Goal: Task Accomplishment & Management: Complete application form

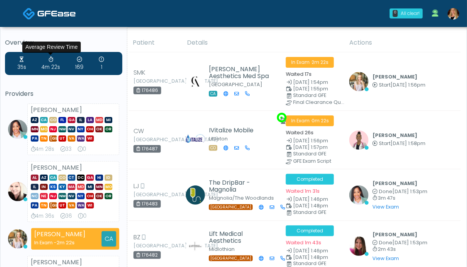
click at [454, 16] on img at bounding box center [454, 14] width 12 height 12
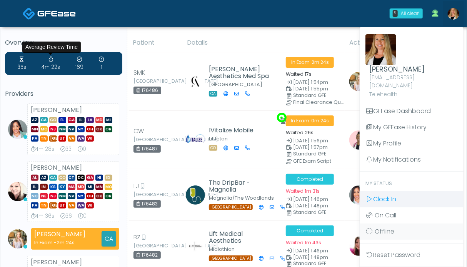
click at [405, 191] on link "Clock In" at bounding box center [412, 199] width 104 height 16
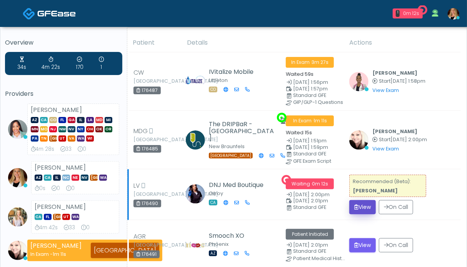
click at [368, 200] on button "View" at bounding box center [362, 207] width 27 height 14
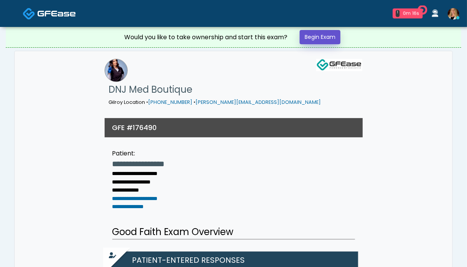
click at [317, 36] on link "Begin Exam" at bounding box center [320, 37] width 41 height 14
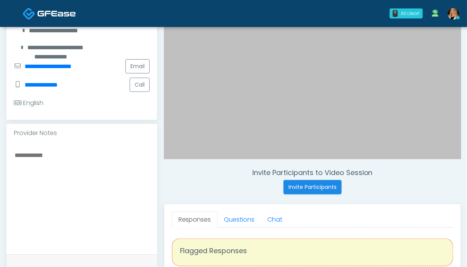
scroll to position [212, 0]
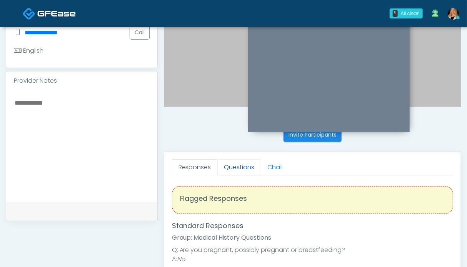
click at [227, 164] on link "Questions" at bounding box center [239, 167] width 43 height 16
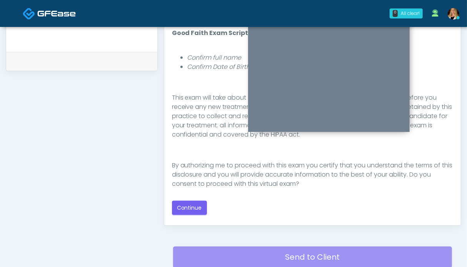
scroll to position [89, 0]
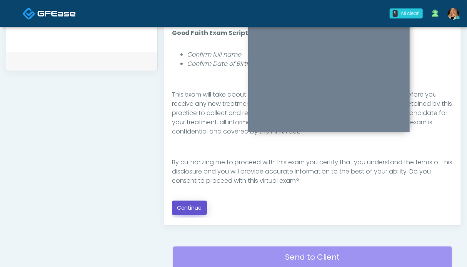
click at [193, 204] on button "Continue" at bounding box center [189, 208] width 35 height 14
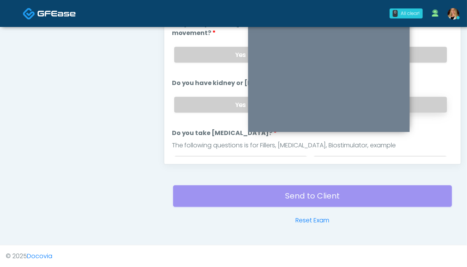
click at [429, 108] on label "No" at bounding box center [379, 105] width 133 height 16
click at [427, 53] on label "No" at bounding box center [379, 55] width 133 height 16
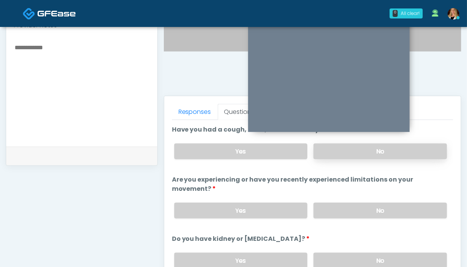
scroll to position [268, 0]
click at [429, 152] on label "No" at bounding box center [379, 151] width 133 height 16
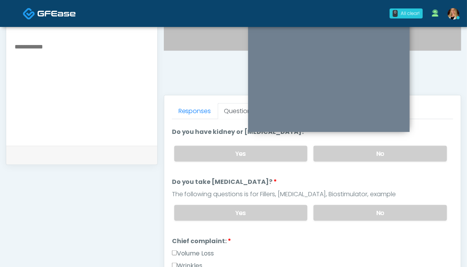
scroll to position [133, 0]
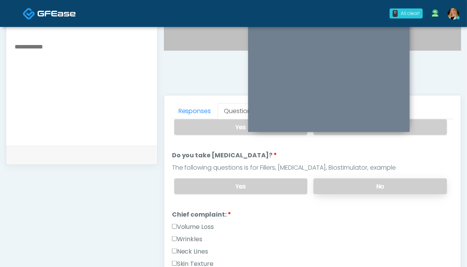
click at [382, 178] on label "No" at bounding box center [379, 186] width 133 height 16
click at [196, 225] on label "Volume Loss" at bounding box center [193, 226] width 42 height 9
click at [194, 235] on label "Wrinkles" at bounding box center [187, 239] width 31 height 9
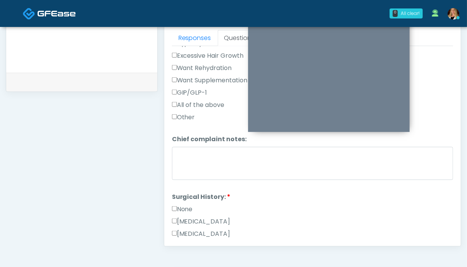
scroll to position [306, 0]
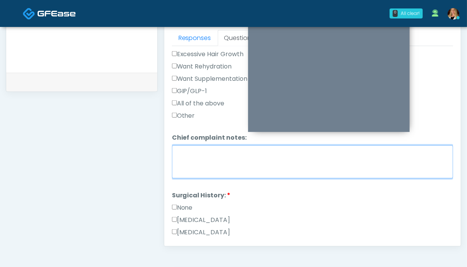
click at [363, 158] on textarea "Chief complaint notes:" at bounding box center [312, 161] width 281 height 33
type textarea "********"
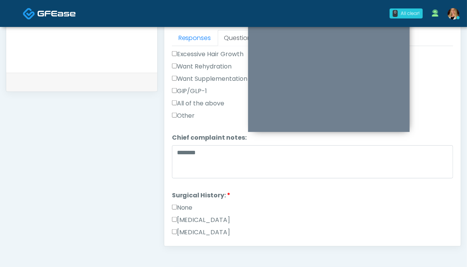
click at [185, 205] on label "None" at bounding box center [182, 207] width 21 height 9
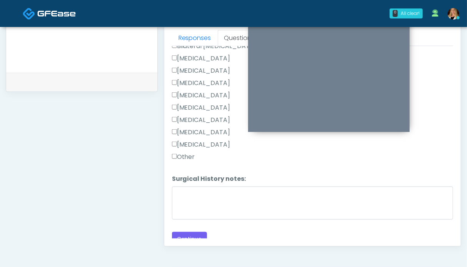
scroll to position [509, 0]
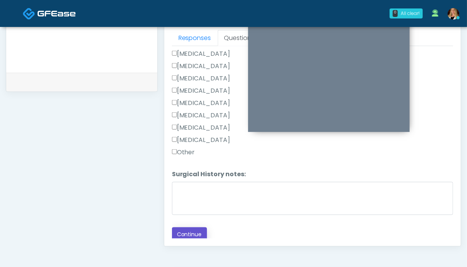
click at [195, 234] on button "Continue" at bounding box center [189, 234] width 35 height 14
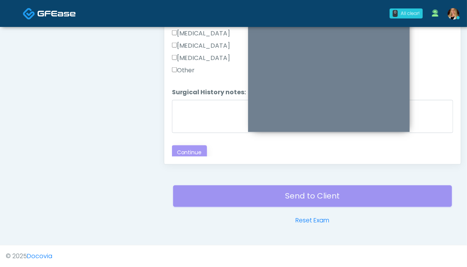
scroll to position [131, 0]
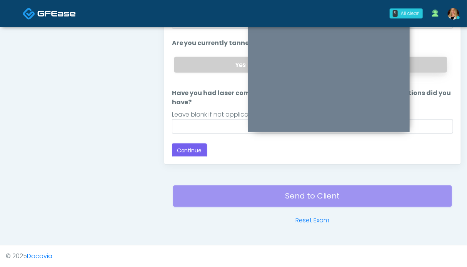
click at [415, 65] on label "No" at bounding box center [379, 65] width 133 height 16
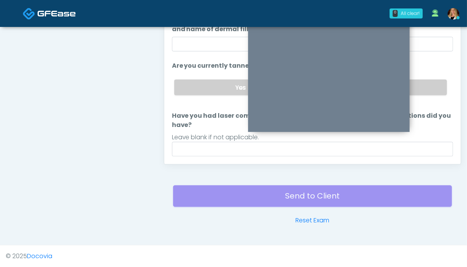
scroll to position [130, 0]
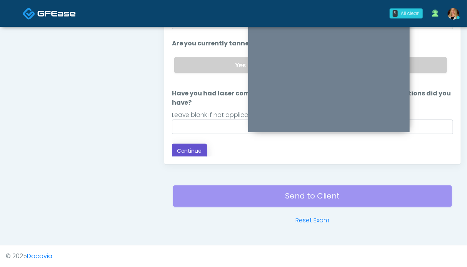
click at [200, 151] on button "Continue" at bounding box center [189, 151] width 35 height 14
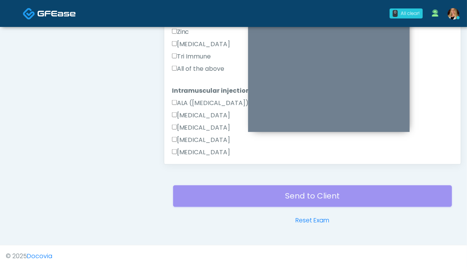
scroll to position [245, 0]
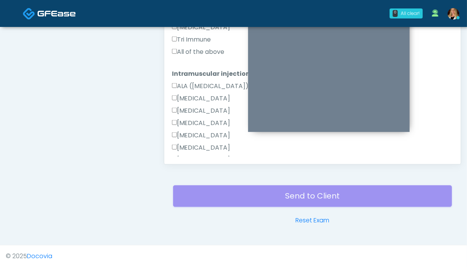
click at [196, 51] on label "All of the above" at bounding box center [198, 51] width 53 height 9
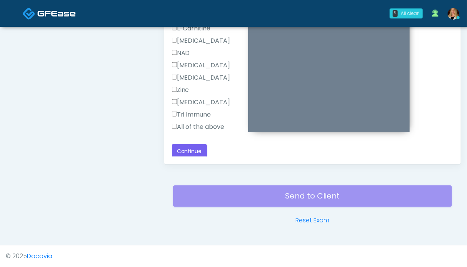
scroll to position [426, 0]
click at [208, 126] on label "All of the above" at bounding box center [198, 125] width 53 height 9
click at [191, 149] on button "Continue" at bounding box center [189, 150] width 35 height 14
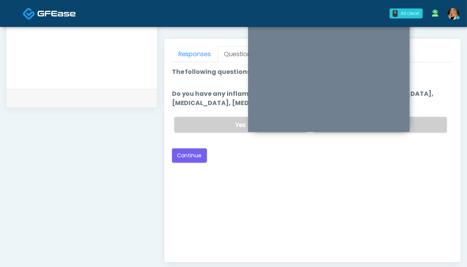
scroll to position [324, 0]
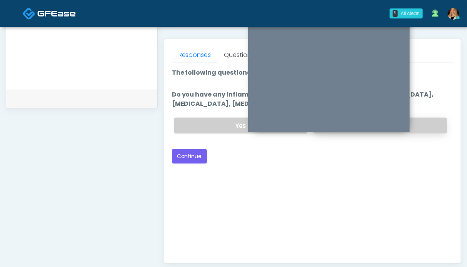
click at [426, 123] on label "No" at bounding box center [379, 126] width 133 height 16
click at [196, 157] on button "Continue" at bounding box center [189, 156] width 35 height 14
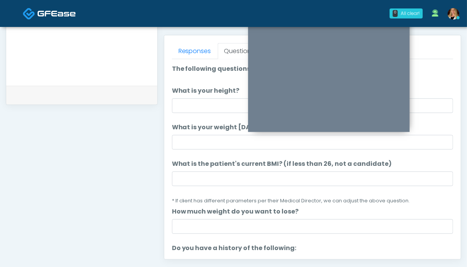
scroll to position [326, 0]
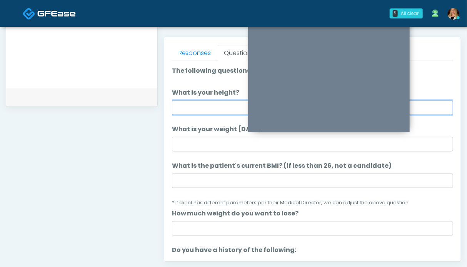
click at [206, 107] on input "What is your height?" at bounding box center [312, 107] width 281 height 15
type input "***"
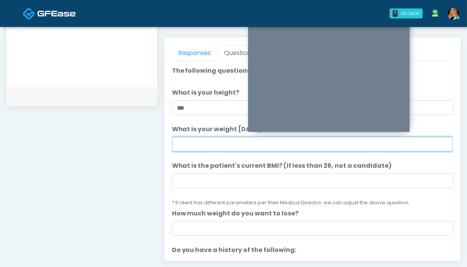
click at [182, 143] on input "What is your weight [DATE]?" at bounding box center [312, 144] width 281 height 15
type input "*******"
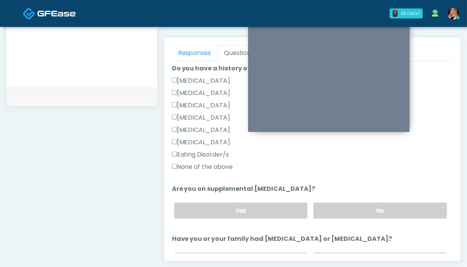
scroll to position [186, 0]
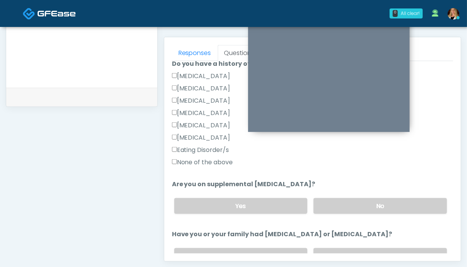
click at [215, 162] on label "None of the above" at bounding box center [202, 162] width 61 height 9
click at [343, 203] on label "No" at bounding box center [379, 206] width 133 height 16
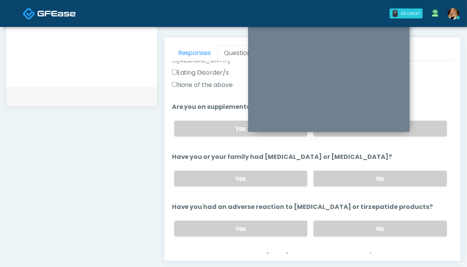
scroll to position [266, 0]
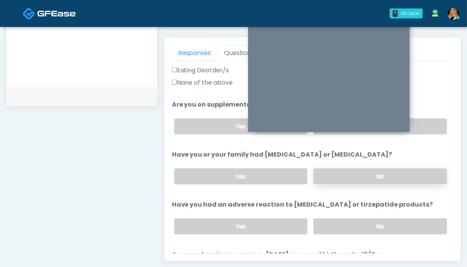
click at [386, 174] on label "No" at bounding box center [379, 176] width 133 height 16
click at [382, 227] on label "No" at bounding box center [379, 226] width 133 height 16
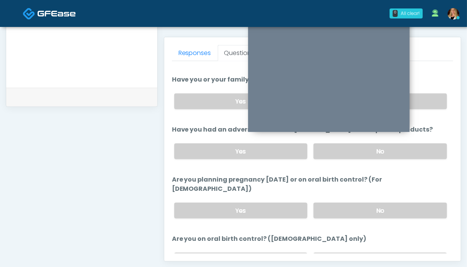
scroll to position [351, 0]
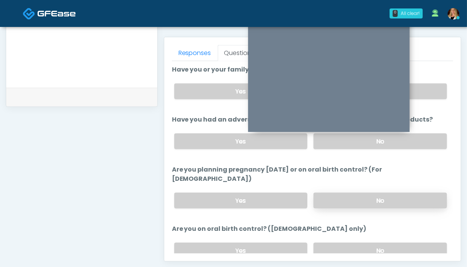
click at [398, 195] on label "No" at bounding box center [379, 201] width 133 height 16
click at [396, 243] on label "No" at bounding box center [379, 251] width 133 height 16
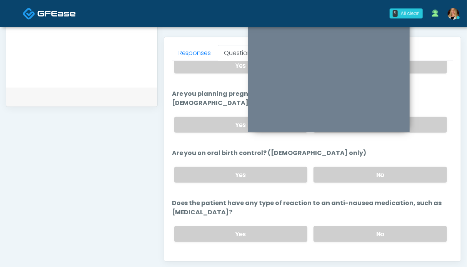
scroll to position [432, 0]
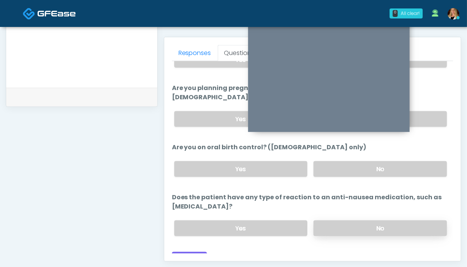
click at [406, 220] on label "No" at bounding box center [379, 228] width 133 height 16
click at [195, 252] on button "Continue" at bounding box center [189, 259] width 35 height 14
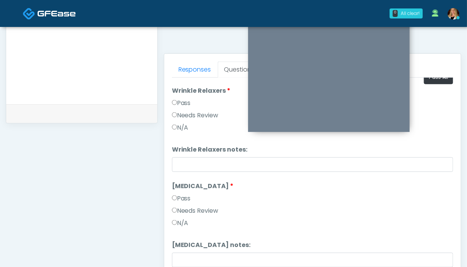
scroll to position [0, 0]
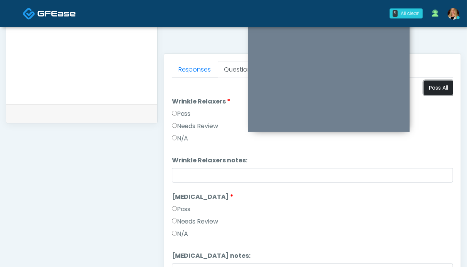
click at [436, 85] on button "Pass All" at bounding box center [438, 88] width 29 height 14
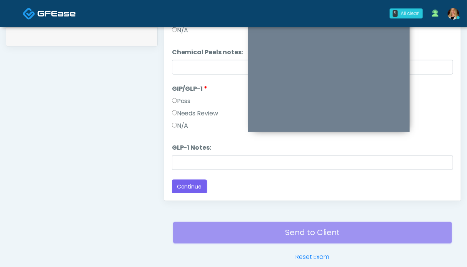
scroll to position [408, 0]
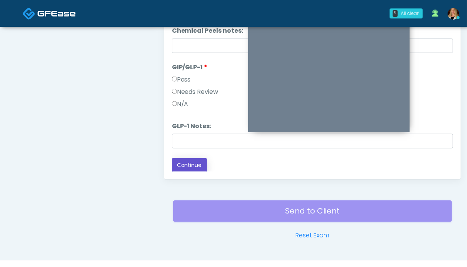
click at [191, 165] on button "Continue" at bounding box center [189, 165] width 35 height 14
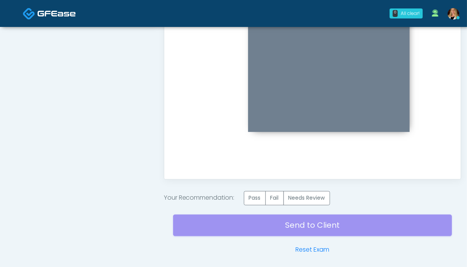
scroll to position [0, 0]
click at [255, 200] on label "Pass" at bounding box center [255, 198] width 22 height 14
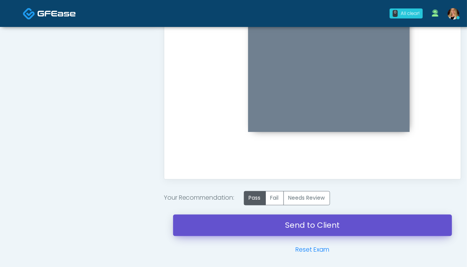
click at [298, 227] on link "Send to Client" at bounding box center [312, 226] width 279 height 22
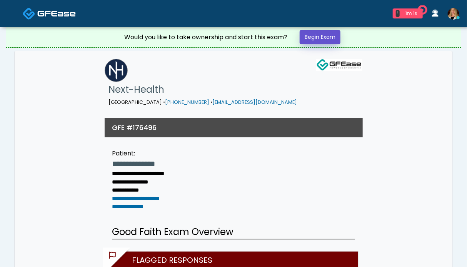
click at [315, 38] on link "Begin Exam" at bounding box center [320, 37] width 41 height 14
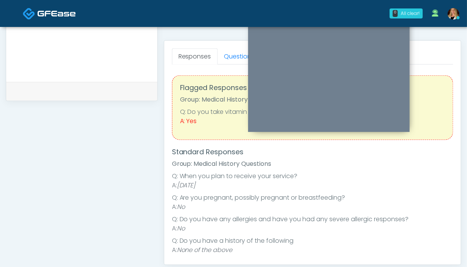
scroll to position [352, 0]
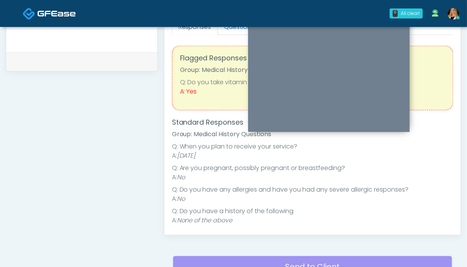
click at [229, 30] on link "Questions" at bounding box center [239, 27] width 43 height 16
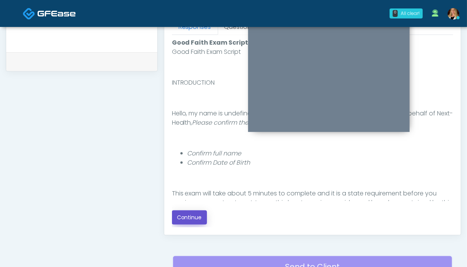
click at [196, 213] on button "Continue" at bounding box center [189, 217] width 35 height 14
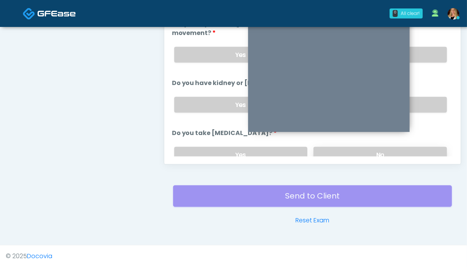
click at [397, 153] on label "No" at bounding box center [379, 155] width 133 height 16
click at [423, 105] on label "No" at bounding box center [379, 105] width 133 height 16
click at [431, 62] on div "Yes No" at bounding box center [310, 55] width 285 height 28
click at [429, 55] on label "No" at bounding box center [379, 55] width 133 height 16
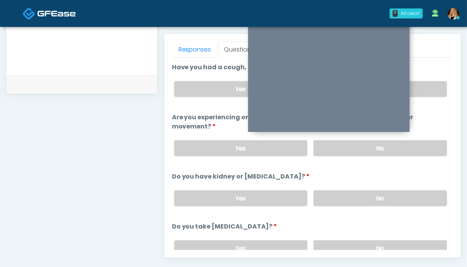
scroll to position [328, 0]
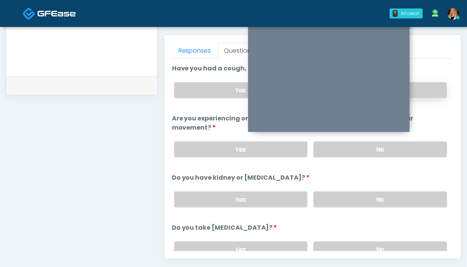
click at [434, 83] on label "No" at bounding box center [379, 90] width 133 height 16
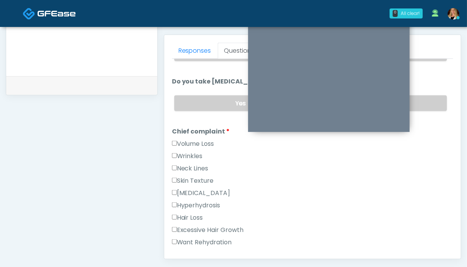
scroll to position [148, 0]
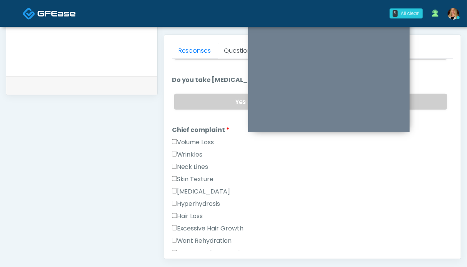
click at [211, 238] on label "Want Rehydration" at bounding box center [202, 240] width 60 height 9
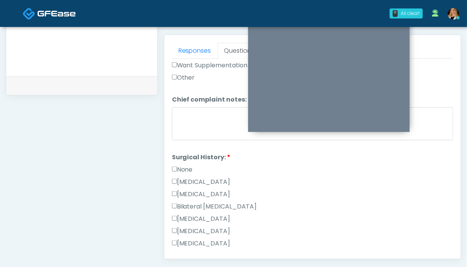
scroll to position [336, 0]
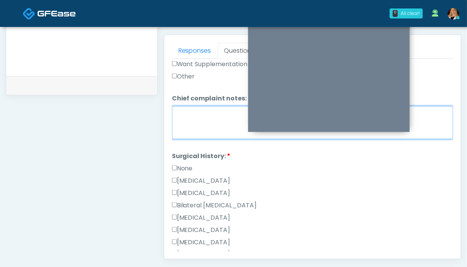
click at [219, 123] on textarea "Chief complaint notes:" at bounding box center [312, 122] width 281 height 33
type textarea "**"
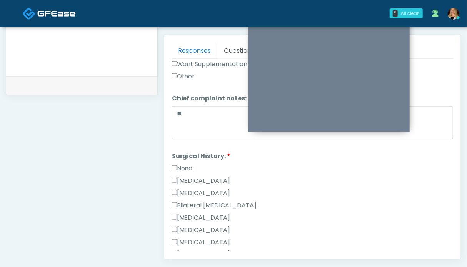
click at [187, 164] on label "None" at bounding box center [182, 168] width 21 height 9
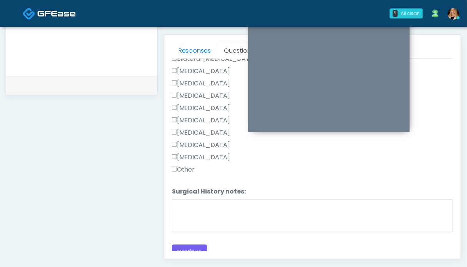
scroll to position [488, 0]
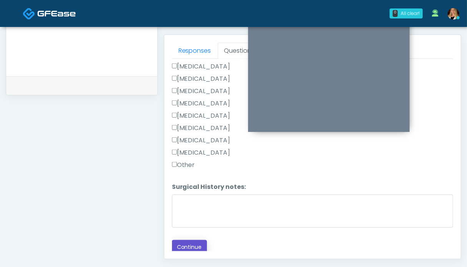
click at [186, 243] on button "Continue" at bounding box center [189, 247] width 35 height 14
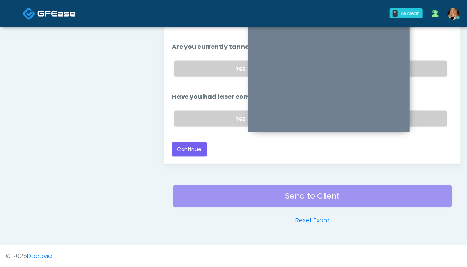
scroll to position [88, 0]
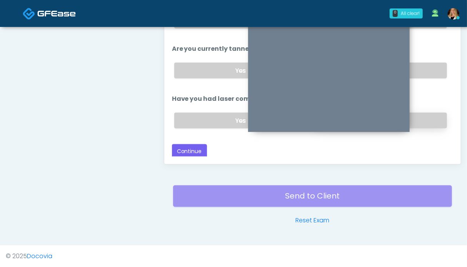
click at [425, 114] on label "No" at bounding box center [379, 121] width 133 height 16
click at [432, 64] on label "No" at bounding box center [379, 71] width 133 height 16
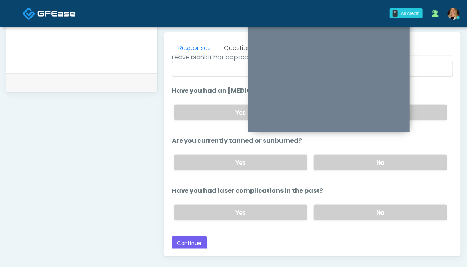
scroll to position [330, 0]
click at [185, 243] on button "Continue" at bounding box center [189, 244] width 35 height 14
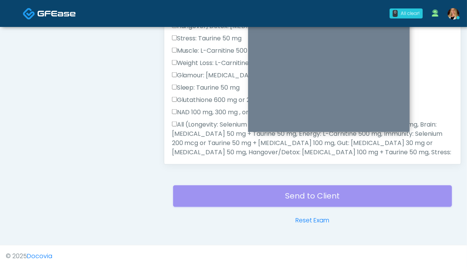
click at [205, 136] on label "All (Longevity: Selenium 200 mcg or Taurine 50 mg + L-Arginine 200mg, Brain: Gl…" at bounding box center [312, 152] width 281 height 65
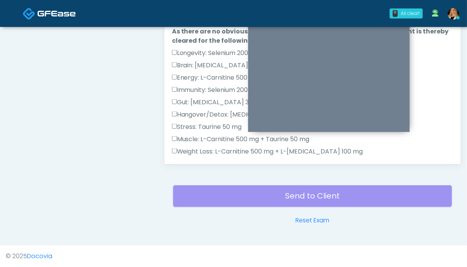
click at [453, 130] on div "Responses Questions Chat Good Faith Exam Script Good Faith Exam Script INTRODUC…" at bounding box center [312, 52] width 296 height 224
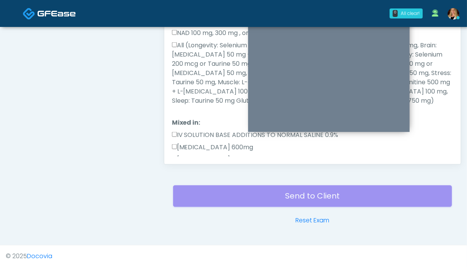
scroll to position [336, 0]
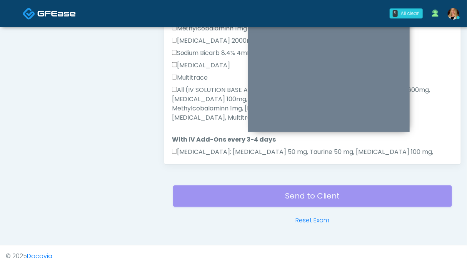
click at [212, 94] on label "All (IV SOLUTION BASE ADDITIONS TO NORMAL SALINE 0.9%, Magnesium Chloride 600mg…" at bounding box center [312, 103] width 281 height 37
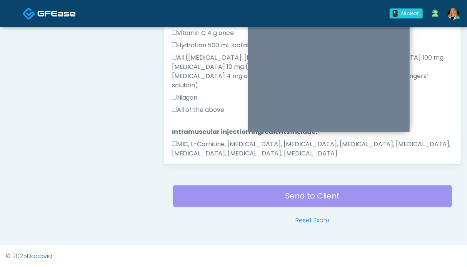
click at [205, 105] on label "All of the above" at bounding box center [198, 109] width 53 height 9
click at [210, 140] on label "MIC, L-Carnitine, Methylcobalamin, Glycine, B-Complex, Lycine, Biotin, Vitamin …" at bounding box center [312, 149] width 281 height 18
click at [175, 171] on button "Continue" at bounding box center [189, 178] width 35 height 14
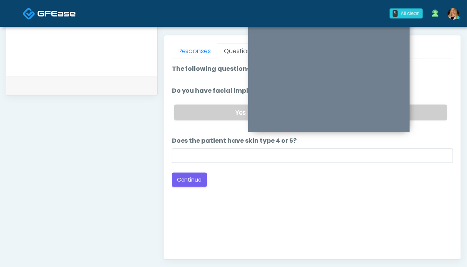
scroll to position [326, 0]
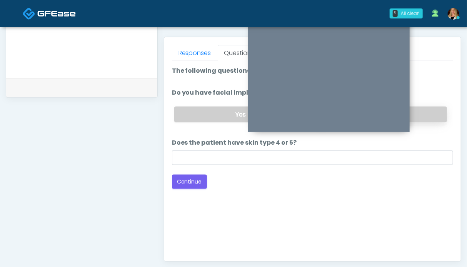
click at [430, 113] on label "No" at bounding box center [379, 115] width 133 height 16
click at [197, 180] on button "Continue" at bounding box center [189, 182] width 35 height 14
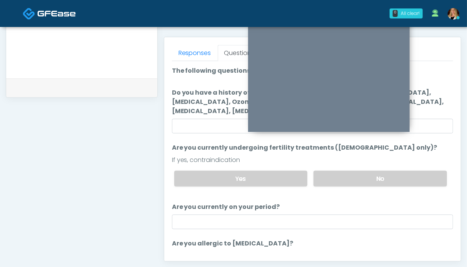
scroll to position [423, 0]
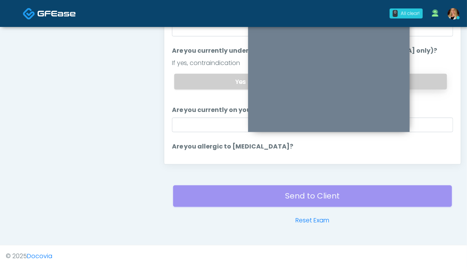
click at [428, 83] on label "No" at bounding box center [379, 82] width 133 height 16
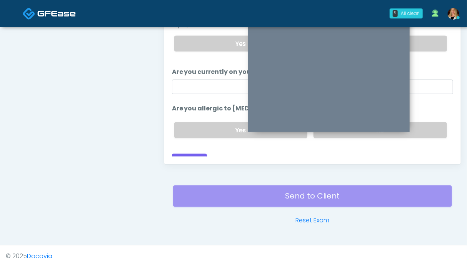
scroll to position [48, 0]
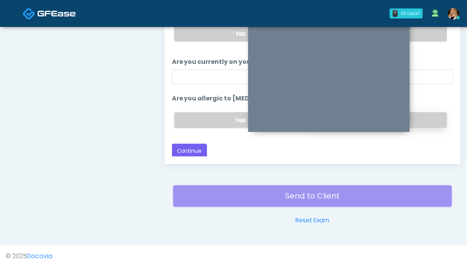
click at [426, 115] on label "No" at bounding box center [379, 120] width 133 height 16
click at [198, 148] on button "Continue" at bounding box center [189, 151] width 35 height 14
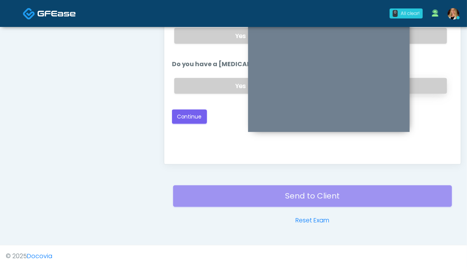
click at [423, 82] on label "No" at bounding box center [379, 86] width 133 height 16
click at [422, 33] on label "No" at bounding box center [379, 36] width 133 height 16
click at [198, 115] on button "Continue" at bounding box center [189, 117] width 35 height 14
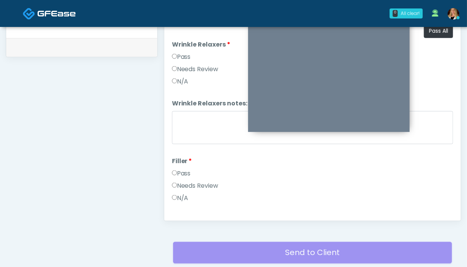
scroll to position [359, 0]
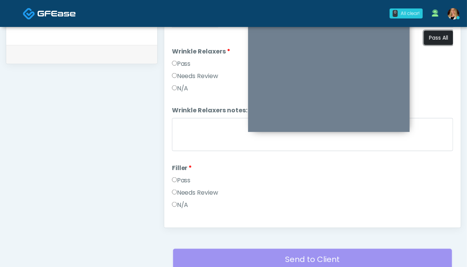
click at [435, 41] on button "Pass All" at bounding box center [438, 38] width 29 height 14
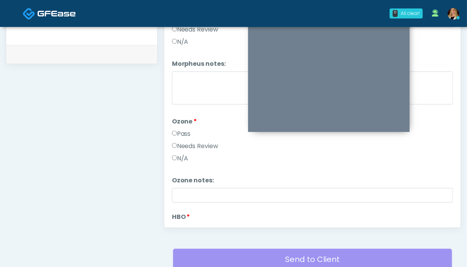
scroll to position [960, 0]
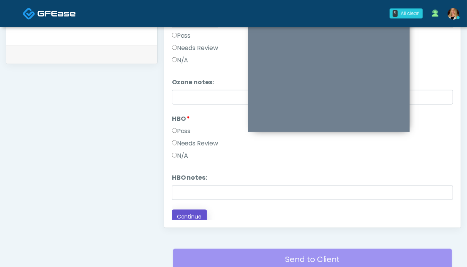
click at [183, 212] on button "Continue" at bounding box center [189, 217] width 35 height 14
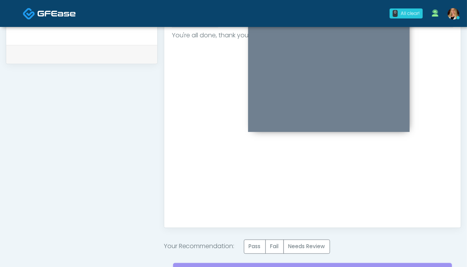
scroll to position [0, 0]
click at [253, 245] on label "Pass" at bounding box center [255, 247] width 22 height 14
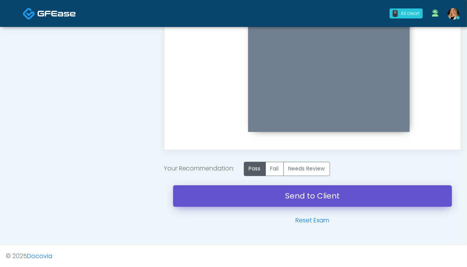
click at [313, 192] on link "Send to Client" at bounding box center [312, 196] width 279 height 22
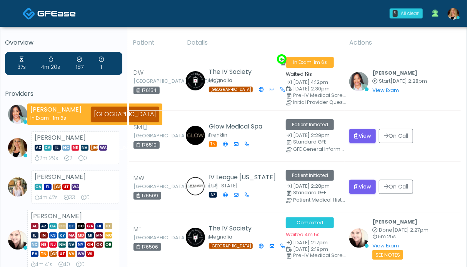
click at [33, 17] on img at bounding box center [29, 13] width 13 height 13
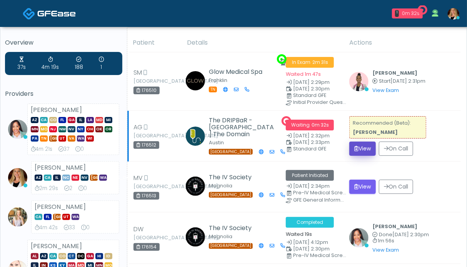
click at [373, 146] on button "View" at bounding box center [362, 149] width 27 height 14
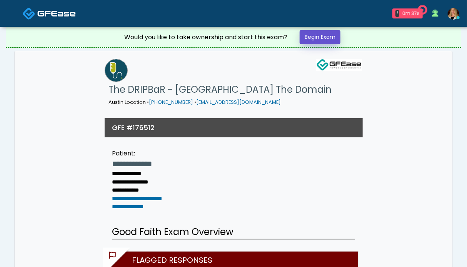
click at [319, 39] on link "Begin Exam" at bounding box center [320, 37] width 41 height 14
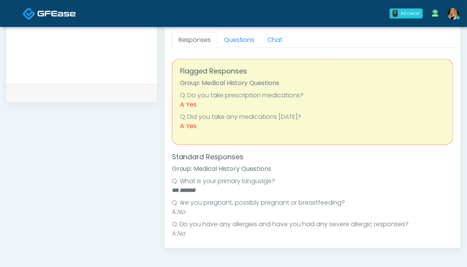
scroll to position [338, 0]
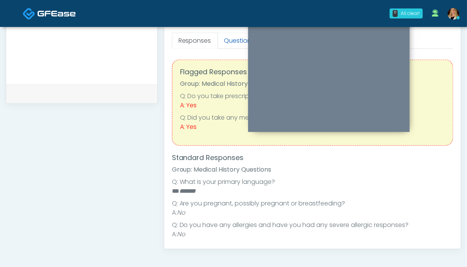
click at [238, 43] on link "Questions" at bounding box center [239, 41] width 43 height 16
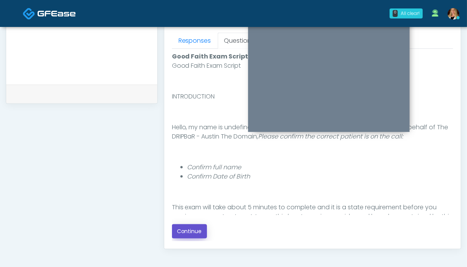
click at [188, 234] on button "Continue" at bounding box center [189, 231] width 35 height 14
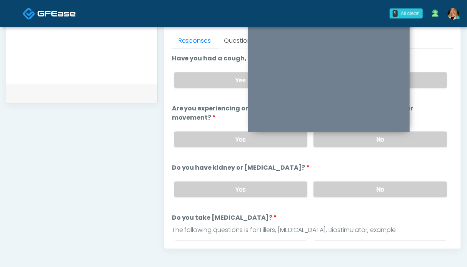
scroll to position [423, 0]
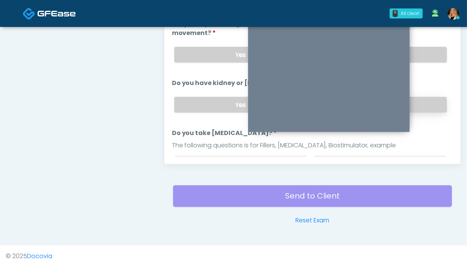
click at [438, 101] on label "No" at bounding box center [379, 105] width 133 height 16
click at [436, 49] on label "No" at bounding box center [379, 55] width 133 height 16
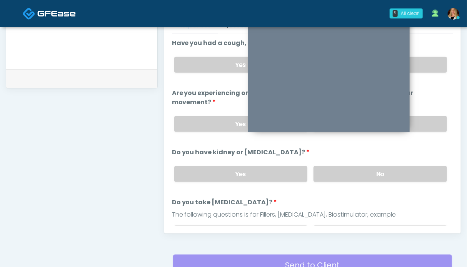
scroll to position [351, 0]
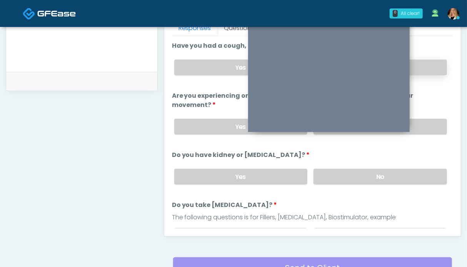
click at [432, 68] on label "No" at bounding box center [379, 68] width 133 height 16
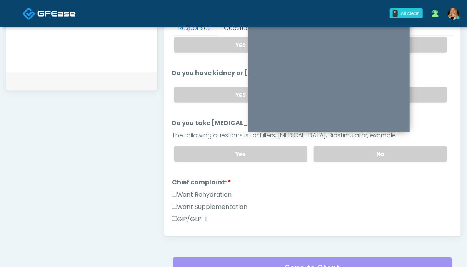
scroll to position [79, 0]
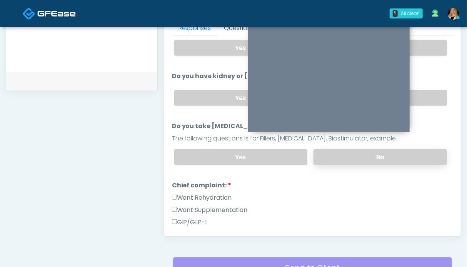
click at [382, 152] on label "No" at bounding box center [379, 157] width 133 height 16
click at [210, 193] on label "Want Rehydration" at bounding box center [202, 197] width 60 height 9
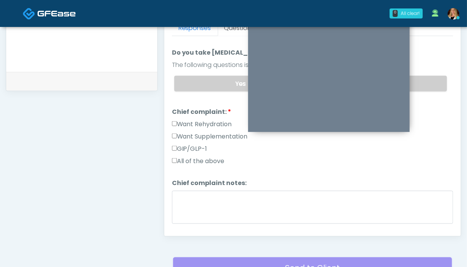
scroll to position [177, 0]
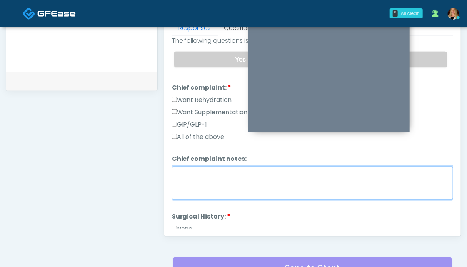
click at [216, 184] on textarea "Chief complaint notes:" at bounding box center [312, 183] width 281 height 33
type textarea "**"
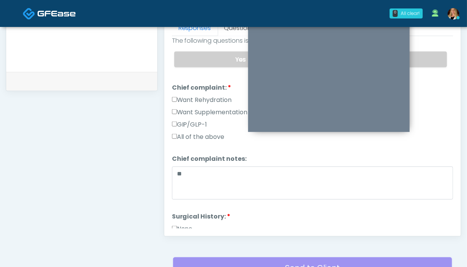
click at [182, 224] on label "None" at bounding box center [182, 228] width 21 height 9
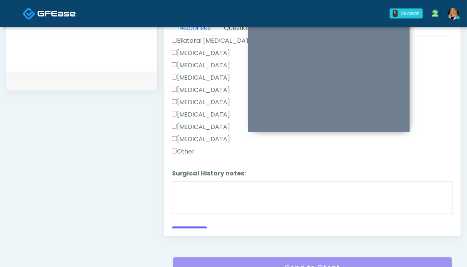
scroll to position [411, 0]
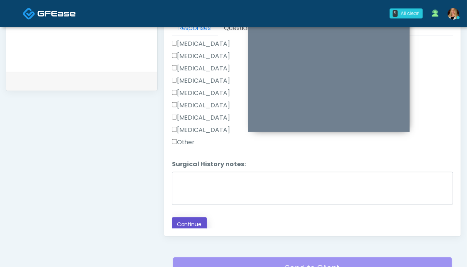
click at [178, 223] on button "Continue" at bounding box center [189, 224] width 35 height 14
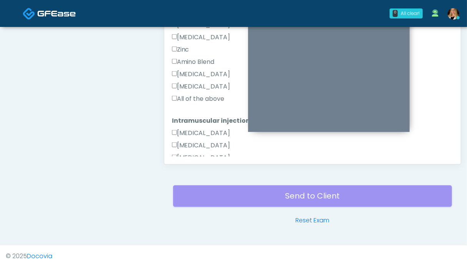
scroll to position [264, 0]
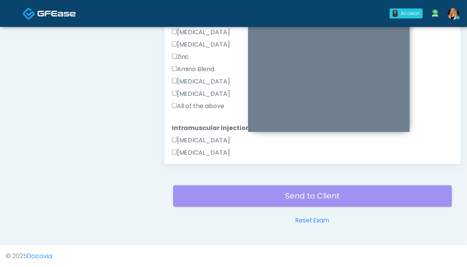
click at [217, 103] on label "All of the above" at bounding box center [198, 106] width 53 height 9
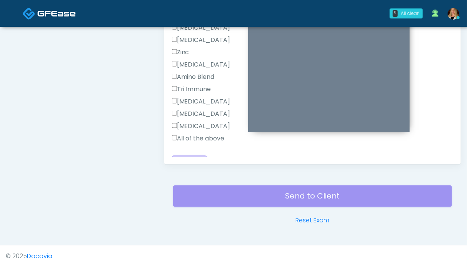
scroll to position [513, 0]
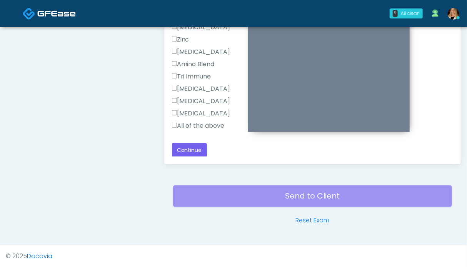
click at [202, 124] on label "All of the above" at bounding box center [198, 125] width 53 height 9
click at [183, 148] on button "Continue" at bounding box center [189, 150] width 35 height 14
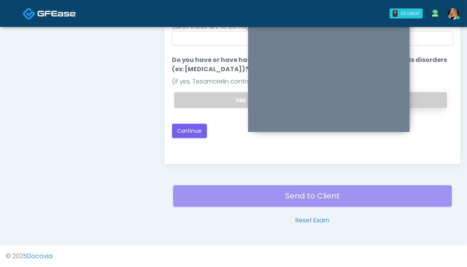
click at [422, 94] on label "No" at bounding box center [379, 100] width 133 height 16
click at [185, 124] on button "Continue" at bounding box center [189, 131] width 35 height 14
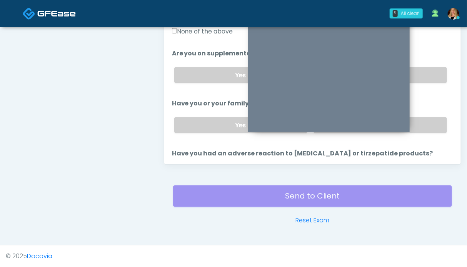
scroll to position [235, 0]
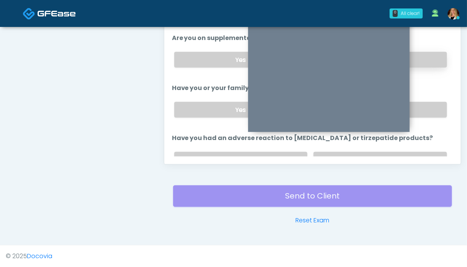
click at [421, 56] on label "No" at bounding box center [379, 60] width 133 height 16
click at [431, 110] on label "No" at bounding box center [379, 110] width 133 height 16
click at [423, 153] on label "No" at bounding box center [379, 160] width 133 height 16
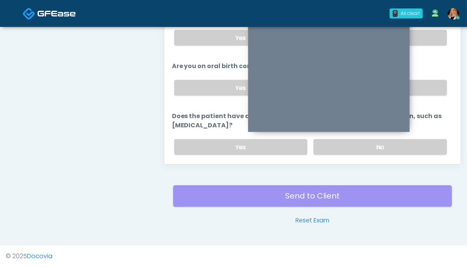
scroll to position [415, 0]
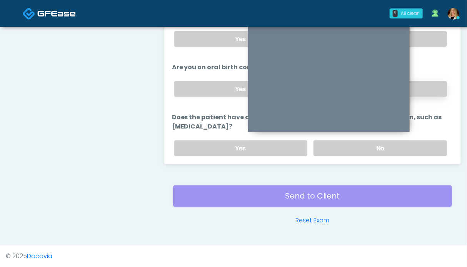
click at [432, 81] on label "No" at bounding box center [379, 89] width 133 height 16
click at [425, 140] on label "No" at bounding box center [379, 148] width 133 height 16
click at [433, 31] on label "No" at bounding box center [379, 39] width 133 height 16
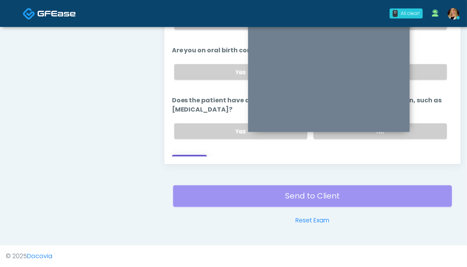
click at [200, 155] on button "Continue" at bounding box center [189, 162] width 35 height 14
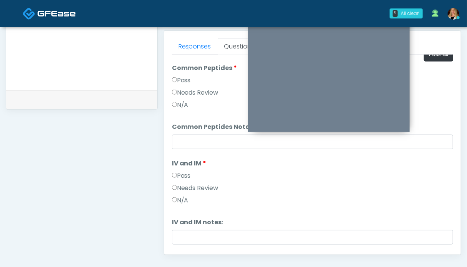
scroll to position [0, 0]
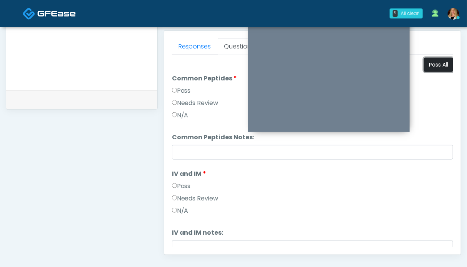
click at [440, 66] on button "Pass All" at bounding box center [438, 65] width 29 height 14
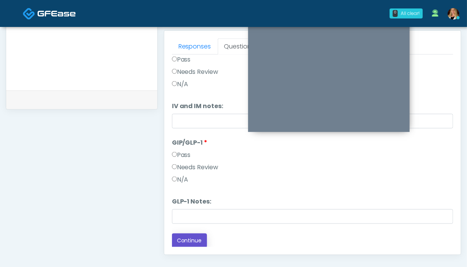
click at [200, 236] on button "Continue" at bounding box center [189, 240] width 35 height 14
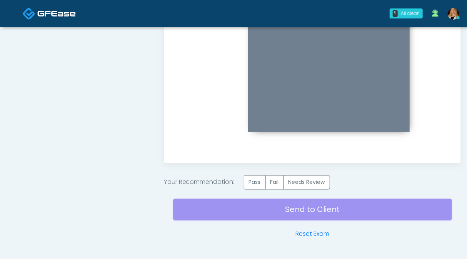
scroll to position [0, 0]
click at [262, 179] on label "Pass" at bounding box center [255, 182] width 22 height 14
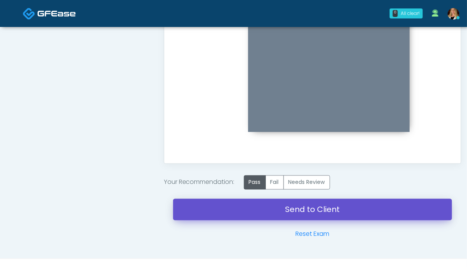
click at [276, 215] on link "Send to Client" at bounding box center [312, 210] width 279 height 22
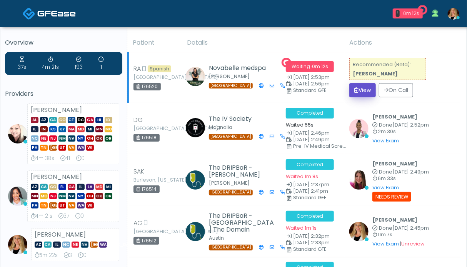
click at [358, 90] on icon "submit" at bounding box center [356, 89] width 4 height 5
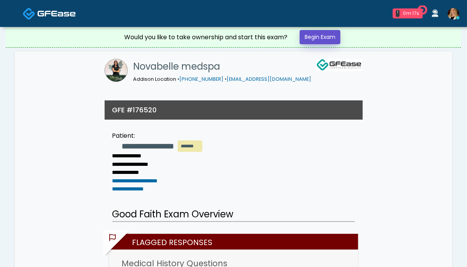
click at [316, 35] on link "Begin Exam" at bounding box center [320, 37] width 41 height 14
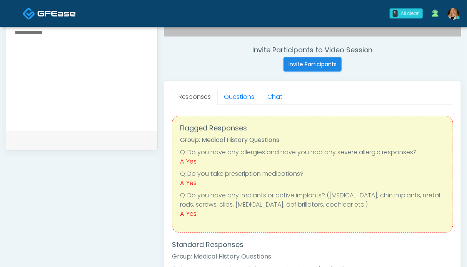
scroll to position [324, 0]
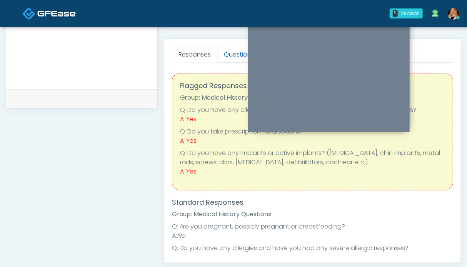
click at [237, 51] on link "Questions" at bounding box center [239, 55] width 43 height 16
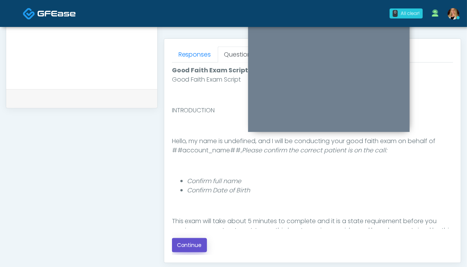
click at [205, 241] on button "Continue" at bounding box center [189, 245] width 35 height 14
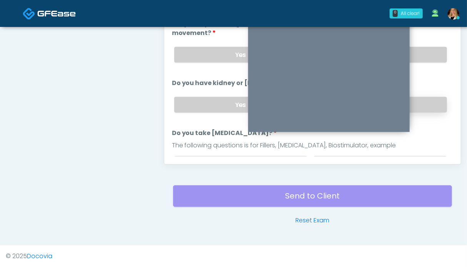
click at [420, 107] on label "No" at bounding box center [379, 105] width 133 height 16
click at [427, 48] on label "No" at bounding box center [379, 55] width 133 height 16
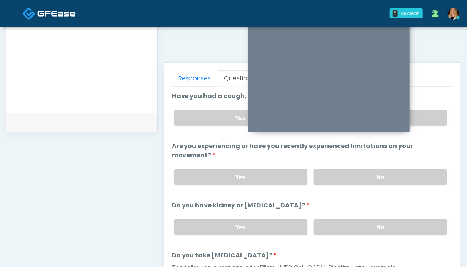
scroll to position [300, 0]
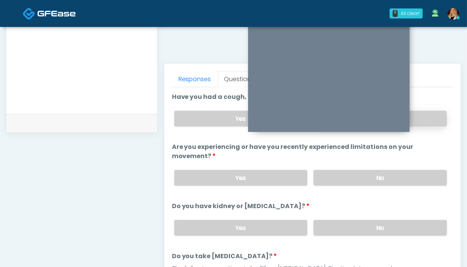
click at [421, 117] on label "No" at bounding box center [379, 119] width 133 height 16
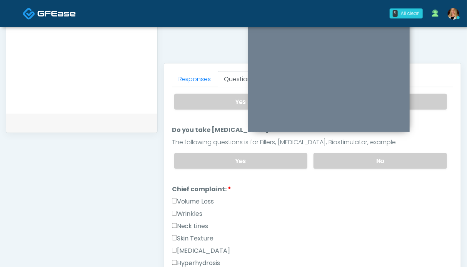
scroll to position [121, 0]
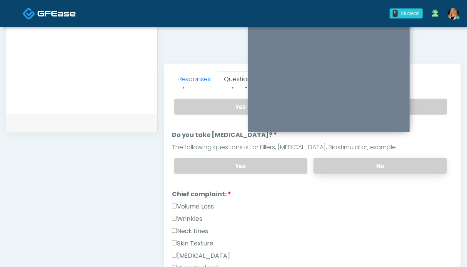
click at [409, 160] on label "No" at bounding box center [379, 166] width 133 height 16
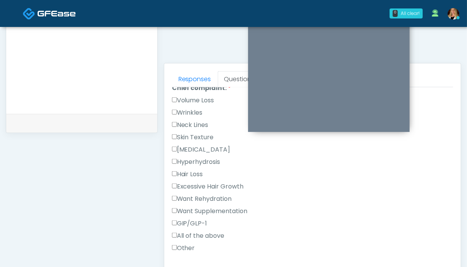
scroll to position [232, 0]
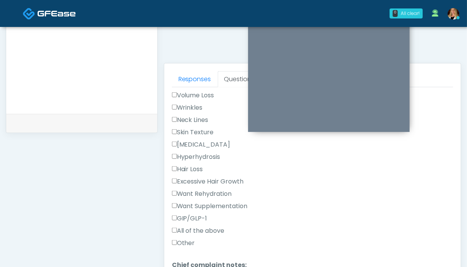
click at [197, 214] on label "GIP/GLP-1" at bounding box center [189, 218] width 35 height 9
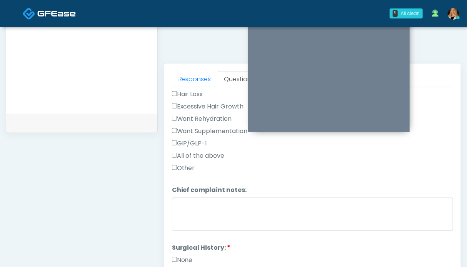
scroll to position [365, 0]
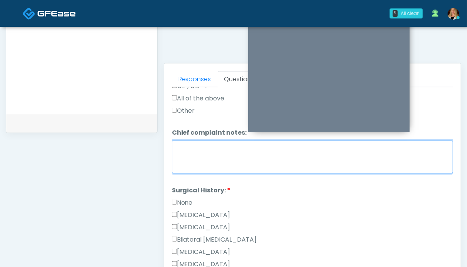
click at [340, 157] on textarea "Chief complaint notes:" at bounding box center [312, 156] width 281 height 33
type textarea "****"
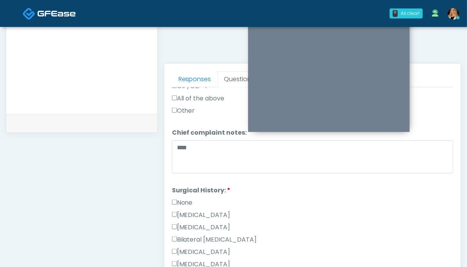
click at [186, 198] on label "None" at bounding box center [182, 202] width 21 height 9
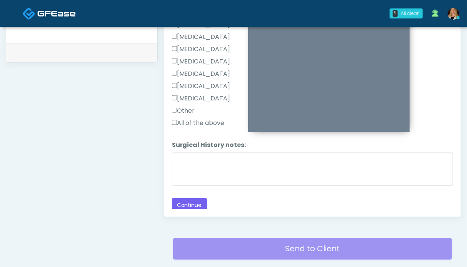
scroll to position [371, 0]
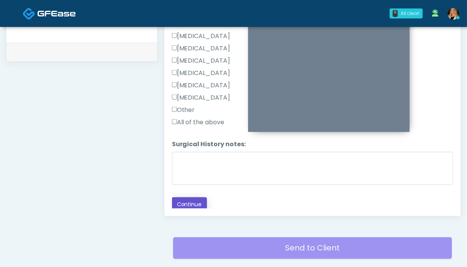
click at [187, 201] on button "Continue" at bounding box center [189, 204] width 35 height 14
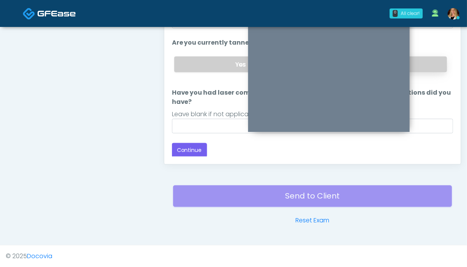
click at [422, 66] on label "No" at bounding box center [379, 65] width 133 height 16
click at [183, 153] on button "Continue" at bounding box center [189, 150] width 35 height 14
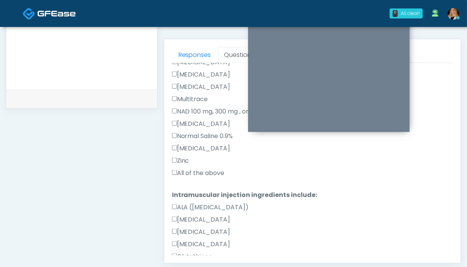
scroll to position [198, 0]
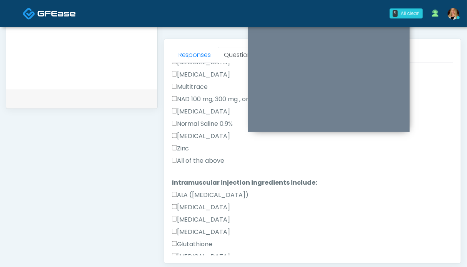
click at [207, 159] on label "All of the above" at bounding box center [198, 160] width 53 height 9
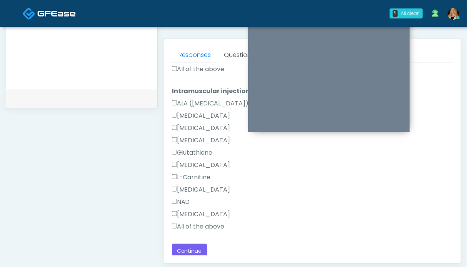
scroll to position [291, 0]
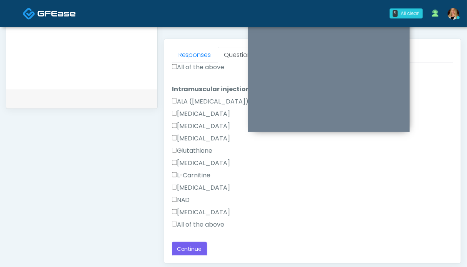
click at [215, 223] on label "All of the above" at bounding box center [198, 224] width 53 height 9
click at [193, 247] on button "Continue" at bounding box center [189, 249] width 35 height 14
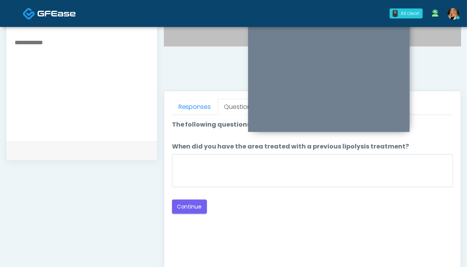
scroll to position [273, 0]
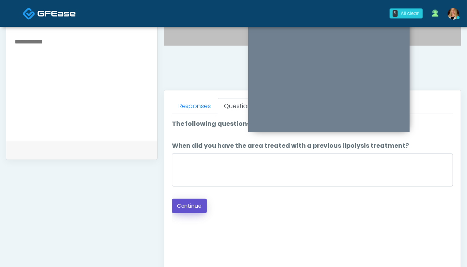
click at [185, 210] on button "Continue" at bounding box center [189, 206] width 35 height 14
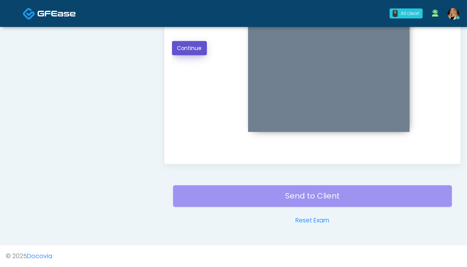
click at [198, 48] on button "Continue" at bounding box center [189, 48] width 35 height 14
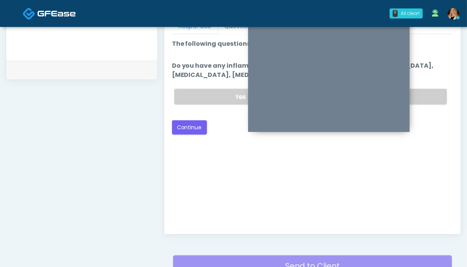
scroll to position [346, 0]
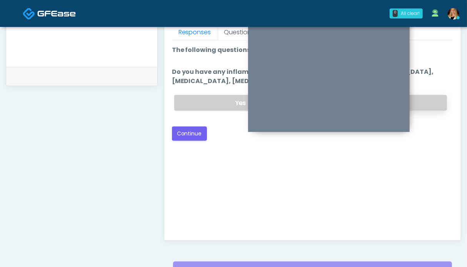
click at [421, 107] on label "No" at bounding box center [379, 103] width 133 height 16
click at [182, 135] on button "Continue" at bounding box center [189, 134] width 35 height 14
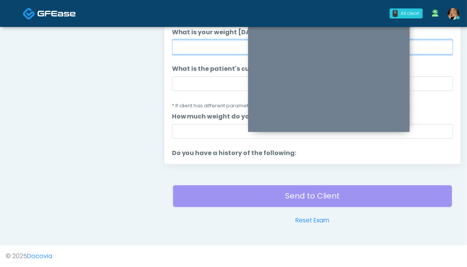
click at [198, 46] on input "What is your weight [DATE]?" at bounding box center [312, 47] width 281 height 15
type input "******"
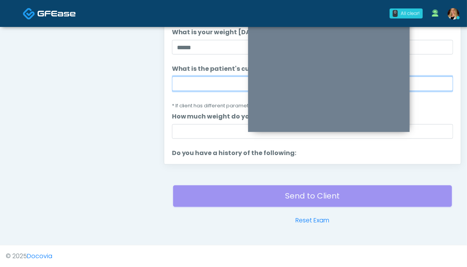
click at [203, 88] on input "What is the patient's current BMI? (if less than 23, not a candidate)" at bounding box center [312, 84] width 281 height 15
type input "*"
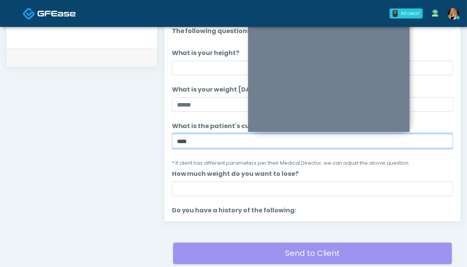
scroll to position [359, 0]
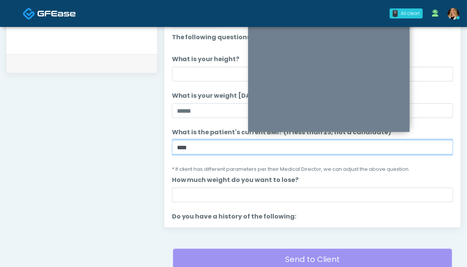
type input "****"
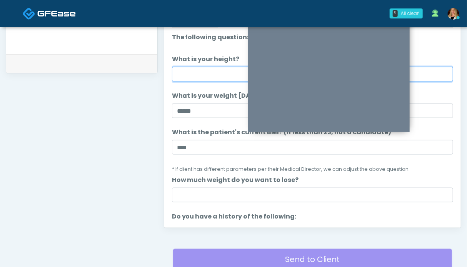
click at [217, 68] on input "What is your height?" at bounding box center [312, 74] width 281 height 15
type input "***"
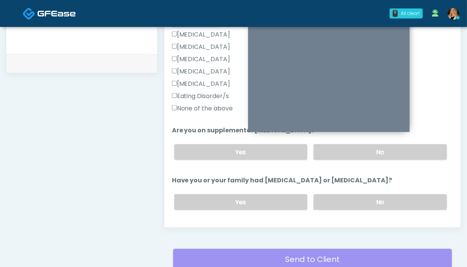
scroll to position [208, 0]
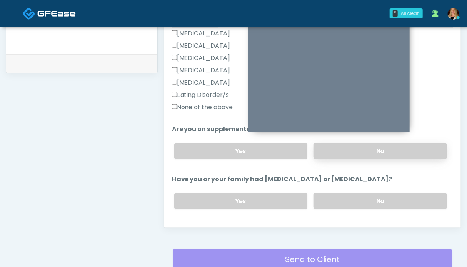
click at [364, 148] on label "No" at bounding box center [379, 151] width 133 height 16
click at [180, 105] on label "None of the above" at bounding box center [202, 107] width 61 height 9
click at [383, 200] on label "No" at bounding box center [379, 201] width 133 height 16
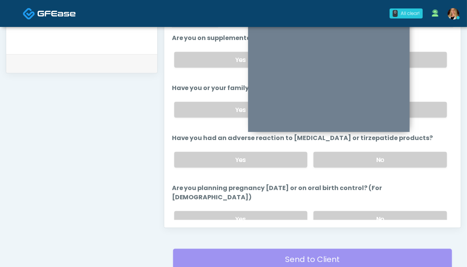
scroll to position [300, 0]
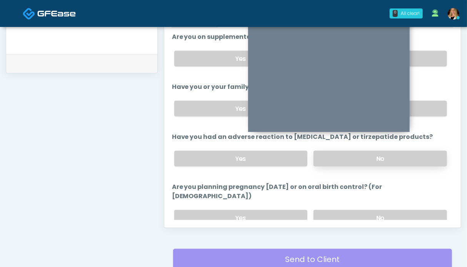
click at [410, 156] on label "No" at bounding box center [379, 159] width 133 height 16
click at [404, 210] on label "No" at bounding box center [379, 218] width 133 height 16
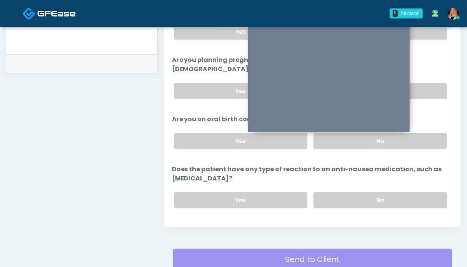
scroll to position [430, 0]
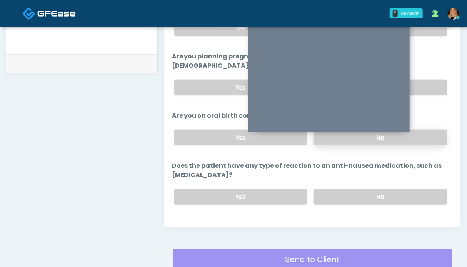
click at [430, 130] on label "No" at bounding box center [379, 138] width 133 height 16
click at [408, 189] on label "No" at bounding box center [379, 197] width 133 height 16
click at [188, 220] on button "Continue" at bounding box center [189, 227] width 35 height 14
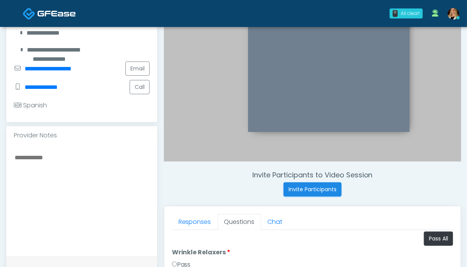
scroll to position [0, 0]
click at [440, 238] on button "Pass All" at bounding box center [438, 240] width 29 height 14
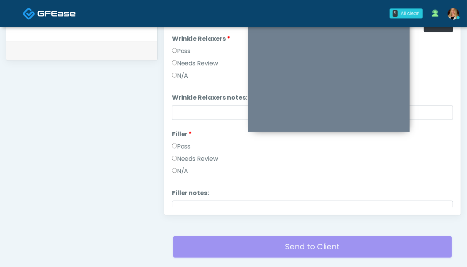
scroll to position [1271, 0]
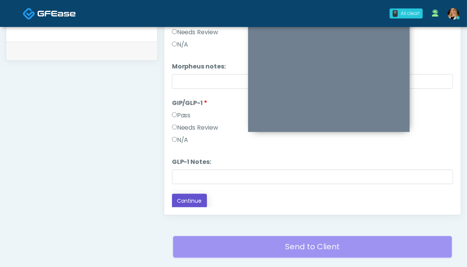
click at [190, 203] on button "Continue" at bounding box center [189, 201] width 35 height 14
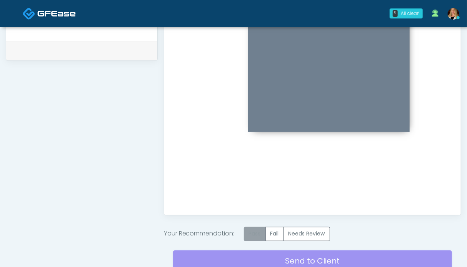
click at [258, 229] on label "Pass" at bounding box center [255, 234] width 22 height 14
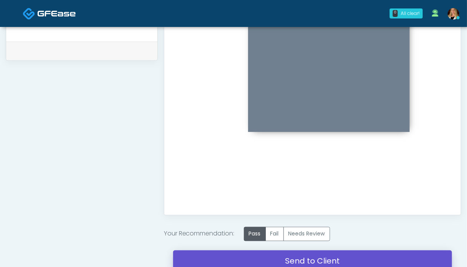
click at [266, 259] on link "Send to Client" at bounding box center [312, 261] width 279 height 22
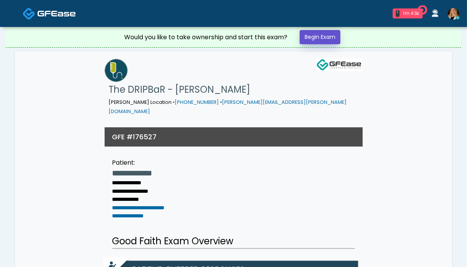
click at [326, 34] on link "Begin Exam" at bounding box center [320, 37] width 41 height 14
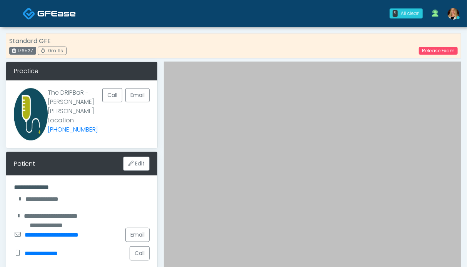
click at [117, 36] on div "Standard GFE 176527 0m 11s Release Exam" at bounding box center [233, 45] width 455 height 25
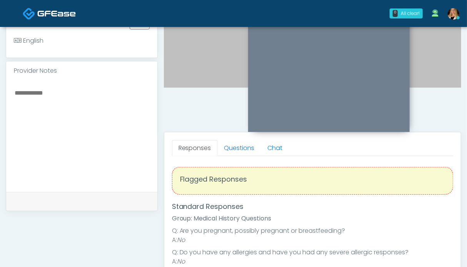
scroll to position [308, 0]
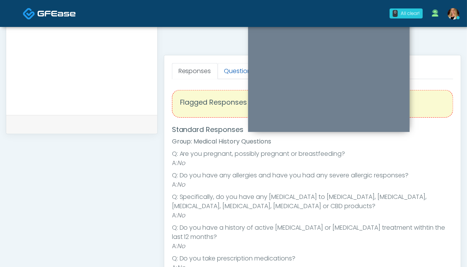
click at [232, 73] on link "Questions" at bounding box center [239, 71] width 43 height 16
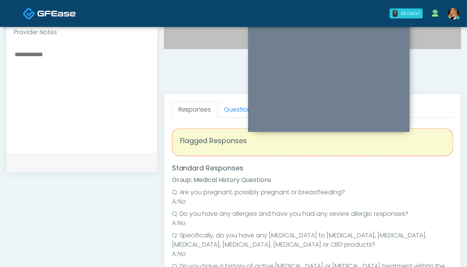
drag, startPoint x: 226, startPoint y: 106, endPoint x: 139, endPoint y: 142, distance: 94.0
click at [226, 106] on link "Questions" at bounding box center [239, 110] width 43 height 16
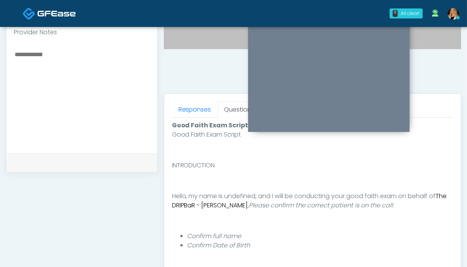
scroll to position [385, 0]
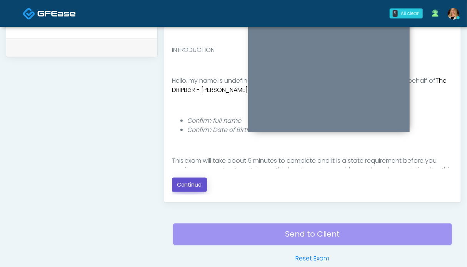
click at [191, 180] on button "Continue" at bounding box center [189, 185] width 35 height 14
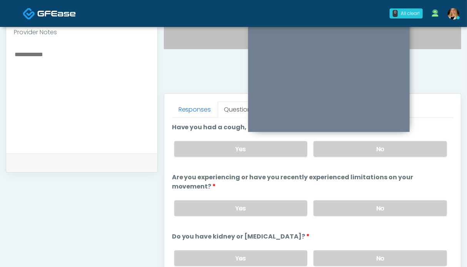
scroll to position [423, 0]
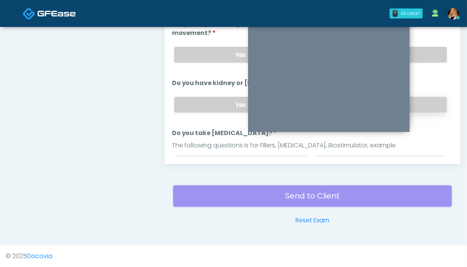
click at [431, 103] on label "No" at bounding box center [379, 105] width 133 height 16
click at [420, 56] on label "No" at bounding box center [379, 55] width 133 height 16
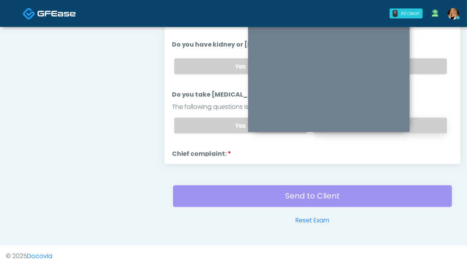
click at [422, 118] on label "No" at bounding box center [379, 126] width 133 height 16
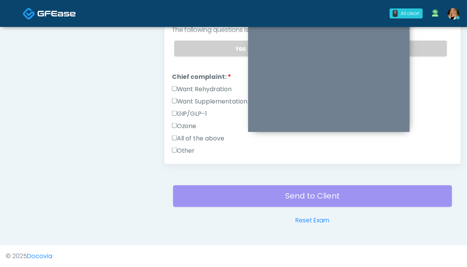
click at [191, 87] on label "Want Rehydration" at bounding box center [202, 89] width 60 height 9
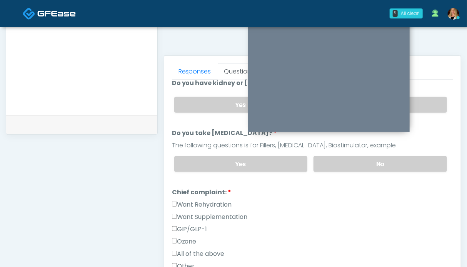
scroll to position [192, 0]
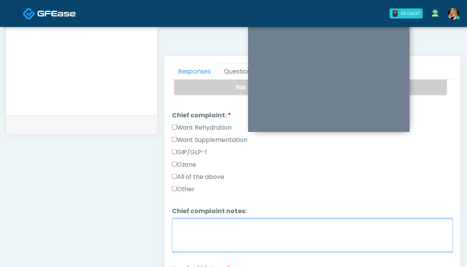
click at [223, 230] on textarea "Chief complaint notes:" at bounding box center [312, 235] width 281 height 33
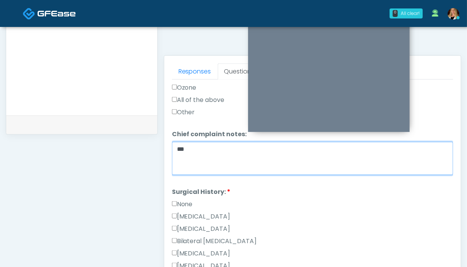
type textarea "**"
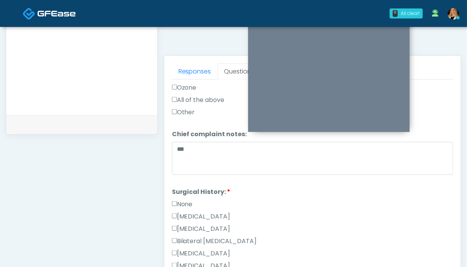
click at [187, 202] on label "None" at bounding box center [182, 204] width 21 height 9
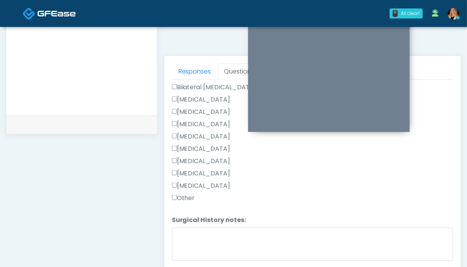
scroll to position [435, 0]
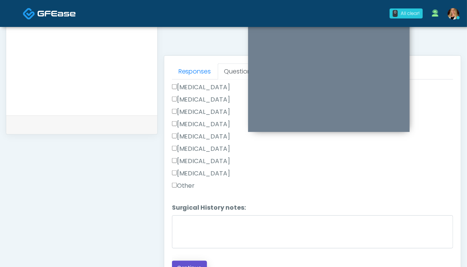
click at [190, 261] on button "Continue" at bounding box center [189, 268] width 35 height 14
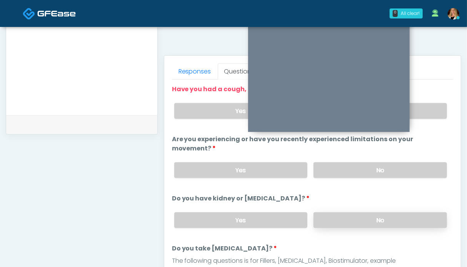
drag, startPoint x: 423, startPoint y: 114, endPoint x: 316, endPoint y: 223, distance: 152.8
click at [423, 114] on label "No" at bounding box center [379, 111] width 133 height 16
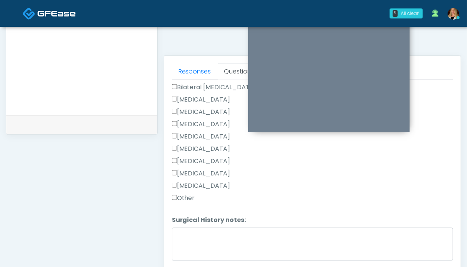
scroll to position [435, 0]
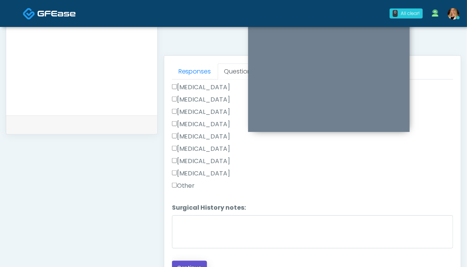
click at [196, 261] on button "Continue" at bounding box center [189, 268] width 35 height 14
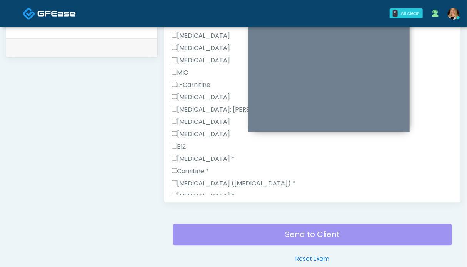
scroll to position [205, 0]
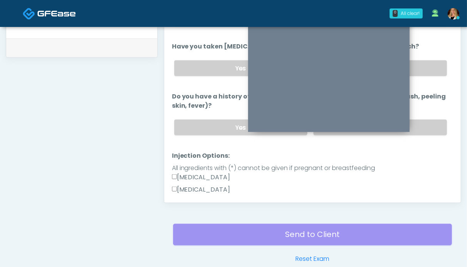
drag, startPoint x: 423, startPoint y: 123, endPoint x: 422, endPoint y: 106, distance: 17.0
click at [423, 123] on label "No" at bounding box center [379, 128] width 133 height 16
click at [416, 60] on label "No" at bounding box center [379, 68] width 133 height 16
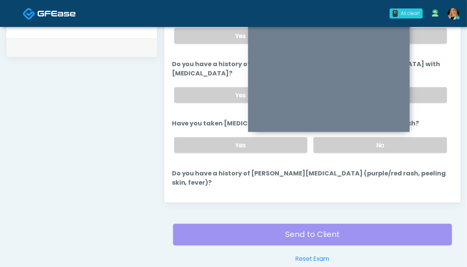
click at [417, 89] on label "No" at bounding box center [379, 95] width 133 height 16
click at [426, 36] on label "No" at bounding box center [379, 36] width 133 height 16
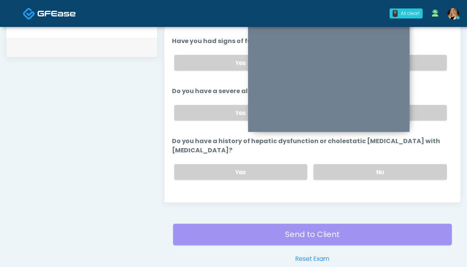
drag, startPoint x: 431, startPoint y: 58, endPoint x: 406, endPoint y: 77, distance: 31.2
click at [430, 58] on label "No" at bounding box center [379, 63] width 133 height 16
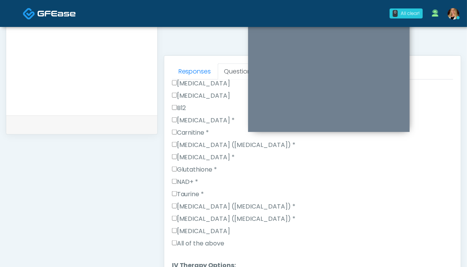
scroll to position [589, 0]
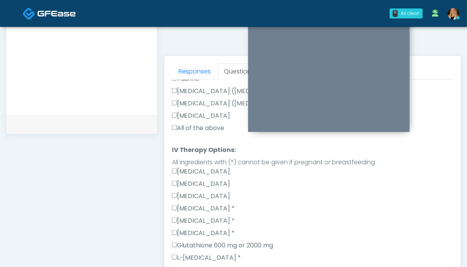
click at [206, 123] on label "All of the above" at bounding box center [198, 127] width 53 height 9
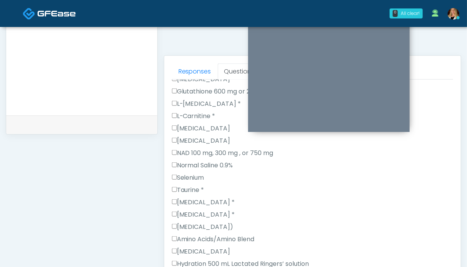
scroll to position [824, 0]
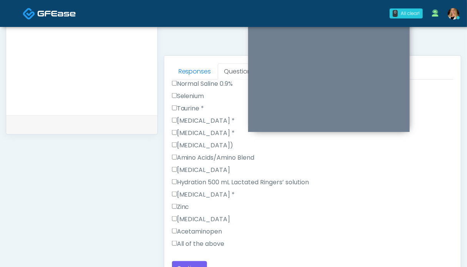
click at [198, 239] on label "All of the above" at bounding box center [198, 243] width 53 height 9
click at [193, 261] on button "Continue" at bounding box center [189, 268] width 35 height 14
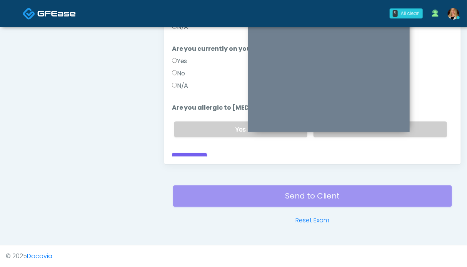
scroll to position [346, 0]
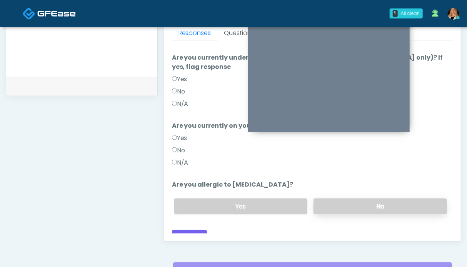
drag, startPoint x: 375, startPoint y: 196, endPoint x: 354, endPoint y: 192, distance: 21.9
click at [375, 198] on label "No" at bounding box center [379, 206] width 133 height 16
click at [186, 158] on label "N/A" at bounding box center [180, 162] width 17 height 9
click at [183, 99] on label "N/A" at bounding box center [180, 103] width 17 height 9
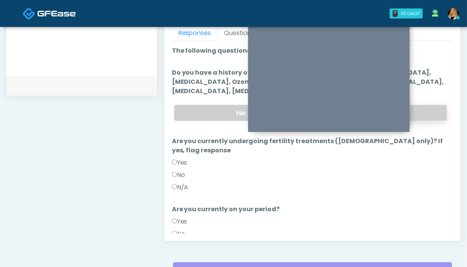
drag, startPoint x: 421, startPoint y: 108, endPoint x: 411, endPoint y: 108, distance: 10.0
click at [420, 108] on label "No" at bounding box center [379, 113] width 133 height 16
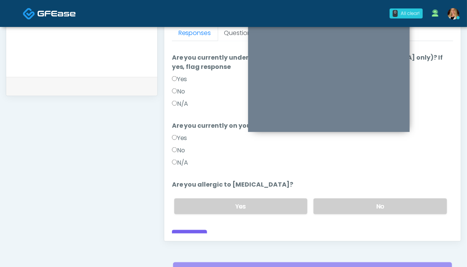
scroll to position [384, 0]
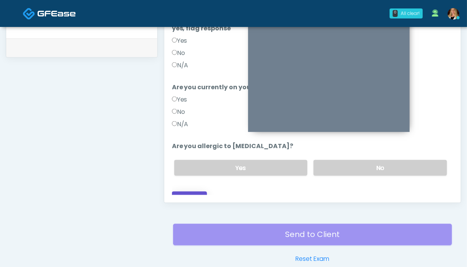
click at [189, 192] on button "Continue" at bounding box center [189, 199] width 35 height 14
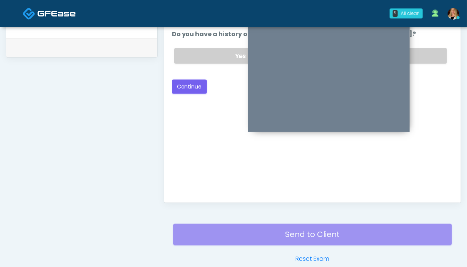
scroll to position [0, 0]
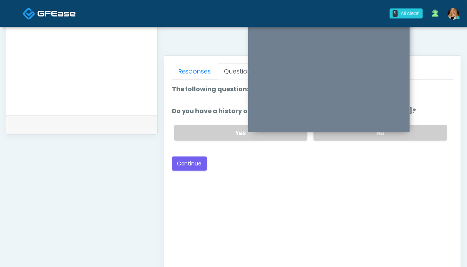
drag, startPoint x: 427, startPoint y: 125, endPoint x: 409, endPoint y: 129, distance: 18.9
click at [427, 125] on label "No" at bounding box center [379, 133] width 133 height 16
click at [197, 157] on button "Continue" at bounding box center [189, 164] width 35 height 14
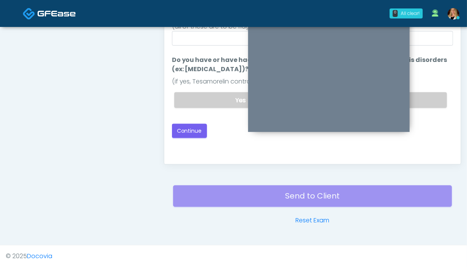
drag, startPoint x: 421, startPoint y: 87, endPoint x: 242, endPoint y: 107, distance: 179.9
click at [421, 92] on label "No" at bounding box center [379, 100] width 133 height 16
click at [195, 124] on button "Continue" at bounding box center [189, 131] width 35 height 14
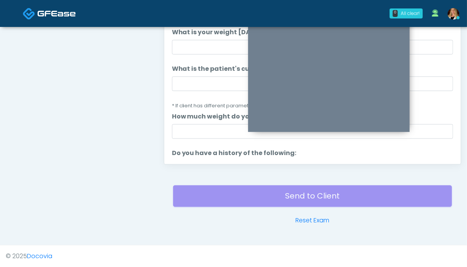
scroll to position [346, 0]
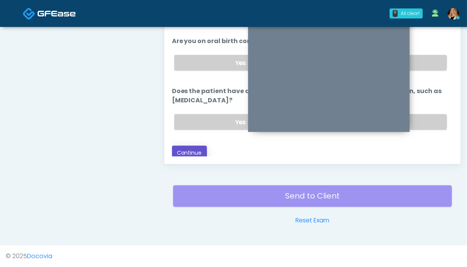
click at [193, 148] on button "Continue" at bounding box center [189, 153] width 35 height 14
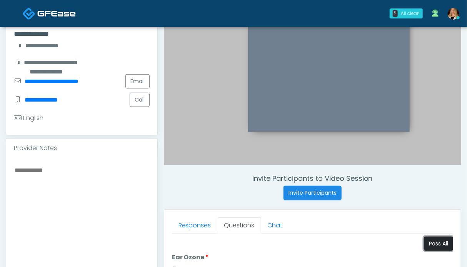
click at [434, 240] on button "Pass All" at bounding box center [438, 244] width 29 height 14
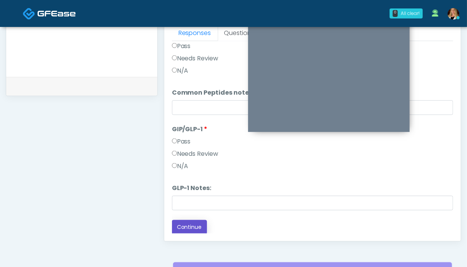
click at [192, 232] on button "Continue" at bounding box center [189, 227] width 35 height 14
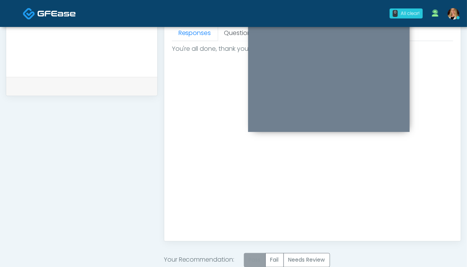
click at [257, 256] on label "Pass" at bounding box center [255, 260] width 22 height 14
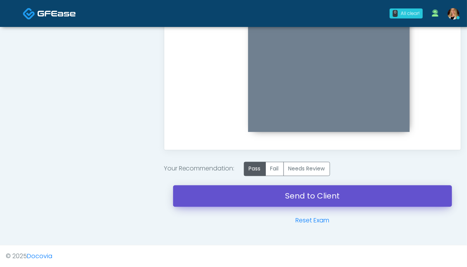
click at [335, 197] on link "Send to Client" at bounding box center [312, 196] width 279 height 22
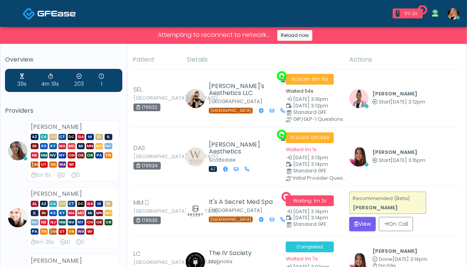
click at [40, 14] on img at bounding box center [56, 14] width 38 height 8
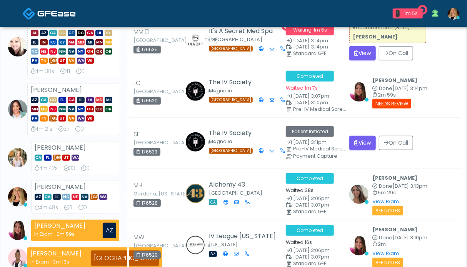
scroll to position [192, 0]
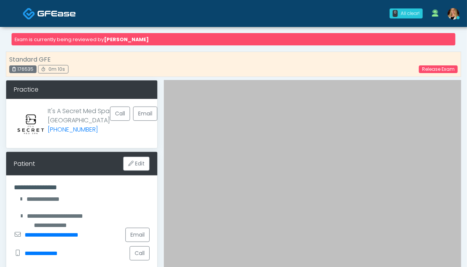
click at [55, 10] on img at bounding box center [56, 14] width 38 height 8
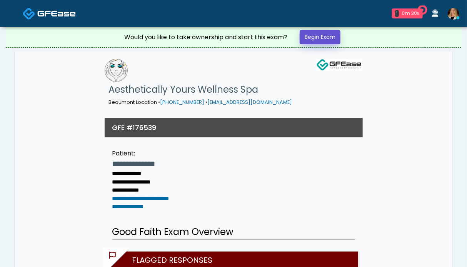
click at [338, 38] on link "Begin Exam" at bounding box center [320, 37] width 41 height 14
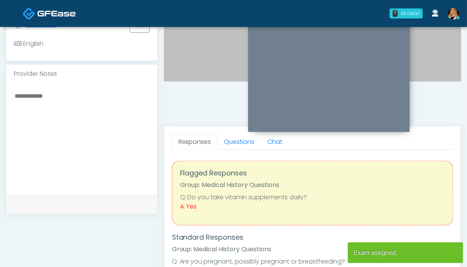
click at [244, 161] on div "Flagged Responses Group: Medical History Questions Q: Do you take vitamin suppl…" at bounding box center [312, 193] width 281 height 65
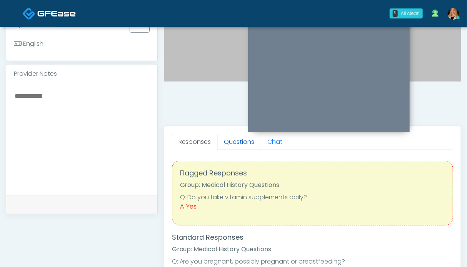
click at [232, 141] on link "Questions" at bounding box center [239, 142] width 43 height 16
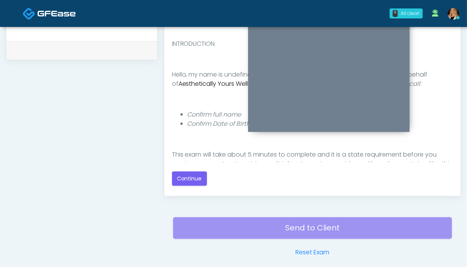
scroll to position [423, 0]
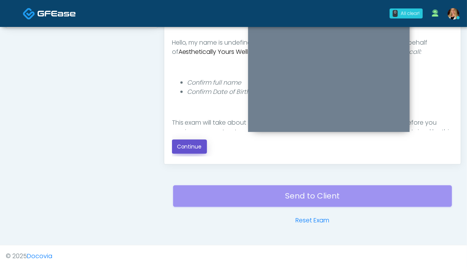
click at [192, 148] on button "Continue" at bounding box center [189, 147] width 35 height 14
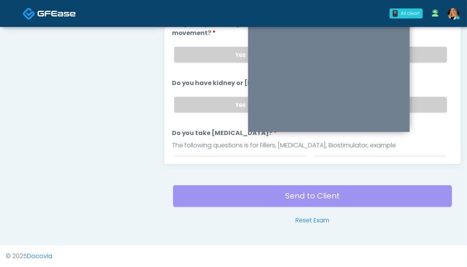
drag, startPoint x: 424, startPoint y: 103, endPoint x: 424, endPoint y: 84, distance: 18.8
click at [424, 102] on label "No" at bounding box center [379, 105] width 133 height 16
click at [425, 53] on label "No" at bounding box center [379, 55] width 133 height 16
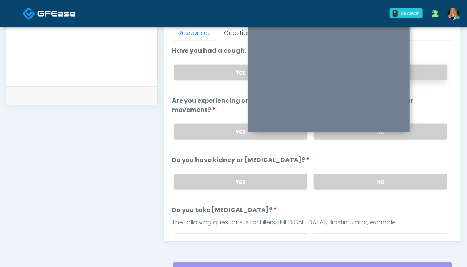
click at [426, 71] on label "No" at bounding box center [379, 73] width 133 height 16
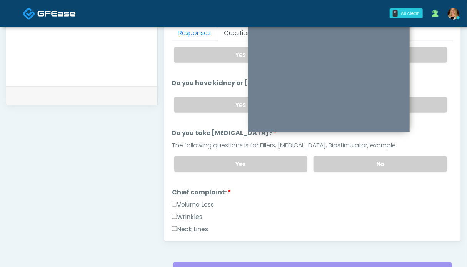
click at [417, 152] on div "Yes No" at bounding box center [310, 164] width 285 height 28
click at [204, 204] on label "Volume Loss" at bounding box center [193, 204] width 42 height 9
click at [199, 212] on label "Wrinkles" at bounding box center [187, 216] width 31 height 9
click at [399, 153] on div "Yes No" at bounding box center [310, 164] width 285 height 28
click at [398, 161] on label "No" at bounding box center [379, 164] width 133 height 16
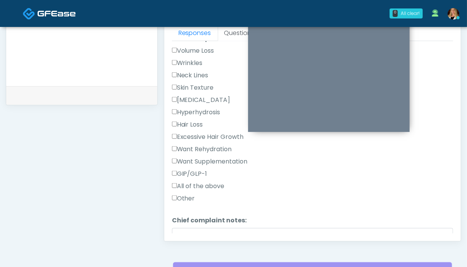
scroll to position [308, 0]
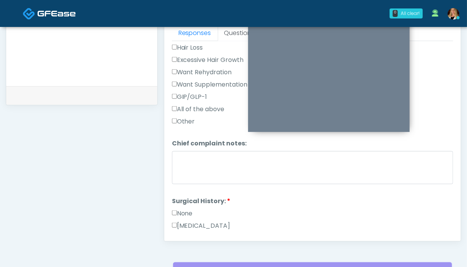
click at [185, 209] on label "None" at bounding box center [182, 213] width 21 height 9
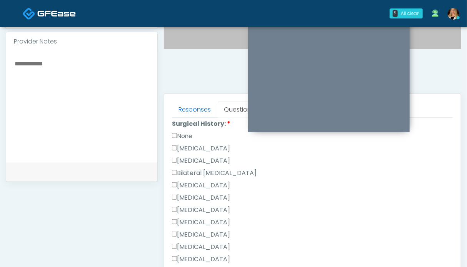
scroll to position [385, 0]
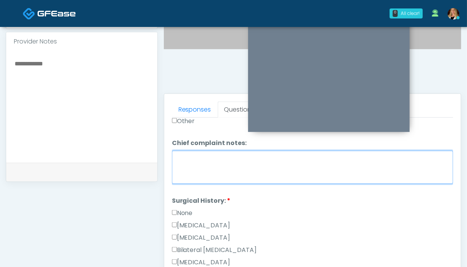
click at [202, 164] on textarea "Chief complaint notes:" at bounding box center [312, 167] width 281 height 33
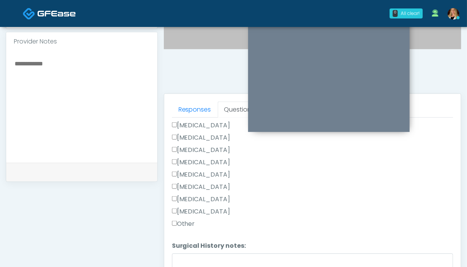
scroll to position [423, 0]
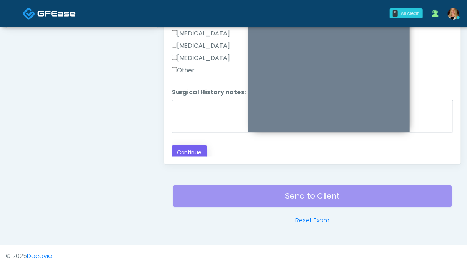
type textarea "*****"
click at [198, 150] on button "Continue" at bounding box center [189, 152] width 35 height 14
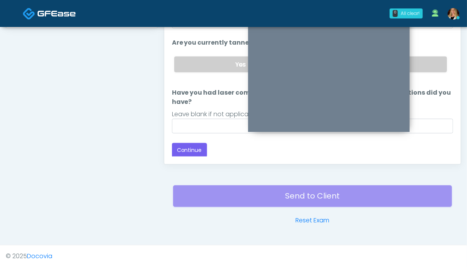
scroll to position [346, 0]
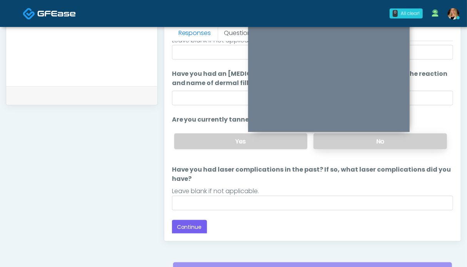
click at [408, 144] on label "No" at bounding box center [379, 141] width 133 height 16
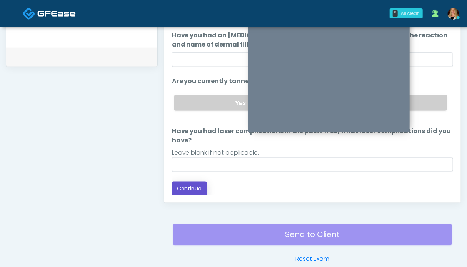
click at [188, 187] on button "Continue" at bounding box center [189, 189] width 35 height 14
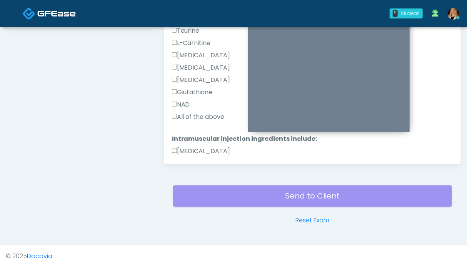
click at [209, 113] on label "All of the above" at bounding box center [198, 116] width 53 height 9
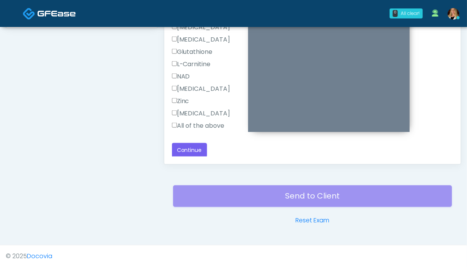
click at [199, 123] on label "All of the above" at bounding box center [198, 125] width 53 height 9
click at [194, 147] on button "Continue" at bounding box center [189, 150] width 35 height 14
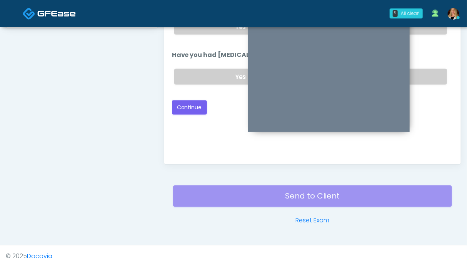
scroll to position [307, 0]
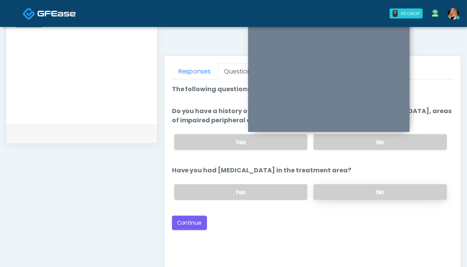
click at [410, 193] on label "No" at bounding box center [379, 192] width 133 height 16
click at [429, 139] on label "No" at bounding box center [379, 142] width 133 height 16
click at [193, 216] on button "Continue" at bounding box center [189, 223] width 35 height 14
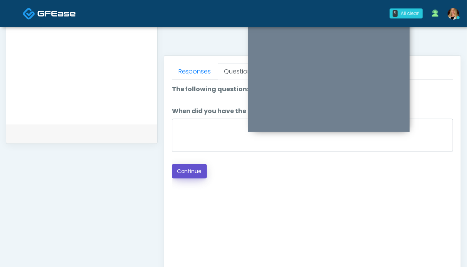
click at [180, 171] on button "Continue" at bounding box center [189, 171] width 35 height 14
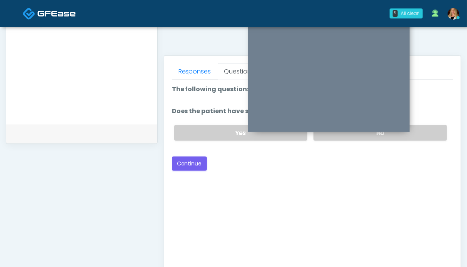
drag, startPoint x: 418, startPoint y: 133, endPoint x: 266, endPoint y: 163, distance: 154.9
click at [417, 133] on label "No" at bounding box center [379, 133] width 133 height 16
click at [189, 162] on button "Continue" at bounding box center [189, 164] width 35 height 14
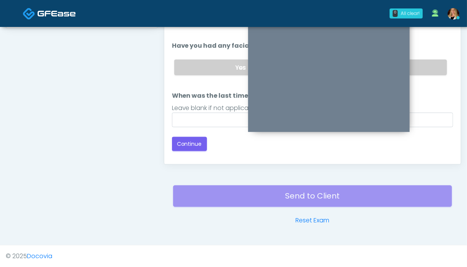
scroll to position [346, 0]
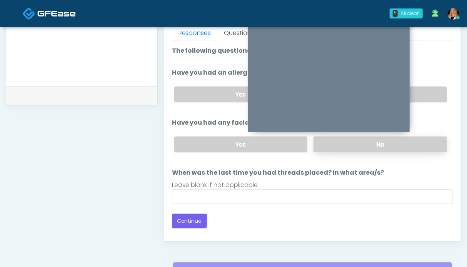
click at [421, 138] on label "No" at bounding box center [379, 145] width 133 height 16
click at [425, 96] on label "No" at bounding box center [379, 95] width 133 height 16
click at [185, 222] on button "Continue" at bounding box center [189, 221] width 35 height 14
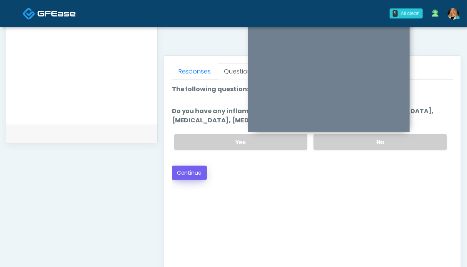
scroll to position [269, 0]
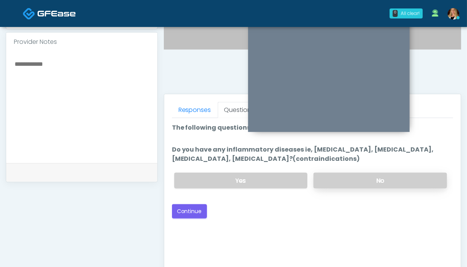
click at [350, 177] on label "No" at bounding box center [379, 181] width 133 height 16
click at [203, 211] on button "Continue" at bounding box center [189, 211] width 35 height 14
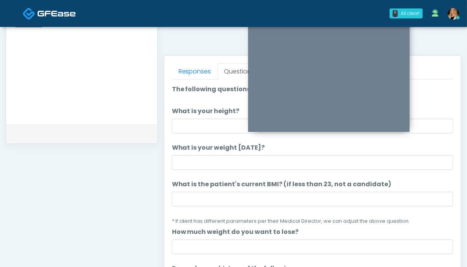
scroll to position [154, 0]
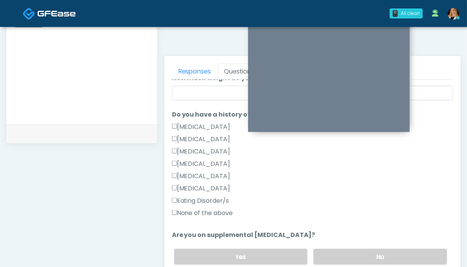
click at [205, 216] on label "None of the above" at bounding box center [202, 212] width 61 height 9
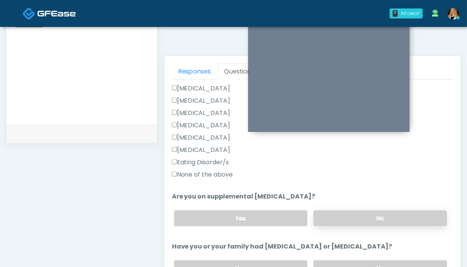
click at [366, 213] on label "No" at bounding box center [379, 218] width 133 height 16
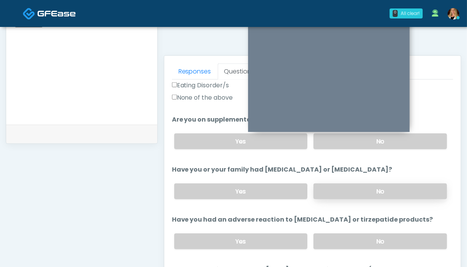
click at [367, 190] on label "No" at bounding box center [379, 191] width 133 height 16
click at [362, 233] on label "No" at bounding box center [379, 241] width 133 height 16
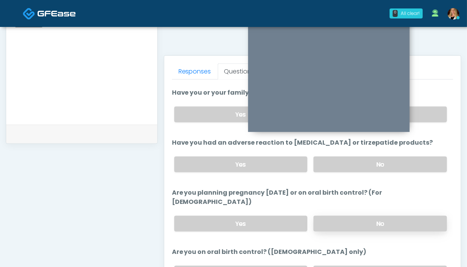
click at [368, 216] on label "No" at bounding box center [379, 224] width 133 height 16
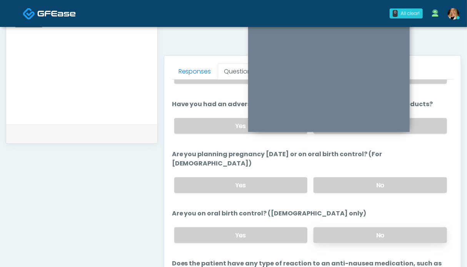
click at [366, 227] on label "No" at bounding box center [379, 235] width 133 height 16
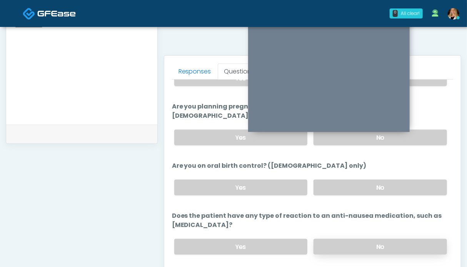
click at [366, 239] on label "No" at bounding box center [379, 247] width 133 height 16
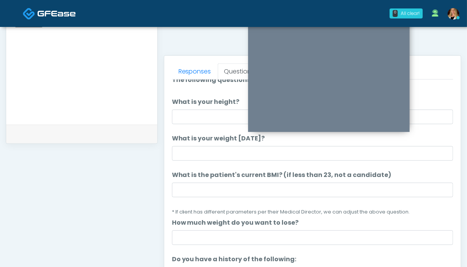
scroll to position [0, 0]
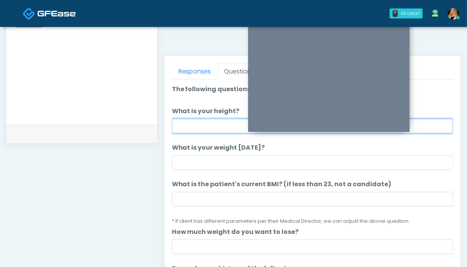
click at [207, 124] on input "What is your height?" at bounding box center [312, 126] width 281 height 15
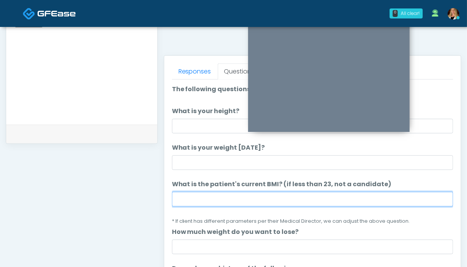
click at [228, 202] on input "What is the patient's current BMI? (if less than 23, not a candidate)" at bounding box center [312, 199] width 281 height 15
type input "****"
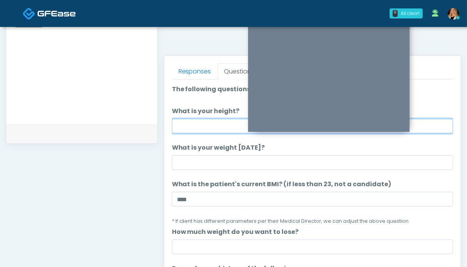
click at [227, 122] on input "What is your height?" at bounding box center [312, 126] width 281 height 15
type input "***"
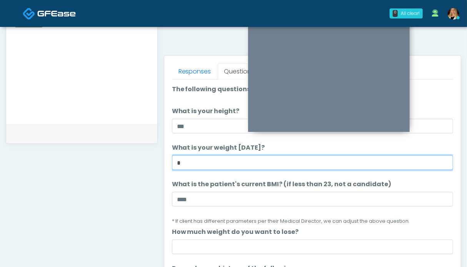
click at [240, 162] on input "*" at bounding box center [312, 162] width 281 height 15
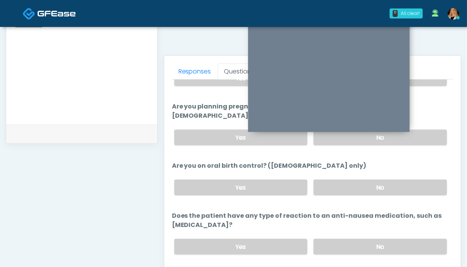
scroll to position [423, 0]
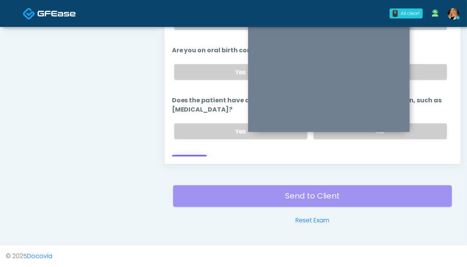
type input "***"
click at [197, 155] on button "Continue" at bounding box center [189, 162] width 35 height 14
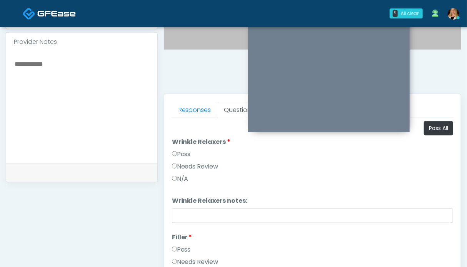
scroll to position [230, 0]
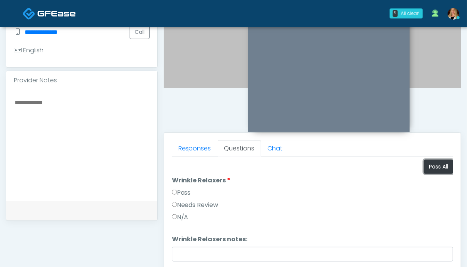
drag, startPoint x: 437, startPoint y: 167, endPoint x: 292, endPoint y: 168, distance: 144.6
click at [436, 167] on button "Pass All" at bounding box center [438, 167] width 29 height 14
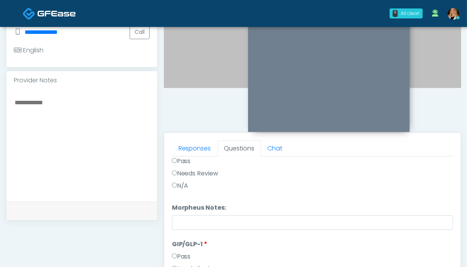
scroll to position [423, 0]
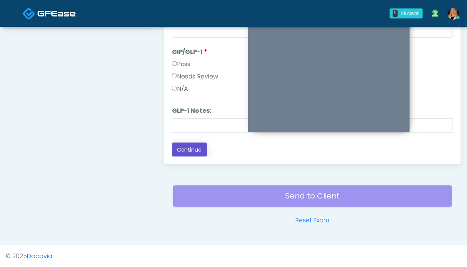
click at [189, 148] on button "Continue" at bounding box center [189, 150] width 35 height 14
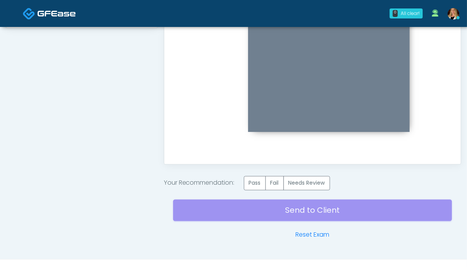
scroll to position [0, 0]
click at [255, 185] on label "Pass" at bounding box center [255, 183] width 22 height 14
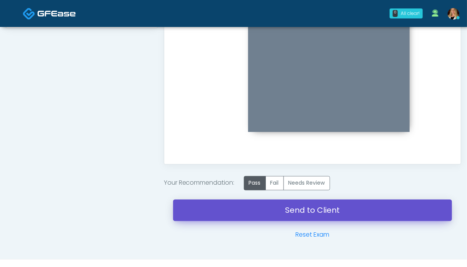
click at [309, 208] on link "Send to Client" at bounding box center [312, 211] width 279 height 22
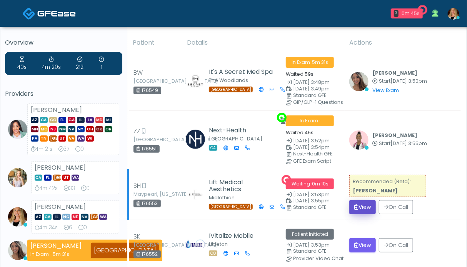
click at [369, 205] on button "View" at bounding box center [362, 207] width 27 height 14
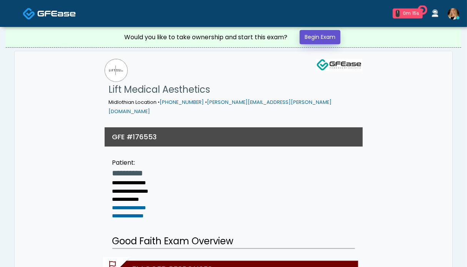
click at [311, 37] on link "Begin Exam" at bounding box center [320, 37] width 41 height 14
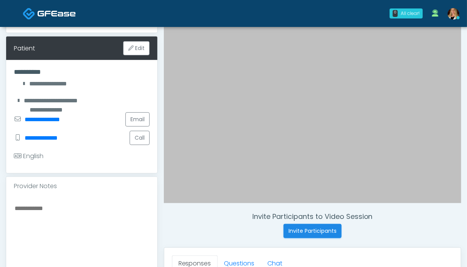
scroll to position [154, 0]
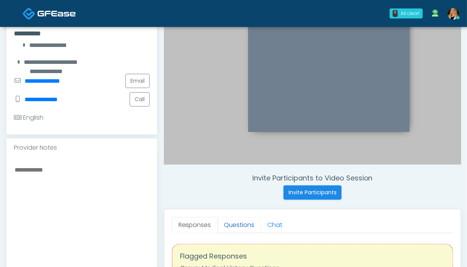
click at [231, 225] on link "Questions" at bounding box center [239, 225] width 43 height 16
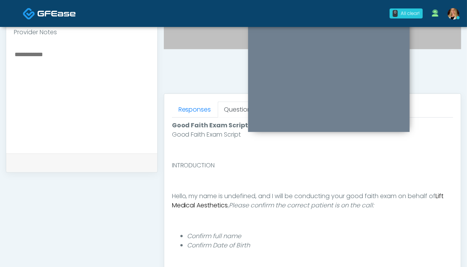
scroll to position [308, 0]
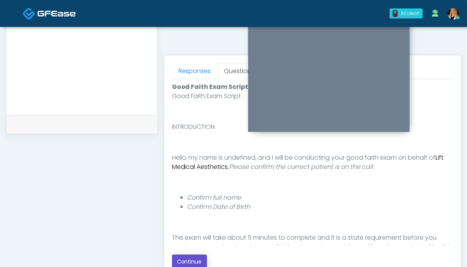
click at [200, 255] on button "Continue" at bounding box center [189, 262] width 35 height 14
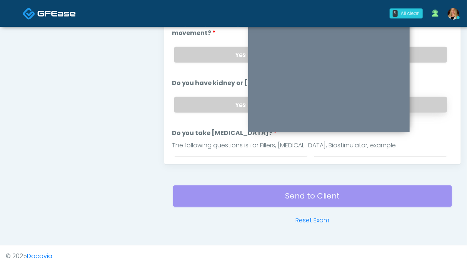
click at [428, 104] on label "No" at bounding box center [379, 105] width 133 height 16
click at [423, 55] on label "No" at bounding box center [379, 55] width 133 height 16
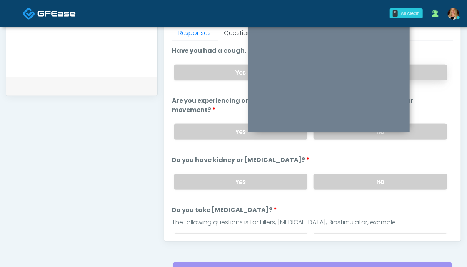
click at [428, 74] on label "No" at bounding box center [379, 73] width 133 height 16
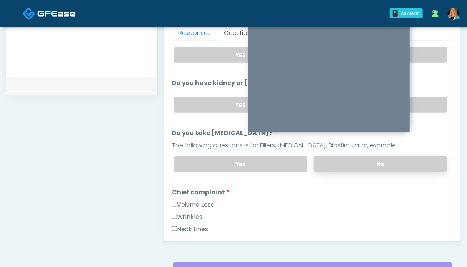
click at [419, 161] on label "No" at bounding box center [379, 164] width 133 height 16
click at [191, 204] on label "Volume Loss" at bounding box center [193, 204] width 42 height 9
click at [190, 214] on label "Wrinkles" at bounding box center [187, 216] width 31 height 9
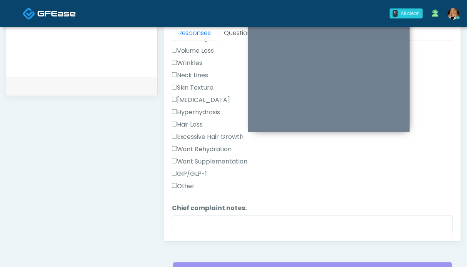
scroll to position [308, 0]
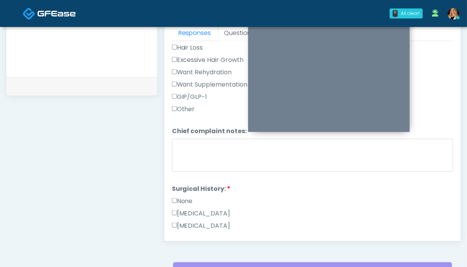
click at [188, 197] on label "None" at bounding box center [182, 201] width 21 height 9
click at [92, 119] on div "**********" at bounding box center [82, 9] width 152 height 586
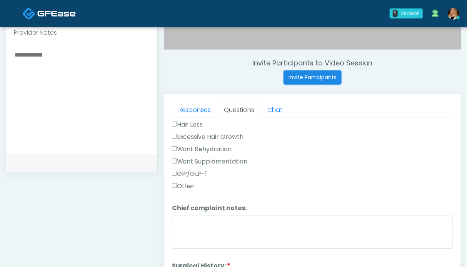
scroll to position [307, 0]
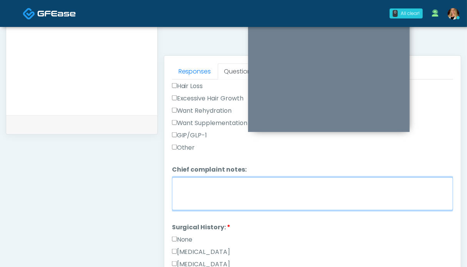
click at [190, 188] on textarea "Chief complaint notes:" at bounding box center [312, 193] width 281 height 33
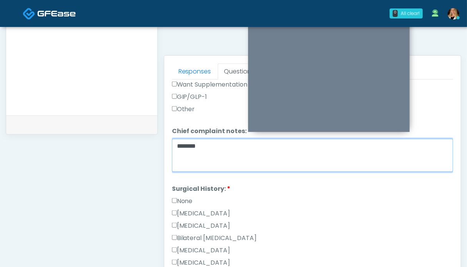
scroll to position [385, 0]
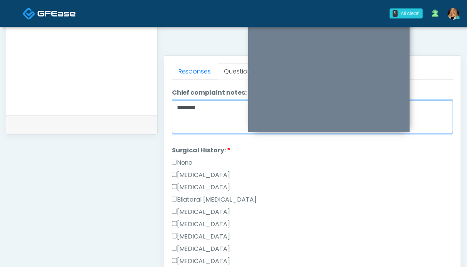
type textarea "*******"
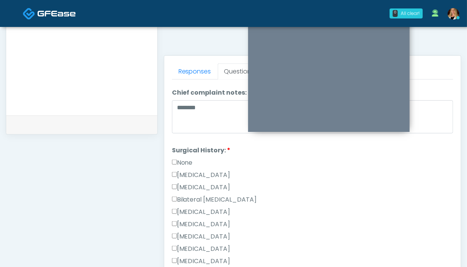
click at [204, 209] on label "[MEDICAL_DATA]" at bounding box center [201, 211] width 58 height 9
click at [183, 158] on label "None" at bounding box center [182, 162] width 21 height 9
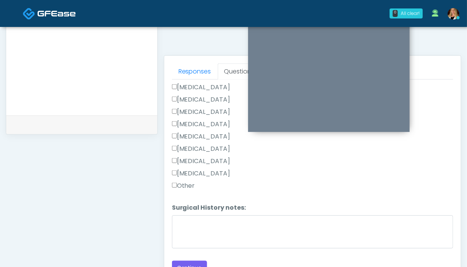
scroll to position [384, 0]
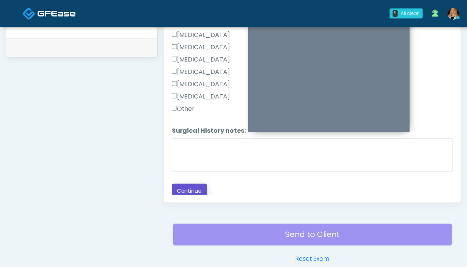
click at [188, 191] on button "Continue" at bounding box center [189, 191] width 35 height 14
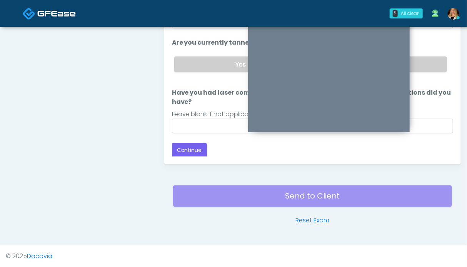
scroll to position [307, 0]
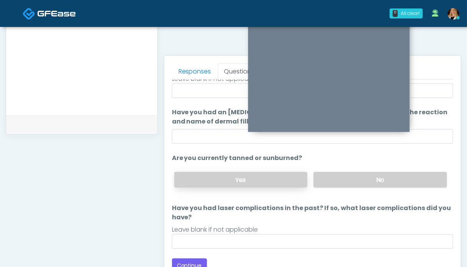
drag, startPoint x: 379, startPoint y: 183, endPoint x: 278, endPoint y: 183, distance: 101.1
click at [378, 183] on label "No" at bounding box center [379, 180] width 133 height 16
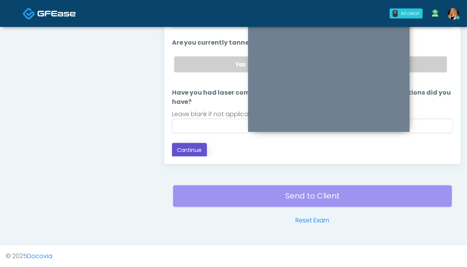
click at [188, 151] on button "Continue" at bounding box center [189, 150] width 35 height 14
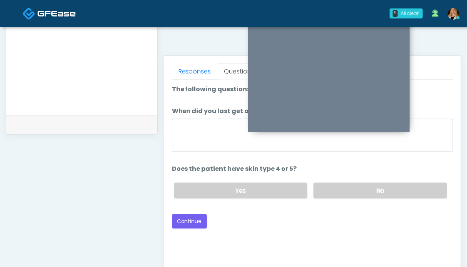
scroll to position [269, 0]
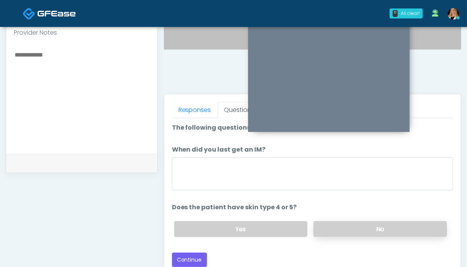
drag, startPoint x: 360, startPoint y: 230, endPoint x: 343, endPoint y: 224, distance: 17.9
click at [359, 230] on label "No" at bounding box center [379, 229] width 133 height 16
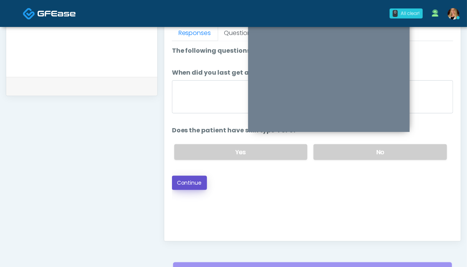
click at [198, 181] on button "Continue" at bounding box center [189, 183] width 35 height 14
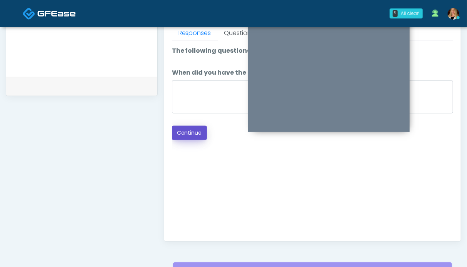
click at [195, 132] on button "Continue" at bounding box center [189, 133] width 35 height 14
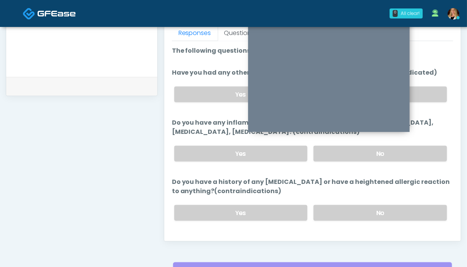
drag, startPoint x: 383, startPoint y: 206, endPoint x: 388, endPoint y: 186, distance: 20.5
click at [383, 206] on label "No" at bounding box center [379, 213] width 133 height 16
click at [400, 147] on label "No" at bounding box center [379, 154] width 133 height 16
drag, startPoint x: 421, startPoint y: 91, endPoint x: 401, endPoint y: 98, distance: 21.0
click at [419, 91] on label "No" at bounding box center [379, 95] width 133 height 16
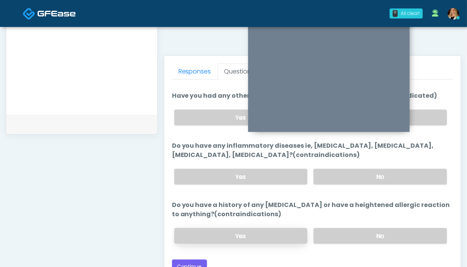
scroll to position [384, 0]
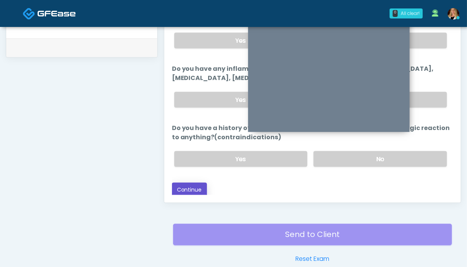
click at [198, 188] on button "Continue" at bounding box center [189, 190] width 35 height 14
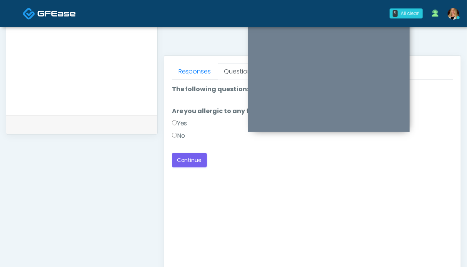
scroll to position [269, 0]
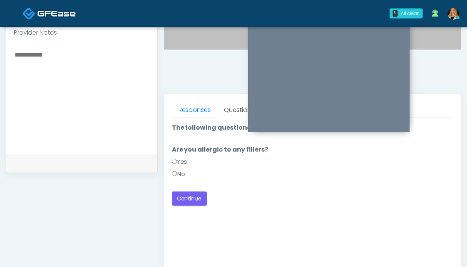
click at [182, 173] on label "No" at bounding box center [178, 174] width 13 height 9
click at [184, 194] on button "Continue" at bounding box center [189, 199] width 35 height 14
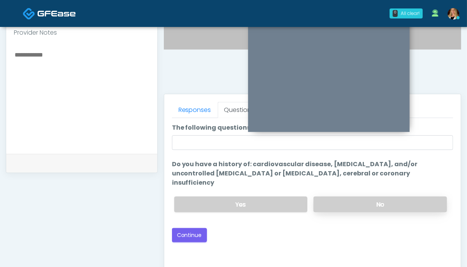
click at [366, 197] on label "No" at bounding box center [379, 205] width 133 height 16
click at [193, 228] on button "Continue" at bounding box center [189, 235] width 35 height 14
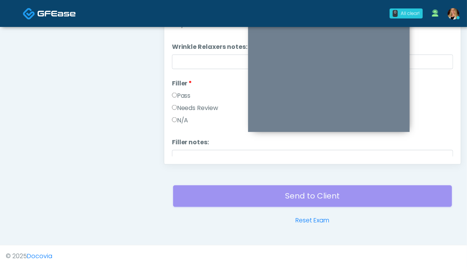
scroll to position [346, 0]
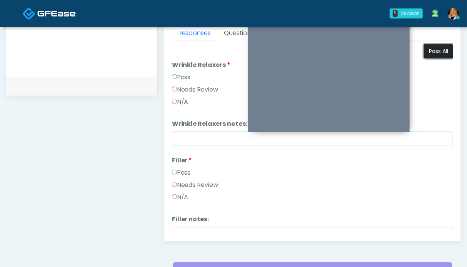
click at [438, 50] on button "Pass All" at bounding box center [438, 51] width 29 height 14
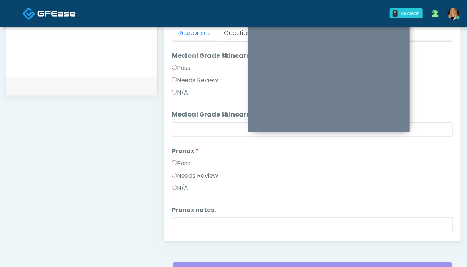
scroll to position [1176, 0]
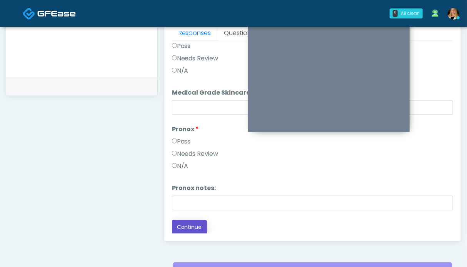
click at [189, 225] on button "Continue" at bounding box center [189, 227] width 35 height 14
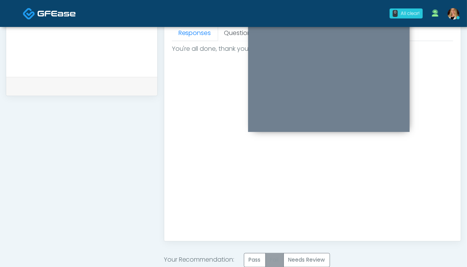
scroll to position [423, 0]
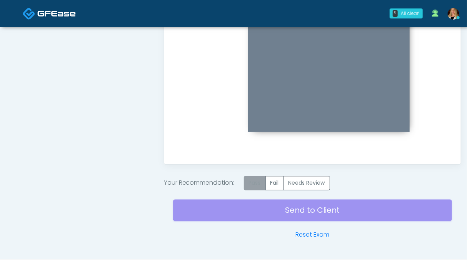
click at [260, 185] on label "Pass" at bounding box center [255, 183] width 22 height 14
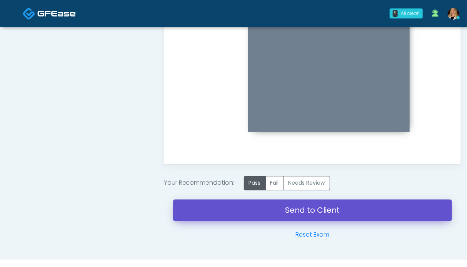
click at [325, 212] on link "Send to Client" at bounding box center [312, 211] width 279 height 22
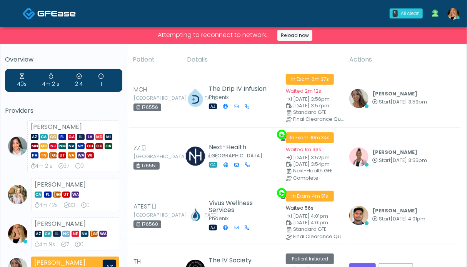
click at [35, 14] on img at bounding box center [29, 13] width 13 height 13
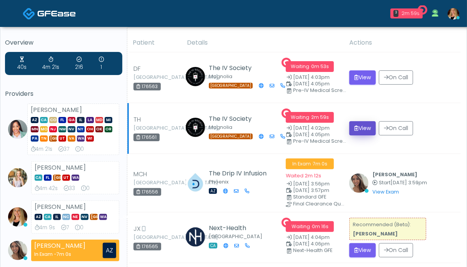
click at [360, 130] on button "View" at bounding box center [362, 128] width 27 height 14
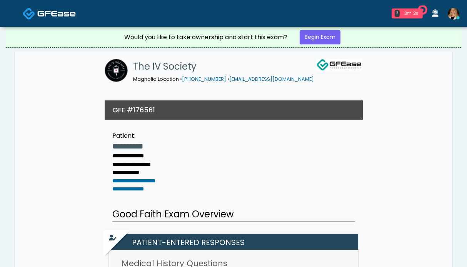
click at [313, 33] on link "Begin Exam" at bounding box center [320, 37] width 41 height 14
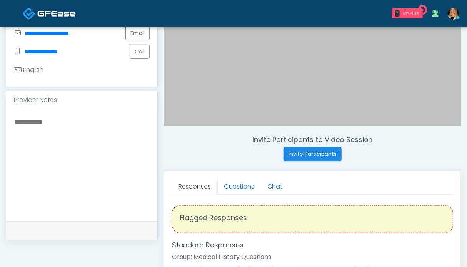
scroll to position [231, 0]
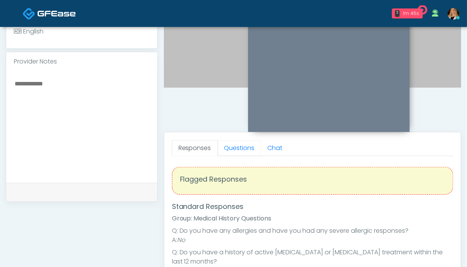
drag, startPoint x: 243, startPoint y: 151, endPoint x: 188, endPoint y: 148, distance: 54.7
click at [242, 151] on link "Questions" at bounding box center [239, 148] width 43 height 16
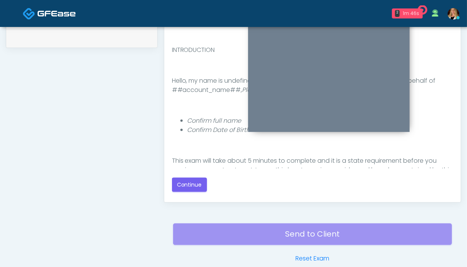
scroll to position [423, 0]
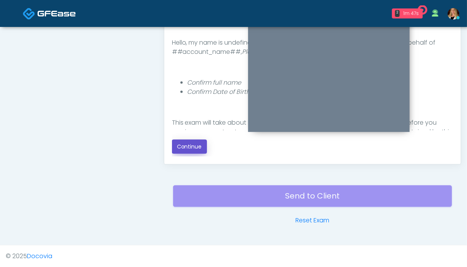
click at [191, 148] on button "Continue" at bounding box center [189, 147] width 35 height 14
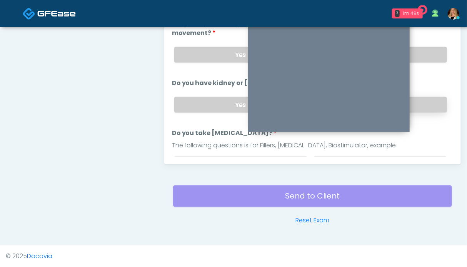
click at [419, 99] on label "No" at bounding box center [379, 105] width 133 height 16
click at [427, 53] on label "No" at bounding box center [379, 55] width 133 height 16
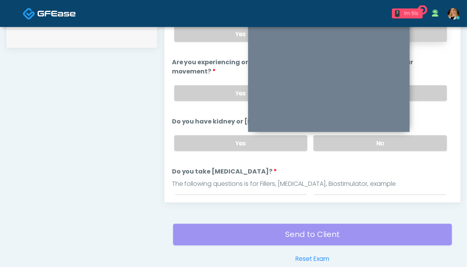
click at [430, 40] on label "No" at bounding box center [379, 34] width 133 height 16
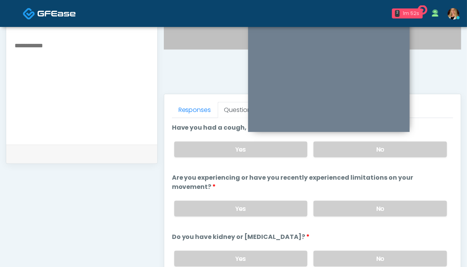
scroll to position [115, 0]
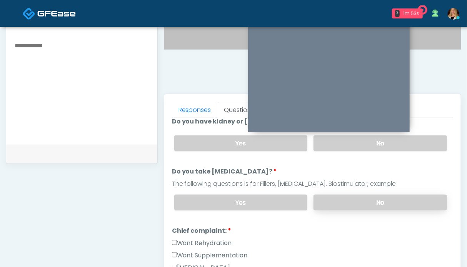
click at [396, 195] on label "No" at bounding box center [379, 203] width 133 height 16
click at [201, 238] on label "Want Rehydration" at bounding box center [202, 242] width 60 height 9
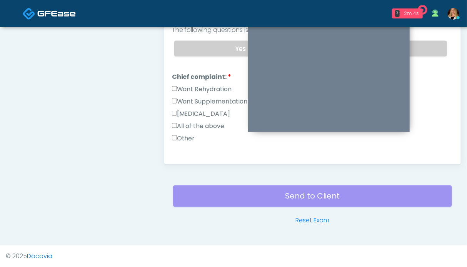
scroll to position [231, 0]
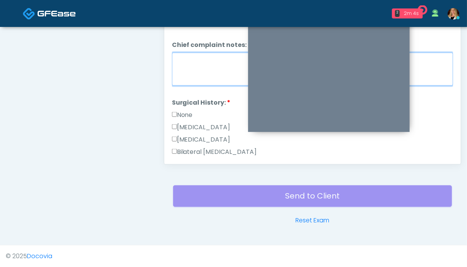
click at [212, 68] on textarea "Chief complaint notes:" at bounding box center [312, 69] width 281 height 33
type textarea "**"
click at [189, 113] on label "None" at bounding box center [182, 114] width 21 height 9
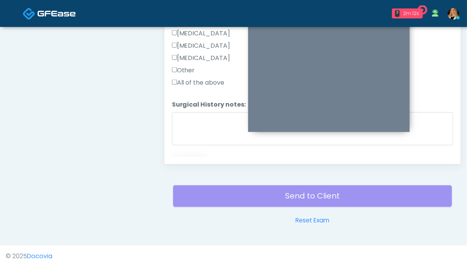
scroll to position [435, 0]
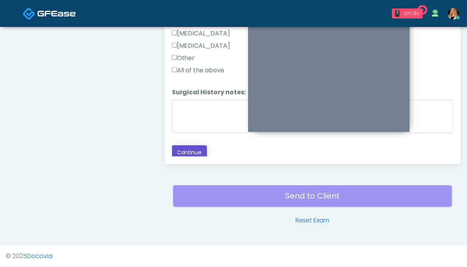
click at [189, 146] on button "Continue" at bounding box center [189, 152] width 35 height 14
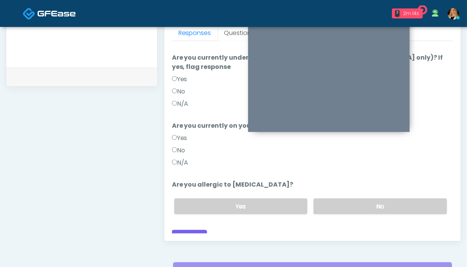
scroll to position [307, 0]
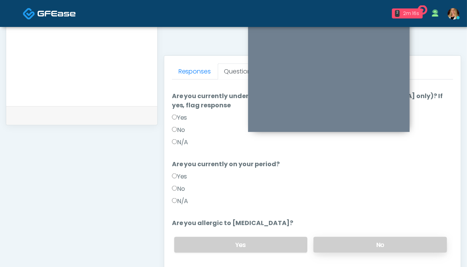
click at [343, 237] on label "No" at bounding box center [379, 245] width 133 height 16
click at [184, 197] on label "N/A" at bounding box center [180, 201] width 17 height 9
click at [180, 138] on label "N/A" at bounding box center [180, 142] width 17 height 9
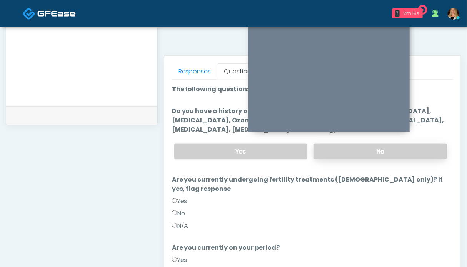
click at [398, 157] on label "No" at bounding box center [379, 151] width 133 height 16
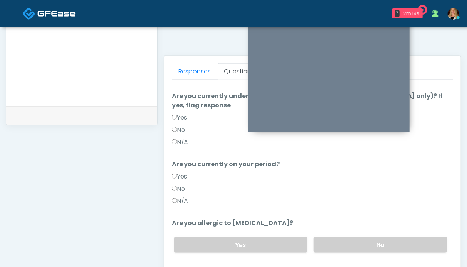
scroll to position [423, 0]
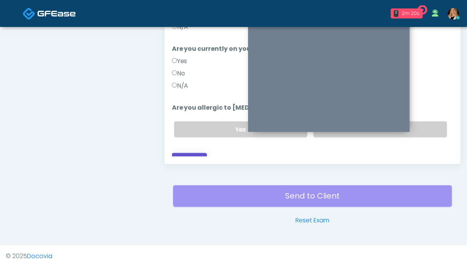
click at [199, 153] on button "Continue" at bounding box center [189, 160] width 35 height 14
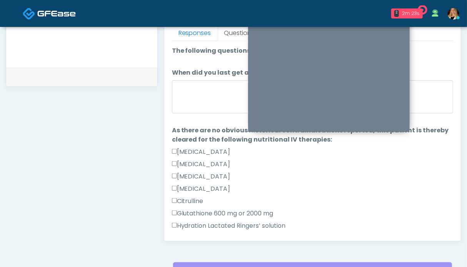
scroll to position [192, 0]
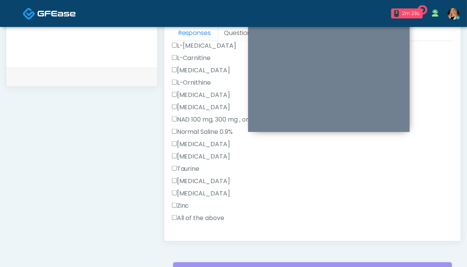
click at [193, 217] on label "All of the above" at bounding box center [198, 217] width 53 height 9
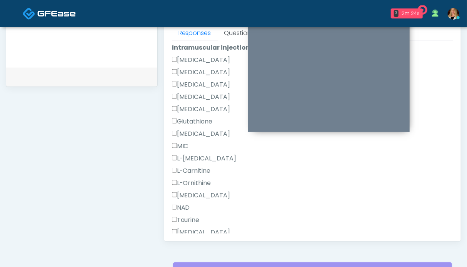
scroll to position [488, 0]
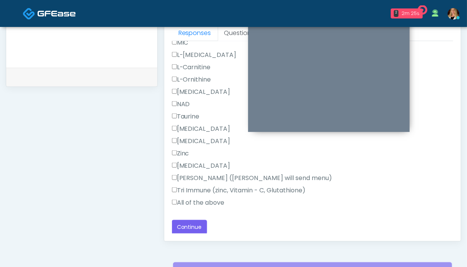
click at [192, 203] on label "All of the above" at bounding box center [198, 202] width 53 height 9
click at [192, 227] on button "Continue" at bounding box center [189, 227] width 35 height 14
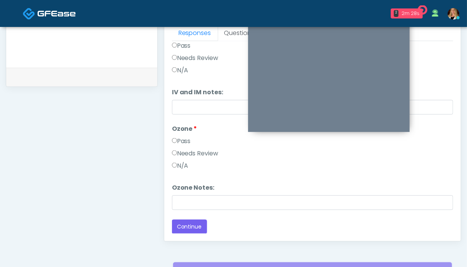
scroll to position [0, 0]
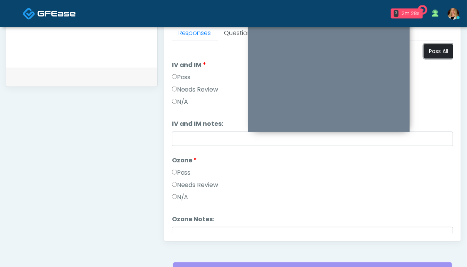
click at [438, 52] on button "Pass All" at bounding box center [438, 51] width 29 height 14
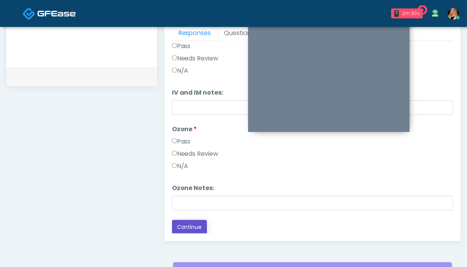
click at [187, 224] on button "Continue" at bounding box center [189, 227] width 35 height 14
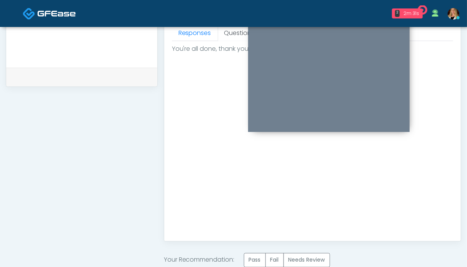
scroll to position [437, 0]
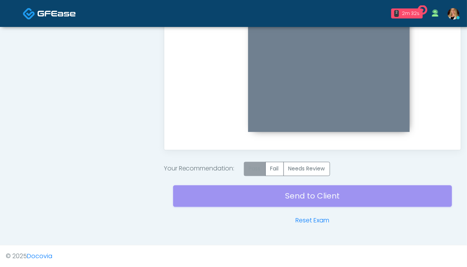
click at [253, 168] on label "Pass" at bounding box center [255, 169] width 22 height 14
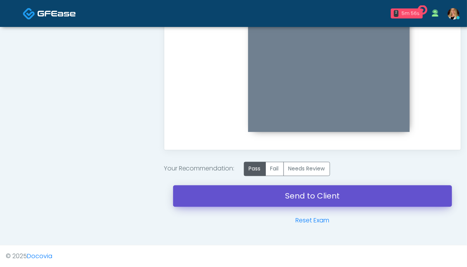
click at [302, 198] on link "Send to Client" at bounding box center [312, 196] width 279 height 22
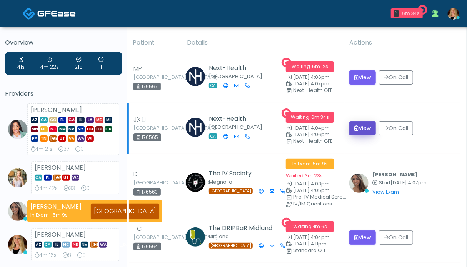
click at [371, 130] on button "View" at bounding box center [362, 128] width 27 height 14
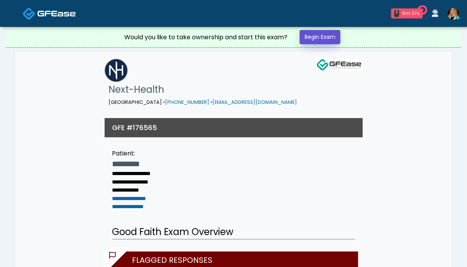
click at [314, 35] on link "Begin Exam" at bounding box center [320, 37] width 41 height 14
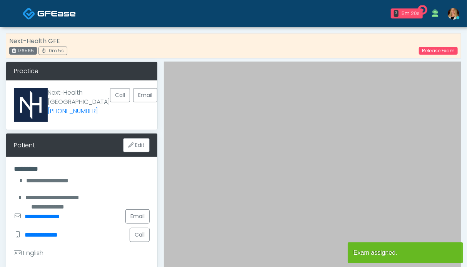
scroll to position [231, 0]
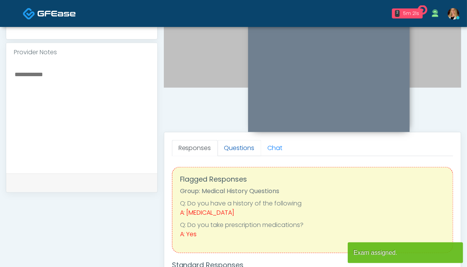
click at [235, 148] on link "Questions" at bounding box center [239, 148] width 43 height 16
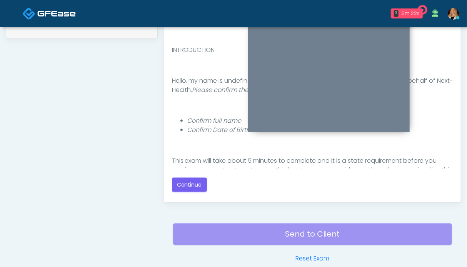
scroll to position [423, 0]
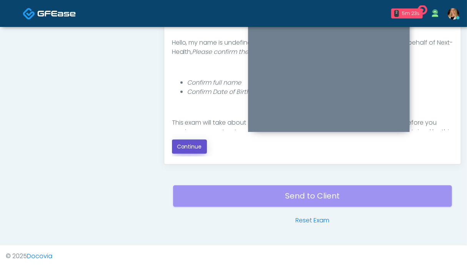
click at [194, 148] on button "Continue" at bounding box center [189, 147] width 35 height 14
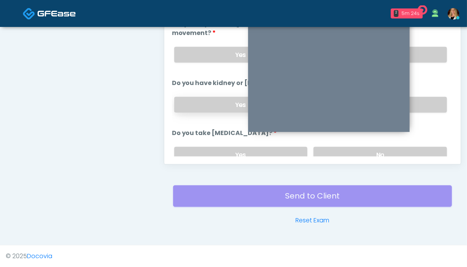
scroll to position [307, 0]
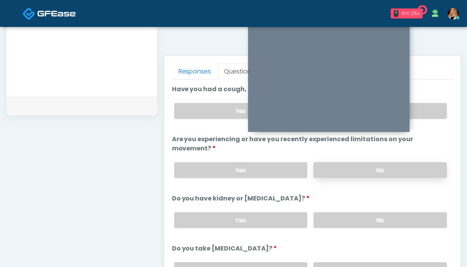
click at [401, 168] on label "No" at bounding box center [379, 170] width 133 height 16
click at [428, 111] on label "No" at bounding box center [379, 111] width 133 height 16
click at [396, 219] on label "No" at bounding box center [379, 220] width 133 height 16
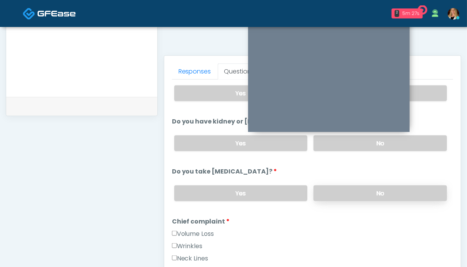
click at [389, 190] on label "No" at bounding box center [379, 193] width 133 height 16
click at [199, 232] on label "Volume Loss" at bounding box center [193, 233] width 42 height 9
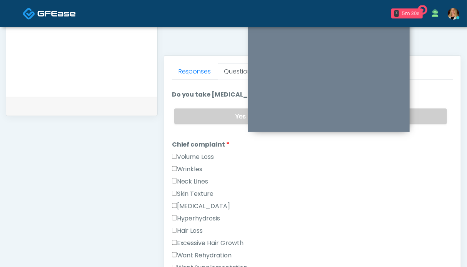
click at [201, 253] on label "Want Rehydration" at bounding box center [202, 255] width 60 height 9
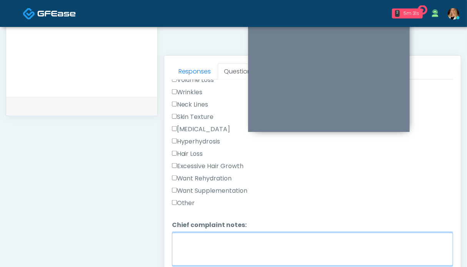
click at [253, 240] on textarea "Chief complaint notes:" at bounding box center [312, 249] width 281 height 33
type textarea "**"
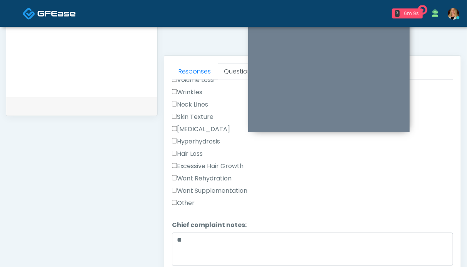
scroll to position [423, 0]
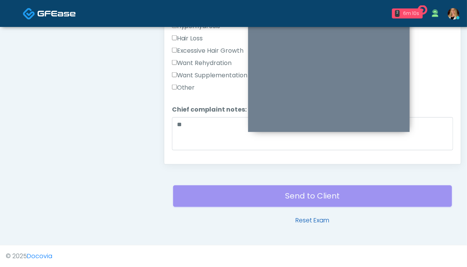
click at [322, 219] on link "Reset Exam" at bounding box center [312, 220] width 34 height 9
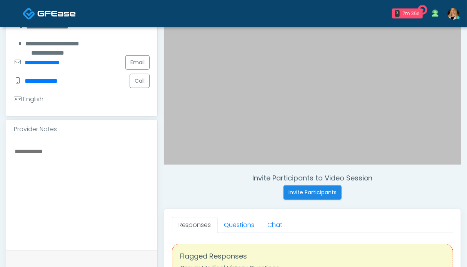
scroll to position [192, 0]
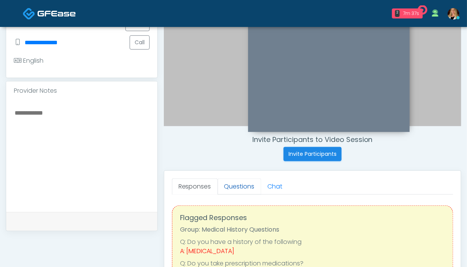
click at [228, 183] on link "Questions" at bounding box center [239, 186] width 43 height 16
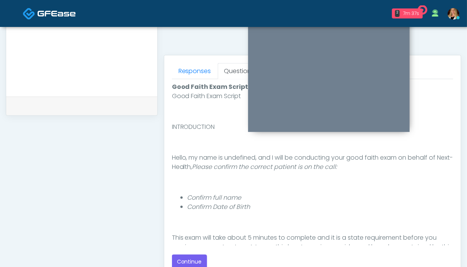
scroll to position [385, 0]
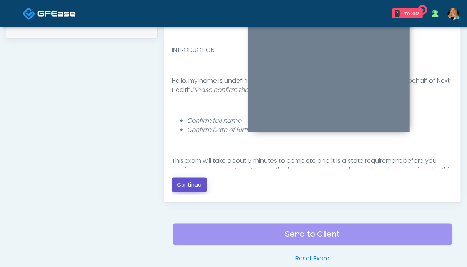
click at [185, 183] on button "Continue" at bounding box center [189, 185] width 35 height 14
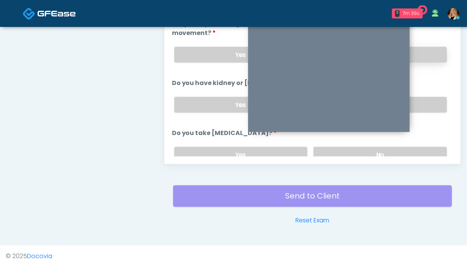
scroll to position [307, 0]
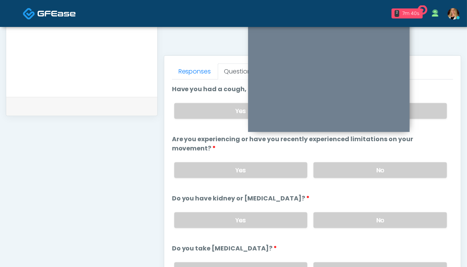
drag, startPoint x: 420, startPoint y: 107, endPoint x: 418, endPoint y: 145, distance: 38.1
click at [420, 108] on label "No" at bounding box center [379, 111] width 133 height 16
drag, startPoint x: 414, startPoint y: 164, endPoint x: 408, endPoint y: 202, distance: 38.2
click at [414, 165] on label "No" at bounding box center [379, 170] width 133 height 16
click at [403, 212] on label "No" at bounding box center [379, 220] width 133 height 16
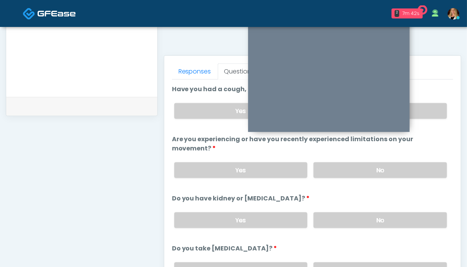
scroll to position [38, 0]
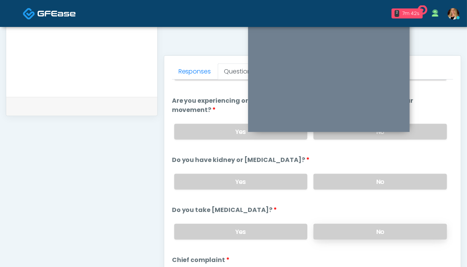
click at [390, 224] on label "No" at bounding box center [379, 232] width 133 height 16
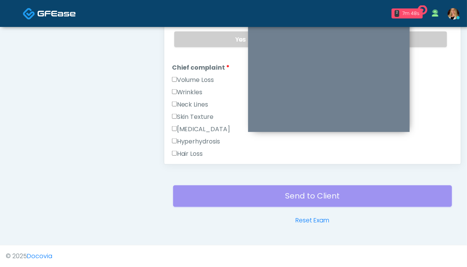
scroll to position [154, 0]
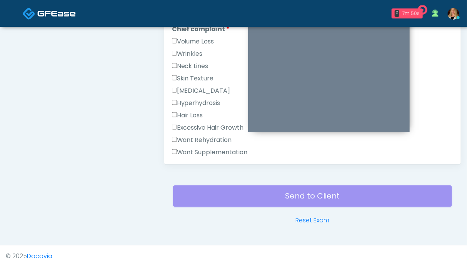
click at [191, 135] on label "Want Rehydration" at bounding box center [202, 139] width 60 height 9
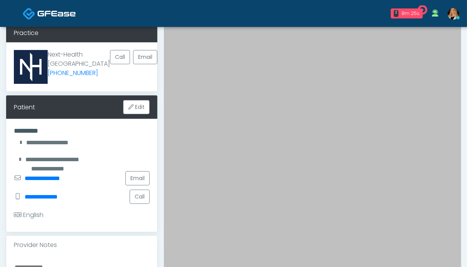
scroll to position [192, 0]
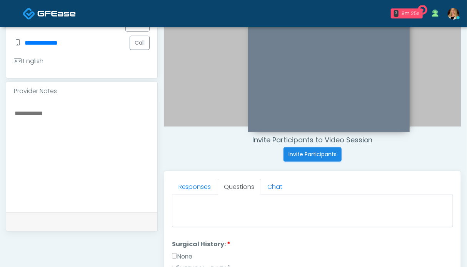
click at [70, 153] on textarea at bounding box center [82, 155] width 136 height 94
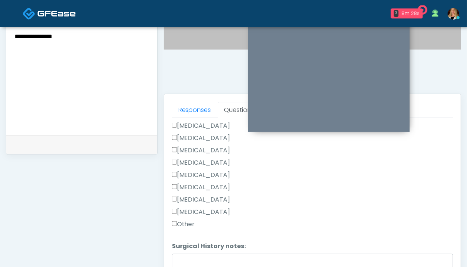
scroll to position [384, 0]
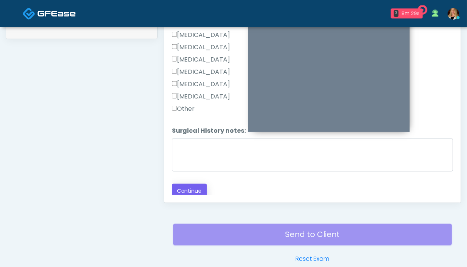
type textarea "**********"
click at [181, 188] on button "Continue" at bounding box center [189, 191] width 35 height 14
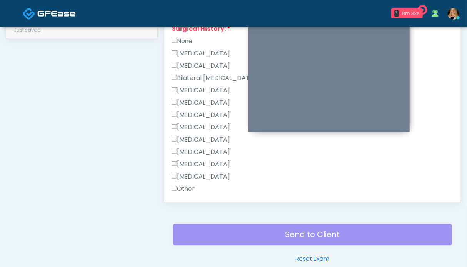
scroll to position [292, 0]
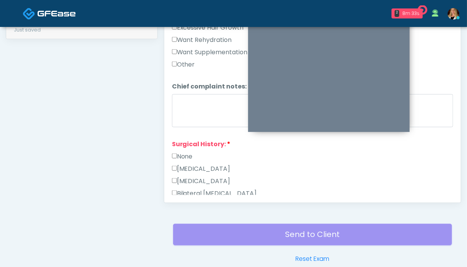
click at [189, 152] on label "None" at bounding box center [182, 156] width 21 height 9
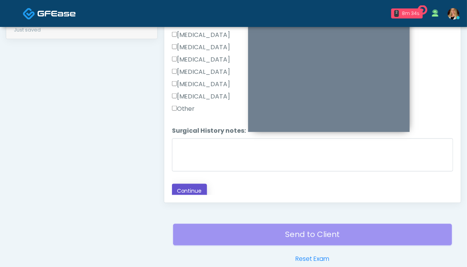
click at [193, 189] on button "Continue" at bounding box center [189, 191] width 35 height 14
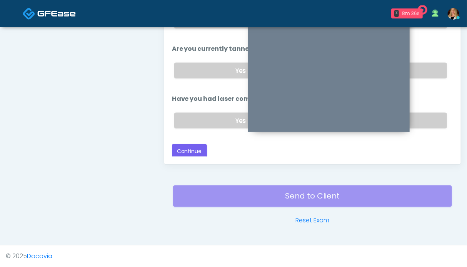
scroll to position [346, 0]
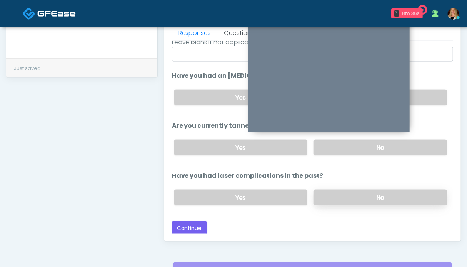
click at [403, 191] on label "No" at bounding box center [379, 198] width 133 height 16
drag, startPoint x: 415, startPoint y: 140, endPoint x: 418, endPoint y: 131, distance: 10.2
click at [415, 140] on label "No" at bounding box center [379, 148] width 133 height 16
click at [420, 101] on label "No" at bounding box center [379, 98] width 133 height 16
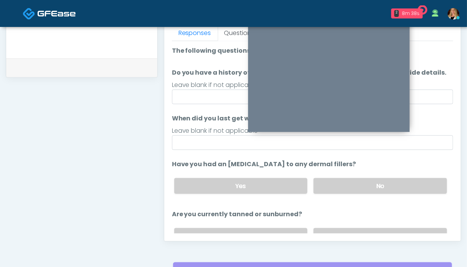
scroll to position [88, 0]
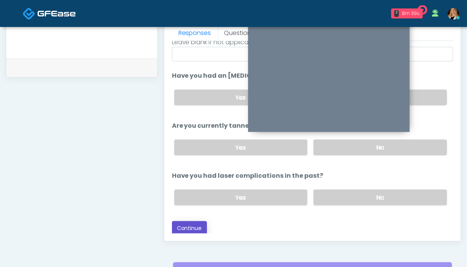
click at [188, 226] on button "Continue" at bounding box center [189, 228] width 35 height 14
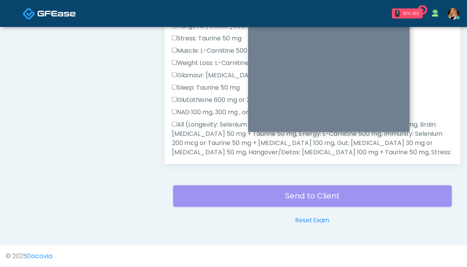
click at [203, 140] on label "All (Longevity: Selenium 200 mcg or Taurine 50 mg + L-[MEDICAL_DATA] 200mg, Bra…" at bounding box center [312, 152] width 281 height 65
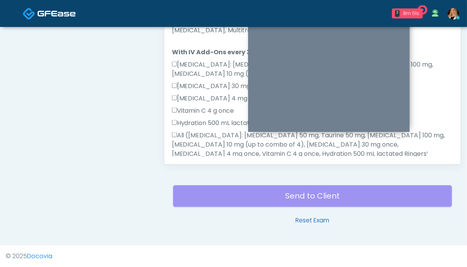
click at [308, 217] on link "Reset Exam" at bounding box center [312, 220] width 34 height 9
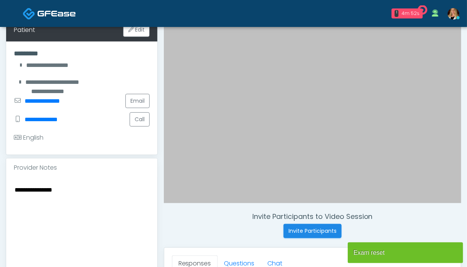
scroll to position [231, 0]
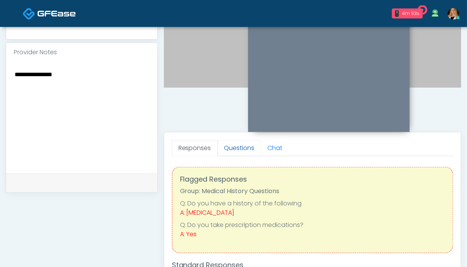
click at [241, 146] on link "Questions" at bounding box center [239, 148] width 43 height 16
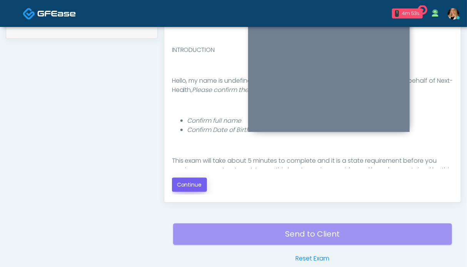
scroll to position [423, 0]
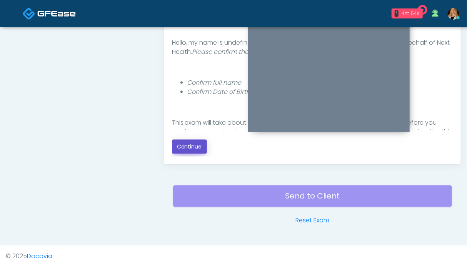
click at [190, 140] on button "Continue" at bounding box center [189, 147] width 35 height 14
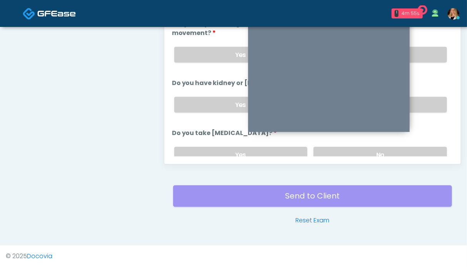
scroll to position [384, 0]
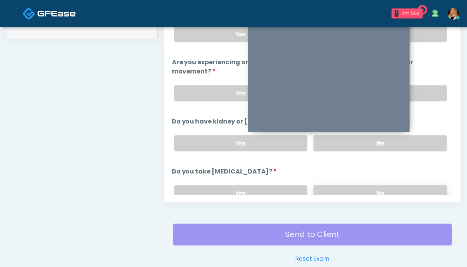
click at [388, 187] on label "No" at bounding box center [379, 193] width 133 height 16
drag, startPoint x: 418, startPoint y: 144, endPoint x: 420, endPoint y: 132, distance: 12.4
click at [418, 143] on label "No" at bounding box center [379, 143] width 133 height 16
click at [426, 90] on label "No" at bounding box center [379, 93] width 133 height 16
click at [427, 36] on label "No" at bounding box center [379, 34] width 133 height 16
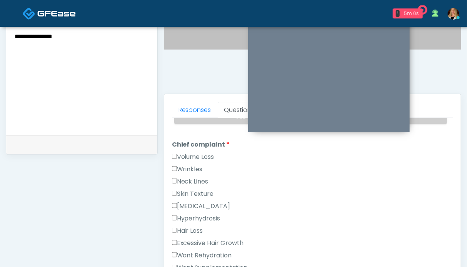
scroll to position [346, 0]
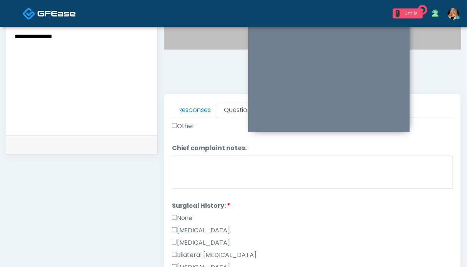
click at [182, 123] on label "Other" at bounding box center [183, 126] width 23 height 9
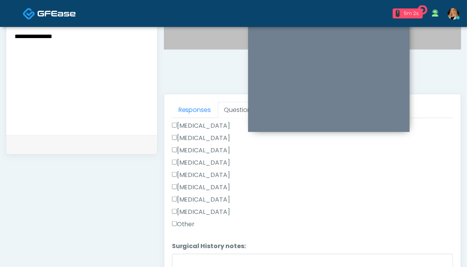
click at [188, 223] on label "Other" at bounding box center [183, 224] width 23 height 9
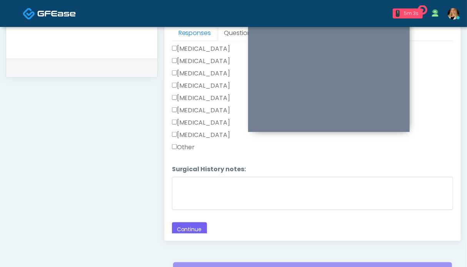
scroll to position [384, 0]
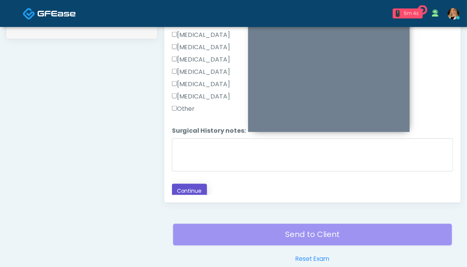
click at [196, 188] on button "Continue" at bounding box center [189, 191] width 35 height 14
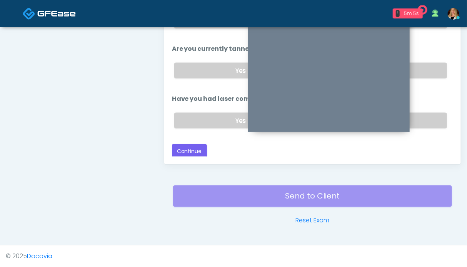
scroll to position [346, 0]
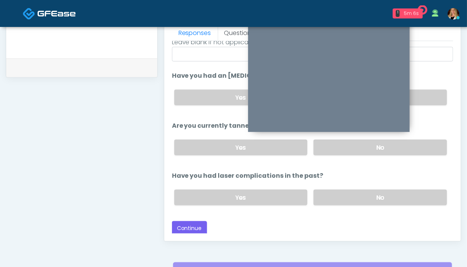
drag, startPoint x: 394, startPoint y: 196, endPoint x: 420, endPoint y: 157, distance: 46.9
click at [395, 195] on label "No" at bounding box center [379, 198] width 133 height 16
drag, startPoint x: 425, startPoint y: 143, endPoint x: 425, endPoint y: 134, distance: 8.5
click at [425, 142] on label "No" at bounding box center [379, 148] width 133 height 16
drag, startPoint x: 423, startPoint y: 99, endPoint x: 421, endPoint y: 105, distance: 6.0
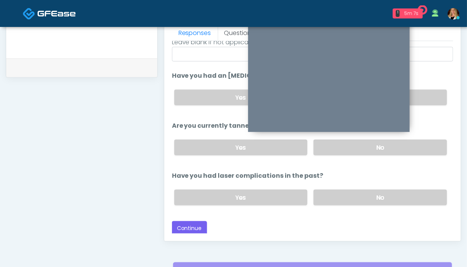
click at [423, 99] on label "No" at bounding box center [379, 98] width 133 height 16
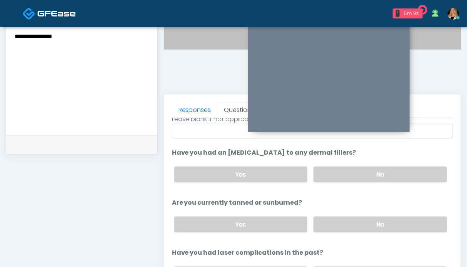
scroll to position [384, 0]
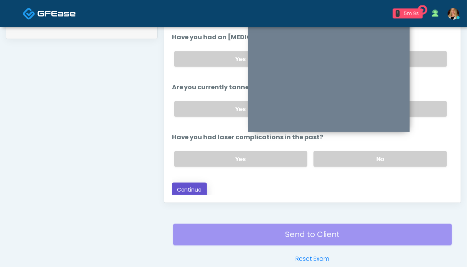
click at [194, 188] on button "Continue" at bounding box center [189, 190] width 35 height 14
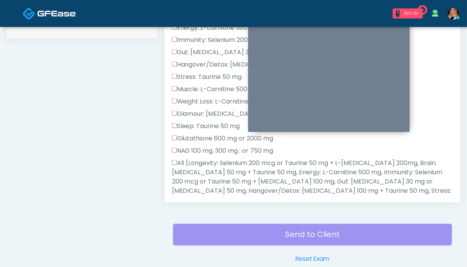
scroll to position [423, 0]
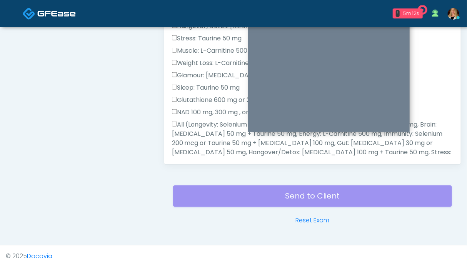
click at [228, 145] on label "All (Longevity: Selenium 200 mcg or Taurine 50 mg + L-Arginine 200mg, Brain: Gl…" at bounding box center [312, 152] width 281 height 65
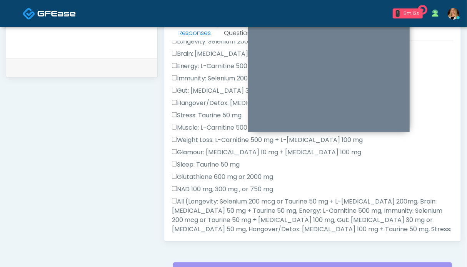
click at [183, 213] on label "All (Longevity: Selenium 200 mcg or Taurine 50 mg + L-Arginine 200mg, Brain: Gl…" at bounding box center [312, 229] width 281 height 65
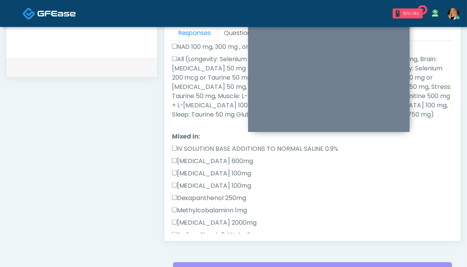
scroll to position [385, 0]
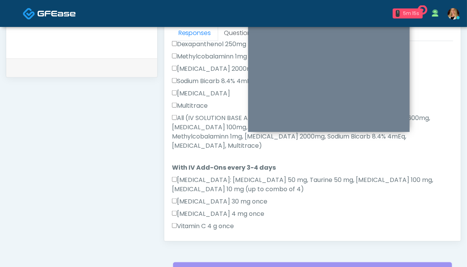
click at [204, 128] on label "All (IV SOLUTION BASE ADDITIONS TO NORMAL SALINE 0.9%, Magnesium Chloride 600mg…" at bounding box center [312, 131] width 281 height 37
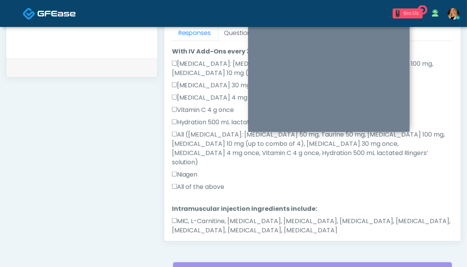
click at [194, 182] on label "All of the above" at bounding box center [198, 186] width 53 height 9
drag, startPoint x: 206, startPoint y: 202, endPoint x: 198, endPoint y: 213, distance: 13.9
click at [206, 217] on label "MIC, L-Carnitine, [MEDICAL_DATA], [MEDICAL_DATA], [MEDICAL_DATA], [MEDICAL_DATA…" at bounding box center [312, 226] width 281 height 18
click at [194, 248] on button "Continue" at bounding box center [189, 255] width 35 height 14
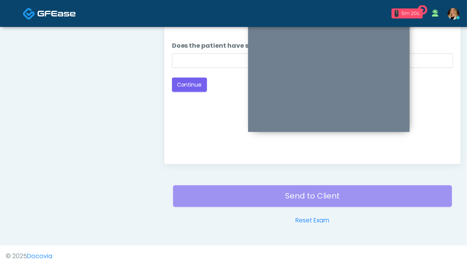
scroll to position [346, 0]
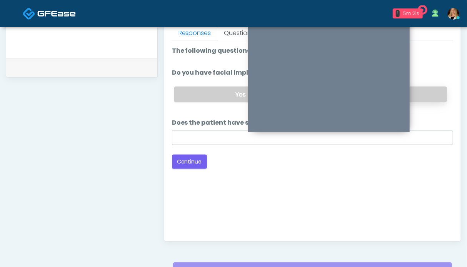
click at [437, 95] on label "No" at bounding box center [379, 95] width 133 height 16
click at [190, 165] on button "Continue" at bounding box center [189, 162] width 35 height 14
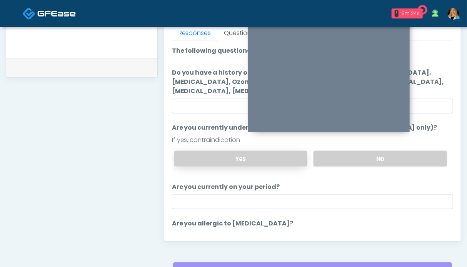
drag, startPoint x: 373, startPoint y: 154, endPoint x: 263, endPoint y: 155, distance: 109.2
click at [372, 153] on label "No" at bounding box center [379, 159] width 133 height 16
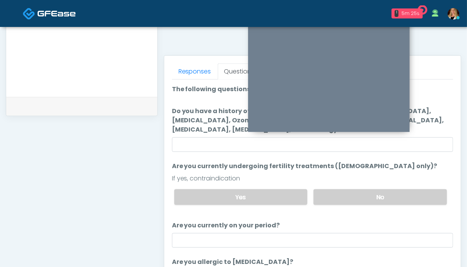
scroll to position [48, 0]
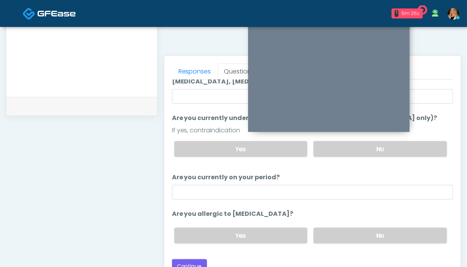
drag, startPoint x: 340, startPoint y: 237, endPoint x: 283, endPoint y: 211, distance: 62.5
click at [340, 237] on label "No" at bounding box center [379, 236] width 133 height 16
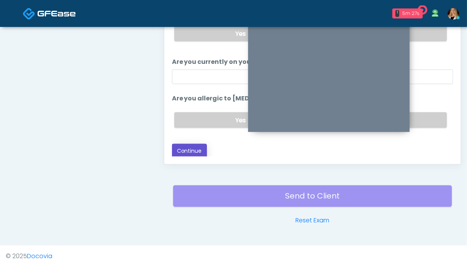
click at [192, 145] on button "Continue" at bounding box center [189, 151] width 35 height 14
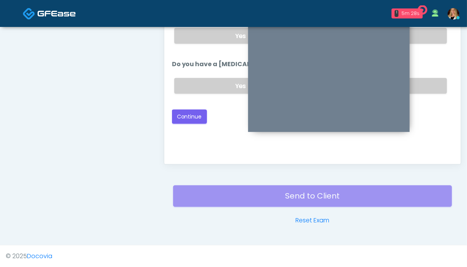
scroll to position [307, 0]
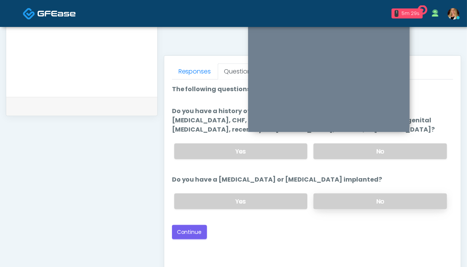
click at [394, 193] on label "No" at bounding box center [379, 201] width 133 height 16
click at [395, 193] on label "No" at bounding box center [379, 201] width 133 height 16
drag, startPoint x: 397, startPoint y: 154, endPoint x: 399, endPoint y: 135, distance: 19.7
click at [397, 153] on label "No" at bounding box center [379, 151] width 133 height 16
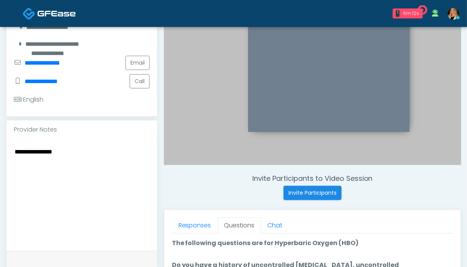
scroll to position [346, 0]
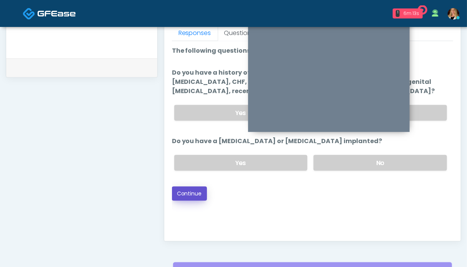
click at [185, 191] on button "Continue" at bounding box center [189, 194] width 35 height 14
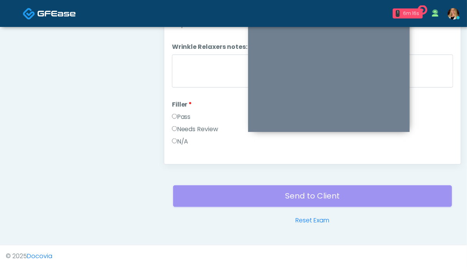
scroll to position [230, 0]
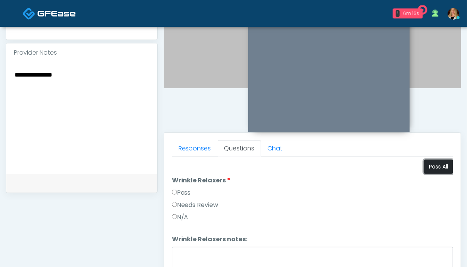
click at [429, 168] on button "Pass All" at bounding box center [438, 167] width 29 height 14
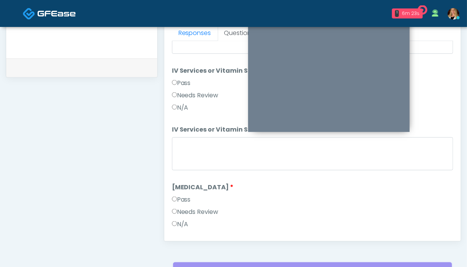
scroll to position [422, 0]
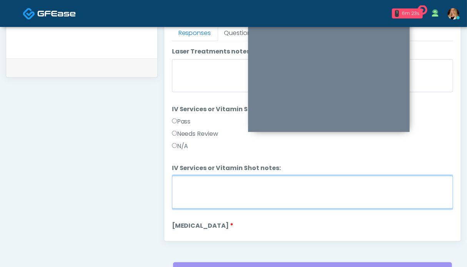
click at [194, 189] on textarea "IV Services or Vitamin Shot notes:" at bounding box center [312, 192] width 281 height 33
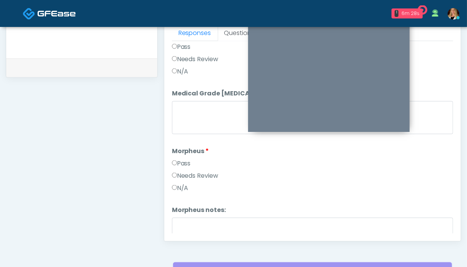
scroll to position [960, 0]
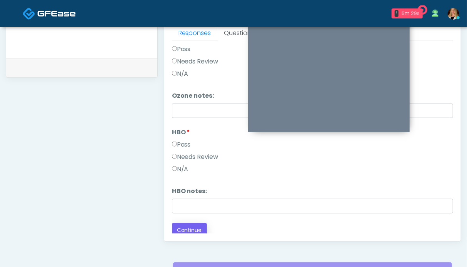
type textarea "**********"
click at [192, 230] on button "Continue" at bounding box center [189, 230] width 35 height 14
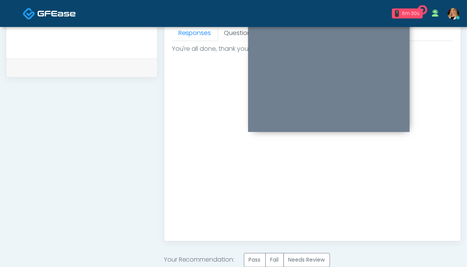
scroll to position [0, 0]
drag, startPoint x: 255, startPoint y: 262, endPoint x: 253, endPoint y: 255, distance: 7.9
click at [255, 262] on label "Pass" at bounding box center [255, 260] width 22 height 14
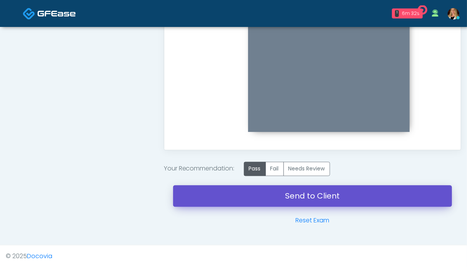
click at [306, 190] on link "Send to Client" at bounding box center [312, 196] width 279 height 22
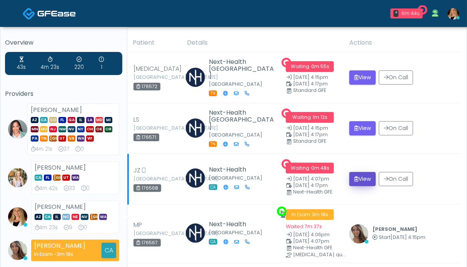
click at [366, 178] on button "View" at bounding box center [362, 179] width 27 height 14
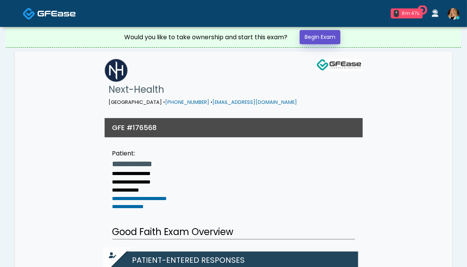
click at [324, 34] on link "Begin Exam" at bounding box center [320, 37] width 41 height 14
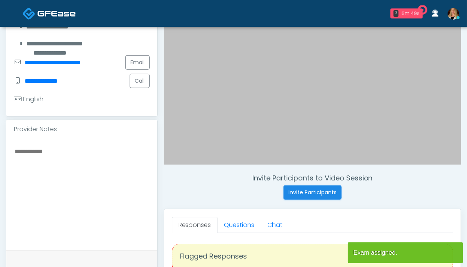
scroll to position [231, 0]
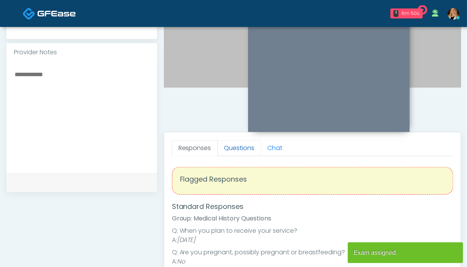
click at [238, 150] on link "Questions" at bounding box center [239, 148] width 43 height 16
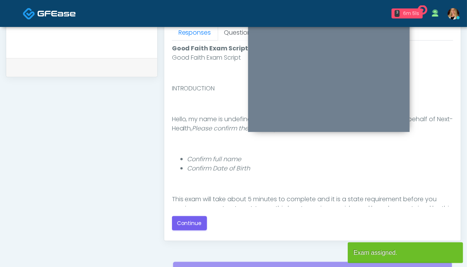
scroll to position [423, 0]
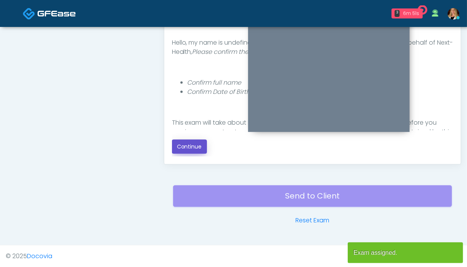
click at [191, 145] on button "Continue" at bounding box center [189, 147] width 35 height 14
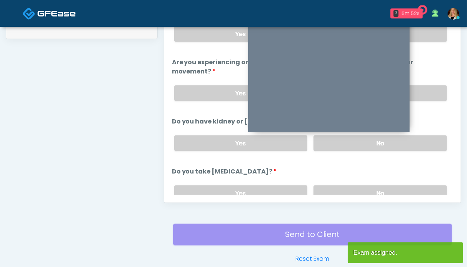
scroll to position [346, 0]
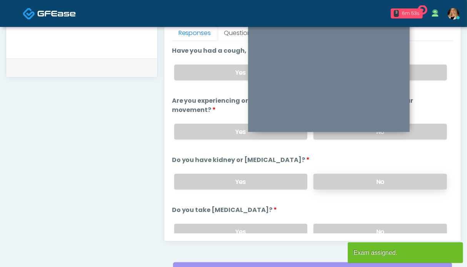
drag, startPoint x: 386, startPoint y: 182, endPoint x: 391, endPoint y: 177, distance: 7.3
click at [387, 182] on label "No" at bounding box center [379, 182] width 133 height 16
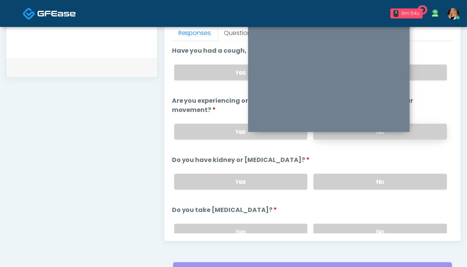
drag, startPoint x: 416, startPoint y: 133, endPoint x: 417, endPoint y: 125, distance: 7.8
click at [416, 132] on label "No" at bounding box center [379, 132] width 133 height 16
click at [421, 76] on label "No" at bounding box center [379, 73] width 133 height 16
click at [389, 224] on label "No" at bounding box center [379, 232] width 133 height 16
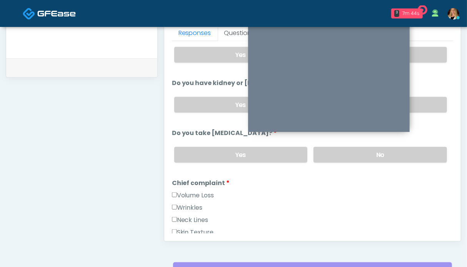
scroll to position [115, 0]
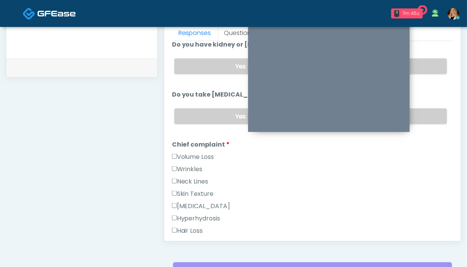
click at [190, 159] on div "Volume Loss" at bounding box center [312, 158] width 281 height 12
click at [190, 167] on label "Wrinkles" at bounding box center [187, 169] width 31 height 9
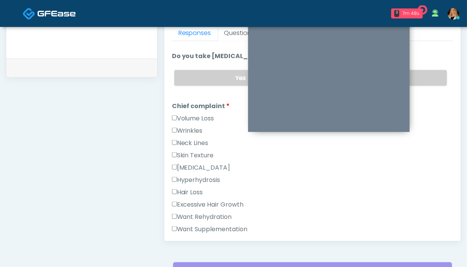
click at [197, 212] on label "Want Rehydration" at bounding box center [202, 216] width 60 height 9
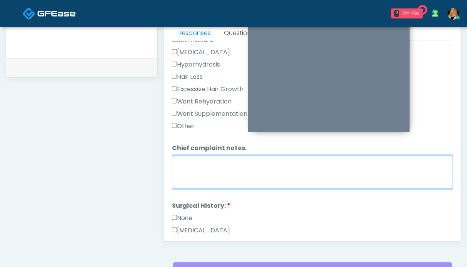
click at [195, 165] on textarea "Chief complaint notes:" at bounding box center [312, 172] width 281 height 33
type textarea "**"
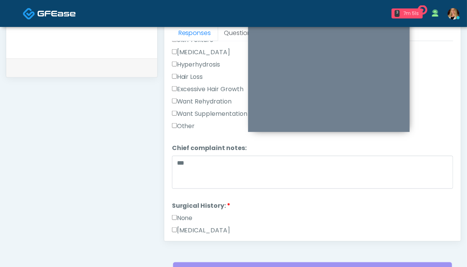
click at [182, 213] on label "None" at bounding box center [182, 217] width 21 height 9
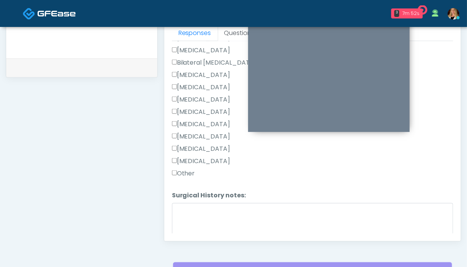
scroll to position [488, 0]
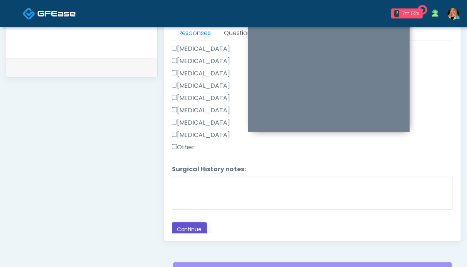
click at [194, 228] on button "Continue" at bounding box center [189, 229] width 35 height 14
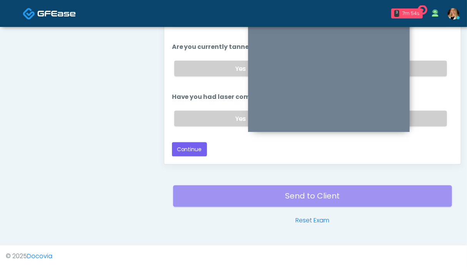
scroll to position [88, 0]
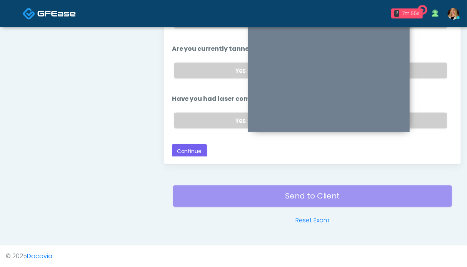
drag, startPoint x: 425, startPoint y: 123, endPoint x: 425, endPoint y: 105, distance: 17.7
click at [425, 122] on label "No" at bounding box center [379, 121] width 133 height 16
click at [424, 70] on label "No" at bounding box center [379, 71] width 133 height 16
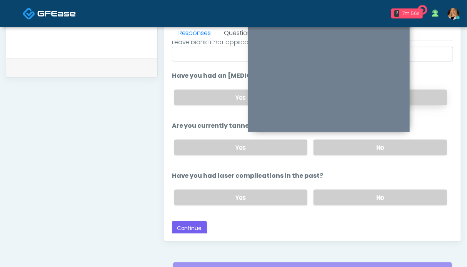
click at [421, 95] on label "No" at bounding box center [379, 98] width 133 height 16
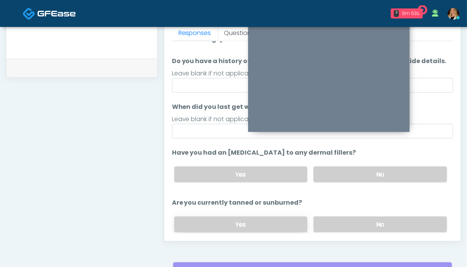
scroll to position [88, 0]
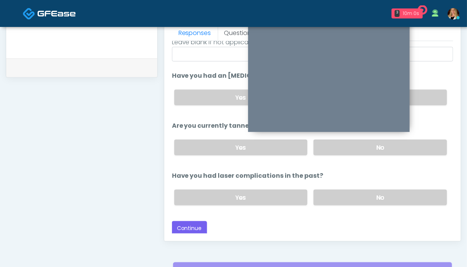
click at [128, 147] on div "**********" at bounding box center [82, 9] width 152 height 586
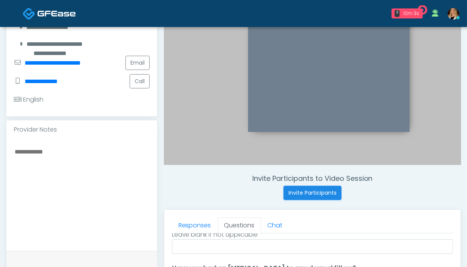
scroll to position [77, 0]
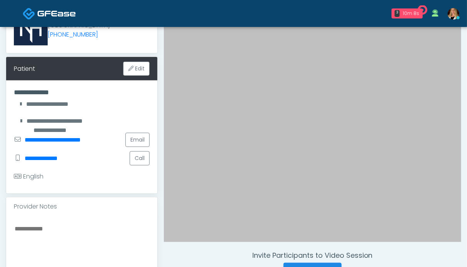
click at [123, 191] on div "**********" at bounding box center [81, 136] width 151 height 113
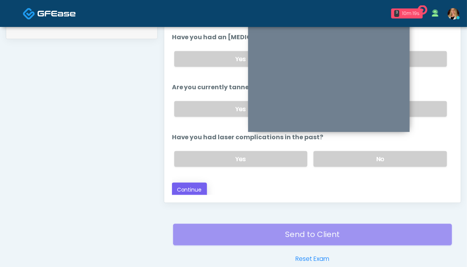
scroll to position [423, 0]
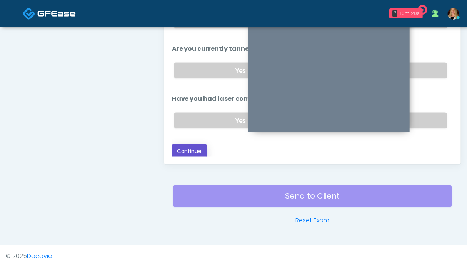
click at [185, 146] on button "Continue" at bounding box center [189, 151] width 35 height 14
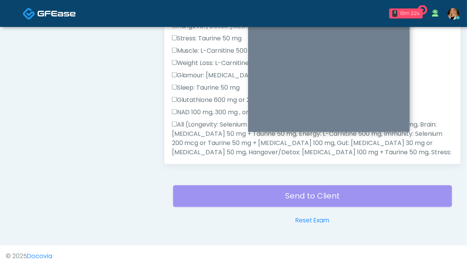
scroll to position [346, 0]
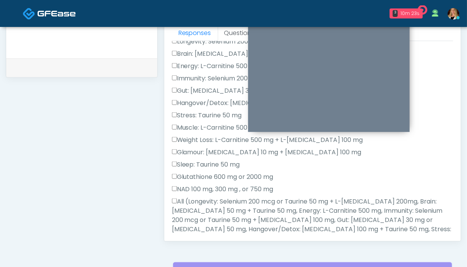
click at [200, 204] on label "All (Longevity: Selenium 200 mcg or Taurine 50 mg + L-[MEDICAL_DATA] 200mg, Bra…" at bounding box center [312, 229] width 281 height 65
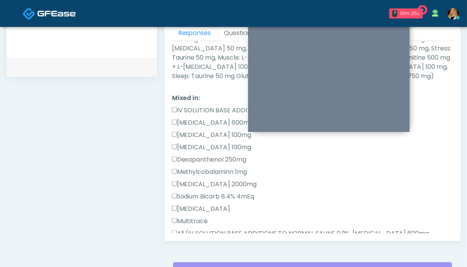
scroll to position [423, 0]
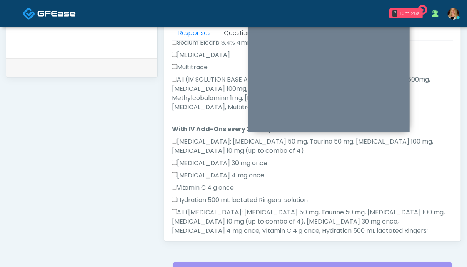
click at [200, 86] on label "All (IV SOLUTION BASE ADDITIONS TO NORMAL SALINE 0.9%, [MEDICAL_DATA] 600mg, [M…" at bounding box center [312, 93] width 281 height 37
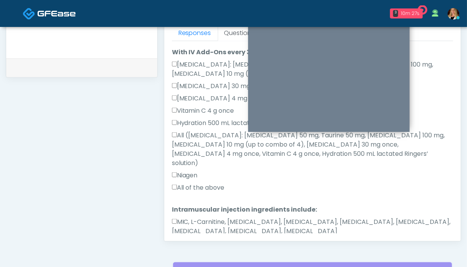
click at [205, 183] on label "All of the above" at bounding box center [198, 187] width 53 height 9
drag, startPoint x: 203, startPoint y: 203, endPoint x: 197, endPoint y: 223, distance: 21.2
click at [203, 217] on label "MIC, L-Carnitine, [MEDICAL_DATA], [MEDICAL_DATA], [MEDICAL_DATA], [MEDICAL_DATA…" at bounding box center [312, 226] width 281 height 18
click at [194, 248] on button "Continue" at bounding box center [189, 255] width 35 height 14
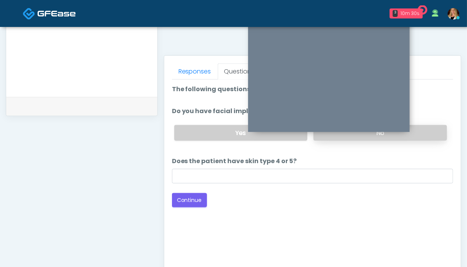
scroll to position [269, 0]
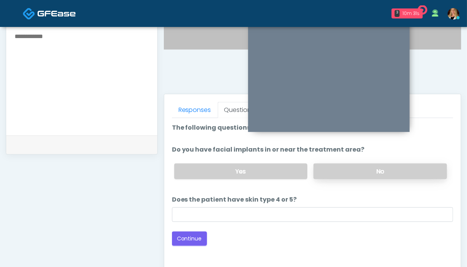
click at [423, 177] on label "No" at bounding box center [379, 171] width 133 height 16
click at [197, 237] on button "Continue" at bounding box center [189, 239] width 35 height 14
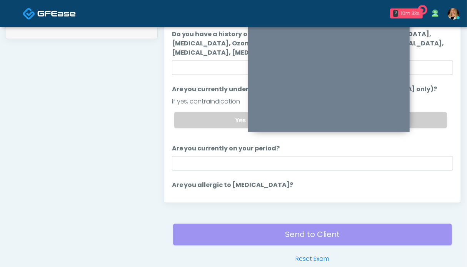
scroll to position [346, 0]
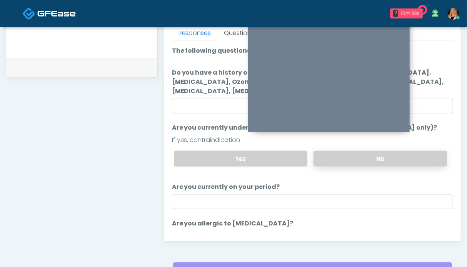
click at [426, 155] on label "No" at bounding box center [379, 159] width 133 height 16
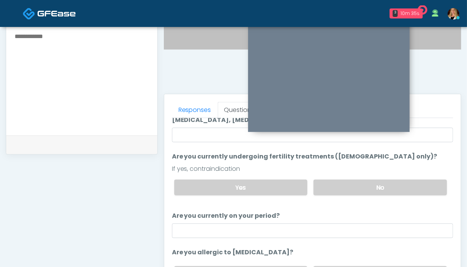
scroll to position [384, 0]
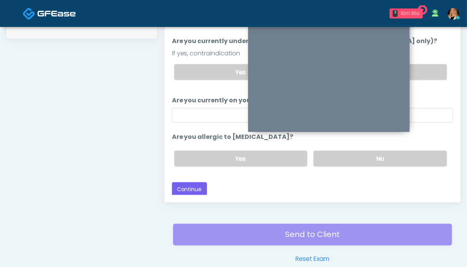
click at [351, 165] on div "Yes No" at bounding box center [310, 159] width 285 height 28
drag, startPoint x: 352, startPoint y: 160, endPoint x: 330, endPoint y: 162, distance: 22.0
click at [352, 160] on label "No" at bounding box center [379, 159] width 133 height 16
click at [192, 189] on button "Continue" at bounding box center [189, 189] width 35 height 14
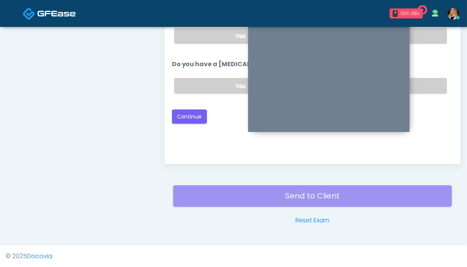
scroll to position [346, 0]
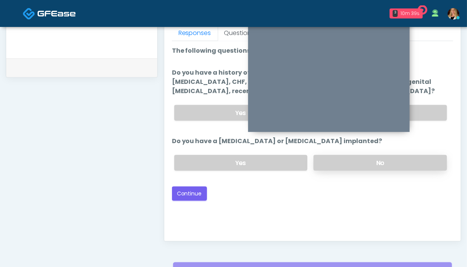
drag, startPoint x: 410, startPoint y: 162, endPoint x: 415, endPoint y: 154, distance: 9.3
click at [411, 161] on label "No" at bounding box center [379, 163] width 133 height 16
click at [424, 118] on label "No" at bounding box center [379, 113] width 133 height 16
click at [197, 190] on button "Continue" at bounding box center [189, 194] width 35 height 14
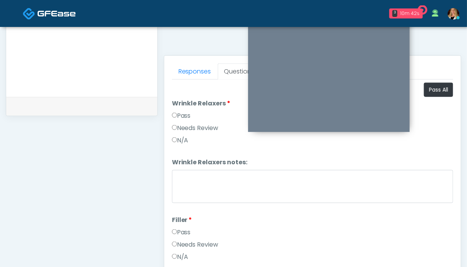
scroll to position [269, 0]
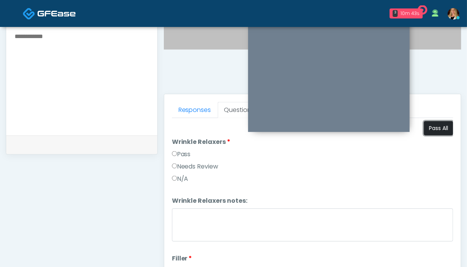
click at [429, 128] on button "Pass All" at bounding box center [438, 128] width 29 height 14
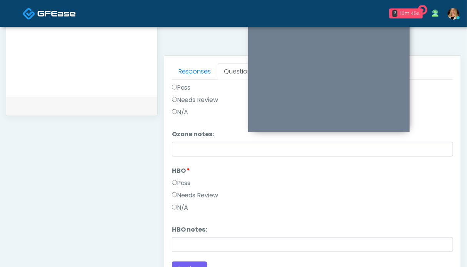
scroll to position [423, 0]
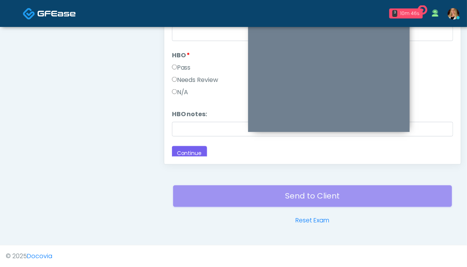
click at [182, 156] on div "Responses Questions Chat Good Faith Exam Script Good Faith Exam Script INTRODUC…" at bounding box center [312, 52] width 296 height 224
click at [185, 150] on button "Continue" at bounding box center [189, 153] width 35 height 14
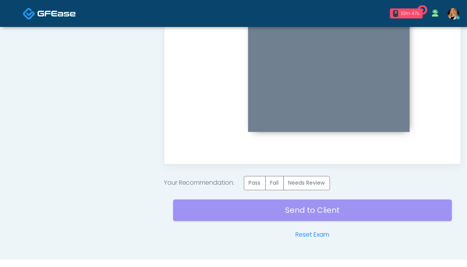
scroll to position [0, 0]
click at [256, 183] on label "Pass" at bounding box center [255, 183] width 22 height 14
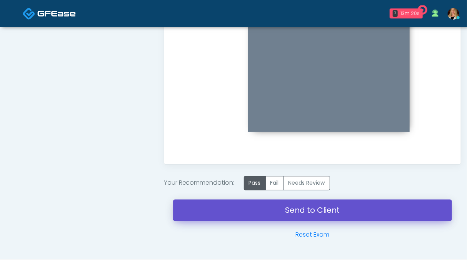
click at [311, 205] on link "Send to Client" at bounding box center [312, 211] width 279 height 22
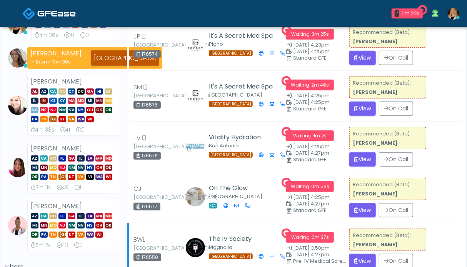
scroll to position [269, 0]
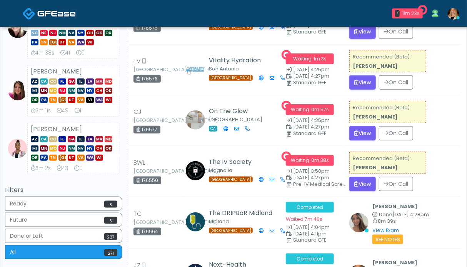
click at [52, 11] on img at bounding box center [56, 14] width 38 height 8
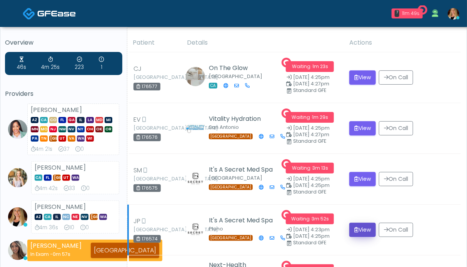
click at [363, 235] on button "View" at bounding box center [362, 230] width 27 height 14
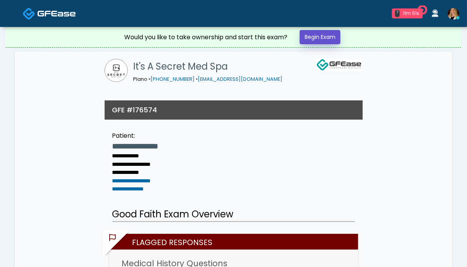
click at [320, 38] on link "Begin Exam" at bounding box center [320, 37] width 41 height 14
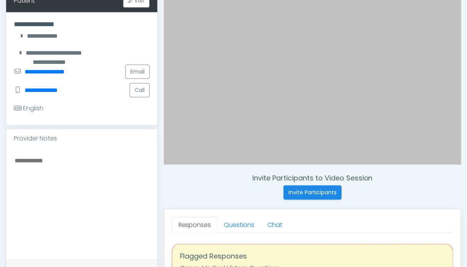
scroll to position [231, 0]
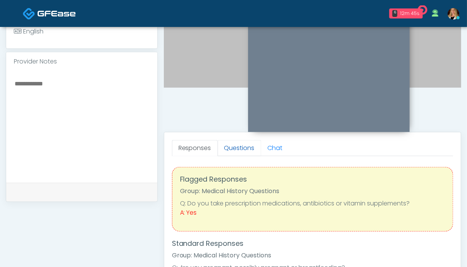
click at [223, 150] on link "Questions" at bounding box center [239, 148] width 43 height 16
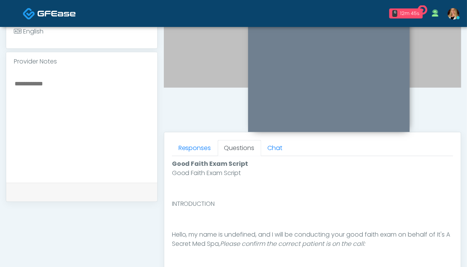
scroll to position [423, 0]
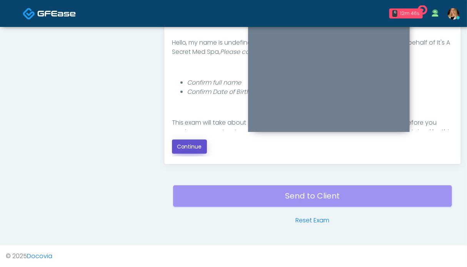
drag, startPoint x: 191, startPoint y: 150, endPoint x: 235, endPoint y: 147, distance: 44.8
click at [191, 150] on button "Continue" at bounding box center [189, 147] width 35 height 14
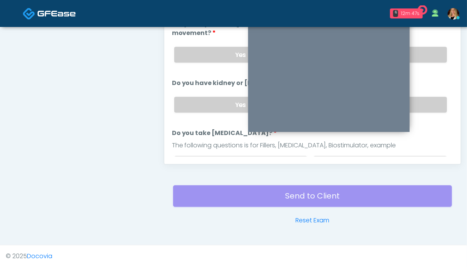
scroll to position [346, 0]
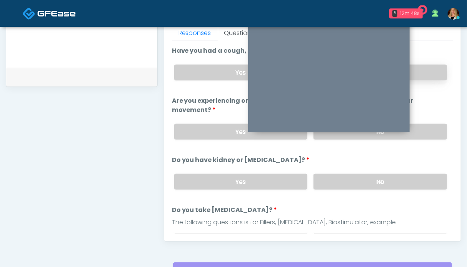
click at [426, 69] on label "No" at bounding box center [379, 73] width 133 height 16
click at [426, 127] on label "No" at bounding box center [379, 132] width 133 height 16
click at [413, 176] on label "No" at bounding box center [379, 182] width 133 height 16
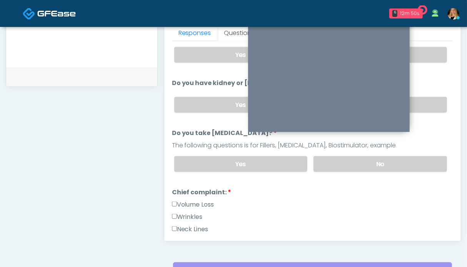
drag, startPoint x: 416, startPoint y: 160, endPoint x: 243, endPoint y: 170, distance: 173.3
click at [416, 160] on label "No" at bounding box center [379, 164] width 133 height 16
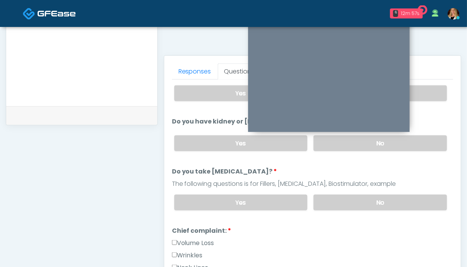
scroll to position [192, 0]
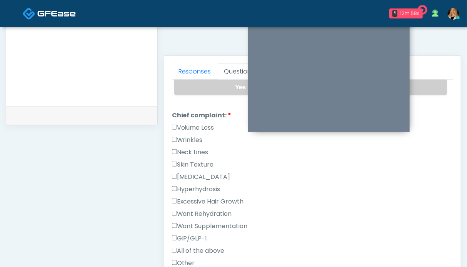
click at [180, 127] on label "Volume Loss" at bounding box center [193, 127] width 42 height 9
click at [181, 140] on label "Wrinkles" at bounding box center [187, 139] width 31 height 9
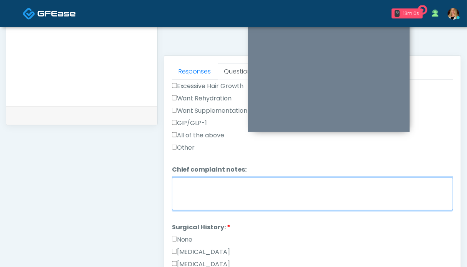
click at [203, 196] on textarea "Chief complaint notes:" at bounding box center [312, 193] width 281 height 33
type textarea "*****"
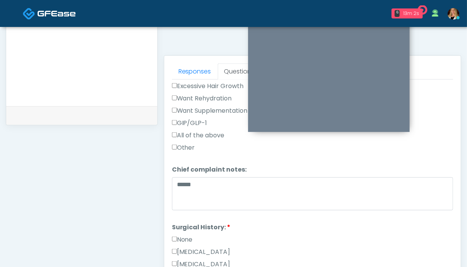
click at [186, 236] on label "None" at bounding box center [182, 239] width 21 height 9
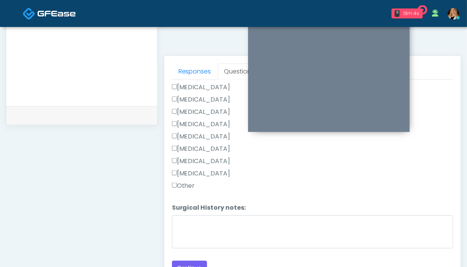
scroll to position [346, 0]
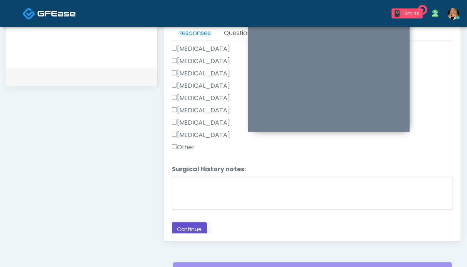
click at [202, 228] on button "Continue" at bounding box center [189, 229] width 35 height 14
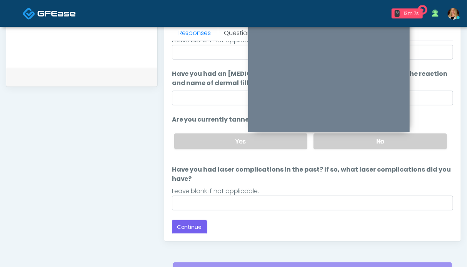
scroll to position [43, 0]
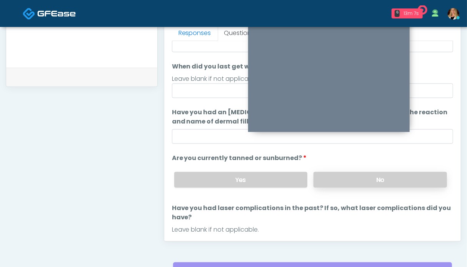
click at [406, 186] on label "No" at bounding box center [379, 180] width 133 height 16
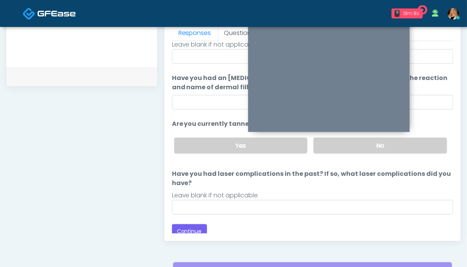
scroll to position [423, 0]
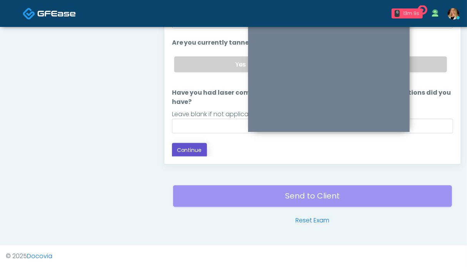
click at [193, 146] on button "Continue" at bounding box center [189, 150] width 35 height 14
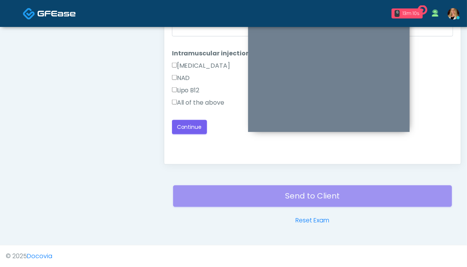
scroll to position [384, 0]
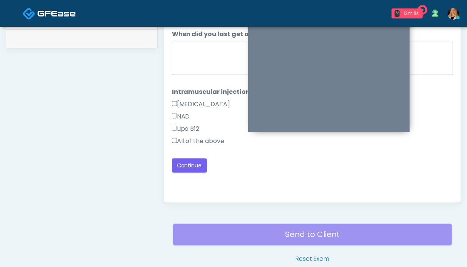
click at [192, 140] on label "All of the above" at bounding box center [198, 141] width 53 height 9
click at [187, 165] on button "Continue" at bounding box center [189, 165] width 35 height 14
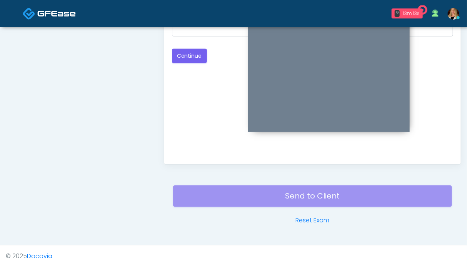
scroll to position [346, 0]
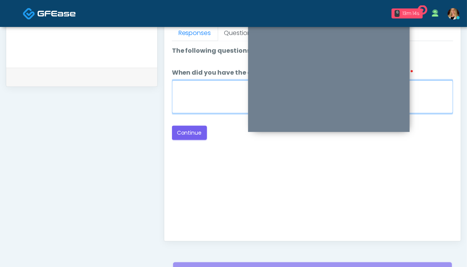
click at [202, 93] on textarea "When did you have the area treated with a previous lipolysis treatment?" at bounding box center [312, 96] width 281 height 33
type textarea "**"
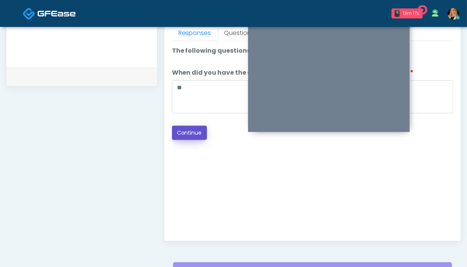
click at [198, 129] on button "Continue" at bounding box center [189, 133] width 35 height 14
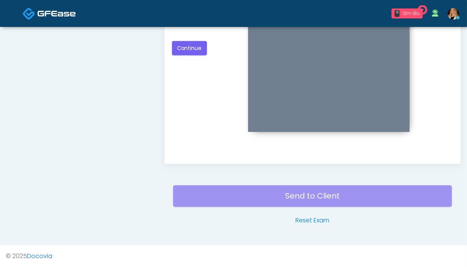
scroll to position [269, 0]
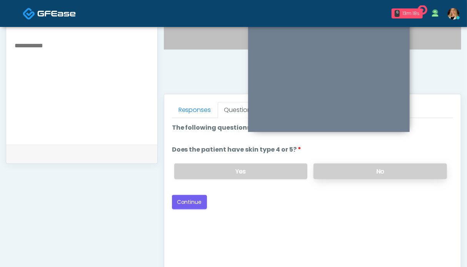
click at [356, 168] on label "No" at bounding box center [379, 171] width 133 height 16
click at [192, 200] on button "Continue" at bounding box center [189, 202] width 35 height 14
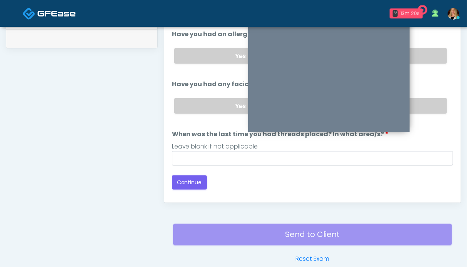
scroll to position [346, 0]
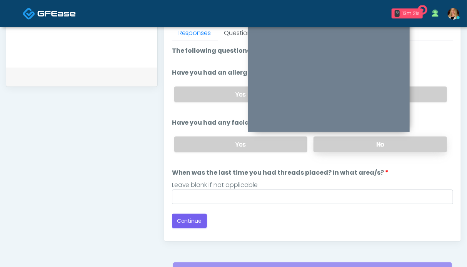
click at [436, 138] on label "No" at bounding box center [379, 145] width 133 height 16
click at [417, 94] on label "No" at bounding box center [379, 95] width 133 height 16
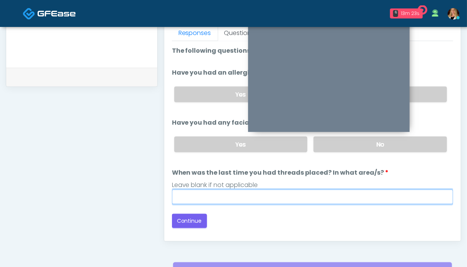
click at [278, 190] on input "When was the last time you had threads placed? In what area/s?" at bounding box center [312, 197] width 281 height 15
type input "**"
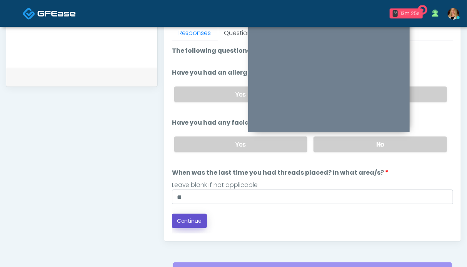
click at [189, 215] on button "Continue" at bounding box center [189, 221] width 35 height 14
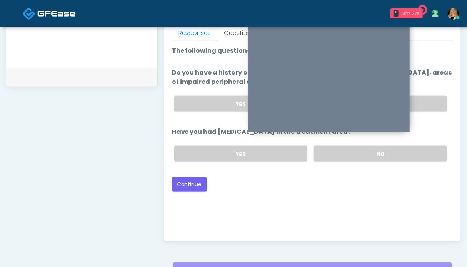
drag, startPoint x: 431, startPoint y: 148, endPoint x: 432, endPoint y: 143, distance: 4.8
click at [431, 147] on label "No" at bounding box center [379, 154] width 133 height 16
click at [437, 100] on label "No" at bounding box center [379, 104] width 133 height 16
click at [183, 182] on button "Continue" at bounding box center [189, 184] width 35 height 14
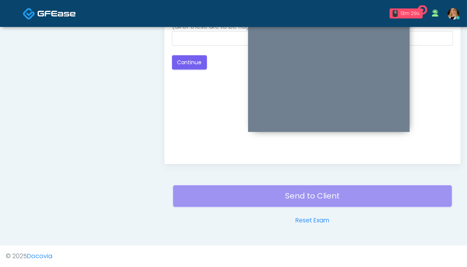
scroll to position [307, 0]
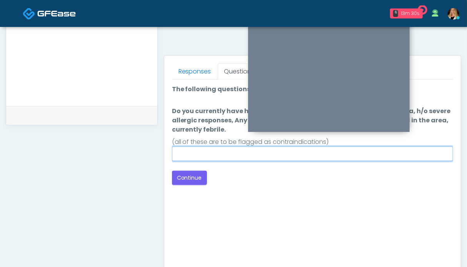
click at [387, 153] on input "Do you currently have h/o keloids, skin infection in the treatment area, h/o se…" at bounding box center [312, 154] width 281 height 15
type input "**"
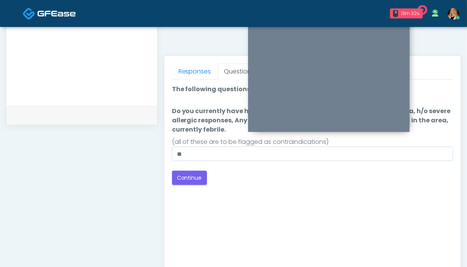
click at [377, 173] on div "Back Continue" at bounding box center [312, 178] width 281 height 14
click at [194, 179] on button "Continue" at bounding box center [189, 178] width 35 height 14
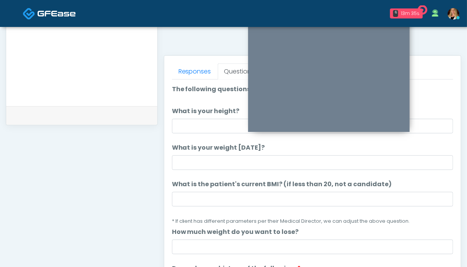
scroll to position [154, 0]
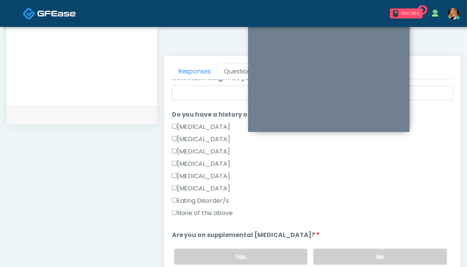
click at [202, 212] on label "None of the above" at bounding box center [202, 212] width 61 height 9
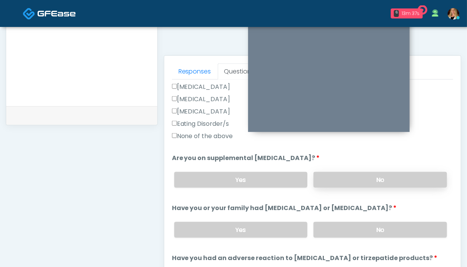
click at [362, 183] on label "No" at bounding box center [379, 180] width 133 height 16
click at [358, 223] on label "No" at bounding box center [379, 230] width 133 height 16
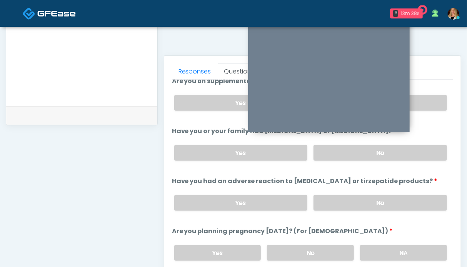
click at [365, 193] on div "Yes No" at bounding box center [310, 203] width 285 height 28
click at [377, 248] on label "NA" at bounding box center [403, 253] width 87 height 16
click at [376, 199] on label "No" at bounding box center [379, 203] width 133 height 16
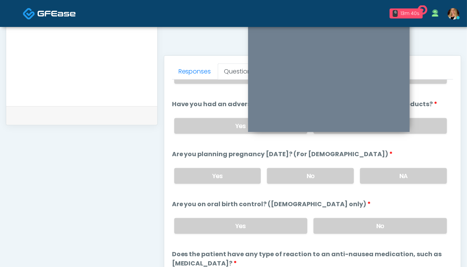
scroll to position [0, 0]
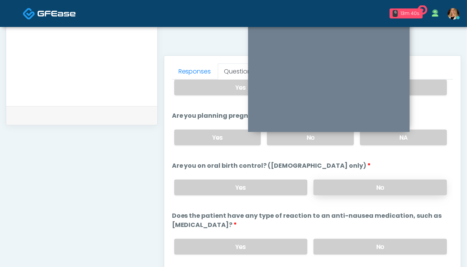
click at [393, 191] on label "No" at bounding box center [379, 188] width 133 height 16
click at [386, 242] on label "No" at bounding box center [379, 247] width 133 height 16
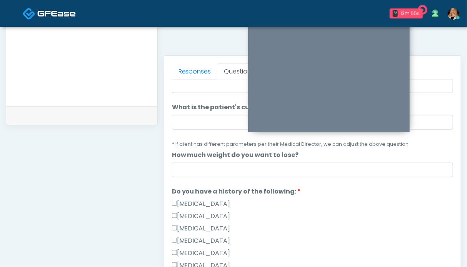
scroll to position [38, 0]
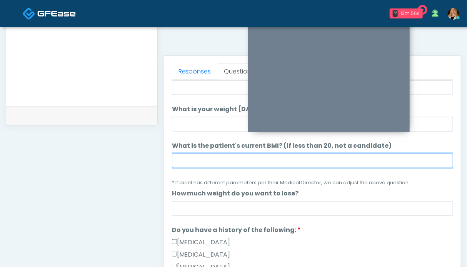
click at [225, 158] on input "What is the patient's current BMI? (if less than 20, not a candidate)" at bounding box center [312, 160] width 281 height 15
type input "****"
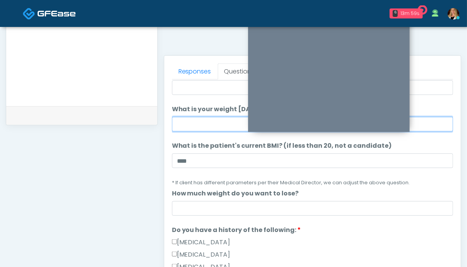
click at [198, 125] on input "What is your weight today?" at bounding box center [312, 124] width 281 height 15
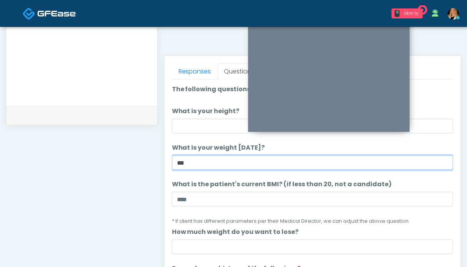
type input "***"
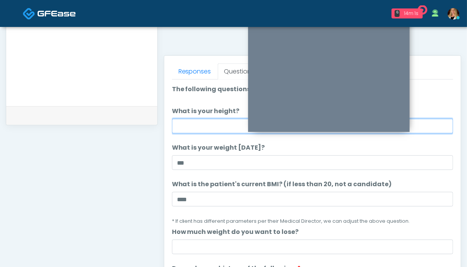
click at [198, 123] on input "What is your height?" at bounding box center [312, 126] width 281 height 15
type input "***"
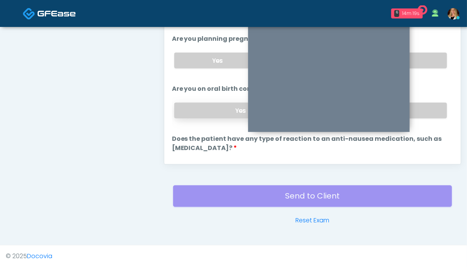
scroll to position [432, 0]
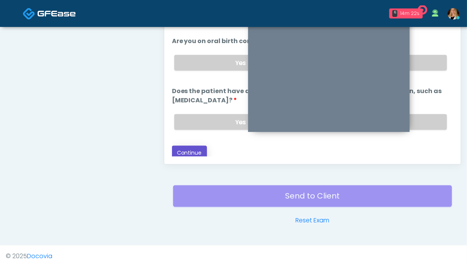
click at [195, 146] on button "Continue" at bounding box center [189, 153] width 35 height 14
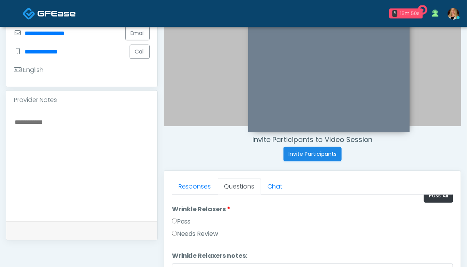
scroll to position [0, 0]
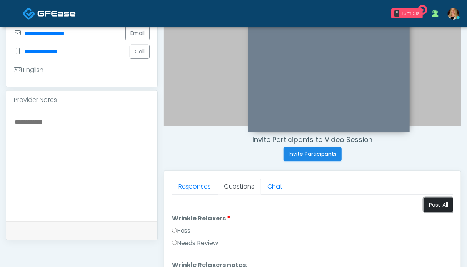
click at [437, 207] on button "Pass All" at bounding box center [438, 205] width 29 height 14
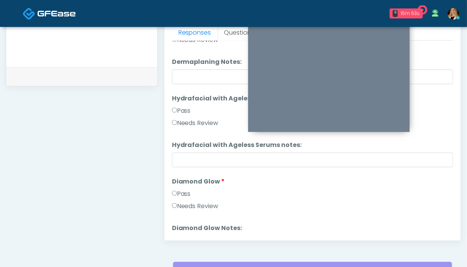
scroll to position [1514, 0]
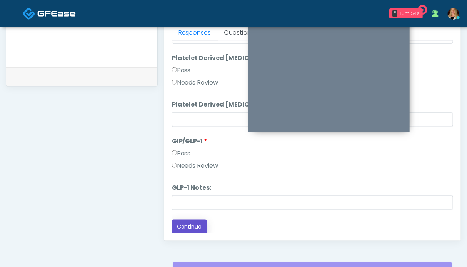
click at [192, 226] on button "Continue" at bounding box center [189, 227] width 35 height 14
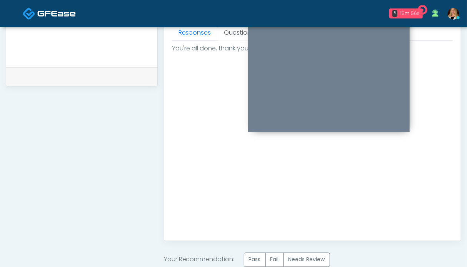
scroll to position [385, 0]
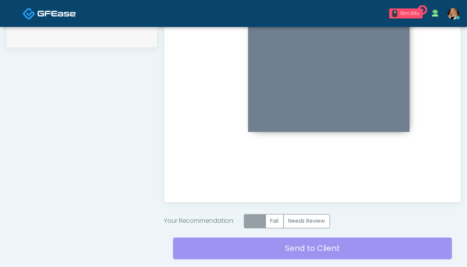
click at [264, 225] on label "Pass" at bounding box center [255, 221] width 22 height 14
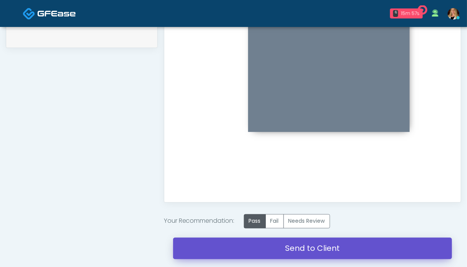
click at [281, 249] on link "Send to Client" at bounding box center [312, 249] width 279 height 22
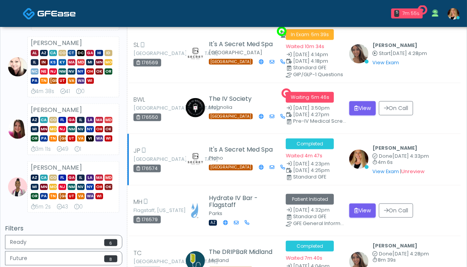
scroll to position [115, 0]
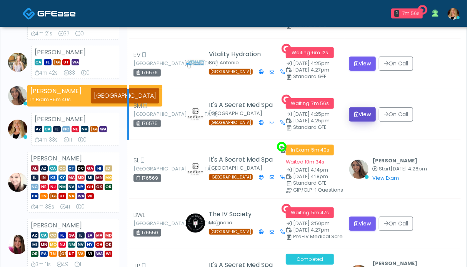
click at [363, 115] on button "View" at bounding box center [362, 114] width 27 height 14
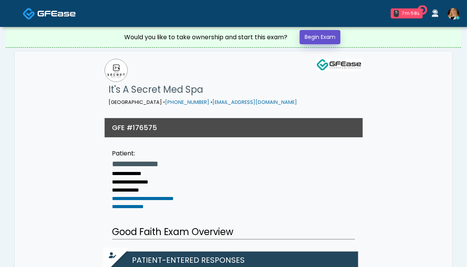
click at [332, 40] on link "Begin Exam" at bounding box center [320, 37] width 41 height 14
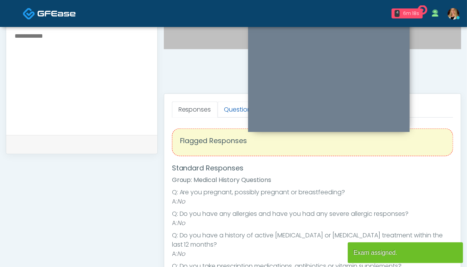
click at [226, 114] on link "Questions" at bounding box center [239, 110] width 43 height 16
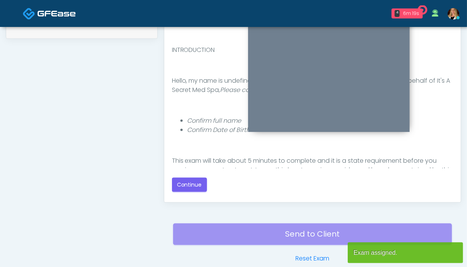
scroll to position [423, 0]
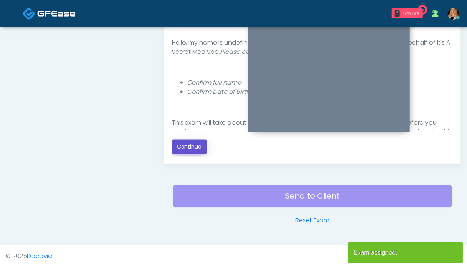
click at [188, 145] on button "Continue" at bounding box center [189, 147] width 35 height 14
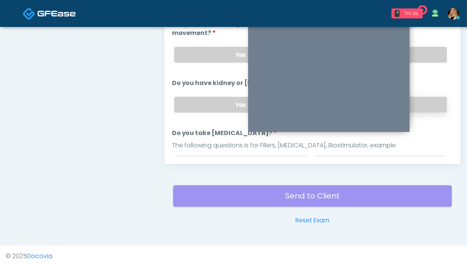
click at [418, 102] on label "No" at bounding box center [379, 105] width 133 height 16
click at [418, 50] on label "No" at bounding box center [379, 55] width 133 height 16
click at [419, 156] on label "No" at bounding box center [379, 164] width 133 height 16
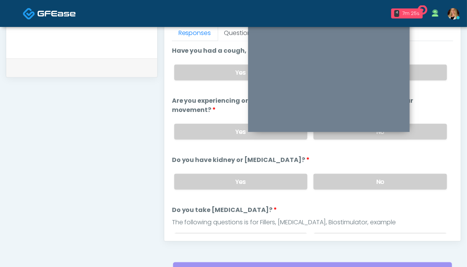
scroll to position [269, 0]
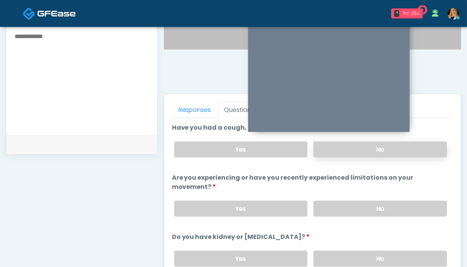
click at [392, 151] on label "No" at bounding box center [379, 150] width 133 height 16
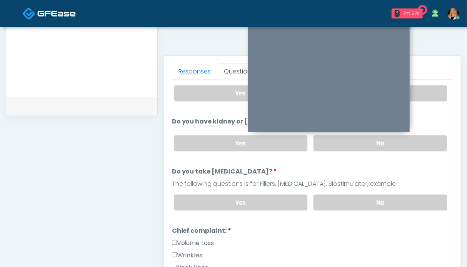
scroll to position [154, 0]
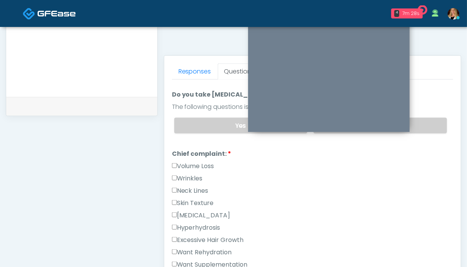
click at [194, 176] on label "Wrinkles" at bounding box center [187, 178] width 31 height 9
click at [195, 167] on label "Volume Loss" at bounding box center [193, 166] width 42 height 9
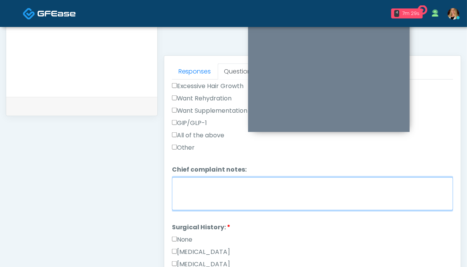
drag, startPoint x: 234, startPoint y: 190, endPoint x: 231, endPoint y: 183, distance: 8.3
click at [234, 190] on textarea "Chief complaint notes:" at bounding box center [312, 193] width 281 height 33
type textarea "******"
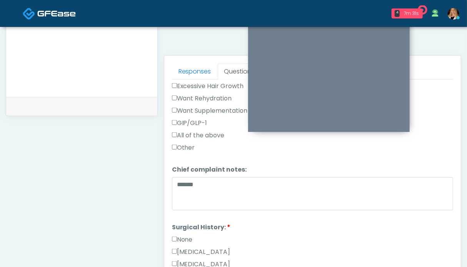
click at [189, 236] on label "None" at bounding box center [182, 239] width 21 height 9
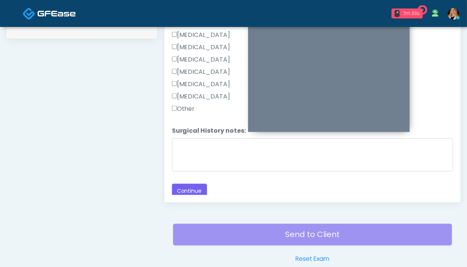
scroll to position [423, 0]
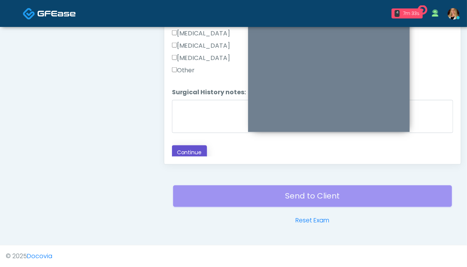
click at [190, 150] on button "Continue" at bounding box center [189, 152] width 35 height 14
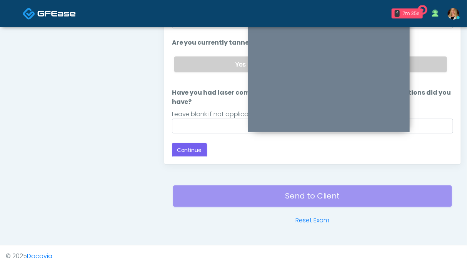
scroll to position [307, 0]
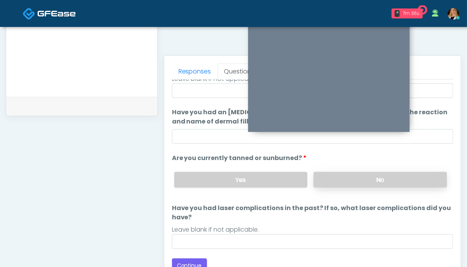
click at [371, 185] on label "No" at bounding box center [379, 180] width 133 height 16
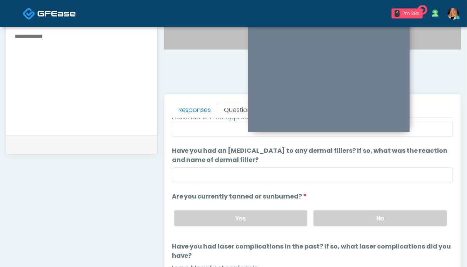
scroll to position [346, 0]
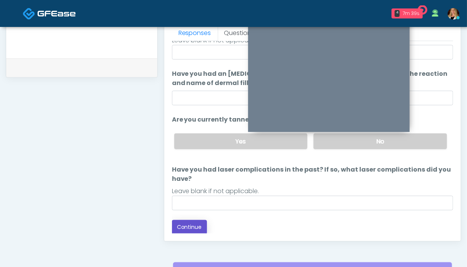
drag, startPoint x: 194, startPoint y: 224, endPoint x: 189, endPoint y: 223, distance: 5.1
click at [194, 223] on button "Continue" at bounding box center [189, 227] width 35 height 14
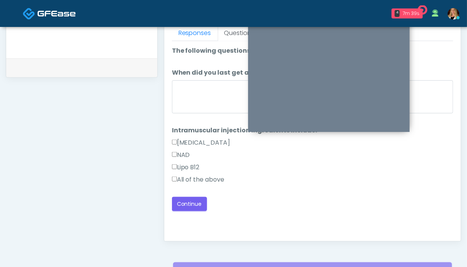
scroll to position [0, 0]
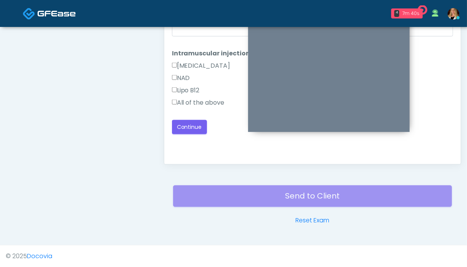
click at [197, 100] on label "All of the above" at bounding box center [198, 102] width 53 height 9
click at [195, 121] on button "Continue" at bounding box center [189, 127] width 35 height 14
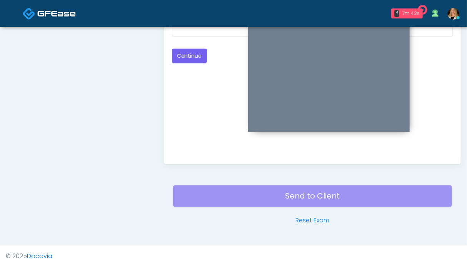
scroll to position [307, 0]
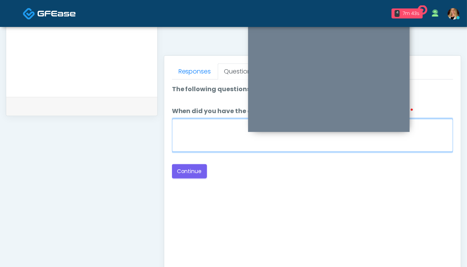
click at [218, 130] on textarea "When did you have the area treated with a previous lipolysis treatment?" at bounding box center [312, 135] width 281 height 33
type textarea "**"
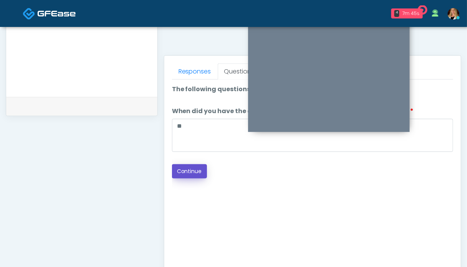
click at [190, 173] on button "Continue" at bounding box center [189, 171] width 35 height 14
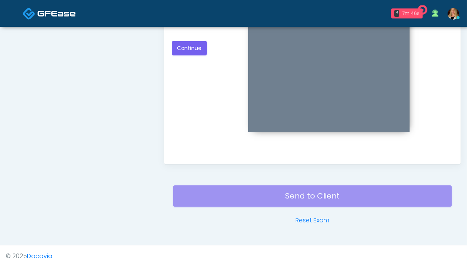
scroll to position [346, 0]
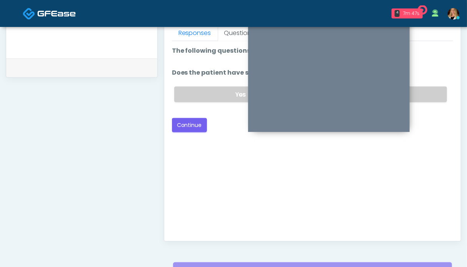
drag, startPoint x: 432, startPoint y: 93, endPoint x: 406, endPoint y: 93, distance: 26.2
click at [432, 93] on label "No" at bounding box center [379, 95] width 133 height 16
click at [192, 132] on div "Good Faith Exam Script Good Faith Exam Script INTRODUCTION Hello, my name is un…" at bounding box center [312, 137] width 281 height 192
click at [190, 127] on button "Continue" at bounding box center [189, 125] width 35 height 14
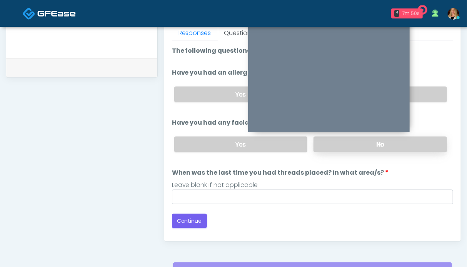
click at [405, 144] on label "No" at bounding box center [379, 145] width 133 height 16
drag, startPoint x: 424, startPoint y: 97, endPoint x: 321, endPoint y: 199, distance: 144.7
click at [423, 97] on label "No" at bounding box center [379, 95] width 133 height 16
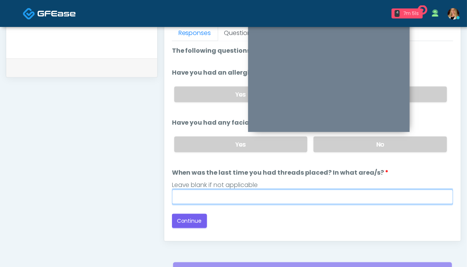
click at [314, 200] on input "When was the last time you had threads placed? In what area/s?" at bounding box center [312, 197] width 281 height 15
type input "**"
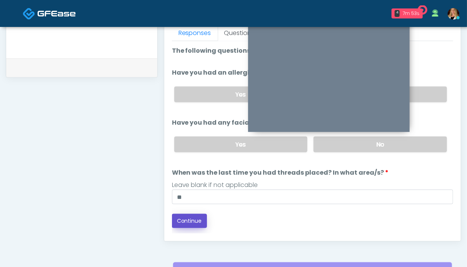
click at [184, 219] on button "Continue" at bounding box center [189, 221] width 35 height 14
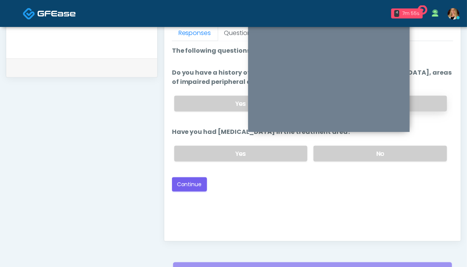
drag, startPoint x: 408, startPoint y: 153, endPoint x: 423, endPoint y: 109, distance: 47.2
click at [408, 153] on label "No" at bounding box center [379, 154] width 133 height 16
click at [426, 97] on label "No" at bounding box center [379, 104] width 133 height 16
click at [191, 182] on button "Continue" at bounding box center [189, 184] width 35 height 14
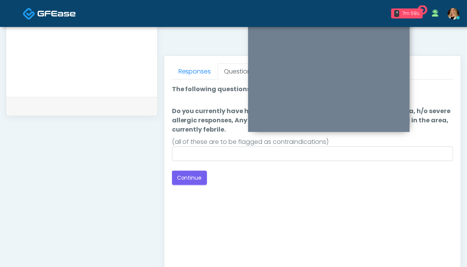
scroll to position [269, 0]
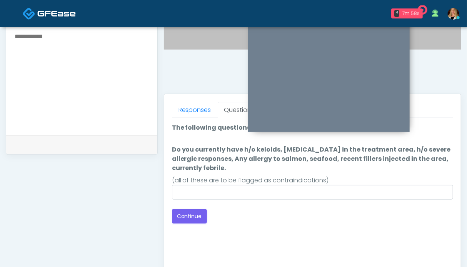
click at [339, 182] on div "(all of these are to be flagged as contraindications)" at bounding box center [312, 180] width 281 height 9
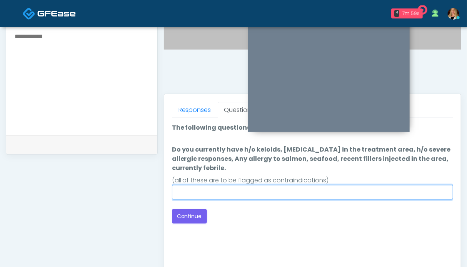
click at [337, 192] on input "Do you currently have h/o keloids, skin infection in the treatment area, h/o se…" at bounding box center [312, 192] width 281 height 15
type input "**"
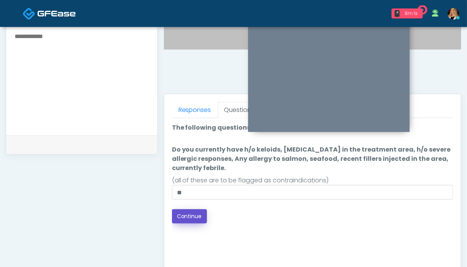
click at [191, 220] on button "Continue" at bounding box center [189, 216] width 35 height 14
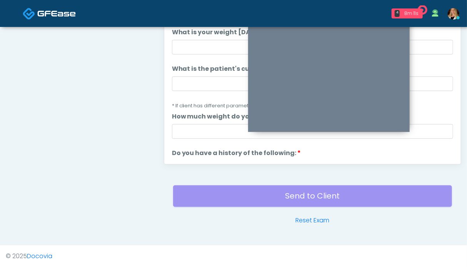
scroll to position [384, 0]
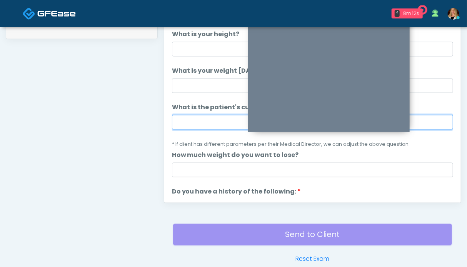
click at [198, 124] on input "What is the patient's current BMI? (if less than 20, not a candidate)" at bounding box center [312, 122] width 281 height 15
type input "****"
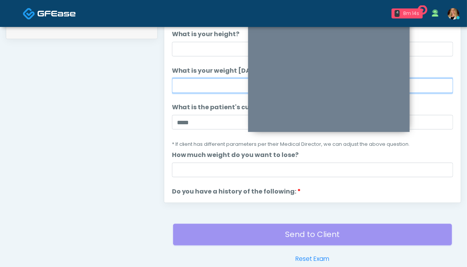
click at [200, 84] on input "What is your weight today?" at bounding box center [312, 85] width 281 height 15
type input "***"
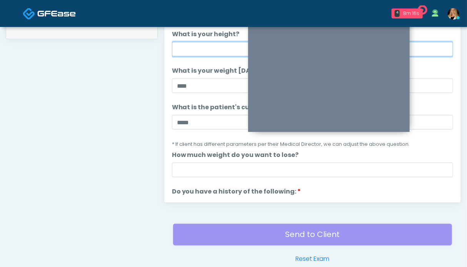
click at [202, 47] on input "What is your height?" at bounding box center [312, 49] width 281 height 15
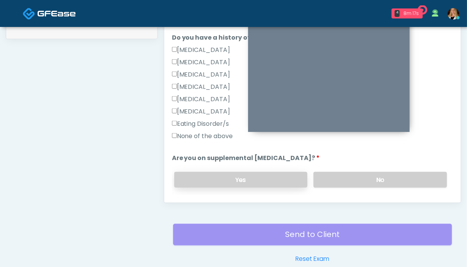
scroll to position [192, 0]
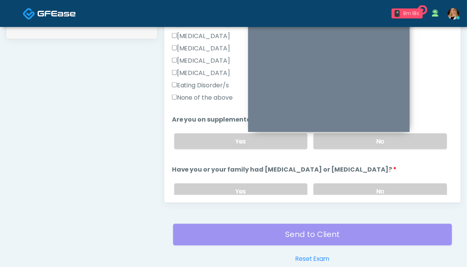
type input "***"
drag, startPoint x: 202, startPoint y: 103, endPoint x: 202, endPoint y: 98, distance: 4.6
click at [202, 101] on div "None of the above" at bounding box center [312, 99] width 281 height 12
click at [201, 98] on label "None of the above" at bounding box center [202, 97] width 61 height 9
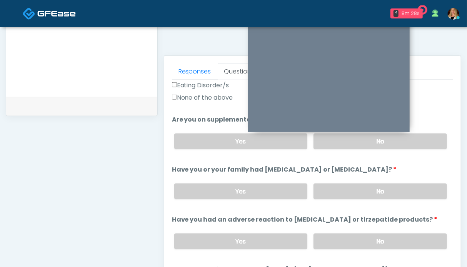
scroll to position [432, 0]
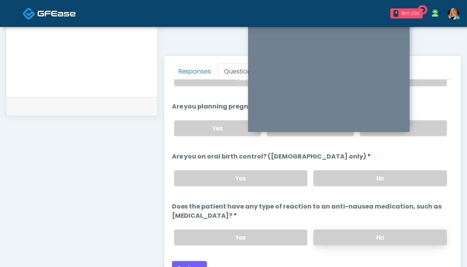
click at [400, 234] on label "No" at bounding box center [379, 238] width 133 height 16
click at [403, 178] on label "No" at bounding box center [379, 178] width 133 height 16
click at [425, 122] on label "NA" at bounding box center [403, 128] width 87 height 16
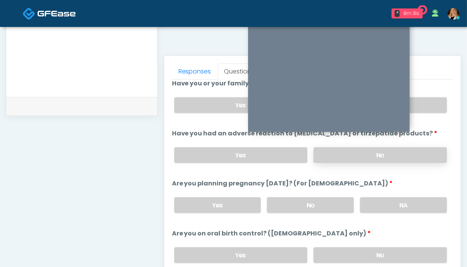
drag, startPoint x: 401, startPoint y: 154, endPoint x: 405, endPoint y: 149, distance: 5.9
click at [401, 153] on label "No" at bounding box center [379, 155] width 133 height 16
click at [429, 106] on label "No" at bounding box center [379, 105] width 133 height 16
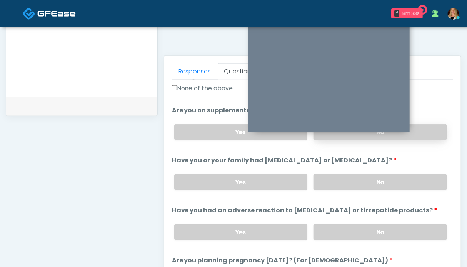
click at [417, 127] on label "No" at bounding box center [379, 132] width 133 height 16
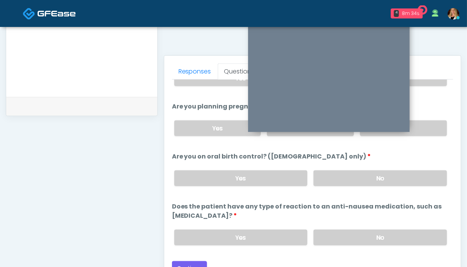
scroll to position [423, 0]
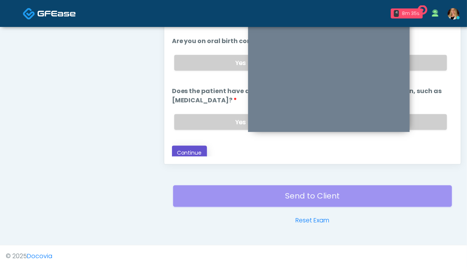
click at [178, 149] on button "Continue" at bounding box center [189, 153] width 35 height 14
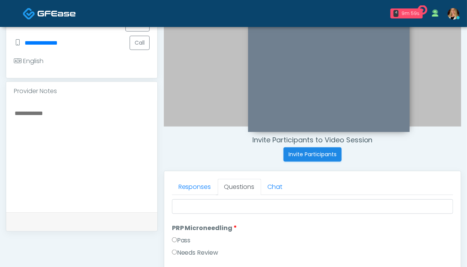
scroll to position [0, 0]
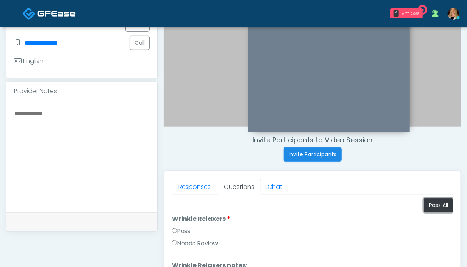
drag, startPoint x: 429, startPoint y: 205, endPoint x: 415, endPoint y: 204, distance: 14.3
click at [429, 205] on button "Pass All" at bounding box center [438, 205] width 29 height 14
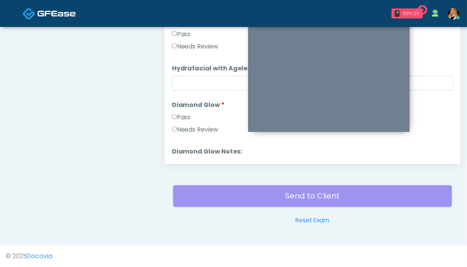
scroll to position [1514, 0]
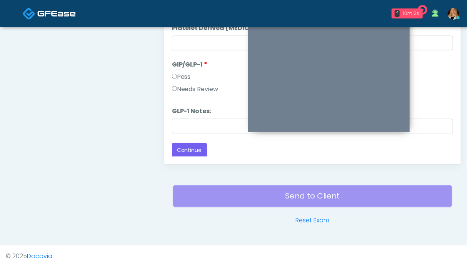
click at [188, 156] on div "Responses Questions Chat Good Faith Exam Script Good Faith Exam Script INTRODUC…" at bounding box center [312, 52] width 296 height 224
click at [191, 150] on button "Continue" at bounding box center [189, 150] width 35 height 14
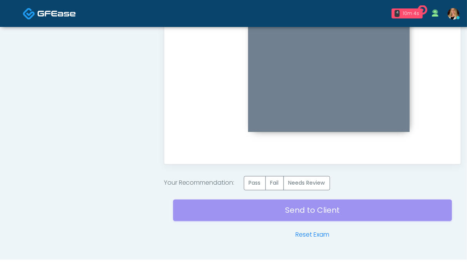
scroll to position [0, 0]
click at [262, 183] on label "Pass" at bounding box center [255, 183] width 22 height 14
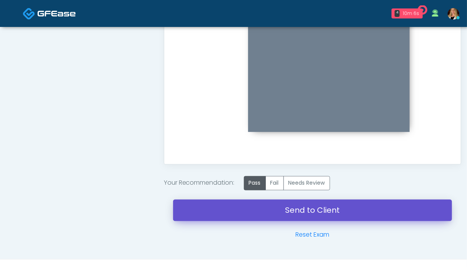
click at [283, 211] on link "Send to Client" at bounding box center [312, 211] width 279 height 22
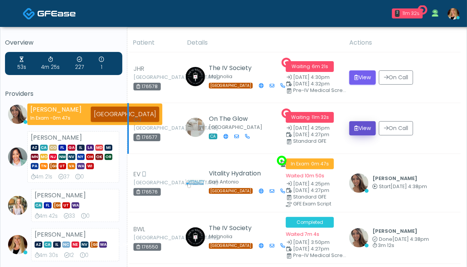
click at [360, 128] on button "View" at bounding box center [362, 128] width 27 height 14
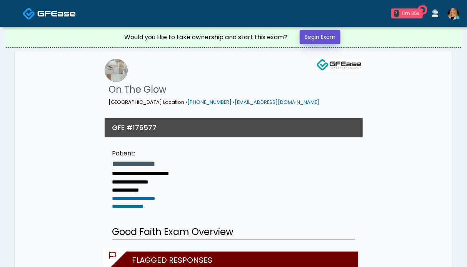
click at [321, 36] on link "Begin Exam" at bounding box center [320, 37] width 41 height 14
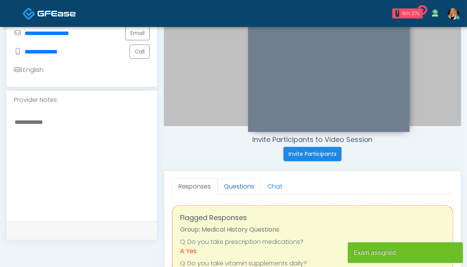
click at [230, 187] on link "Questions" at bounding box center [239, 186] width 43 height 16
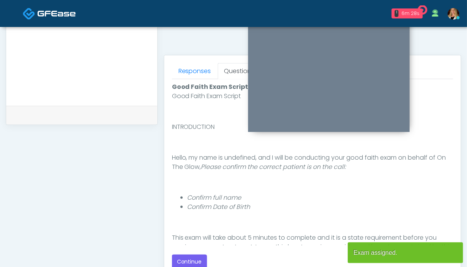
scroll to position [346, 0]
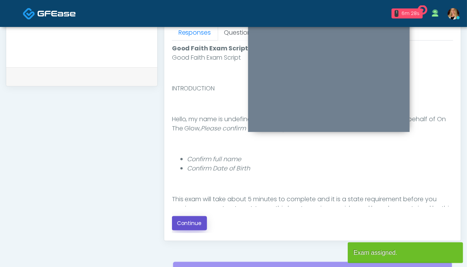
click at [192, 220] on button "Continue" at bounding box center [189, 223] width 35 height 14
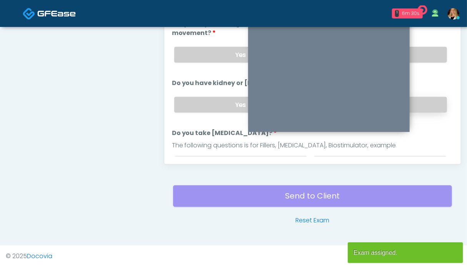
click at [420, 102] on label "No" at bounding box center [379, 105] width 133 height 16
click at [421, 57] on label "No" at bounding box center [379, 55] width 133 height 16
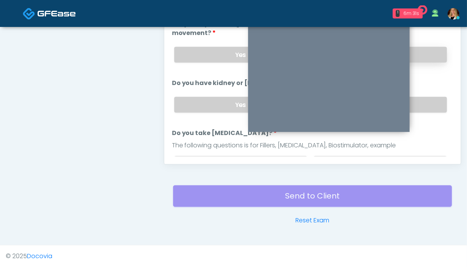
scroll to position [346, 0]
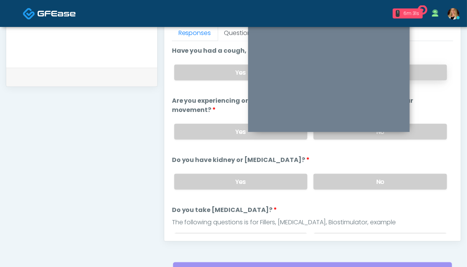
click at [428, 71] on label "No" at bounding box center [379, 73] width 133 height 16
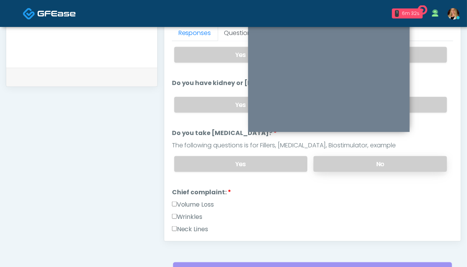
click at [408, 162] on label "No" at bounding box center [379, 164] width 133 height 16
drag, startPoint x: 202, startPoint y: 202, endPoint x: 190, endPoint y: 216, distance: 19.4
click at [202, 202] on label "Volume Loss" at bounding box center [193, 204] width 42 height 9
click at [190, 216] on label "Wrinkles" at bounding box center [187, 216] width 31 height 9
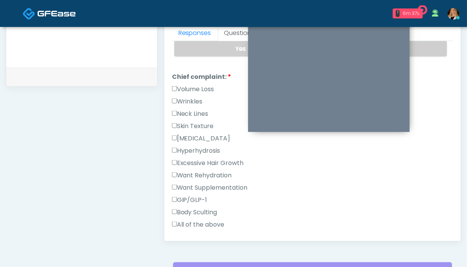
scroll to position [346, 0]
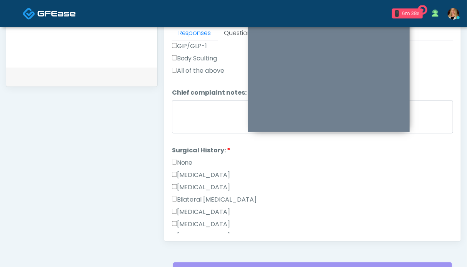
click at [179, 160] on label "None" at bounding box center [182, 162] width 21 height 9
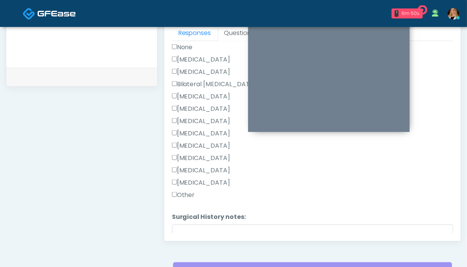
scroll to position [509, 0]
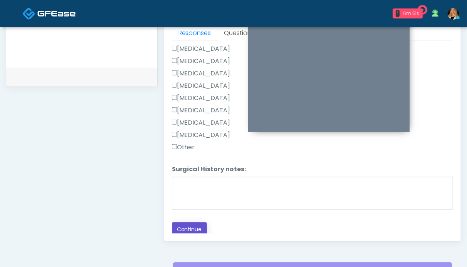
click at [186, 222] on button "Continue" at bounding box center [189, 229] width 35 height 14
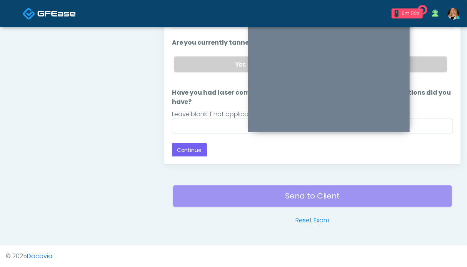
scroll to position [346, 0]
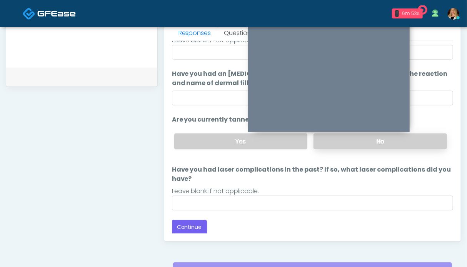
click at [394, 136] on label "No" at bounding box center [379, 141] width 133 height 16
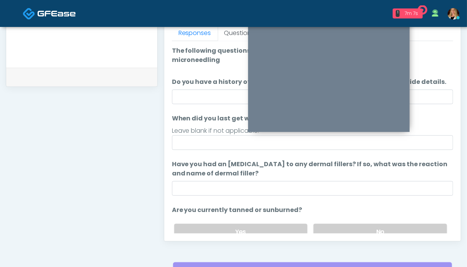
scroll to position [90, 0]
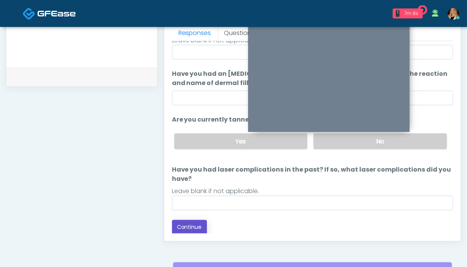
click at [198, 224] on button "Continue" at bounding box center [189, 227] width 35 height 14
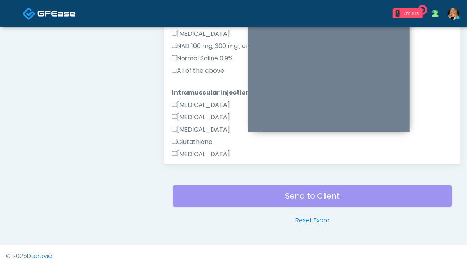
scroll to position [346, 0]
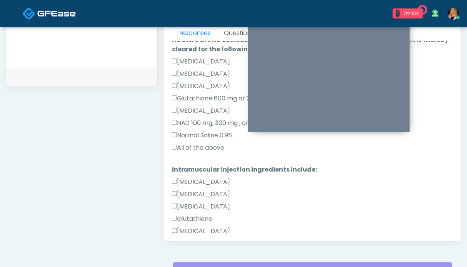
click at [203, 148] on label "All of the above" at bounding box center [198, 147] width 53 height 9
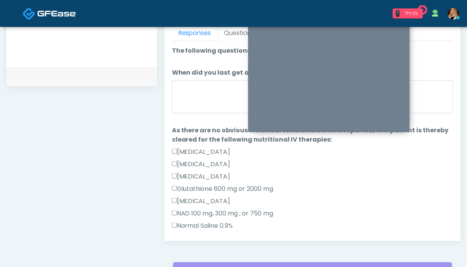
scroll to position [180, 0]
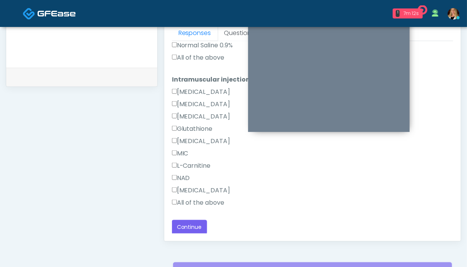
click at [203, 202] on label "All of the above" at bounding box center [198, 202] width 53 height 9
click at [198, 223] on button "Continue" at bounding box center [189, 227] width 35 height 14
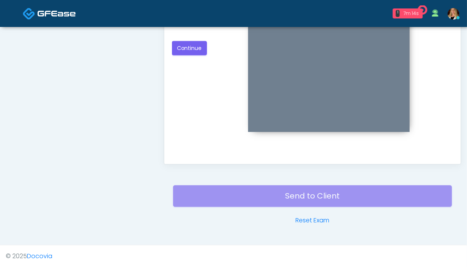
scroll to position [307, 0]
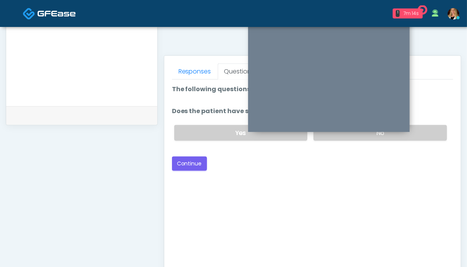
drag, startPoint x: 422, startPoint y: 134, endPoint x: 408, endPoint y: 133, distance: 13.9
click at [422, 134] on label "No" at bounding box center [379, 133] width 133 height 16
click at [191, 162] on button "Continue" at bounding box center [189, 164] width 35 height 14
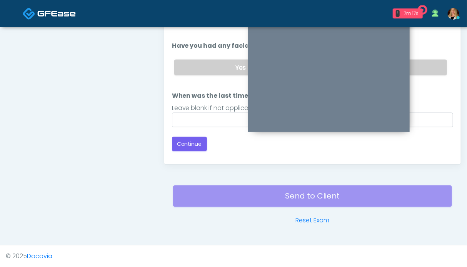
scroll to position [346, 0]
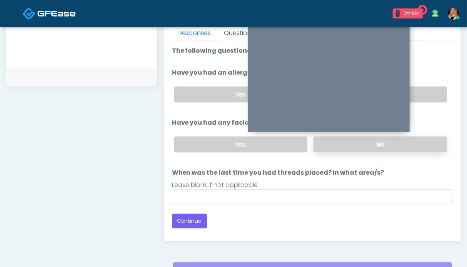
click at [419, 143] on label "No" at bounding box center [379, 145] width 133 height 16
click at [425, 93] on label "No" at bounding box center [379, 95] width 133 height 16
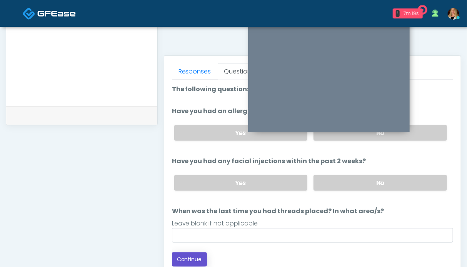
click at [188, 257] on button "Continue" at bounding box center [189, 259] width 35 height 14
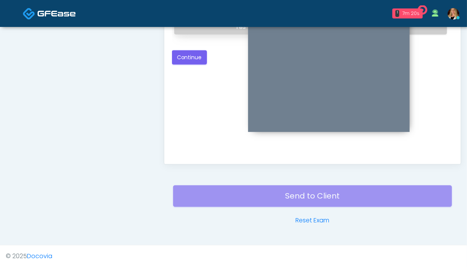
scroll to position [269, 0]
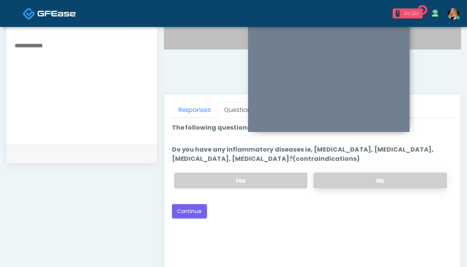
click at [402, 180] on label "No" at bounding box center [379, 181] width 133 height 16
click at [191, 204] on button "Continue" at bounding box center [189, 211] width 35 height 14
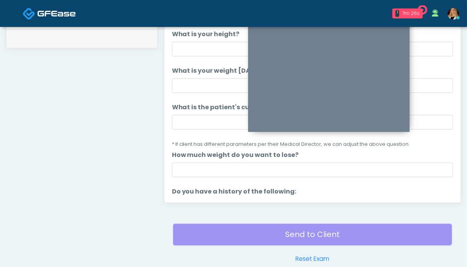
scroll to position [346, 0]
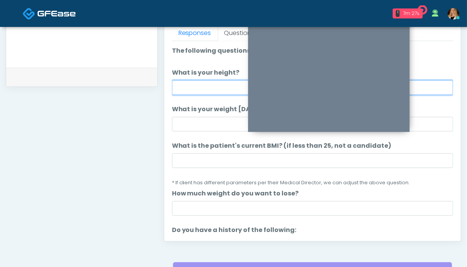
click at [208, 84] on input "What is your height?" at bounding box center [312, 87] width 281 height 15
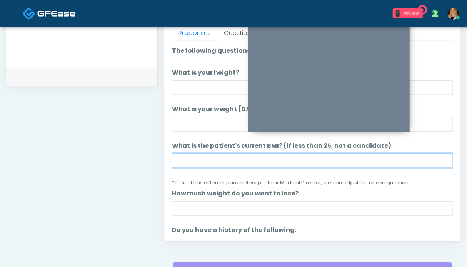
click at [237, 162] on input "What is the patient's current BMI? (if less than 25, not a candidate)" at bounding box center [312, 160] width 281 height 15
type input "****"
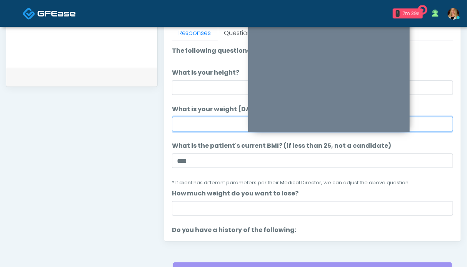
click at [222, 120] on input "What is your weight today?" at bounding box center [312, 124] width 281 height 15
type input "***"
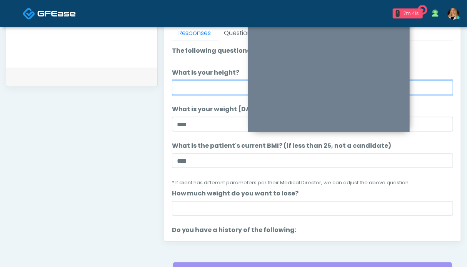
click at [218, 83] on input "What is your height?" at bounding box center [312, 87] width 281 height 15
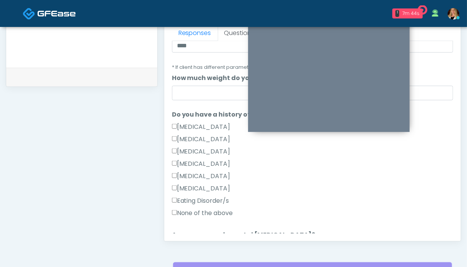
scroll to position [154, 0]
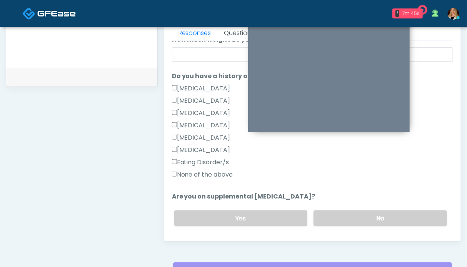
type input "***"
click at [215, 174] on label "None of the above" at bounding box center [202, 174] width 61 height 9
drag, startPoint x: 352, startPoint y: 218, endPoint x: 341, endPoint y: 198, distance: 22.8
click at [352, 217] on label "No" at bounding box center [379, 218] width 133 height 16
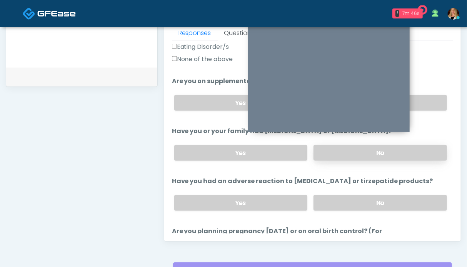
click at [381, 153] on label "No" at bounding box center [379, 153] width 133 height 16
click at [371, 197] on label "No" at bounding box center [379, 203] width 133 height 16
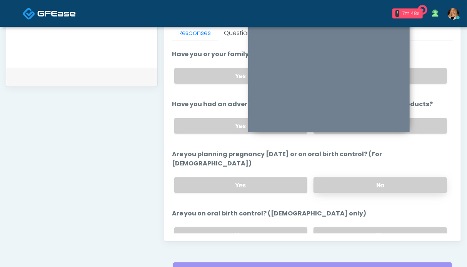
click at [369, 177] on label "No" at bounding box center [379, 185] width 133 height 16
click at [365, 227] on label "No" at bounding box center [379, 235] width 133 height 16
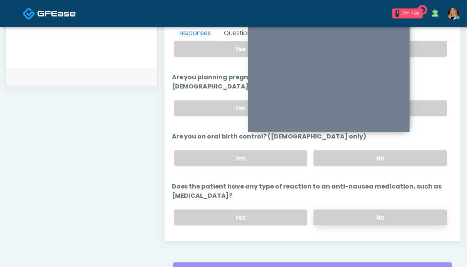
scroll to position [432, 0]
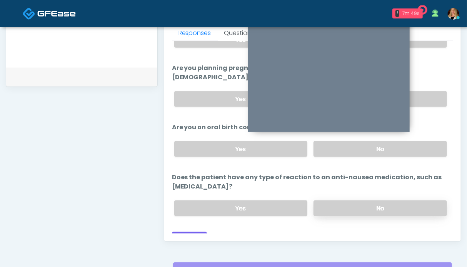
click at [369, 200] on label "No" at bounding box center [379, 208] width 133 height 16
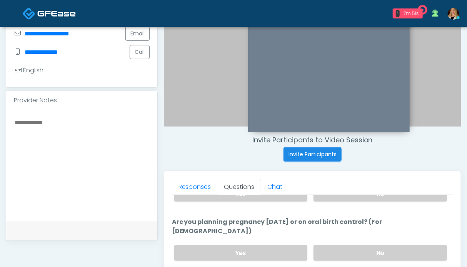
click at [92, 107] on div "Provider Notes" at bounding box center [81, 100] width 151 height 18
click at [85, 128] on textarea at bounding box center [82, 164] width 136 height 94
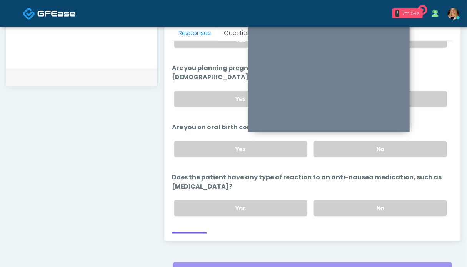
scroll to position [423, 0]
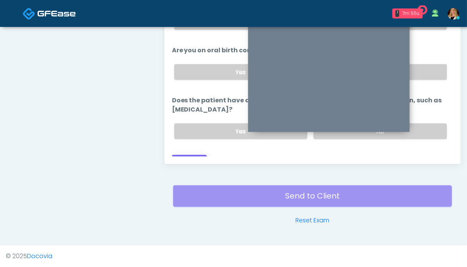
type textarea "*******"
click at [193, 155] on button "Continue" at bounding box center [189, 162] width 35 height 14
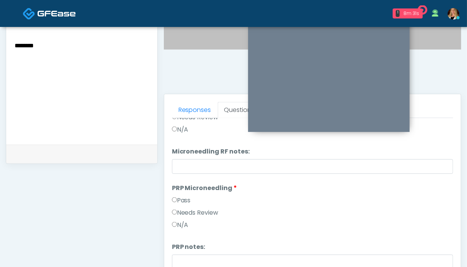
scroll to position [0, 0]
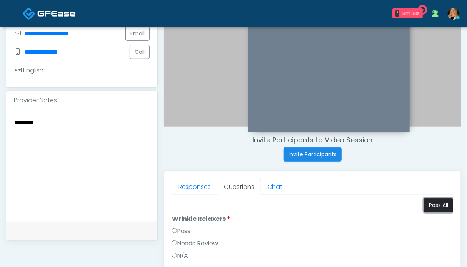
click at [439, 202] on button "Pass All" at bounding box center [438, 205] width 29 height 14
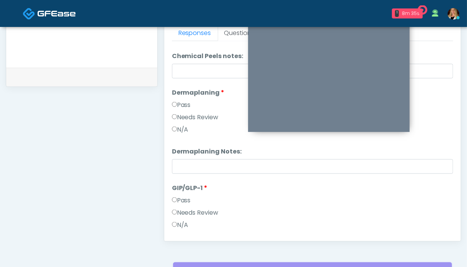
scroll to position [1366, 0]
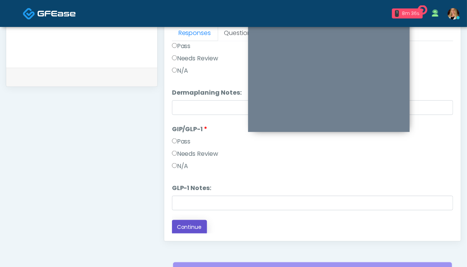
click at [191, 225] on button "Continue" at bounding box center [189, 227] width 35 height 14
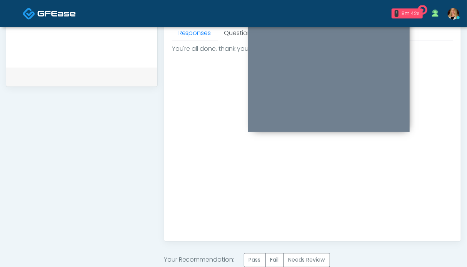
scroll to position [384, 0]
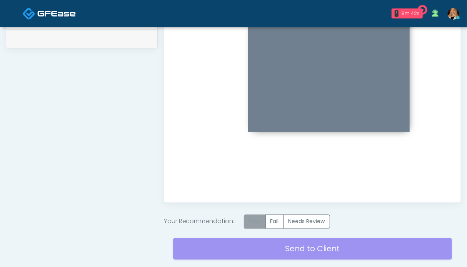
click at [249, 221] on label "Pass" at bounding box center [255, 222] width 22 height 14
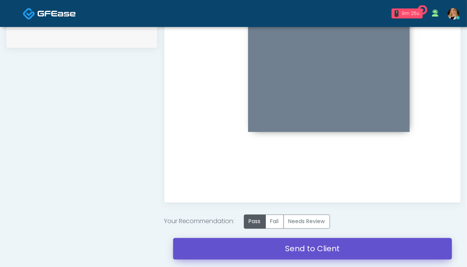
click at [284, 246] on link "Send to Client" at bounding box center [312, 249] width 279 height 22
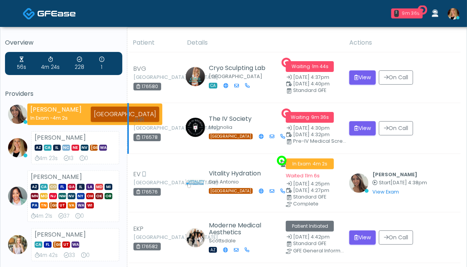
click at [345, 128] on td "Waiting · 9m 36s Oct 2, 4:30pm Oct 2, 4:32pm Pre-IV Medical Screening" at bounding box center [312, 128] width 63 height 51
click at [366, 127] on button "View" at bounding box center [362, 128] width 27 height 14
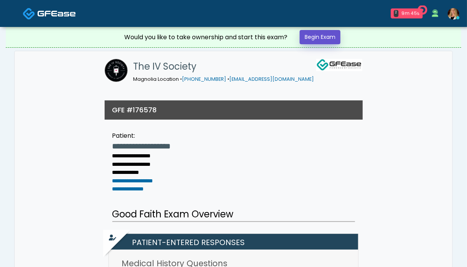
click at [328, 37] on link "Begin Exam" at bounding box center [320, 37] width 41 height 14
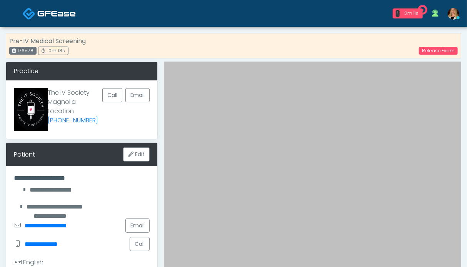
scroll to position [154, 0]
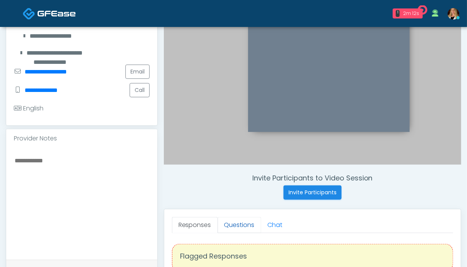
click at [227, 221] on link "Questions" at bounding box center [239, 225] width 43 height 16
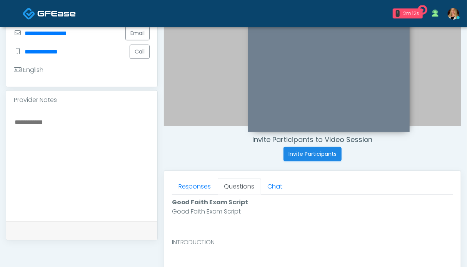
scroll to position [308, 0]
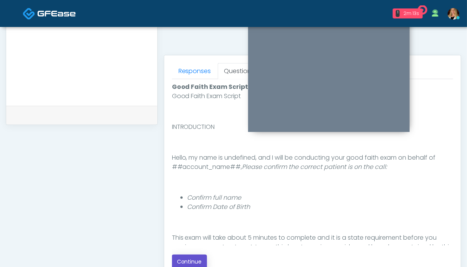
click at [185, 259] on button "Continue" at bounding box center [189, 262] width 35 height 14
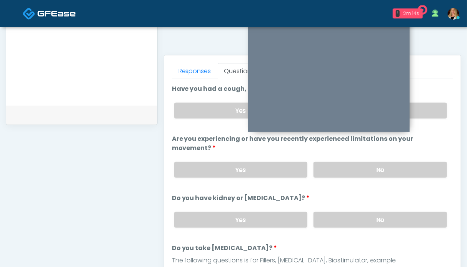
scroll to position [423, 0]
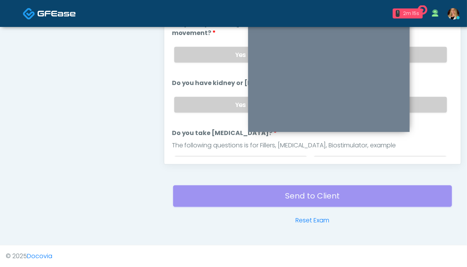
drag, startPoint x: 430, startPoint y: 102, endPoint x: 429, endPoint y: 80, distance: 21.2
click at [430, 101] on label "No" at bounding box center [379, 105] width 133 height 16
click at [427, 54] on label "No" at bounding box center [379, 55] width 133 height 16
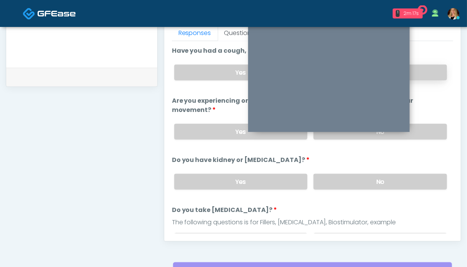
click at [423, 71] on label "No" at bounding box center [379, 73] width 133 height 16
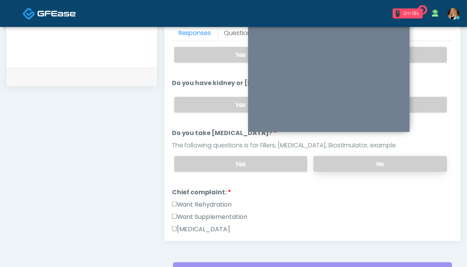
click at [416, 160] on label "No" at bounding box center [379, 164] width 133 height 16
click at [206, 201] on label "Want Rehydration" at bounding box center [202, 204] width 60 height 9
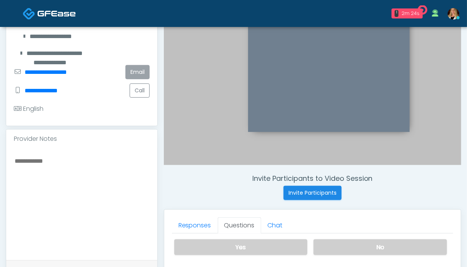
scroll to position [0, 0]
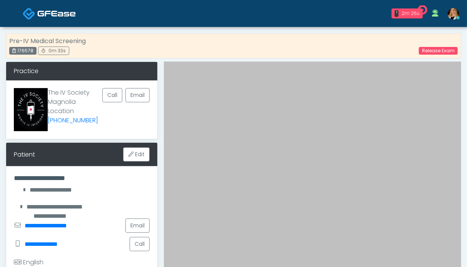
drag, startPoint x: 35, startPoint y: 50, endPoint x: 15, endPoint y: 51, distance: 19.7
click at [15, 51] on div "176578" at bounding box center [22, 51] width 27 height 8
copy div "176578"
click at [438, 52] on link "Release Exam" at bounding box center [438, 51] width 39 height 8
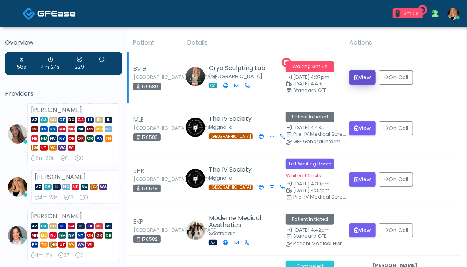
click at [360, 77] on button "View" at bounding box center [362, 77] width 27 height 14
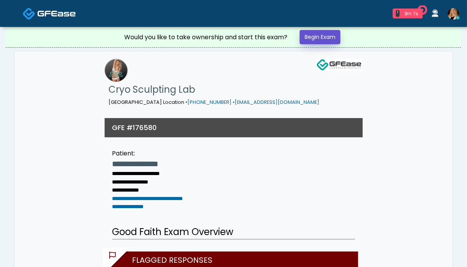
click at [327, 38] on link "Begin Exam" at bounding box center [320, 37] width 41 height 14
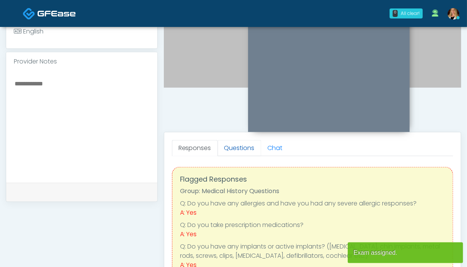
click at [237, 151] on link "Questions" at bounding box center [239, 148] width 43 height 16
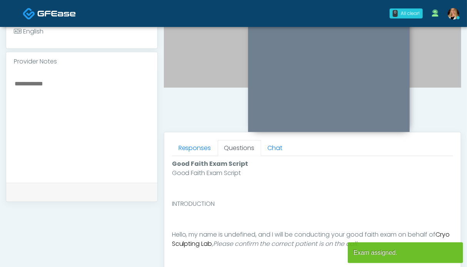
scroll to position [385, 0]
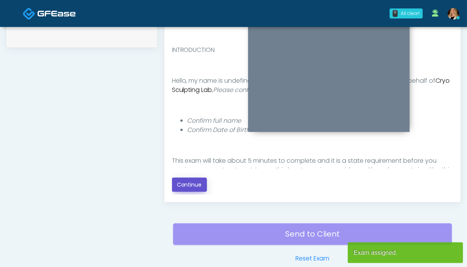
click at [183, 180] on button "Continue" at bounding box center [189, 185] width 35 height 14
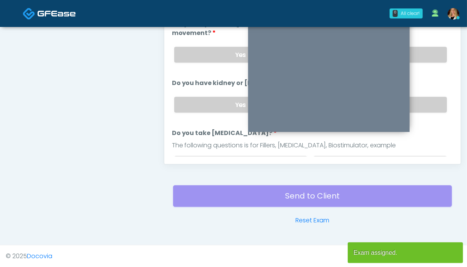
drag, startPoint x: 420, startPoint y: 100, endPoint x: 420, endPoint y: 93, distance: 7.3
click at [420, 100] on label "No" at bounding box center [379, 105] width 133 height 16
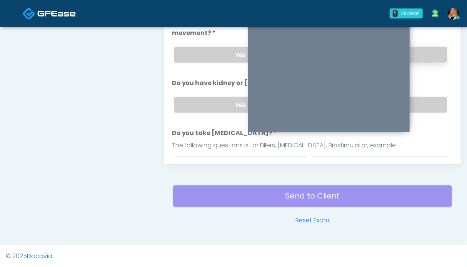
click at [420, 54] on label "No" at bounding box center [379, 55] width 133 height 16
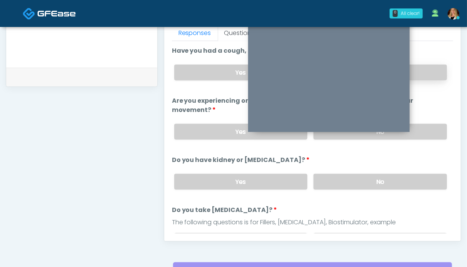
click at [425, 66] on label "No" at bounding box center [379, 73] width 133 height 16
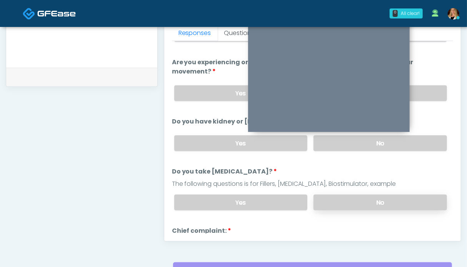
drag, startPoint x: 412, startPoint y: 194, endPoint x: 405, endPoint y: 194, distance: 6.9
click at [411, 195] on label "No" at bounding box center [379, 203] width 133 height 16
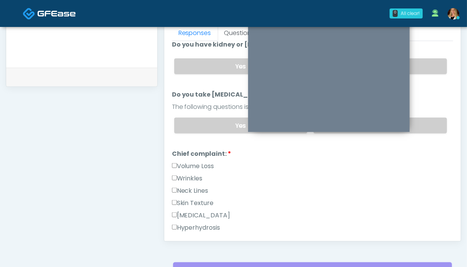
scroll to position [154, 0]
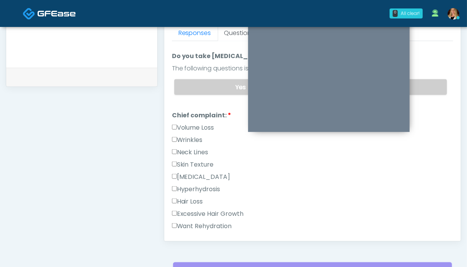
click at [193, 125] on label "Volume Loss" at bounding box center [193, 127] width 42 height 9
click at [207, 223] on label "Want Rehydration" at bounding box center [202, 226] width 60 height 9
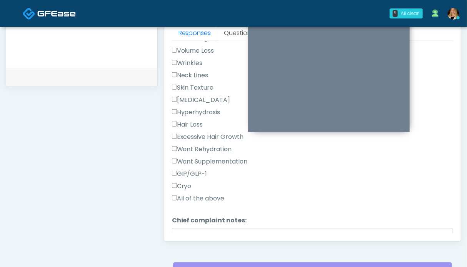
scroll to position [269, 0]
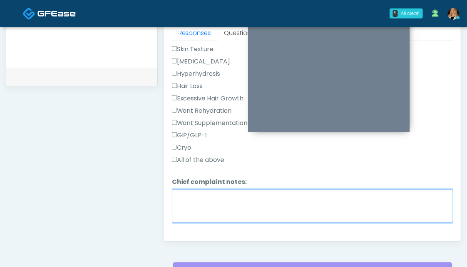
click at [192, 195] on textarea "Chief complaint notes:" at bounding box center [312, 206] width 281 height 33
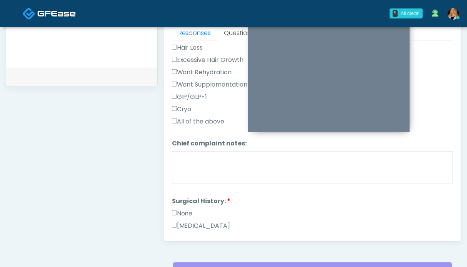
click at [178, 211] on label "None" at bounding box center [182, 213] width 21 height 9
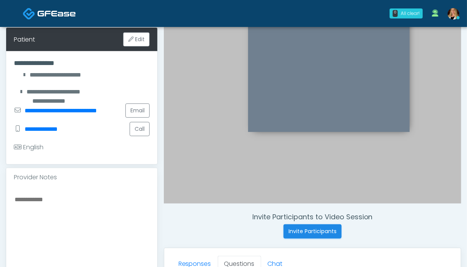
scroll to position [0, 0]
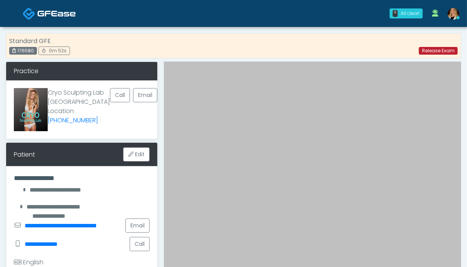
click at [431, 51] on link "Release Exam" at bounding box center [438, 51] width 39 height 8
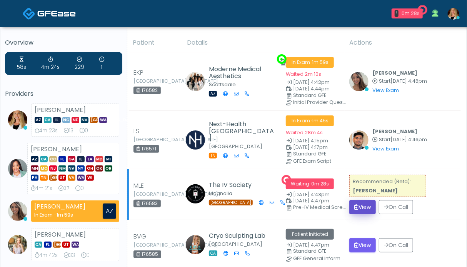
click at [365, 205] on button "View" at bounding box center [362, 207] width 27 height 14
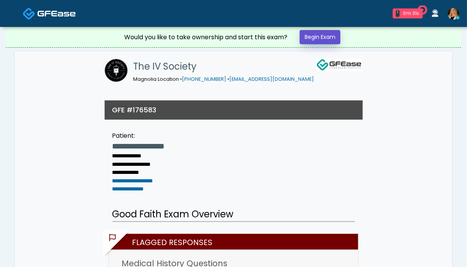
click at [330, 38] on link "Begin Exam" at bounding box center [320, 37] width 41 height 14
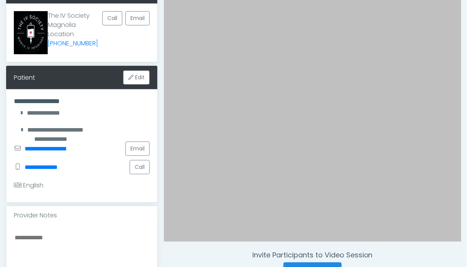
scroll to position [192, 0]
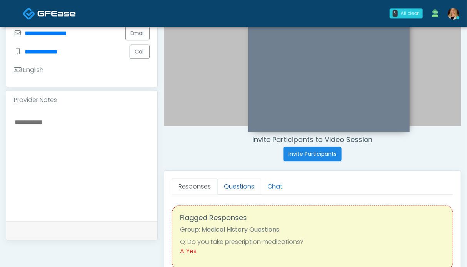
click at [233, 188] on link "Questions" at bounding box center [239, 186] width 43 height 16
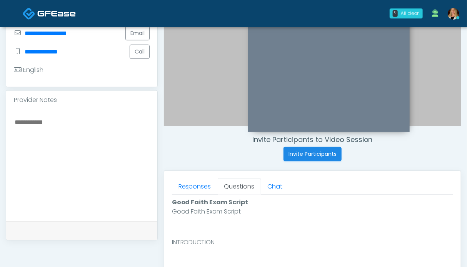
scroll to position [385, 0]
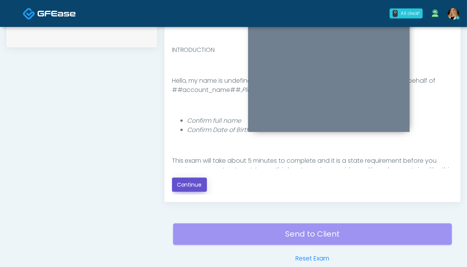
click at [193, 184] on button "Continue" at bounding box center [189, 185] width 35 height 14
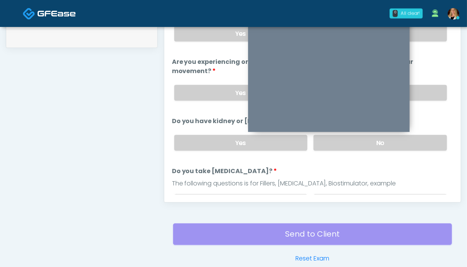
scroll to position [423, 0]
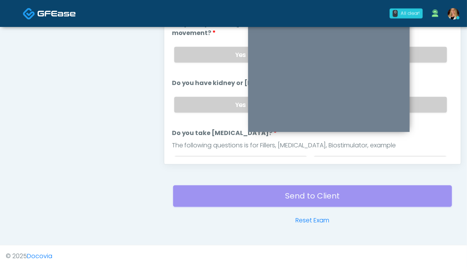
drag, startPoint x: 421, startPoint y: 107, endPoint x: 418, endPoint y: 82, distance: 25.1
click at [421, 107] on label "No" at bounding box center [379, 105] width 133 height 16
click at [423, 50] on label "No" at bounding box center [379, 55] width 133 height 16
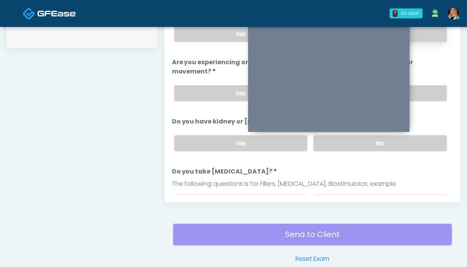
click at [426, 37] on label "No" at bounding box center [379, 34] width 133 height 16
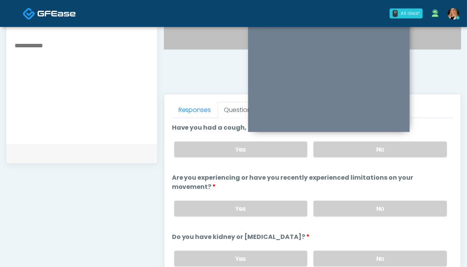
scroll to position [154, 0]
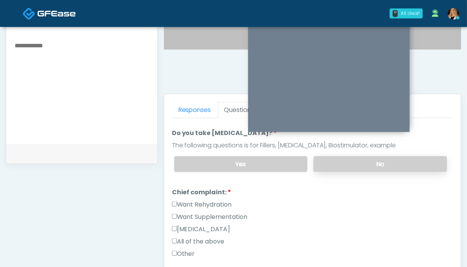
click at [401, 167] on label "No" at bounding box center [379, 164] width 133 height 16
click at [207, 202] on label "Want Rehydration" at bounding box center [202, 204] width 60 height 9
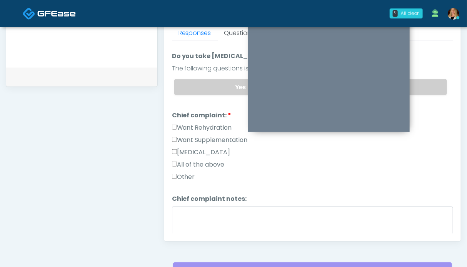
scroll to position [192, 0]
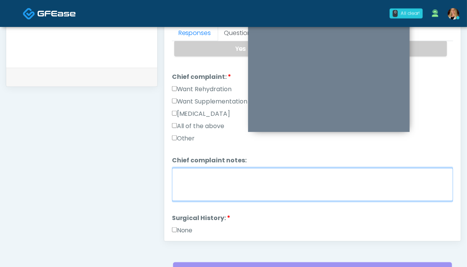
click at [232, 173] on textarea "Chief complaint notes:" at bounding box center [312, 184] width 281 height 33
type textarea "**"
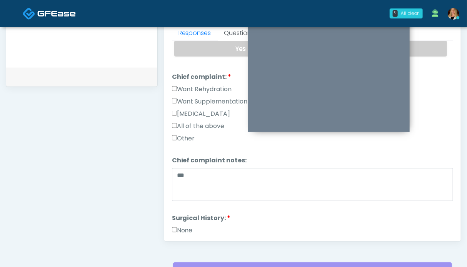
click at [183, 227] on label "None" at bounding box center [182, 230] width 21 height 9
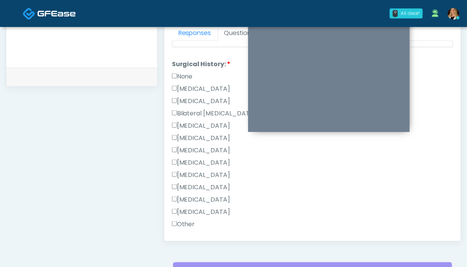
scroll to position [435, 0]
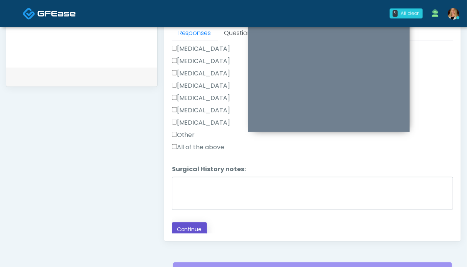
click at [193, 230] on button "Continue" at bounding box center [189, 229] width 35 height 14
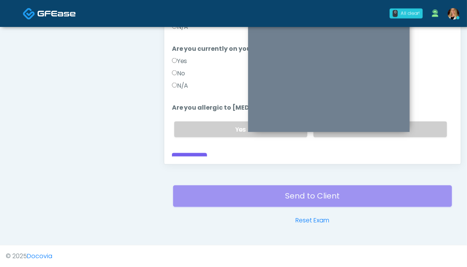
scroll to position [346, 0]
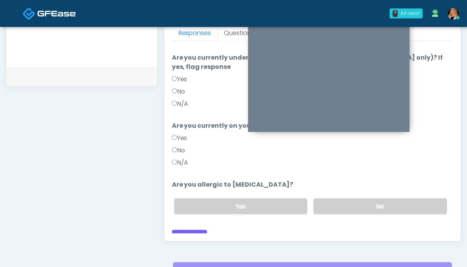
click at [185, 158] on label "N/A" at bounding box center [180, 162] width 17 height 9
drag, startPoint x: 186, startPoint y: 91, endPoint x: 326, endPoint y: 155, distance: 153.5
click at [186, 99] on label "N/A" at bounding box center [180, 103] width 17 height 9
click at [350, 198] on label "No" at bounding box center [379, 206] width 133 height 16
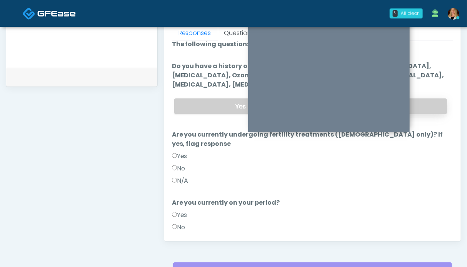
click at [422, 103] on label "No" at bounding box center [379, 106] width 133 height 16
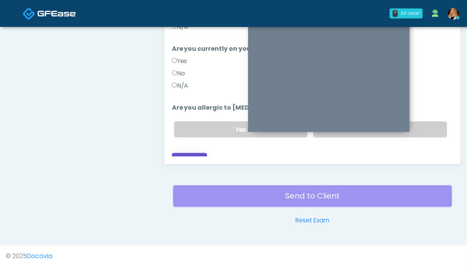
click at [200, 153] on button "Continue" at bounding box center [189, 160] width 35 height 14
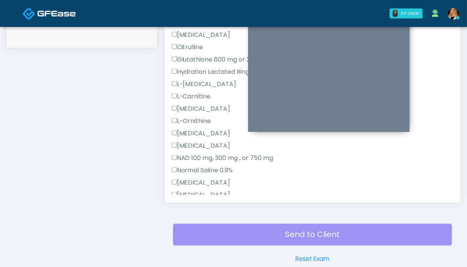
scroll to position [231, 0]
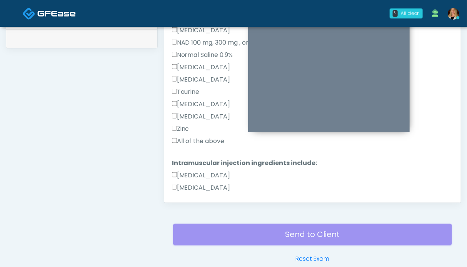
click at [187, 137] on label "All of the above" at bounding box center [198, 141] width 53 height 9
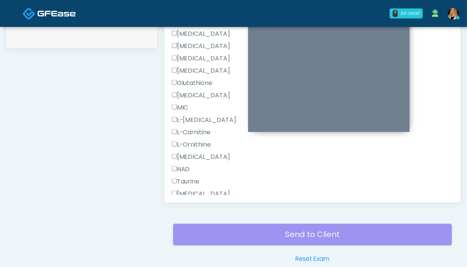
scroll to position [488, 0]
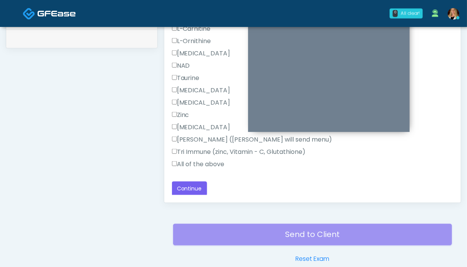
click at [188, 162] on label "All of the above" at bounding box center [198, 164] width 53 height 9
click at [188, 189] on button "Continue" at bounding box center [189, 189] width 35 height 14
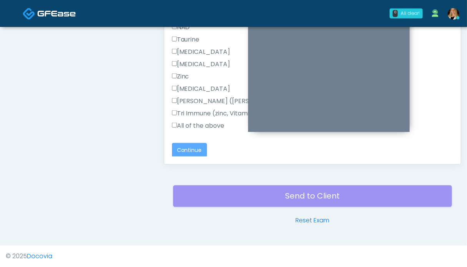
scroll to position [32, 0]
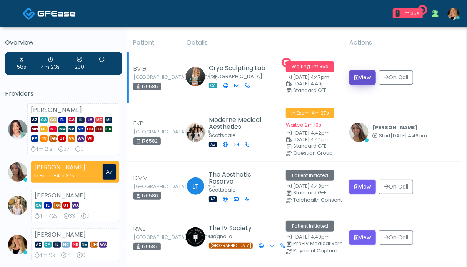
click at [373, 77] on button "View" at bounding box center [362, 77] width 27 height 14
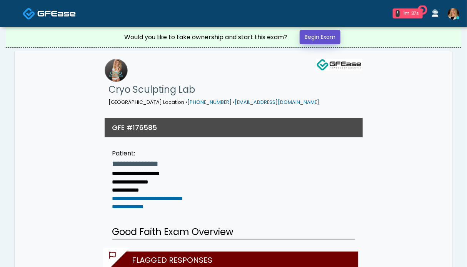
click at [324, 34] on link "Begin Exam" at bounding box center [320, 37] width 41 height 14
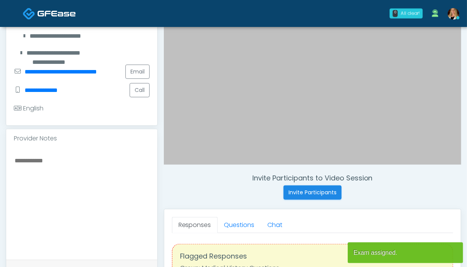
scroll to position [192, 0]
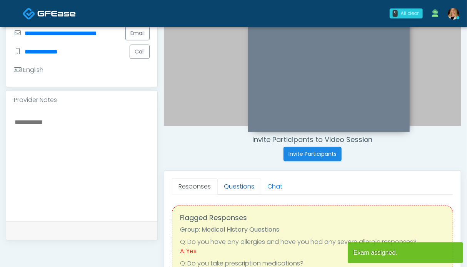
click at [233, 182] on link "Questions" at bounding box center [239, 186] width 43 height 16
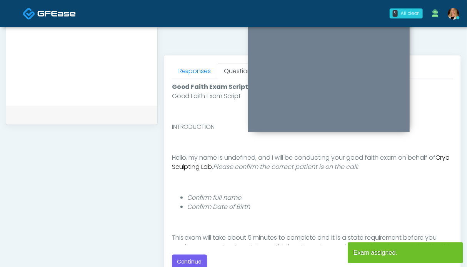
scroll to position [385, 0]
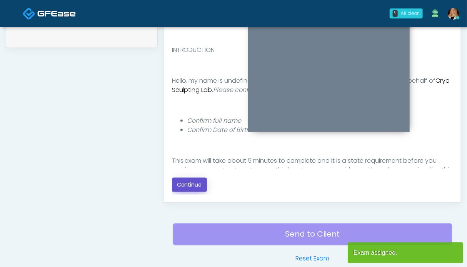
click at [186, 186] on button "Continue" at bounding box center [189, 185] width 35 height 14
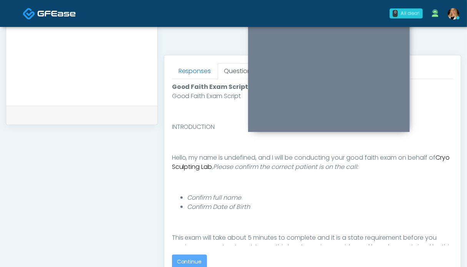
scroll to position [423, 0]
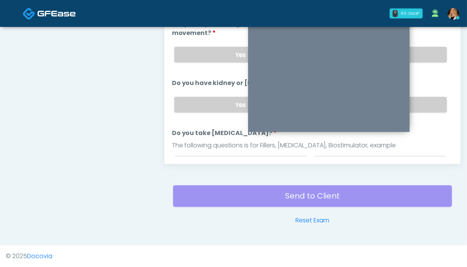
drag, startPoint x: 422, startPoint y: 104, endPoint x: 422, endPoint y: 85, distance: 18.8
click at [422, 102] on label "No" at bounding box center [379, 105] width 133 height 16
click at [422, 57] on label "No" at bounding box center [379, 55] width 133 height 16
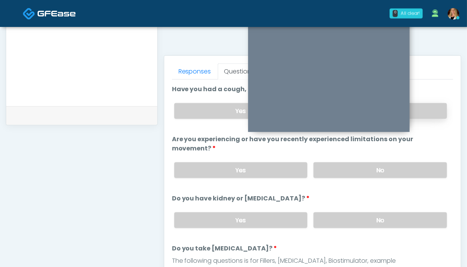
click at [420, 109] on label "No" at bounding box center [379, 111] width 133 height 16
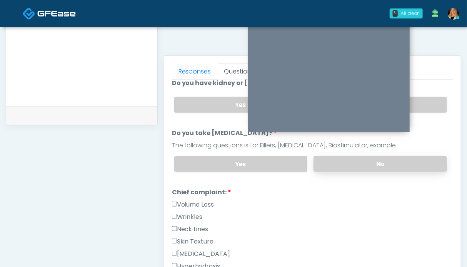
click at [408, 166] on label "No" at bounding box center [379, 164] width 133 height 16
click at [203, 200] on label "Volume Loss" at bounding box center [193, 204] width 42 height 9
click at [199, 213] on label "Wrinkles" at bounding box center [187, 216] width 31 height 9
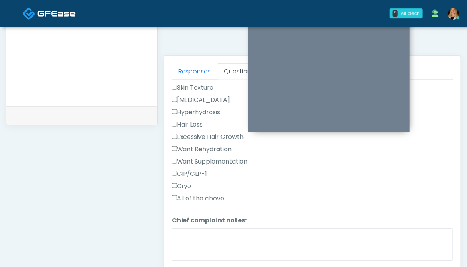
scroll to position [346, 0]
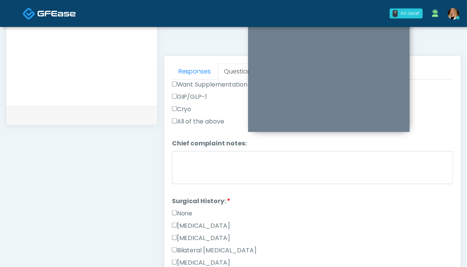
click at [180, 209] on label "None" at bounding box center [182, 213] width 21 height 9
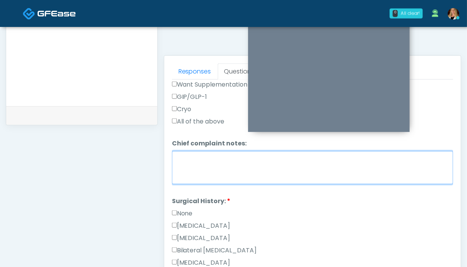
click at [243, 169] on textarea "Chief complaint notes:" at bounding box center [312, 167] width 281 height 33
type textarea "*****"
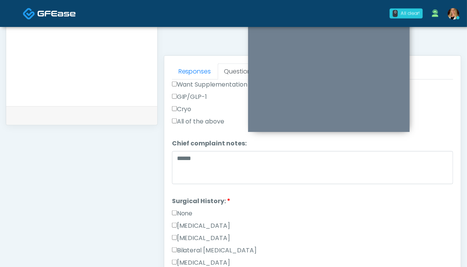
click at [195, 93] on label "GIP/GLP-1" at bounding box center [189, 96] width 35 height 9
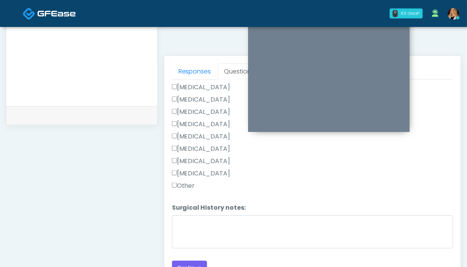
scroll to position [346, 0]
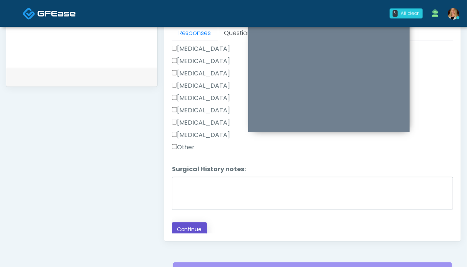
click at [191, 225] on button "Continue" at bounding box center [189, 229] width 35 height 14
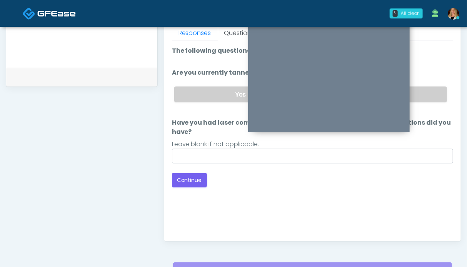
scroll to position [307, 0]
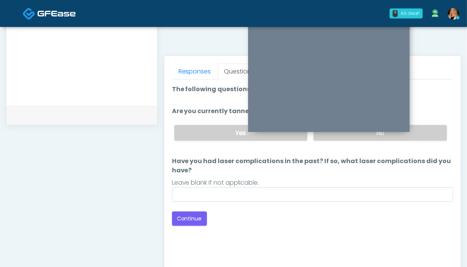
drag, startPoint x: 420, startPoint y: 129, endPoint x: 254, endPoint y: 187, distance: 175.6
click at [420, 130] on label "No" at bounding box center [379, 133] width 133 height 16
click at [202, 220] on button "Continue" at bounding box center [189, 219] width 35 height 14
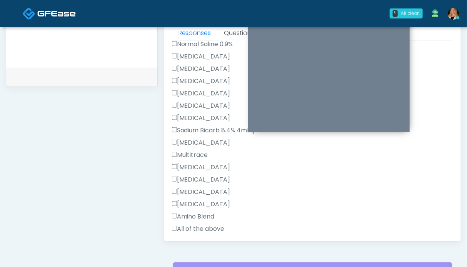
scroll to position [308, 0]
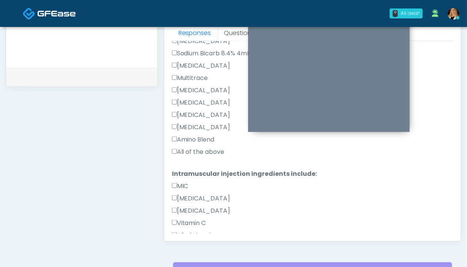
click at [196, 154] on label "All of the above" at bounding box center [198, 151] width 53 height 9
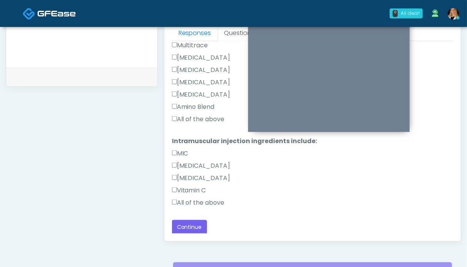
click at [198, 202] on label "All of the above" at bounding box center [198, 202] width 53 height 9
click at [189, 220] on button "Continue" at bounding box center [189, 227] width 35 height 14
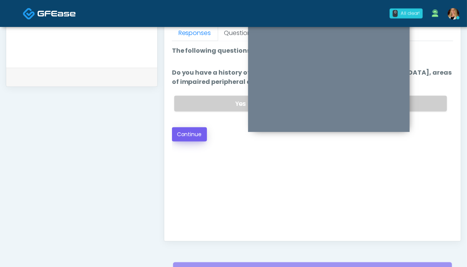
scroll to position [307, 0]
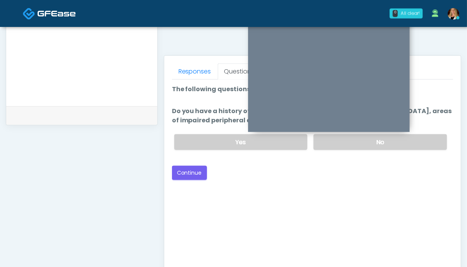
click at [87, 92] on textarea at bounding box center [82, 49] width 136 height 94
click at [357, 143] on label "No" at bounding box center [379, 142] width 133 height 16
click at [185, 174] on button "Continue" at bounding box center [189, 173] width 35 height 14
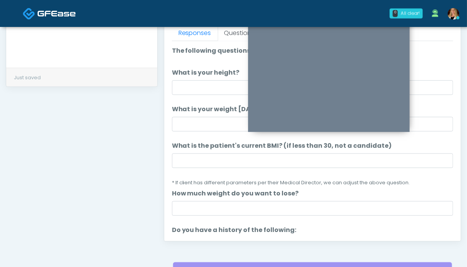
scroll to position [115, 0]
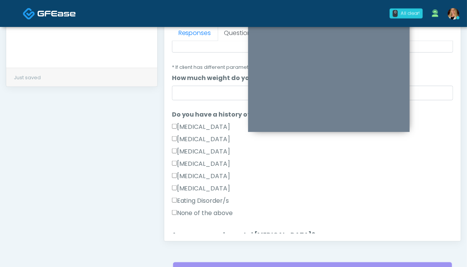
click at [206, 173] on label "Hypoglycemia" at bounding box center [201, 176] width 58 height 9
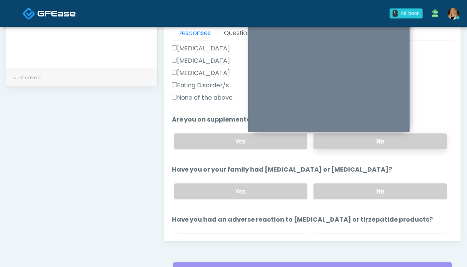
click at [372, 143] on label "No" at bounding box center [379, 141] width 133 height 16
click at [373, 187] on label "No" at bounding box center [379, 191] width 133 height 16
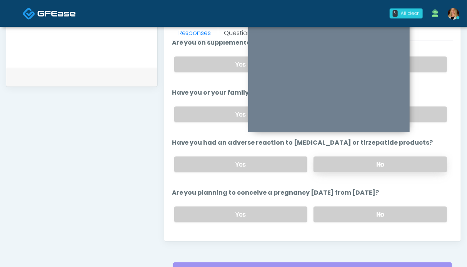
click at [397, 163] on label "No" at bounding box center [379, 165] width 133 height 16
click at [387, 209] on label "No" at bounding box center [379, 215] width 133 height 16
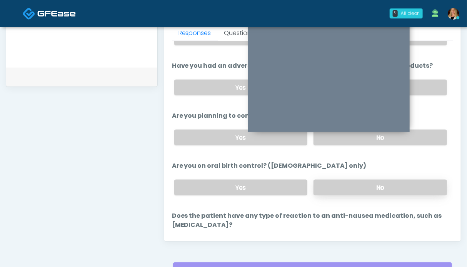
click at [394, 182] on label "No" at bounding box center [379, 188] width 133 height 16
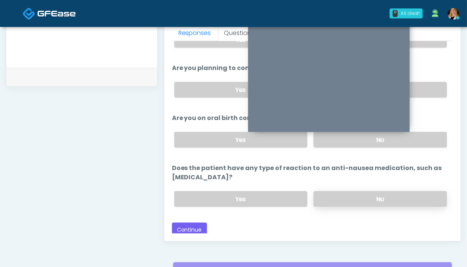
click at [391, 193] on label "No" at bounding box center [379, 199] width 133 height 16
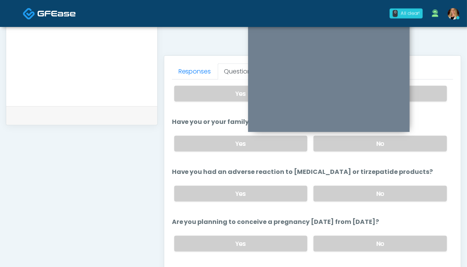
scroll to position [278, 0]
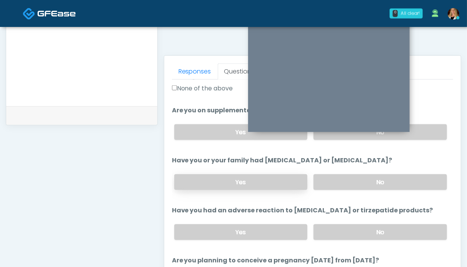
click at [265, 174] on label "Yes" at bounding box center [240, 182] width 133 height 16
click at [93, 182] on div "**********" at bounding box center [82, 47] width 152 height 586
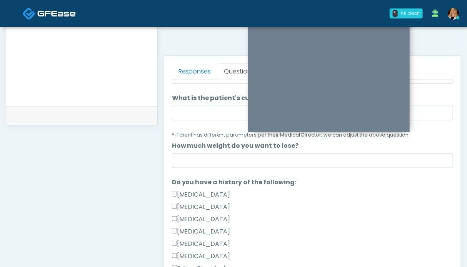
scroll to position [230, 0]
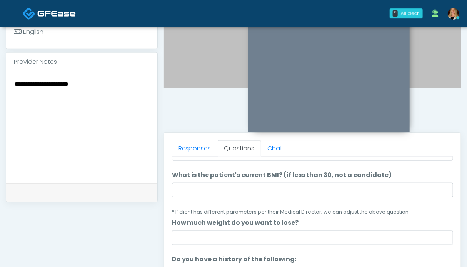
click at [92, 90] on textarea "**********" at bounding box center [82, 126] width 136 height 94
type textarea "**********"
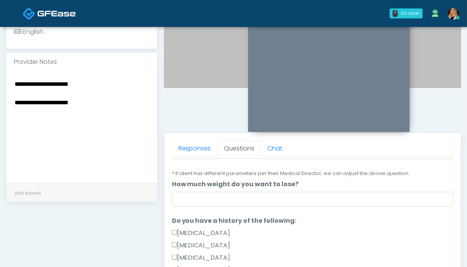
scroll to position [48, 0]
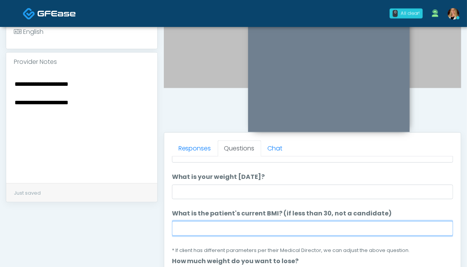
click at [215, 225] on input "What is the patient's current BMI? (if less than 30, not a candidate)" at bounding box center [312, 228] width 281 height 15
type input "****"
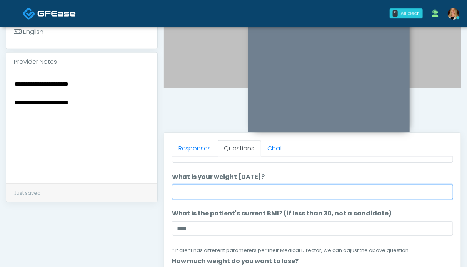
click at [240, 190] on input "What is your weight today?" at bounding box center [312, 192] width 281 height 15
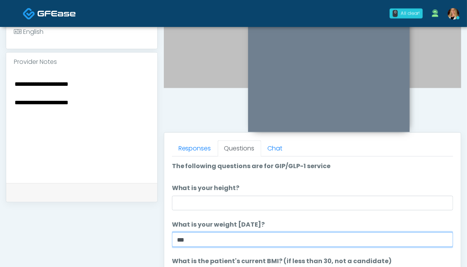
type input "***"
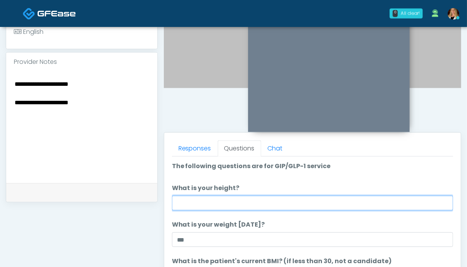
click at [188, 200] on input "What is your height?" at bounding box center [312, 203] width 281 height 15
type input "***"
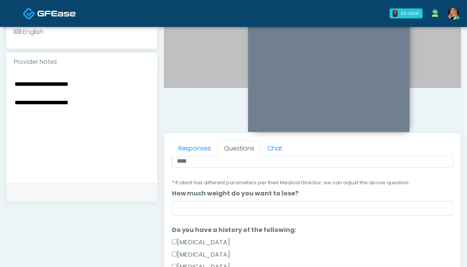
scroll to position [77, 0]
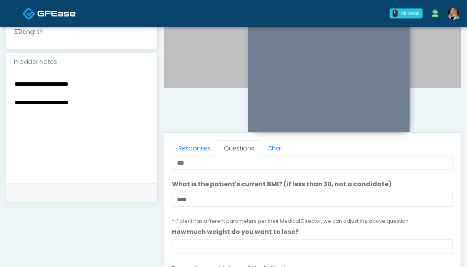
click at [108, 112] on textarea "**********" at bounding box center [82, 126] width 136 height 94
drag, startPoint x: 77, startPoint y: 131, endPoint x: 15, endPoint y: 93, distance: 72.5
click at [15, 93] on textarea "**********" at bounding box center [82, 126] width 136 height 94
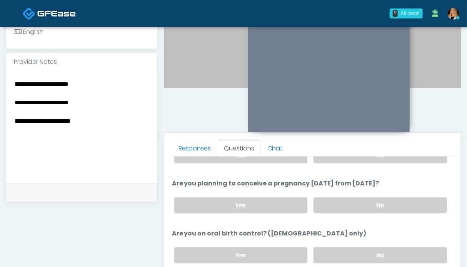
scroll to position [384, 0]
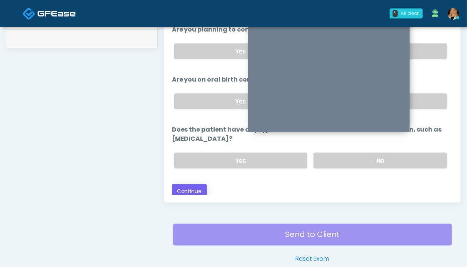
type textarea "**********"
click at [197, 188] on button "Continue" at bounding box center [189, 191] width 35 height 14
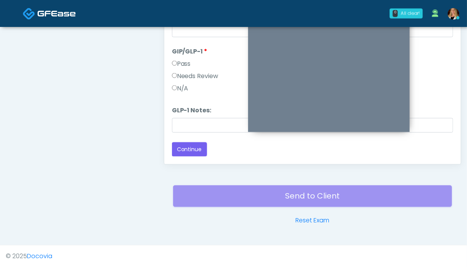
scroll to position [413, 0]
click at [203, 77] on label "Needs Review" at bounding box center [195, 76] width 47 height 9
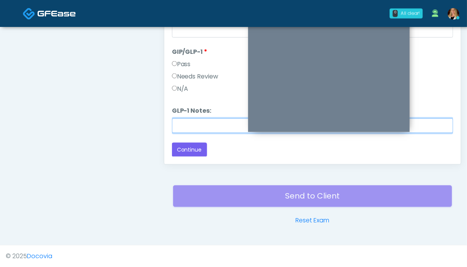
click at [206, 125] on input "GLP-1 Notes:" at bounding box center [312, 125] width 281 height 15
paste input "**********"
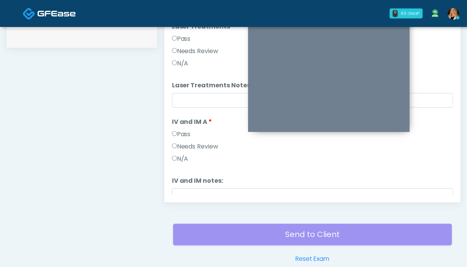
scroll to position [230, 0]
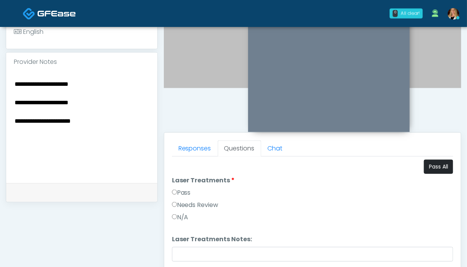
type input "**********"
drag, startPoint x: 431, startPoint y: 166, endPoint x: 289, endPoint y: 175, distance: 142.2
click at [431, 165] on button "Pass All" at bounding box center [438, 167] width 29 height 14
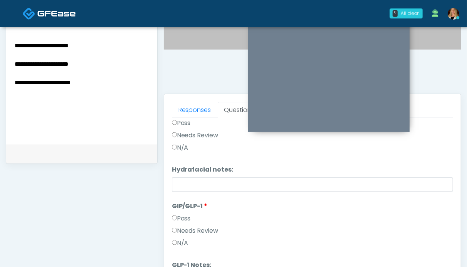
scroll to position [423, 0]
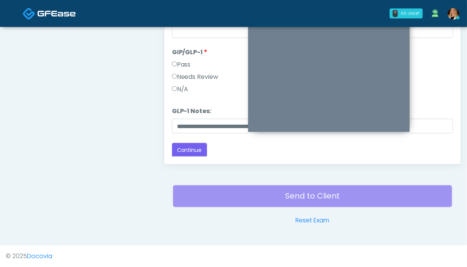
click at [192, 75] on label "Needs Review" at bounding box center [195, 76] width 47 height 9
click at [188, 143] on button "Continue" at bounding box center [189, 150] width 35 height 14
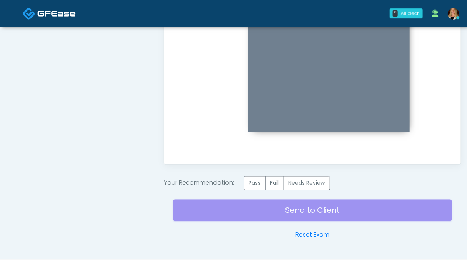
scroll to position [0, 0]
click at [304, 185] on label "Needs Review" at bounding box center [306, 183] width 47 height 14
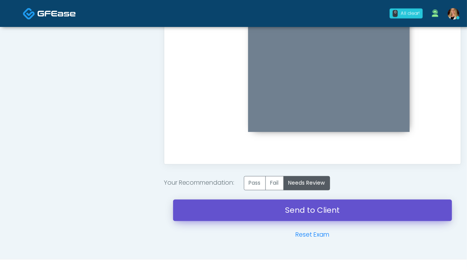
click at [306, 215] on link "Send to Client" at bounding box center [312, 211] width 279 height 22
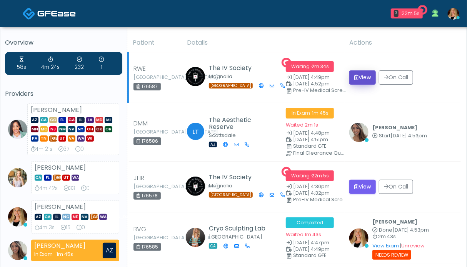
click at [367, 75] on button "View" at bounding box center [362, 77] width 27 height 14
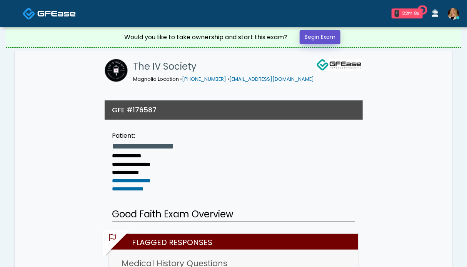
click at [326, 36] on link "Begin Exam" at bounding box center [320, 37] width 41 height 14
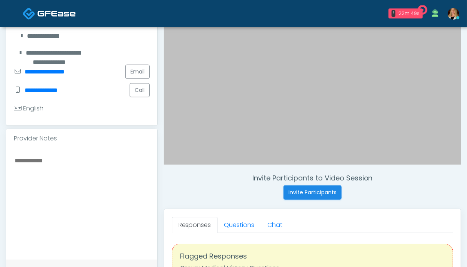
scroll to position [192, 0]
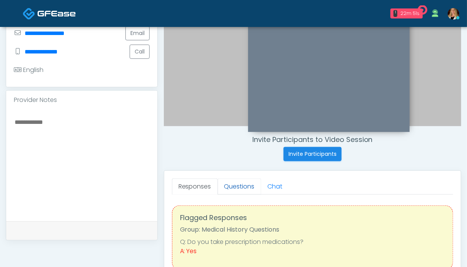
click at [231, 187] on link "Questions" at bounding box center [239, 186] width 43 height 16
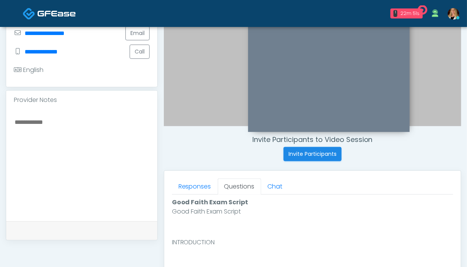
scroll to position [346, 0]
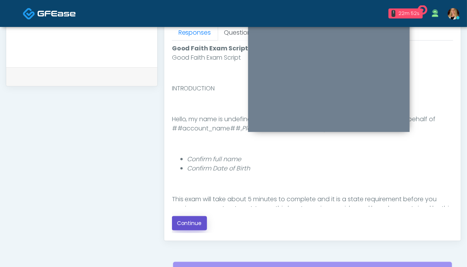
click at [182, 223] on button "Continue" at bounding box center [189, 223] width 35 height 14
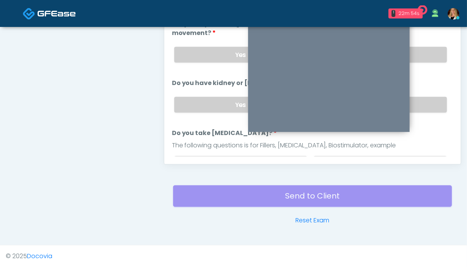
scroll to position [384, 0]
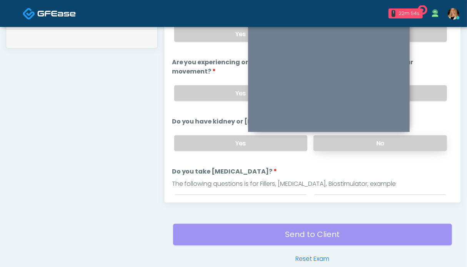
drag, startPoint x: 427, startPoint y: 145, endPoint x: 427, endPoint y: 135, distance: 9.6
click at [427, 144] on label "No" at bounding box center [379, 143] width 133 height 16
click at [427, 86] on label "No" at bounding box center [379, 93] width 133 height 16
click at [426, 30] on label "No" at bounding box center [379, 34] width 133 height 16
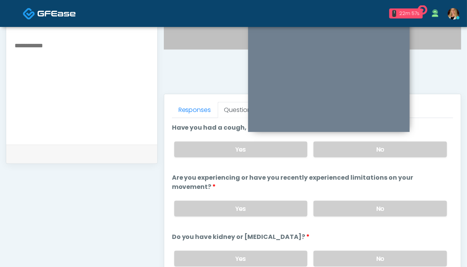
scroll to position [154, 0]
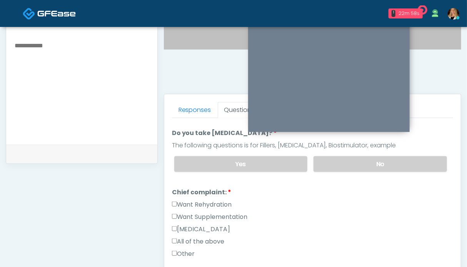
drag, startPoint x: 398, startPoint y: 161, endPoint x: 247, endPoint y: 187, distance: 153.3
click at [398, 161] on label "No" at bounding box center [379, 164] width 133 height 16
click at [197, 204] on label "Want Rehydration" at bounding box center [202, 204] width 60 height 9
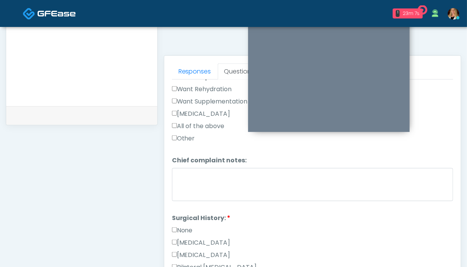
scroll to position [269, 0]
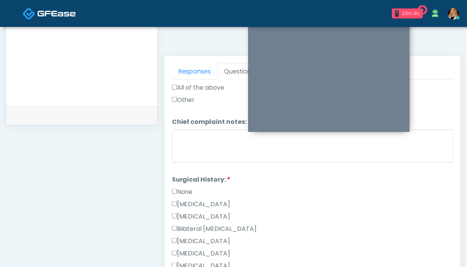
click at [184, 190] on label "None" at bounding box center [182, 191] width 21 height 9
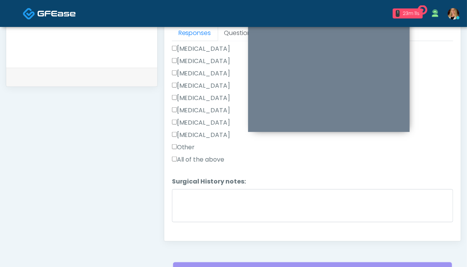
scroll to position [435, 0]
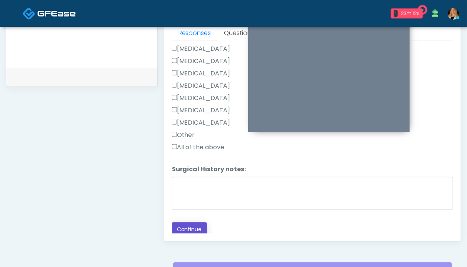
click at [195, 225] on button "Continue" at bounding box center [189, 229] width 35 height 14
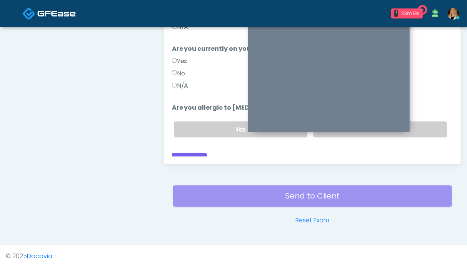
scroll to position [346, 0]
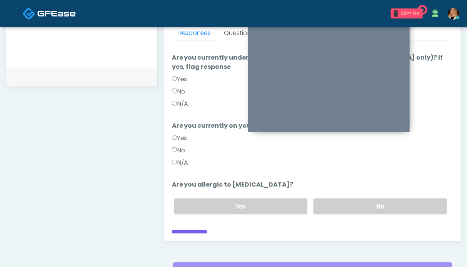
click at [183, 158] on label "N/A" at bounding box center [180, 162] width 17 height 9
drag, startPoint x: 328, startPoint y: 192, endPoint x: 310, endPoint y: 186, distance: 18.7
click at [328, 198] on label "No" at bounding box center [379, 206] width 133 height 16
click at [181, 99] on label "N/A" at bounding box center [180, 103] width 17 height 9
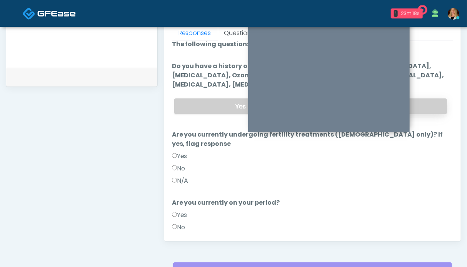
click at [425, 105] on label "No" at bounding box center [379, 106] width 133 height 16
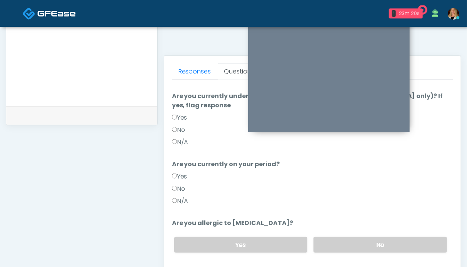
scroll to position [384, 0]
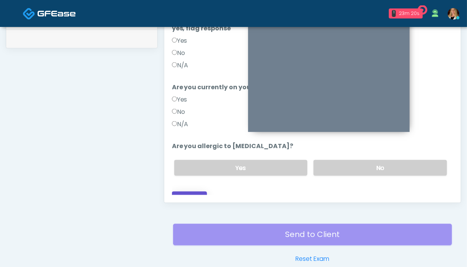
click at [195, 192] on button "Continue" at bounding box center [189, 199] width 35 height 14
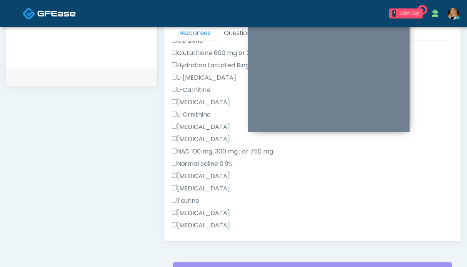
scroll to position [199, 0]
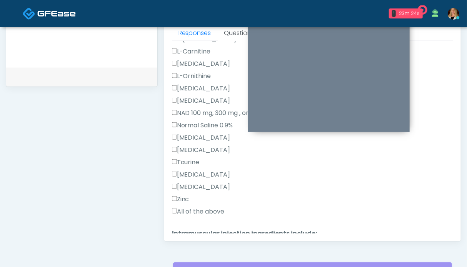
click at [197, 210] on label "All of the above" at bounding box center [198, 211] width 53 height 9
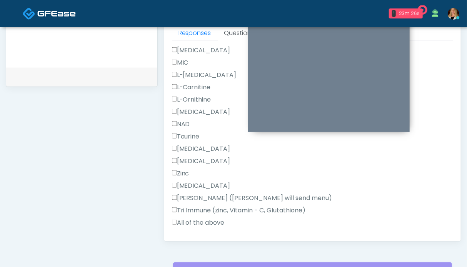
scroll to position [488, 0]
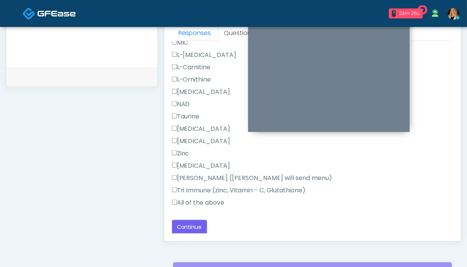
click at [194, 201] on label "All of the above" at bounding box center [198, 202] width 53 height 9
click at [192, 224] on button "Continue" at bounding box center [189, 227] width 35 height 14
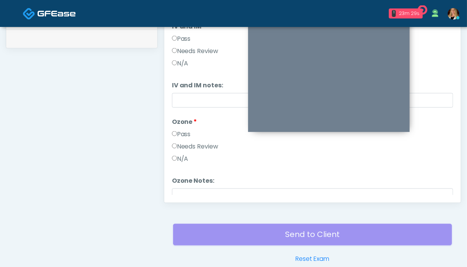
scroll to position [346, 0]
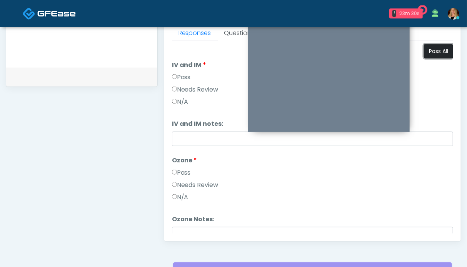
click at [430, 51] on button "Pass All" at bounding box center [438, 51] width 29 height 14
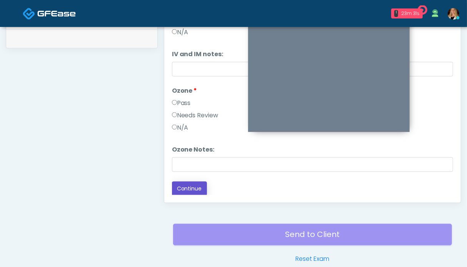
click at [183, 190] on button "Continue" at bounding box center [189, 189] width 35 height 14
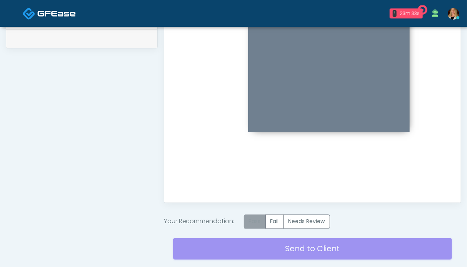
click at [255, 222] on label "Pass" at bounding box center [255, 222] width 22 height 14
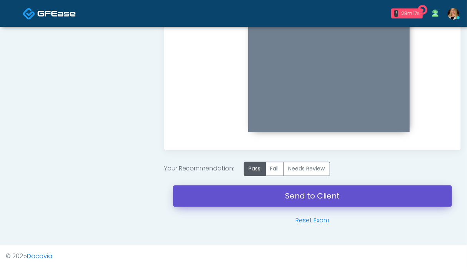
click at [330, 200] on link "Send to Client" at bounding box center [312, 196] width 279 height 22
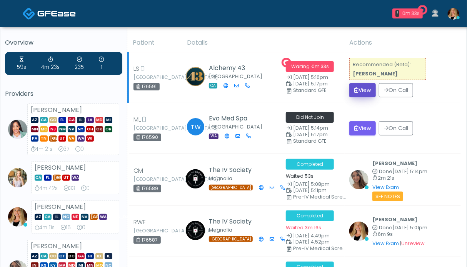
click at [361, 89] on button "View" at bounding box center [362, 90] width 27 height 14
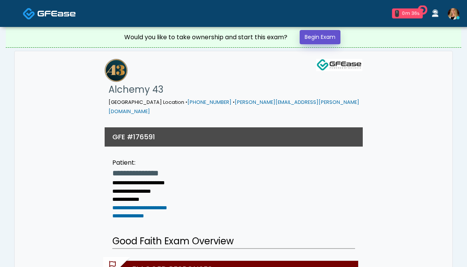
click at [326, 35] on link "Begin Exam" at bounding box center [320, 37] width 41 height 14
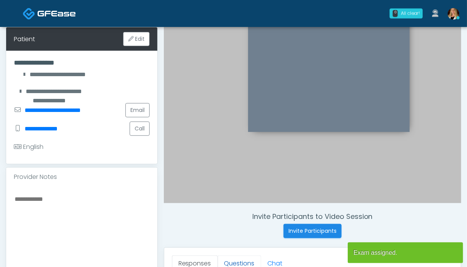
click at [240, 258] on link "Questions" at bounding box center [239, 263] width 43 height 16
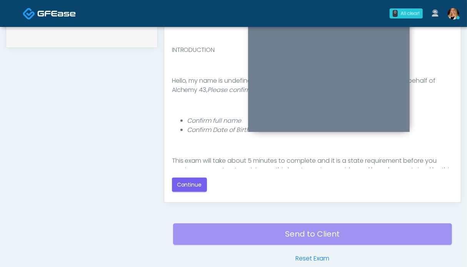
scroll to position [77, 0]
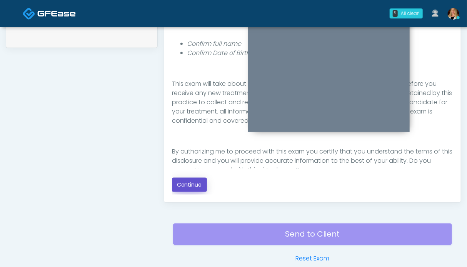
click at [183, 180] on button "Continue" at bounding box center [189, 185] width 35 height 14
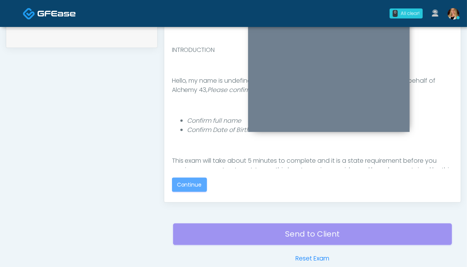
scroll to position [423, 0]
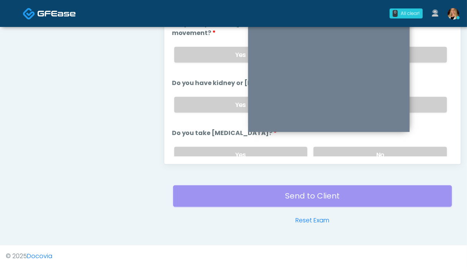
drag, startPoint x: 403, startPoint y: 147, endPoint x: 414, endPoint y: 121, distance: 27.7
click at [403, 147] on label "No" at bounding box center [379, 155] width 133 height 16
click at [417, 105] on label "No" at bounding box center [379, 105] width 133 height 16
click at [425, 45] on div "Yes No" at bounding box center [310, 55] width 285 height 28
click at [425, 44] on div "Yes No" at bounding box center [310, 55] width 285 height 28
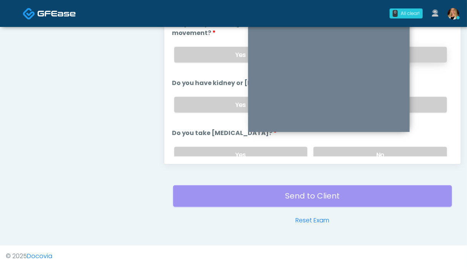
click at [434, 58] on label "No" at bounding box center [379, 55] width 133 height 16
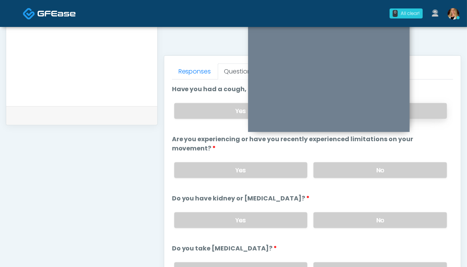
click at [425, 105] on label "No" at bounding box center [379, 111] width 133 height 16
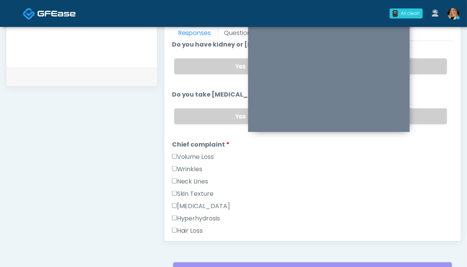
scroll to position [154, 0]
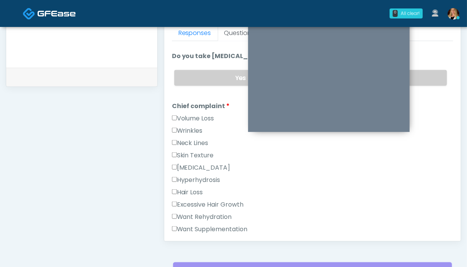
click at [192, 130] on label "Wrinkles" at bounding box center [187, 130] width 31 height 9
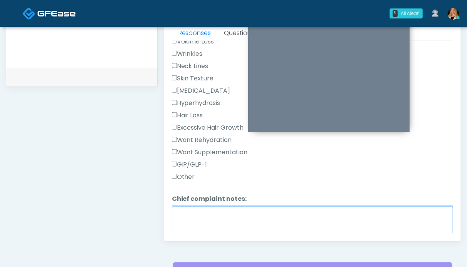
click at [205, 220] on textarea "Chief complaint notes:" at bounding box center [312, 223] width 281 height 33
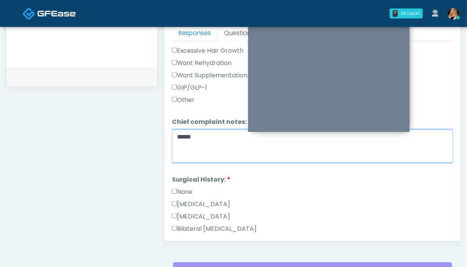
scroll to position [346, 0]
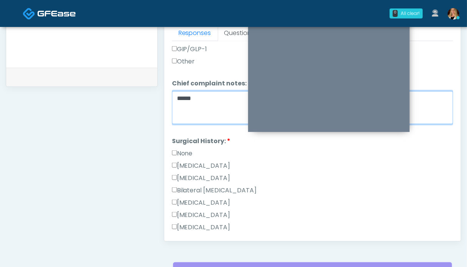
type textarea "*****"
click at [185, 149] on label "None" at bounding box center [182, 153] width 21 height 9
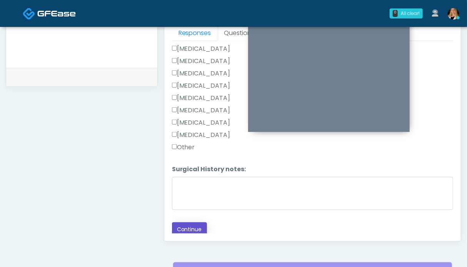
click at [192, 222] on button "Continue" at bounding box center [189, 229] width 35 height 14
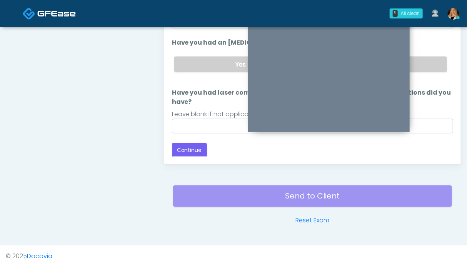
scroll to position [346, 0]
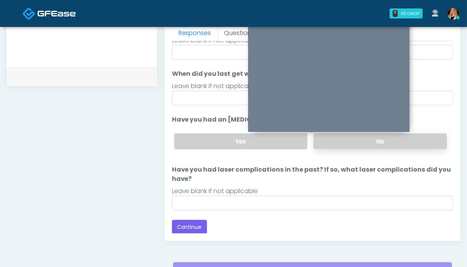
click at [416, 139] on label "No" at bounding box center [379, 141] width 133 height 16
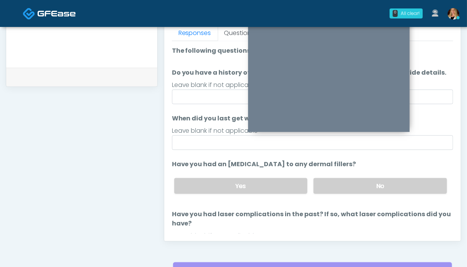
scroll to position [45, 0]
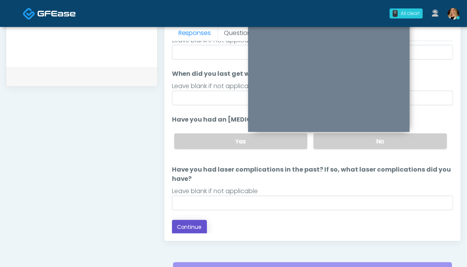
click at [195, 227] on button "Continue" at bounding box center [189, 227] width 35 height 14
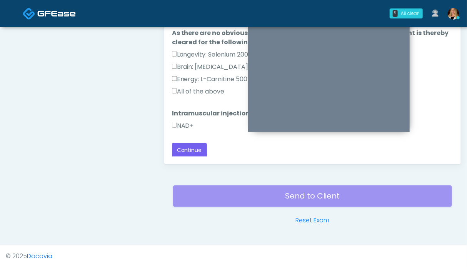
scroll to position [384, 0]
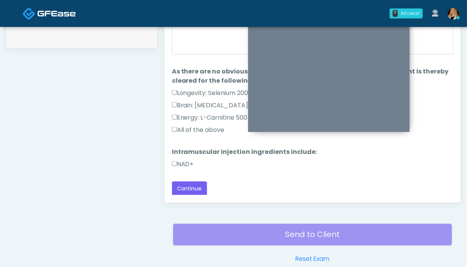
click at [185, 163] on label "NAD+" at bounding box center [183, 164] width 22 height 9
click at [194, 129] on label "All of the above" at bounding box center [198, 129] width 53 height 9
click at [195, 183] on button "Continue" at bounding box center [189, 189] width 35 height 14
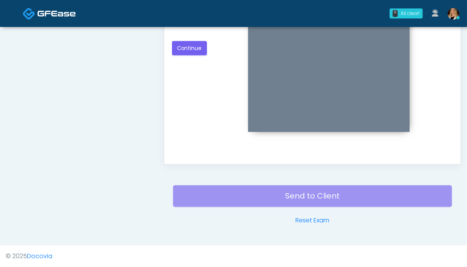
scroll to position [307, 0]
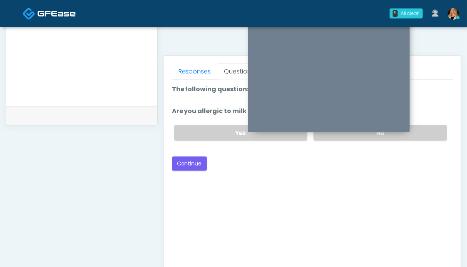
drag, startPoint x: 420, startPoint y: 132, endPoint x: 336, endPoint y: 144, distance: 84.2
click at [420, 132] on label "No" at bounding box center [379, 133] width 133 height 16
click at [196, 163] on button "Continue" at bounding box center [189, 164] width 35 height 14
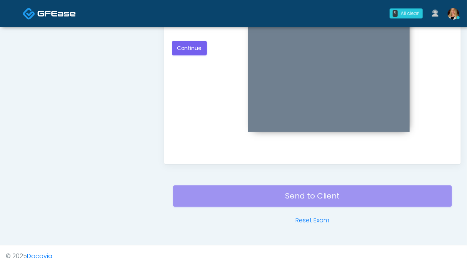
scroll to position [269, 0]
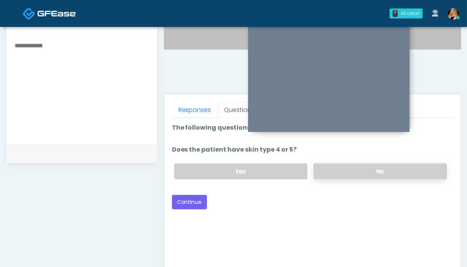
click at [374, 172] on label "No" at bounding box center [379, 171] width 133 height 16
click at [192, 197] on button "Continue" at bounding box center [189, 202] width 35 height 14
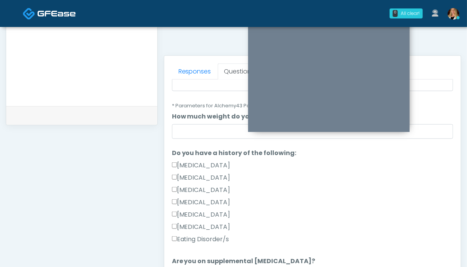
scroll to position [38, 0]
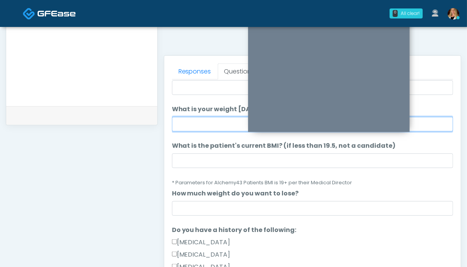
click at [199, 123] on input "What is your weight [DATE]?" at bounding box center [312, 124] width 281 height 15
type input "****"
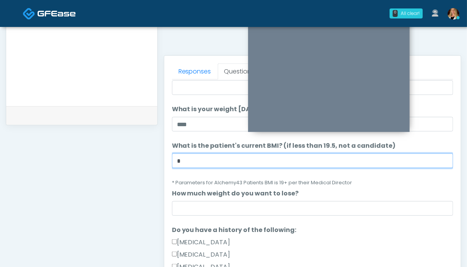
click at [202, 160] on input "*" at bounding box center [312, 160] width 281 height 15
drag, startPoint x: 208, startPoint y: 158, endPoint x: 147, endPoint y: 157, distance: 60.4
click at [147, 157] on div "**********" at bounding box center [233, 47] width 455 height 586
type input "****"
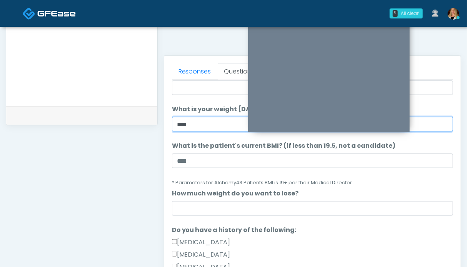
drag, startPoint x: 195, startPoint y: 123, endPoint x: 159, endPoint y: 120, distance: 36.7
click at [159, 120] on div "Invite Participants to Video Session Invite Participants Responses Questions Ch…" at bounding box center [309, 47] width 303 height 586
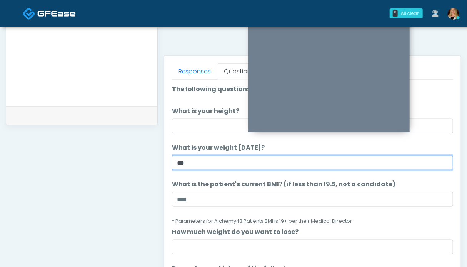
type input "***"
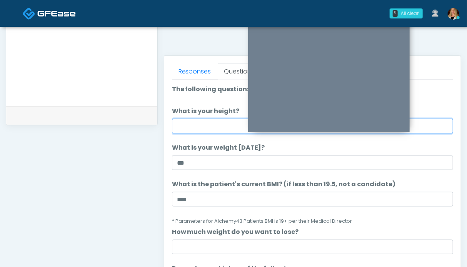
click at [198, 125] on input "What is your height?" at bounding box center [312, 126] width 281 height 15
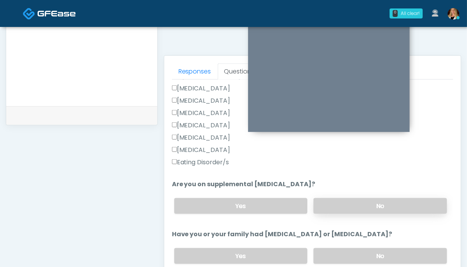
type input "****"
click at [325, 202] on label "No" at bounding box center [379, 206] width 133 height 16
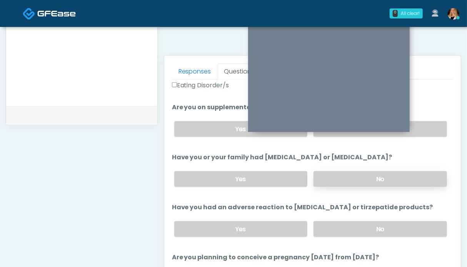
click at [353, 180] on label "No" at bounding box center [379, 179] width 133 height 16
click at [351, 225] on label "No" at bounding box center [379, 229] width 133 height 16
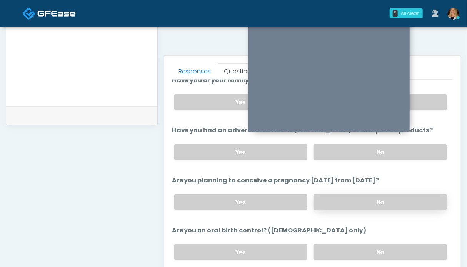
click at [365, 200] on label "No" at bounding box center [379, 202] width 133 height 16
click at [365, 251] on label "No" at bounding box center [379, 252] width 133 height 16
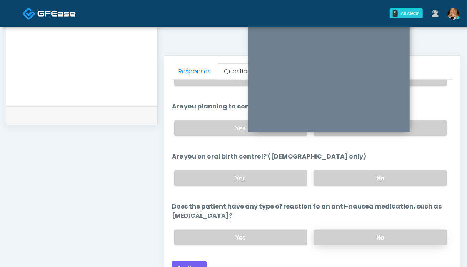
click at [366, 235] on label "No" at bounding box center [379, 238] width 133 height 16
click at [195, 261] on button "Continue" at bounding box center [189, 268] width 35 height 14
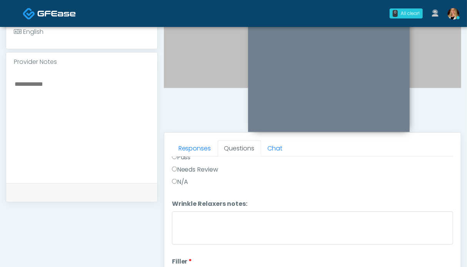
scroll to position [0, 0]
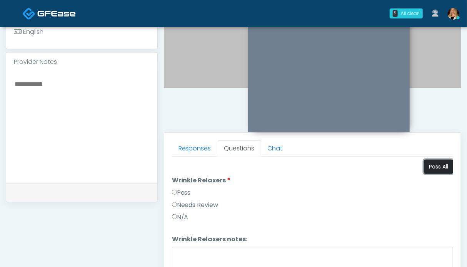
click at [440, 167] on button "Pass All" at bounding box center [438, 167] width 29 height 14
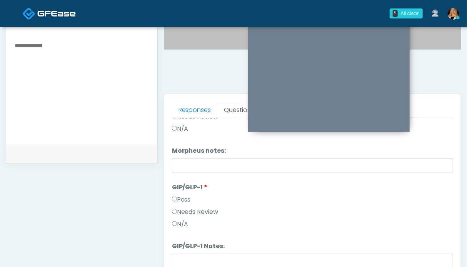
scroll to position [423, 0]
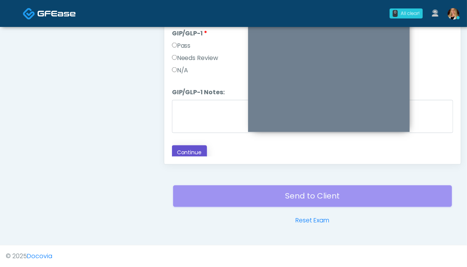
click at [186, 148] on button "Continue" at bounding box center [189, 152] width 35 height 14
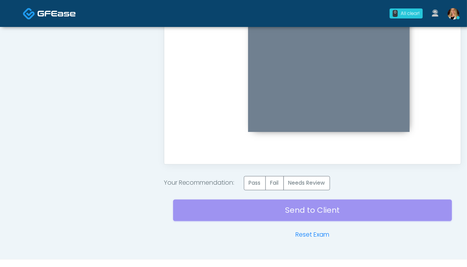
scroll to position [0, 0]
click at [258, 183] on label "Pass" at bounding box center [255, 183] width 22 height 14
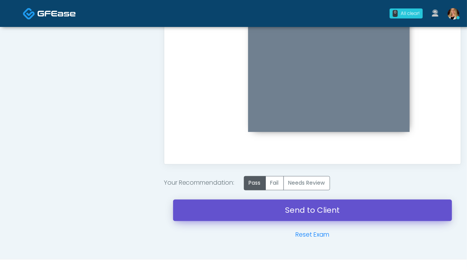
click at [300, 212] on link "Send to Client" at bounding box center [312, 211] width 279 height 22
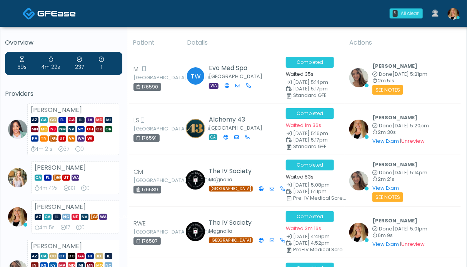
click at [56, 12] on img at bounding box center [56, 14] width 38 height 8
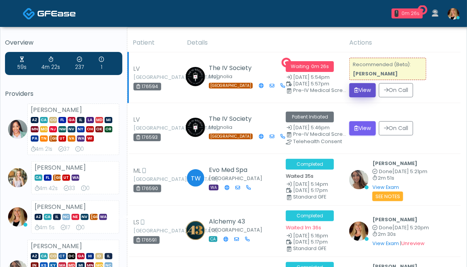
click at [369, 93] on button "View" at bounding box center [362, 90] width 27 height 14
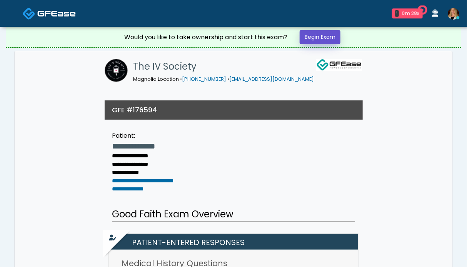
click at [330, 34] on link "Begin Exam" at bounding box center [320, 37] width 41 height 14
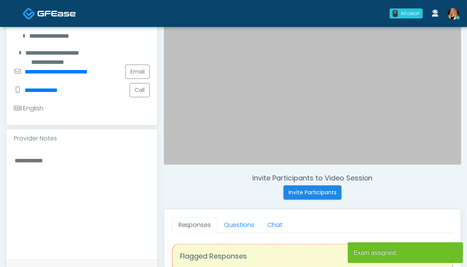
scroll to position [192, 0]
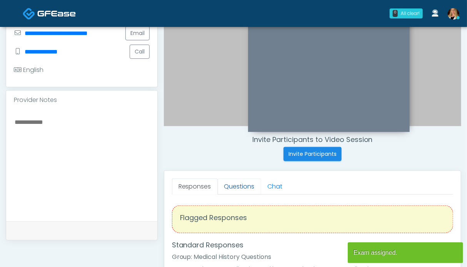
click at [229, 186] on link "Questions" at bounding box center [239, 186] width 43 height 16
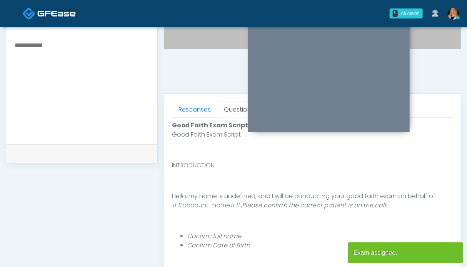
scroll to position [385, 0]
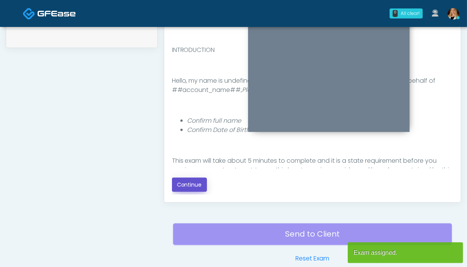
click at [183, 180] on button "Continue" at bounding box center [189, 185] width 35 height 14
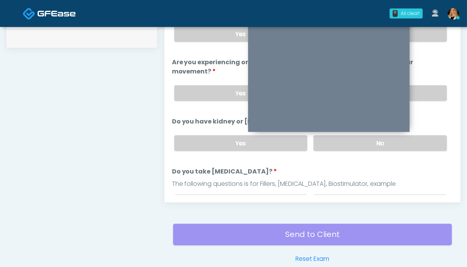
scroll to position [346, 0]
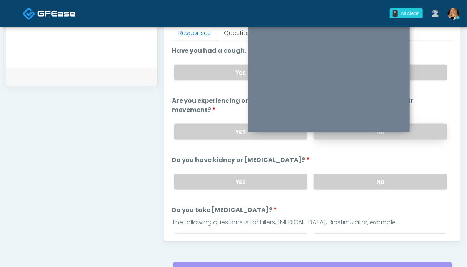
click at [420, 132] on label "No" at bounding box center [379, 132] width 133 height 16
click at [420, 75] on label "No" at bounding box center [379, 73] width 133 height 16
click at [417, 182] on label "No" at bounding box center [379, 182] width 133 height 16
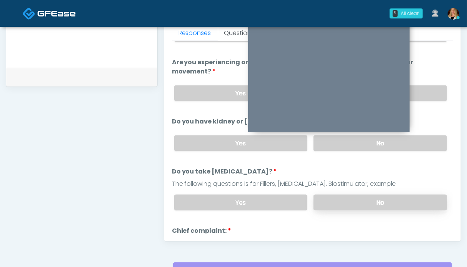
click at [411, 198] on label "No" at bounding box center [379, 203] width 133 height 16
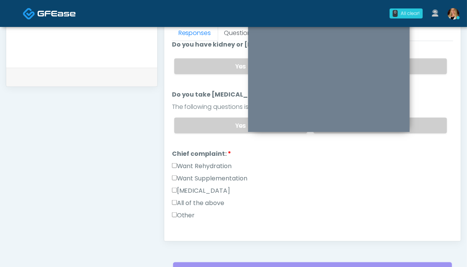
click at [197, 163] on label "Want Rehydration" at bounding box center [202, 166] width 60 height 9
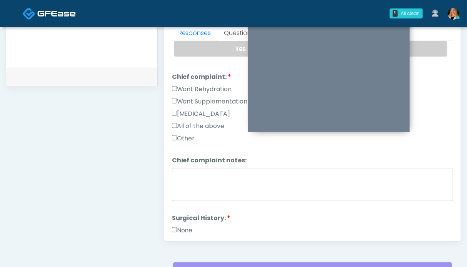
scroll to position [231, 0]
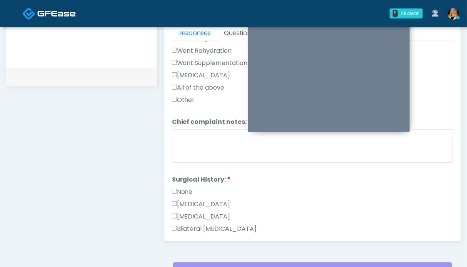
click at [183, 188] on label "None" at bounding box center [182, 191] width 21 height 9
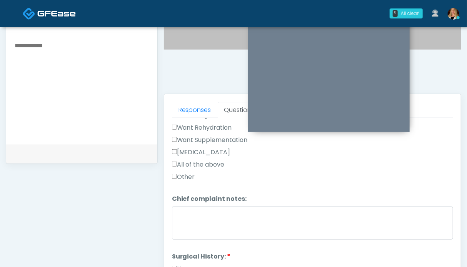
scroll to position [308, 0]
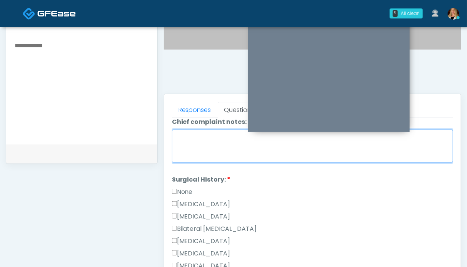
click at [228, 148] on textarea "Chief complaint notes:" at bounding box center [312, 146] width 281 height 33
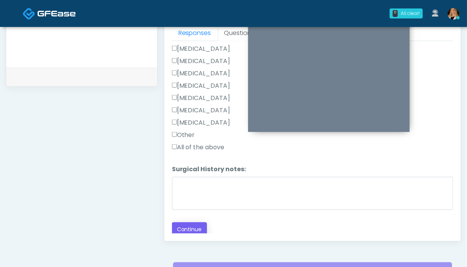
scroll to position [384, 0]
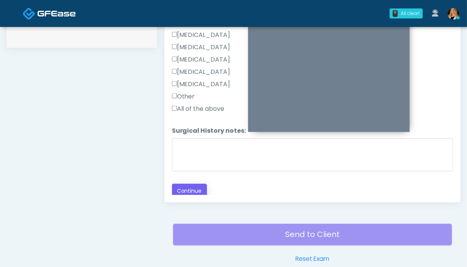
type textarea "**"
click at [194, 188] on button "Continue" at bounding box center [189, 191] width 35 height 14
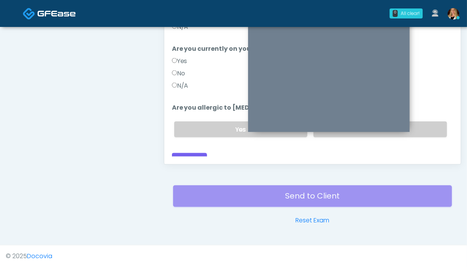
scroll to position [346, 0]
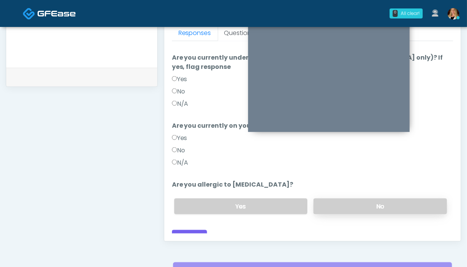
click at [367, 199] on label "No" at bounding box center [379, 206] width 133 height 16
drag, startPoint x: 182, startPoint y: 153, endPoint x: 183, endPoint y: 147, distance: 6.2
click at [182, 158] on label "N/A" at bounding box center [180, 162] width 17 height 9
click at [182, 99] on label "N/A" at bounding box center [180, 103] width 17 height 9
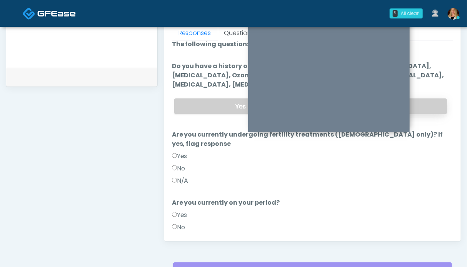
click at [427, 104] on label "No" at bounding box center [379, 106] width 133 height 16
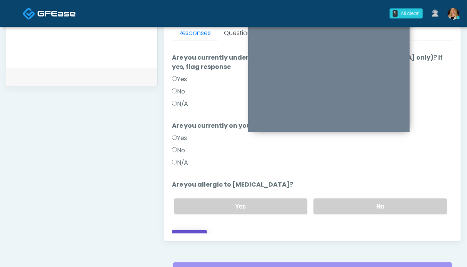
click at [191, 230] on button "Continue" at bounding box center [189, 237] width 35 height 14
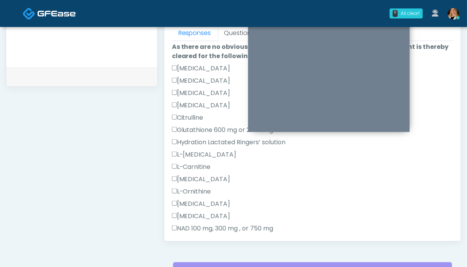
scroll to position [199, 0]
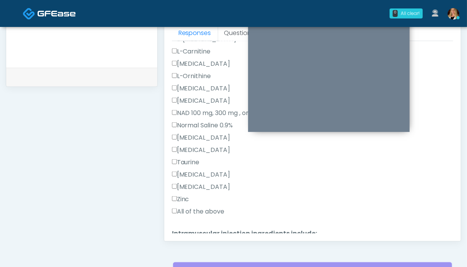
click at [198, 210] on label "All of the above" at bounding box center [198, 211] width 53 height 9
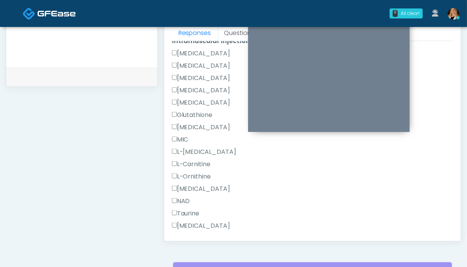
scroll to position [468, 0]
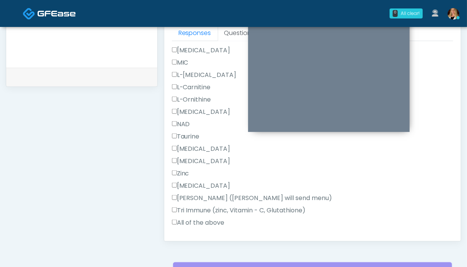
click at [196, 219] on label "All of the above" at bounding box center [198, 222] width 53 height 9
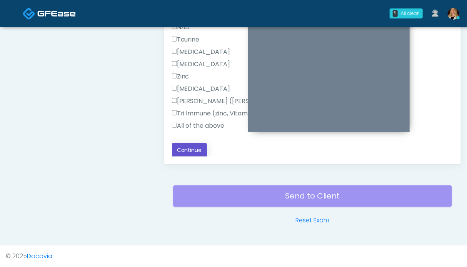
click at [192, 143] on button "Continue" at bounding box center [189, 150] width 35 height 14
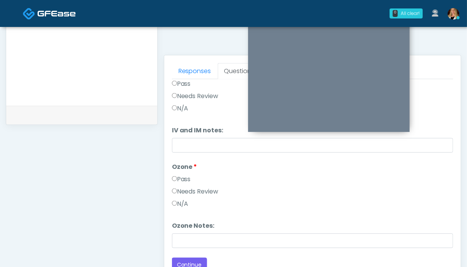
scroll to position [0, 0]
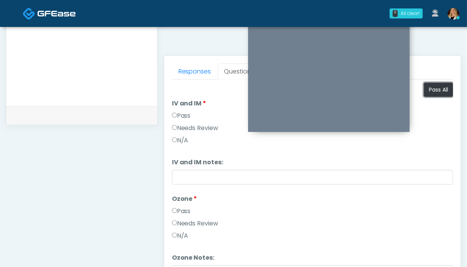
drag, startPoint x: 431, startPoint y: 93, endPoint x: 345, endPoint y: 139, distance: 97.2
click at [431, 93] on button "Pass All" at bounding box center [438, 90] width 29 height 14
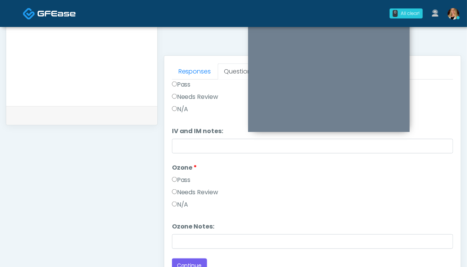
scroll to position [423, 0]
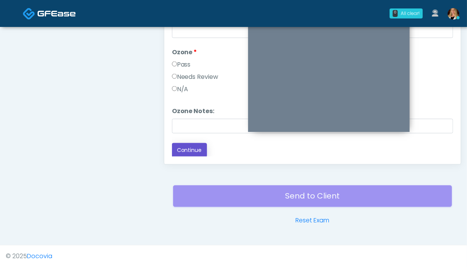
click at [188, 152] on button "Continue" at bounding box center [189, 150] width 35 height 14
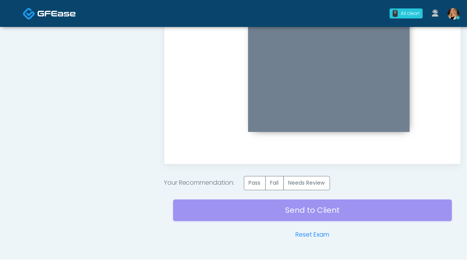
scroll to position [0, 0]
click at [257, 182] on label "Pass" at bounding box center [255, 183] width 22 height 14
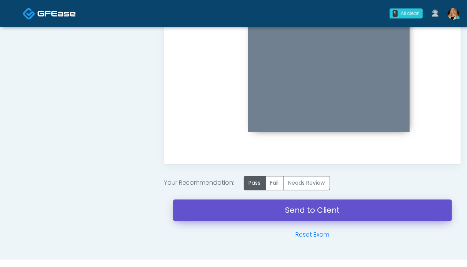
click at [332, 206] on link "Send to Client" at bounding box center [312, 211] width 279 height 22
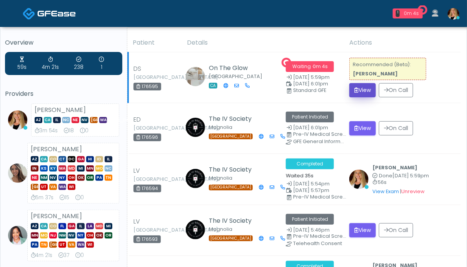
click at [372, 88] on button "View" at bounding box center [362, 90] width 27 height 14
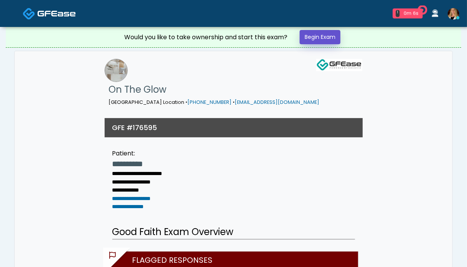
click at [321, 33] on link "Begin Exam" at bounding box center [320, 37] width 41 height 14
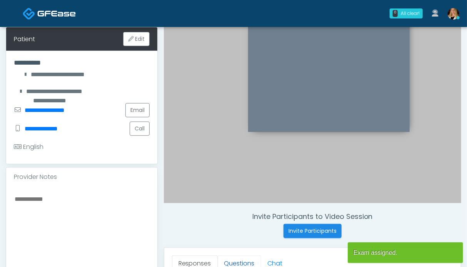
click at [228, 260] on link "Questions" at bounding box center [239, 263] width 43 height 16
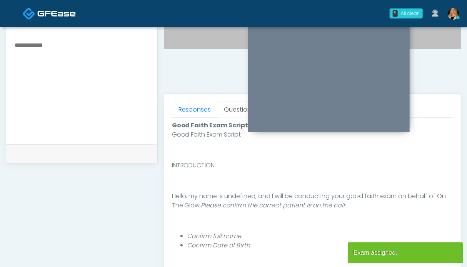
scroll to position [423, 0]
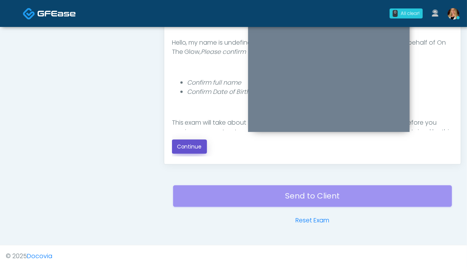
click at [192, 142] on button "Continue" at bounding box center [189, 147] width 35 height 14
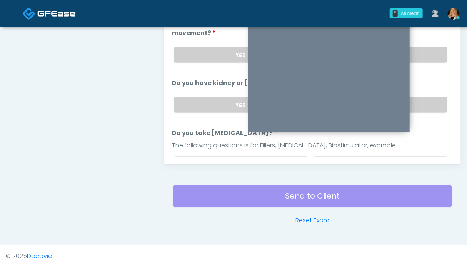
scroll to position [346, 0]
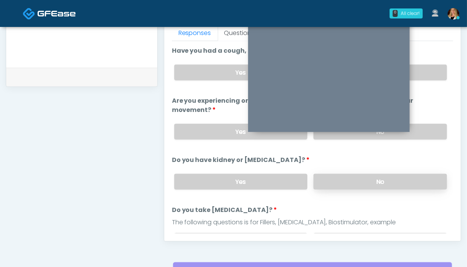
click at [415, 180] on label "No" at bounding box center [379, 182] width 133 height 16
drag, startPoint x: 421, startPoint y: 126, endPoint x: 420, endPoint y: 84, distance: 41.9
click at [421, 125] on label "No" at bounding box center [379, 132] width 133 height 16
click at [420, 74] on label "No" at bounding box center [379, 73] width 133 height 16
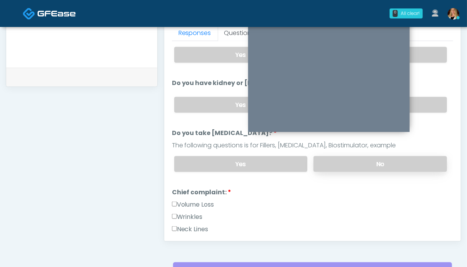
click at [410, 168] on label "No" at bounding box center [379, 164] width 133 height 16
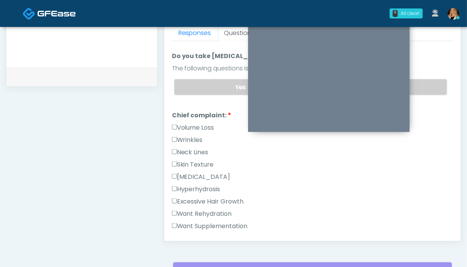
scroll to position [308, 0]
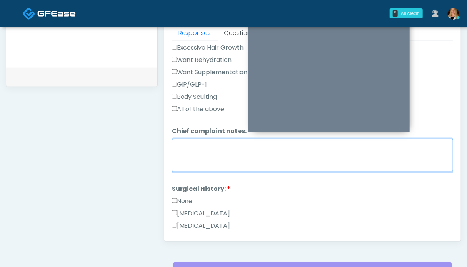
click at [211, 163] on textarea "Chief complaint notes:" at bounding box center [312, 155] width 281 height 33
type textarea "*****"
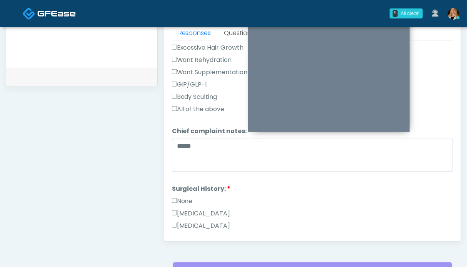
click at [188, 197] on label "None" at bounding box center [182, 201] width 21 height 9
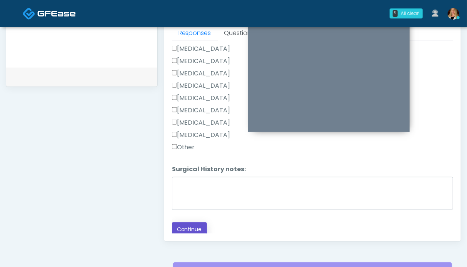
click at [196, 229] on button "Continue" at bounding box center [189, 229] width 35 height 14
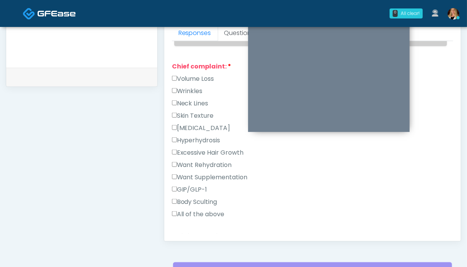
click at [196, 74] on label "Volume Loss" at bounding box center [193, 78] width 42 height 9
click at [197, 87] on label "Wrinkles" at bounding box center [187, 91] width 31 height 9
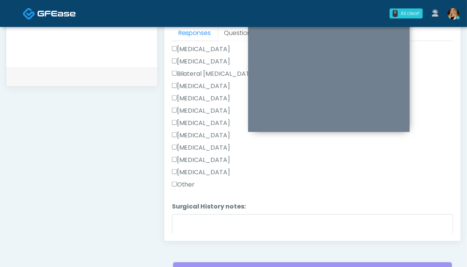
scroll to position [509, 0]
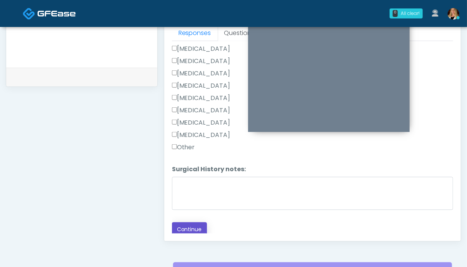
click at [189, 232] on button "Continue" at bounding box center [189, 229] width 35 height 14
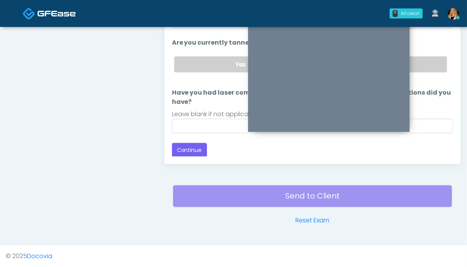
scroll to position [52, 0]
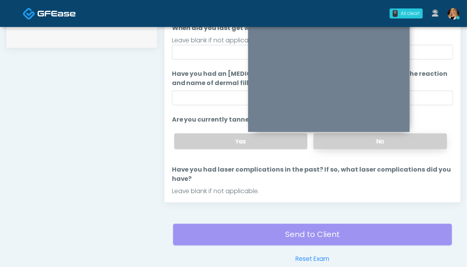
click at [412, 140] on label "No" at bounding box center [379, 141] width 133 height 16
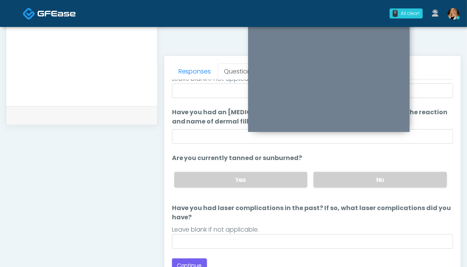
scroll to position [384, 0]
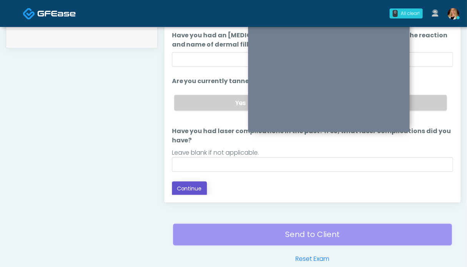
click at [190, 187] on button "Continue" at bounding box center [189, 189] width 35 height 14
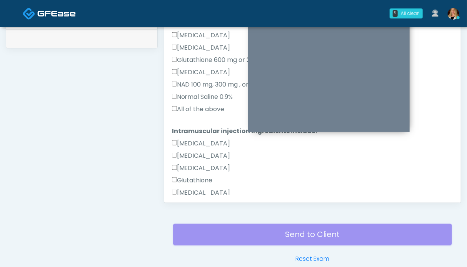
scroll to position [423, 0]
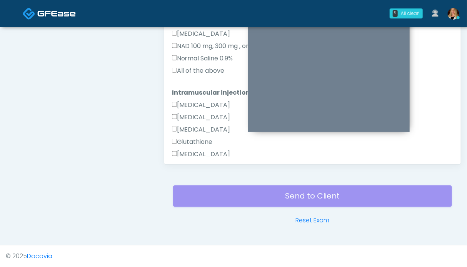
click at [220, 68] on label "All of the above" at bounding box center [198, 70] width 53 height 9
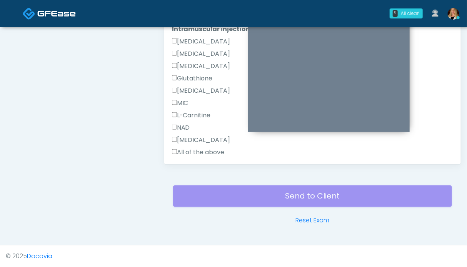
scroll to position [180, 0]
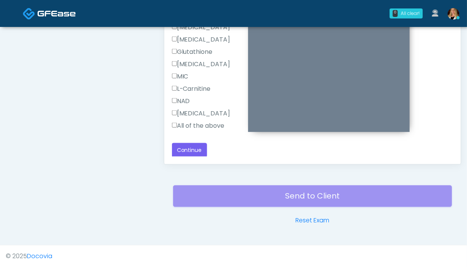
click at [201, 127] on label "All of the above" at bounding box center [198, 125] width 53 height 9
click at [198, 152] on button "Continue" at bounding box center [189, 150] width 35 height 14
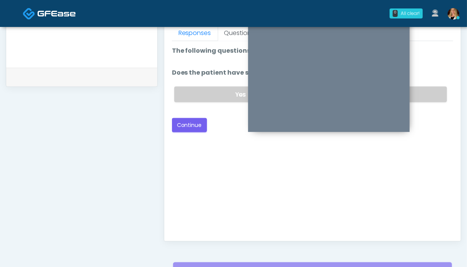
scroll to position [307, 0]
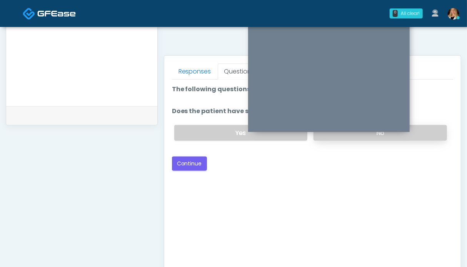
click at [425, 130] on label "No" at bounding box center [379, 133] width 133 height 16
click at [189, 166] on button "Continue" at bounding box center [189, 164] width 35 height 14
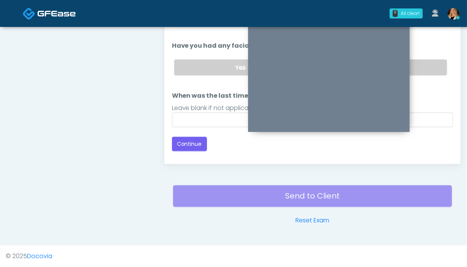
scroll to position [346, 0]
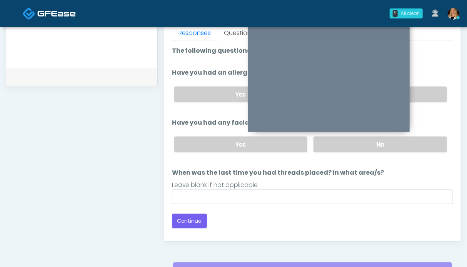
drag, startPoint x: 435, startPoint y: 143, endPoint x: 435, endPoint y: 127, distance: 15.8
click at [435, 142] on label "No" at bounding box center [379, 145] width 133 height 16
click at [435, 95] on label "No" at bounding box center [379, 95] width 133 height 16
click at [188, 216] on button "Continue" at bounding box center [189, 221] width 35 height 14
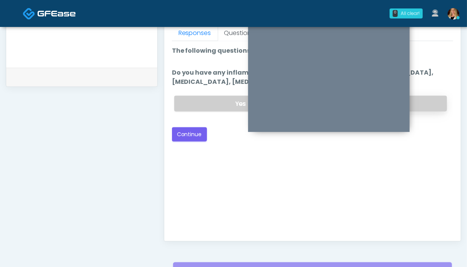
click at [433, 98] on label "No" at bounding box center [379, 104] width 133 height 16
click at [184, 132] on button "Continue" at bounding box center [189, 134] width 35 height 14
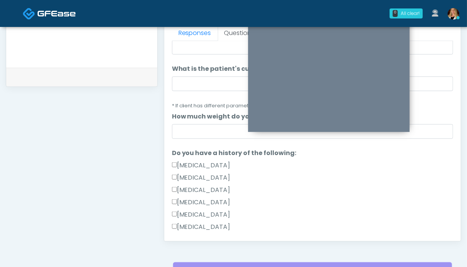
scroll to position [0, 0]
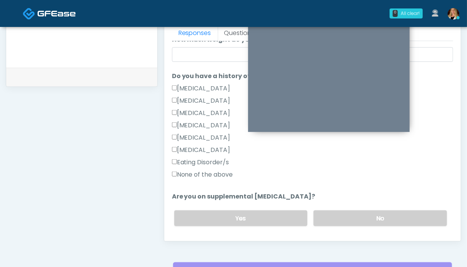
click at [205, 176] on label "None of the above" at bounding box center [202, 174] width 61 height 9
click at [361, 221] on label "No" at bounding box center [379, 218] width 133 height 16
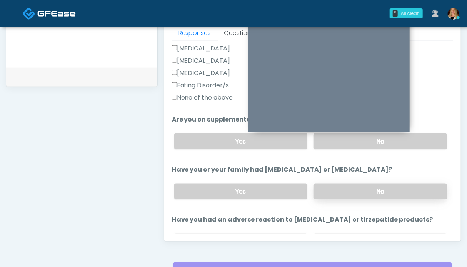
click at [382, 190] on label "No" at bounding box center [379, 191] width 133 height 16
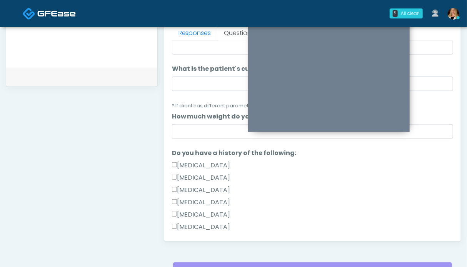
scroll to position [38, 0]
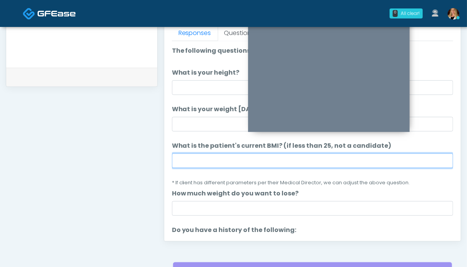
click at [220, 163] on input "What is the patient's current BMI? (if less than 25, not a candidate)" at bounding box center [312, 160] width 281 height 15
type input "****"
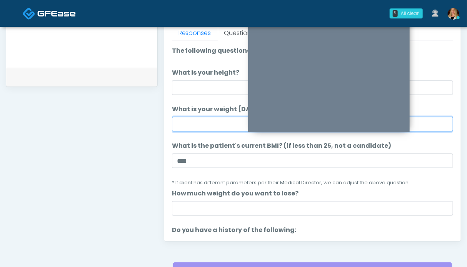
click at [207, 123] on input "What is your weight today?" at bounding box center [312, 124] width 281 height 15
type input "***"
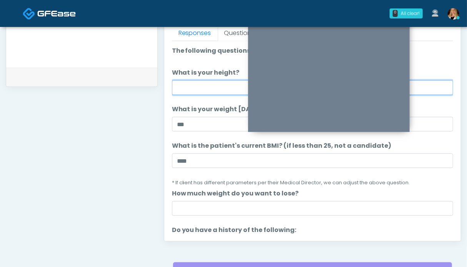
click at [198, 85] on input "What is your height?" at bounding box center [312, 87] width 281 height 15
type input "***"
click at [117, 49] on textarea at bounding box center [82, 10] width 136 height 94
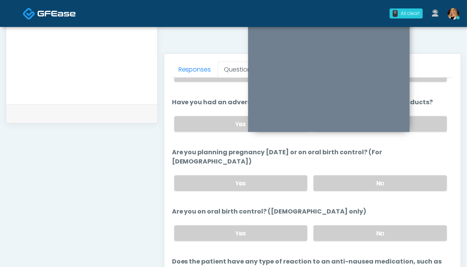
scroll to position [432, 0]
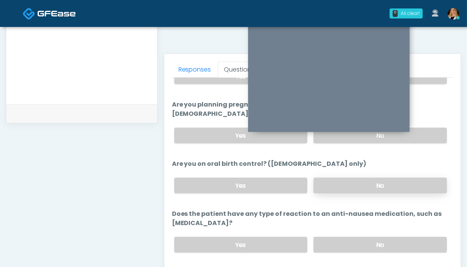
type textarea "*******"
click at [374, 178] on label "No" at bounding box center [379, 186] width 133 height 16
click at [424, 128] on label "No" at bounding box center [379, 136] width 133 height 16
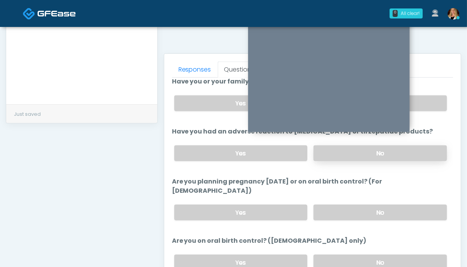
click at [422, 153] on label "No" at bounding box center [379, 153] width 133 height 16
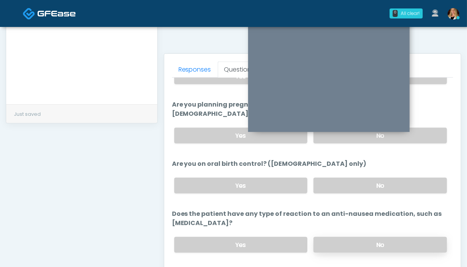
click at [395, 237] on label "No" at bounding box center [379, 245] width 133 height 16
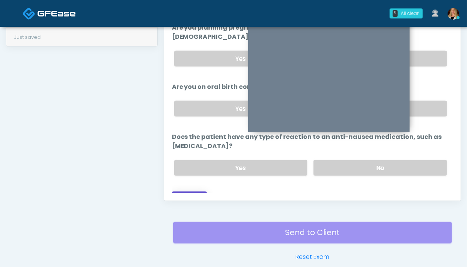
click at [196, 192] on button "Continue" at bounding box center [189, 199] width 35 height 14
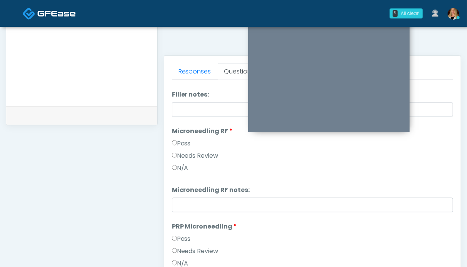
scroll to position [0, 0]
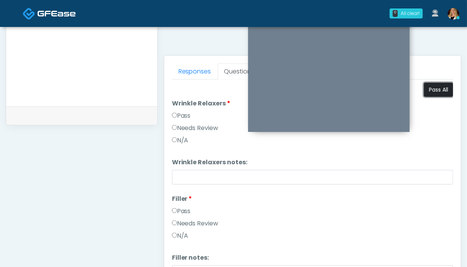
click at [437, 93] on button "Pass All" at bounding box center [438, 90] width 29 height 14
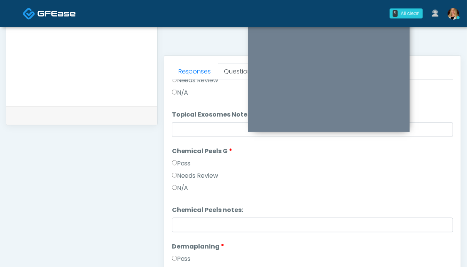
scroll to position [1366, 0]
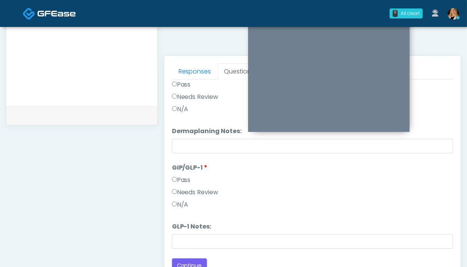
click at [206, 190] on label "Needs Review" at bounding box center [195, 192] width 47 height 9
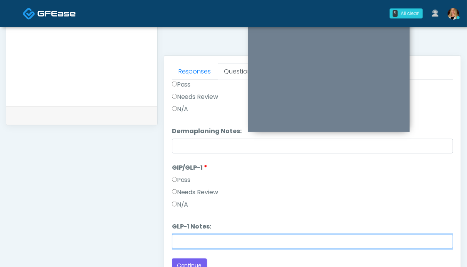
click at [207, 237] on input "GLP-1 Notes:" at bounding box center [312, 241] width 281 height 15
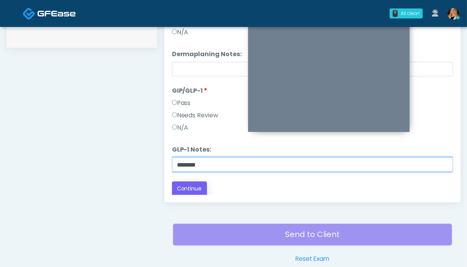
type input "*******"
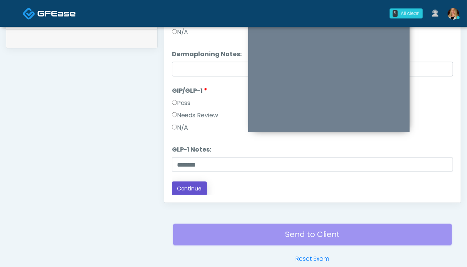
click at [190, 190] on button "Continue" at bounding box center [189, 189] width 35 height 14
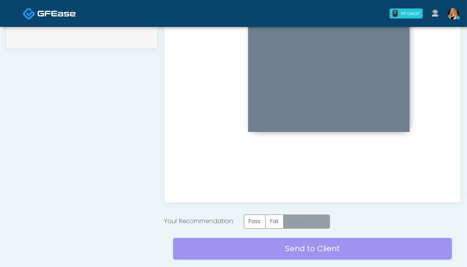
click at [303, 223] on label "Needs Review" at bounding box center [306, 222] width 47 height 14
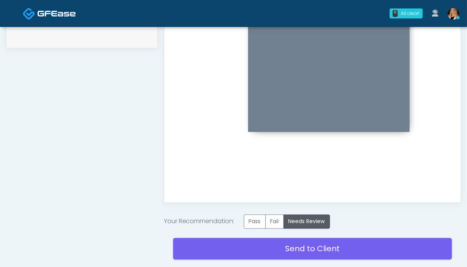
click at [297, 233] on div "Send to Client Reset Exam" at bounding box center [312, 253] width 279 height 49
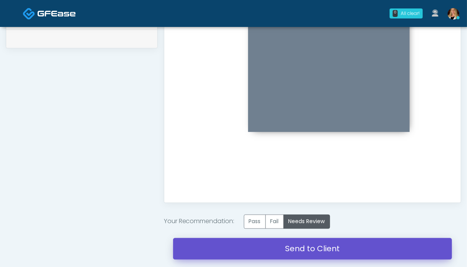
click at [300, 246] on link "Send to Client" at bounding box center [312, 249] width 279 height 22
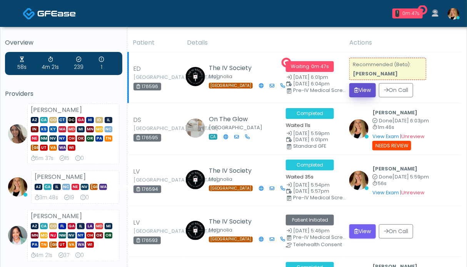
click at [365, 89] on button "View" at bounding box center [362, 90] width 27 height 14
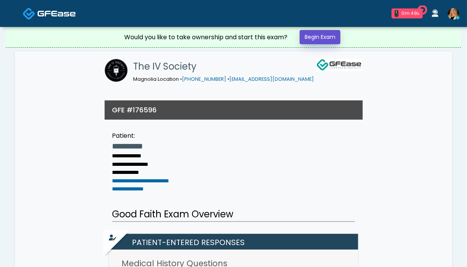
click at [324, 32] on link "Begin Exam" at bounding box center [320, 37] width 41 height 14
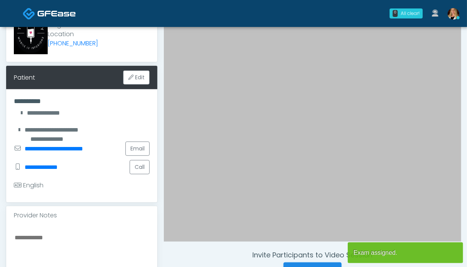
scroll to position [154, 0]
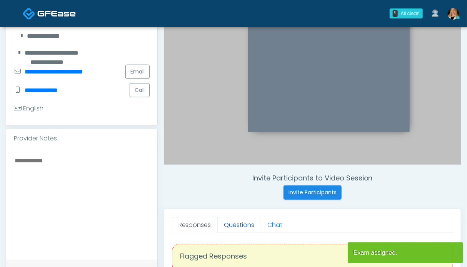
click at [250, 225] on link "Questions" at bounding box center [239, 225] width 43 height 16
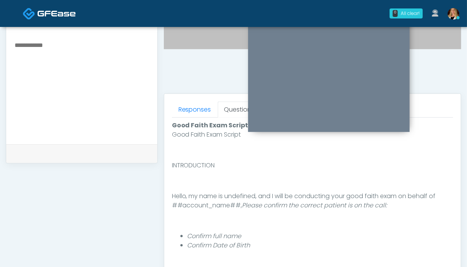
scroll to position [308, 0]
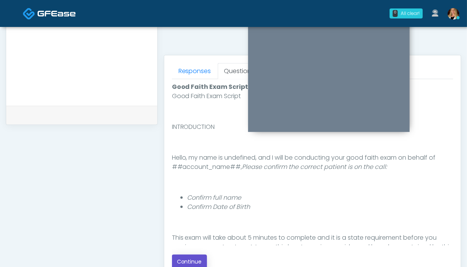
click at [187, 259] on button "Continue" at bounding box center [189, 262] width 35 height 14
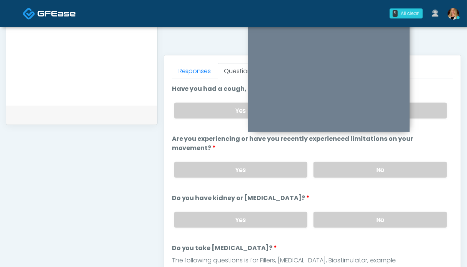
scroll to position [423, 0]
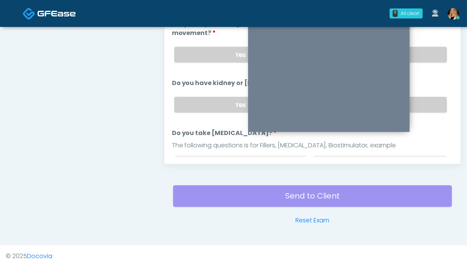
drag, startPoint x: 428, startPoint y: 99, endPoint x: 423, endPoint y: 70, distance: 29.2
click at [428, 99] on label "No" at bounding box center [379, 105] width 133 height 16
click at [422, 45] on div "Yes No" at bounding box center [310, 55] width 285 height 28
click at [423, 49] on label "No" at bounding box center [379, 55] width 133 height 16
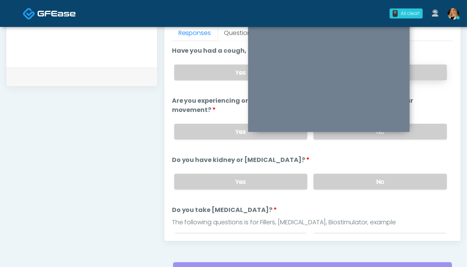
click at [425, 65] on label "No" at bounding box center [379, 73] width 133 height 16
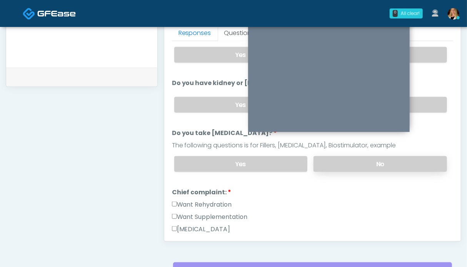
click at [418, 157] on label "No" at bounding box center [379, 164] width 133 height 16
click at [191, 202] on label "Want Rehydration" at bounding box center [202, 204] width 60 height 9
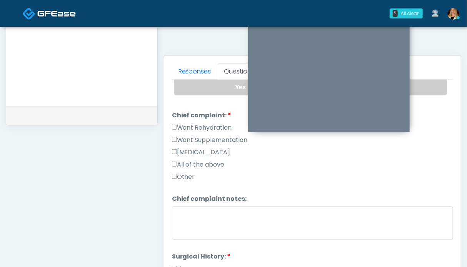
scroll to position [231, 0]
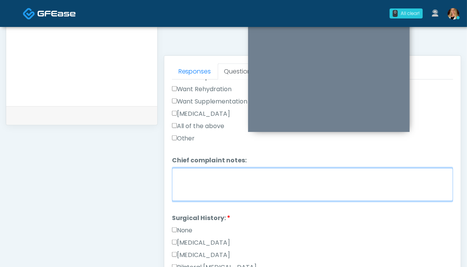
click at [208, 177] on textarea "Chief complaint notes:" at bounding box center [312, 184] width 281 height 33
type textarea "**"
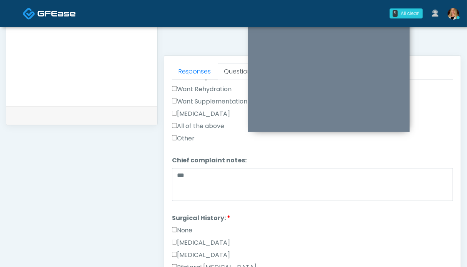
click at [189, 226] on label "None" at bounding box center [182, 230] width 21 height 9
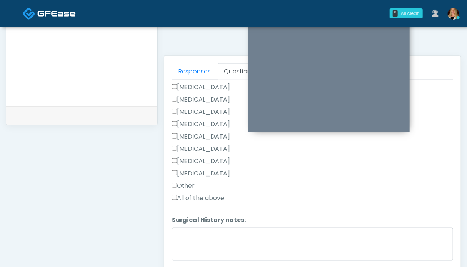
scroll to position [435, 0]
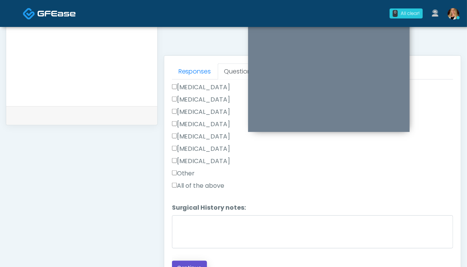
click at [199, 263] on button "Continue" at bounding box center [189, 268] width 35 height 14
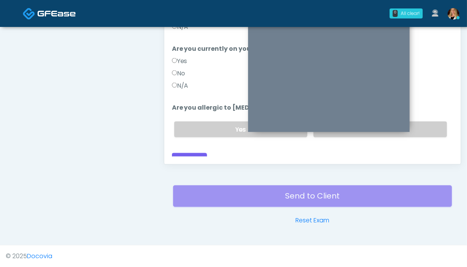
scroll to position [384, 0]
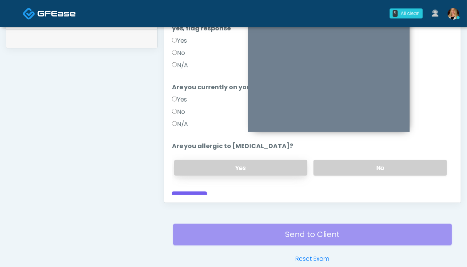
drag, startPoint x: 396, startPoint y: 157, endPoint x: 236, endPoint y: 155, distance: 160.4
click at [396, 160] on label "No" at bounding box center [379, 168] width 133 height 16
click at [182, 120] on label "N/A" at bounding box center [180, 124] width 17 height 9
click at [180, 61] on label "N/A" at bounding box center [180, 65] width 17 height 9
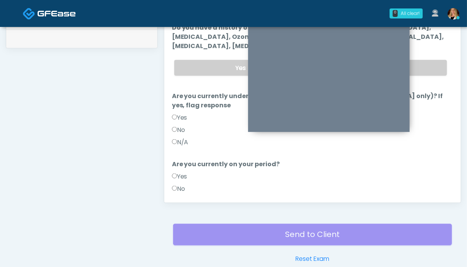
scroll to position [0, 0]
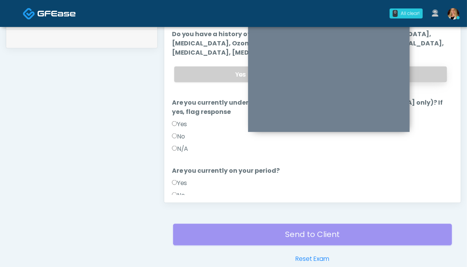
click at [420, 70] on label "No" at bounding box center [379, 75] width 133 height 16
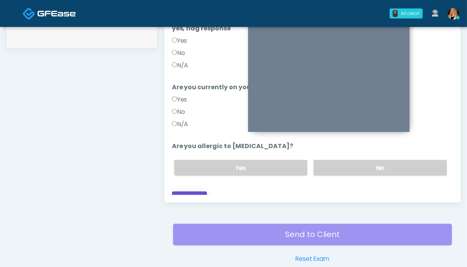
click at [197, 192] on button "Continue" at bounding box center [189, 199] width 35 height 14
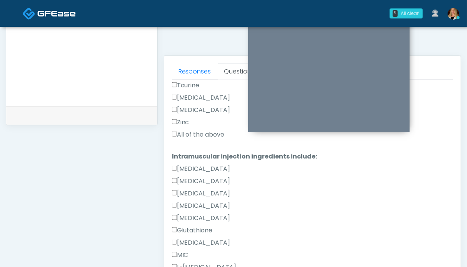
scroll to position [353, 0]
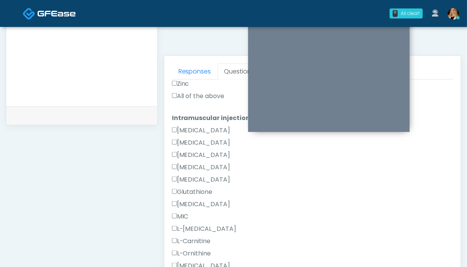
click at [203, 93] on label "All of the above" at bounding box center [198, 96] width 53 height 9
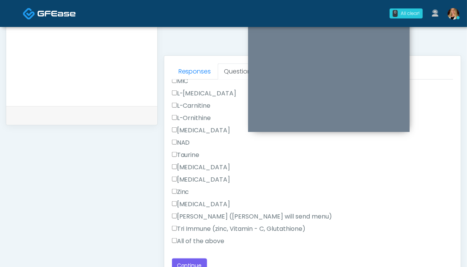
click at [208, 241] on label "All of the above" at bounding box center [198, 241] width 53 height 9
click at [202, 260] on button "Continue" at bounding box center [189, 265] width 35 height 14
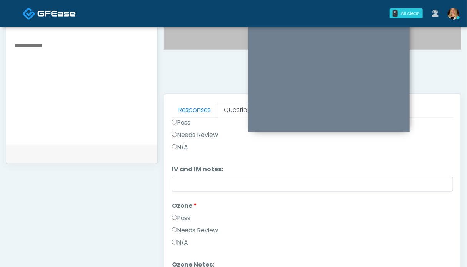
scroll to position [0, 0]
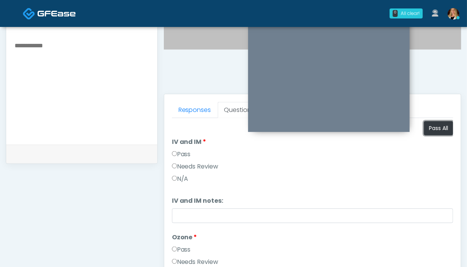
drag, startPoint x: 426, startPoint y: 132, endPoint x: 317, endPoint y: 147, distance: 110.6
click at [427, 132] on button "Pass All" at bounding box center [438, 128] width 29 height 14
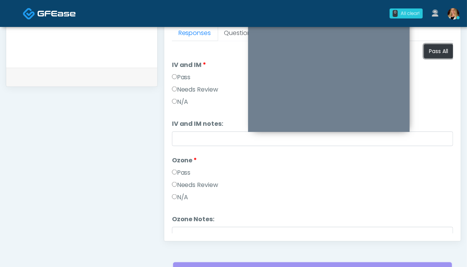
scroll to position [31, 0]
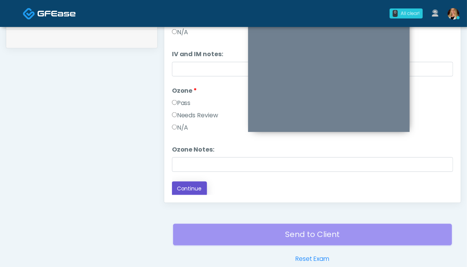
click at [195, 187] on button "Continue" at bounding box center [189, 189] width 35 height 14
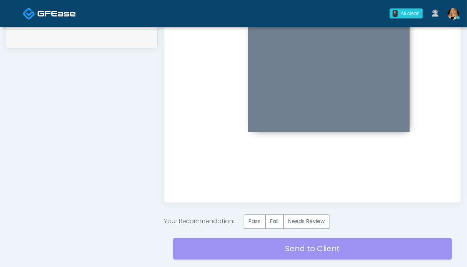
scroll to position [0, 0]
click at [253, 218] on label "Pass" at bounding box center [255, 222] width 22 height 14
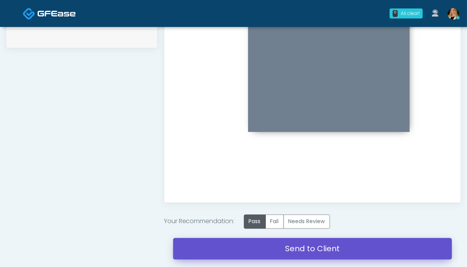
click at [350, 245] on link "Send to Client" at bounding box center [312, 249] width 279 height 22
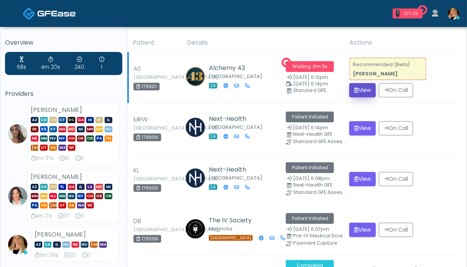
click at [360, 91] on button "View" at bounding box center [362, 90] width 27 height 14
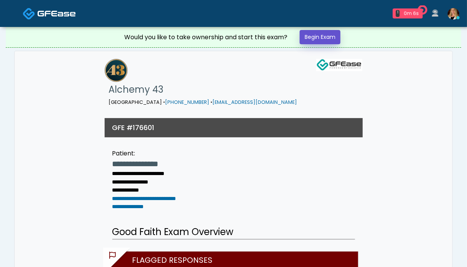
click at [321, 38] on link "Begin Exam" at bounding box center [320, 37] width 41 height 14
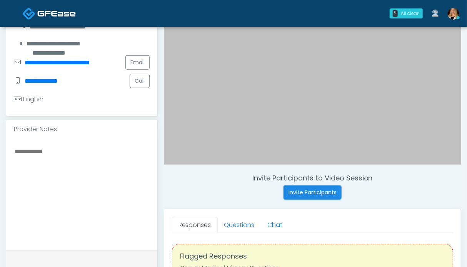
scroll to position [192, 0]
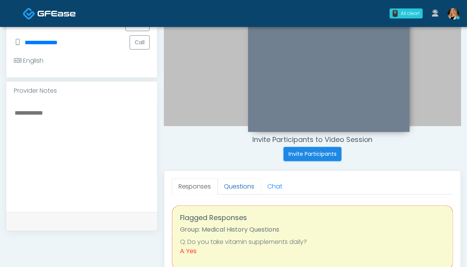
click at [228, 182] on link "Questions" at bounding box center [239, 186] width 43 height 16
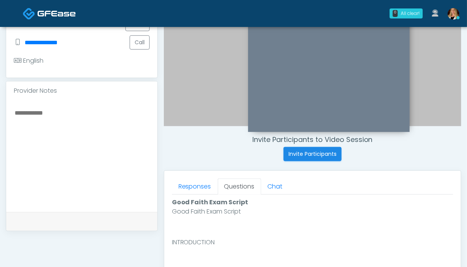
scroll to position [385, 0]
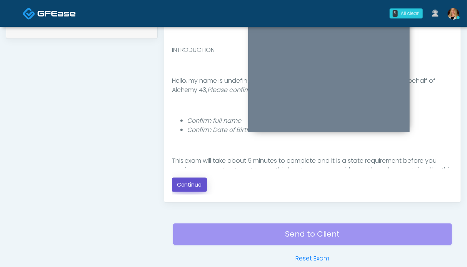
click at [197, 185] on button "Continue" at bounding box center [189, 185] width 35 height 14
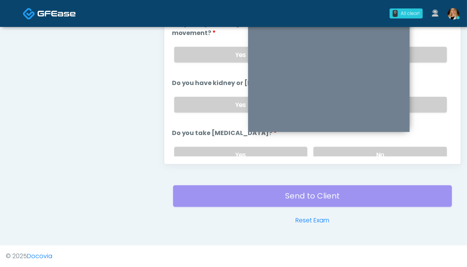
drag, startPoint x: 394, startPoint y: 153, endPoint x: 422, endPoint y: 125, distance: 39.4
click at [396, 151] on label "No" at bounding box center [379, 155] width 133 height 16
drag, startPoint x: 428, startPoint y: 103, endPoint x: 427, endPoint y: 90, distance: 12.7
click at [428, 101] on label "No" at bounding box center [379, 105] width 133 height 16
click at [425, 48] on label "No" at bounding box center [379, 55] width 133 height 16
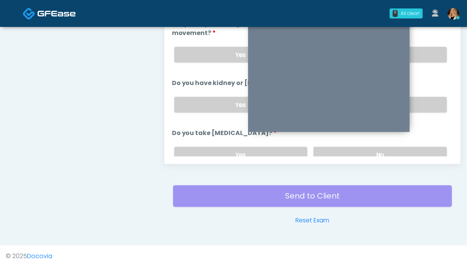
scroll to position [346, 0]
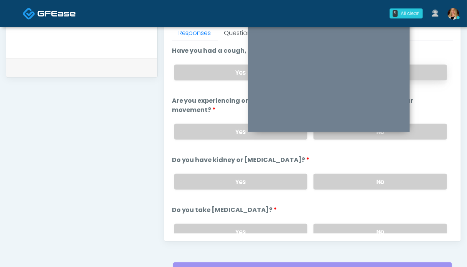
click at [427, 69] on label "No" at bounding box center [379, 73] width 133 height 16
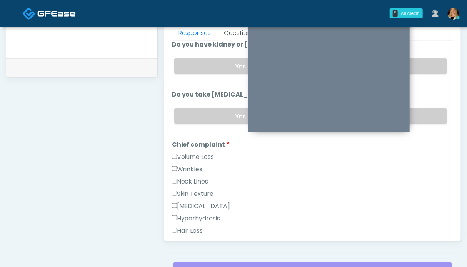
click at [184, 154] on label "Volume Loss" at bounding box center [193, 156] width 42 height 9
click at [183, 166] on label "Wrinkles" at bounding box center [187, 169] width 31 height 9
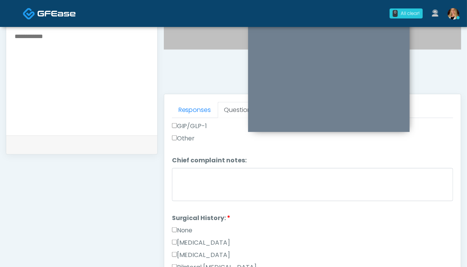
scroll to position [385, 0]
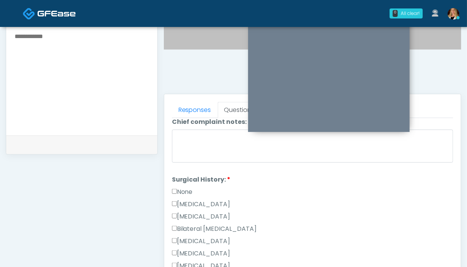
click at [184, 187] on label "None" at bounding box center [182, 191] width 21 height 9
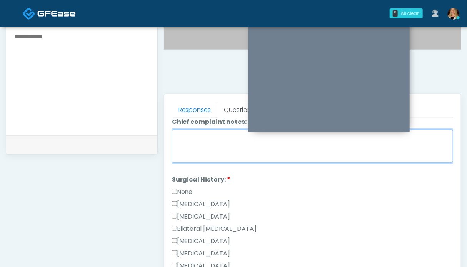
click at [220, 147] on textarea "Chief complaint notes:" at bounding box center [312, 146] width 281 height 33
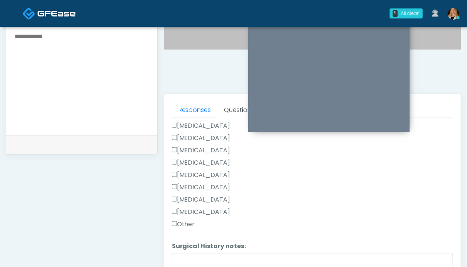
scroll to position [346, 0]
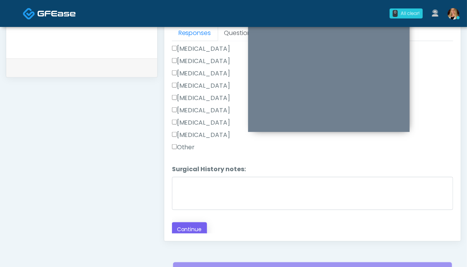
type textarea "*****"
click at [191, 222] on button "Continue" at bounding box center [189, 229] width 35 height 14
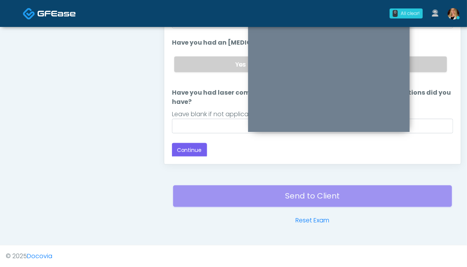
scroll to position [307, 0]
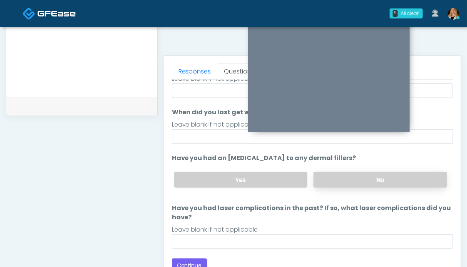
click at [408, 173] on label "No" at bounding box center [379, 180] width 133 height 16
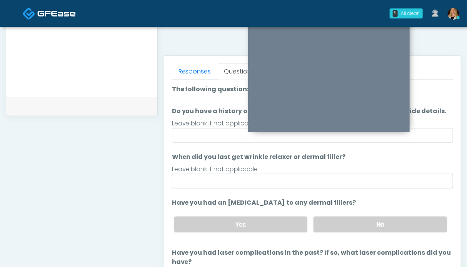
scroll to position [45, 0]
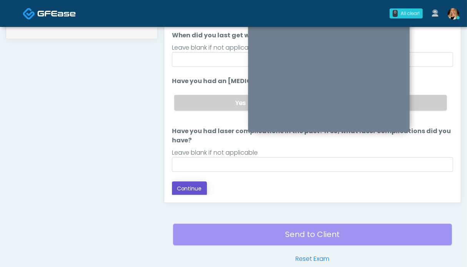
click at [198, 188] on button "Continue" at bounding box center [189, 189] width 35 height 14
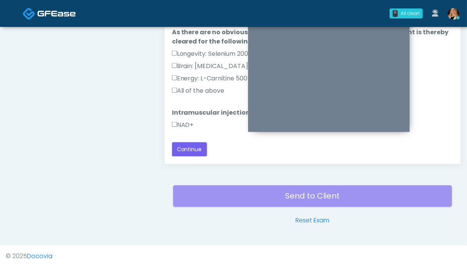
scroll to position [20, 0]
click at [196, 91] on label "All of the above" at bounding box center [198, 91] width 53 height 9
click at [186, 122] on label "NAD+" at bounding box center [183, 125] width 22 height 9
click at [190, 150] on button "Continue" at bounding box center [189, 150] width 35 height 14
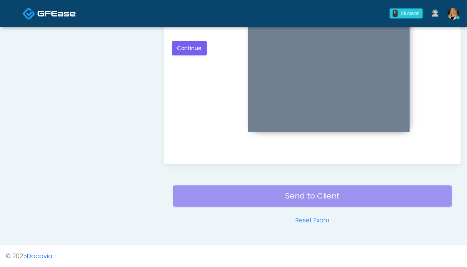
scroll to position [307, 0]
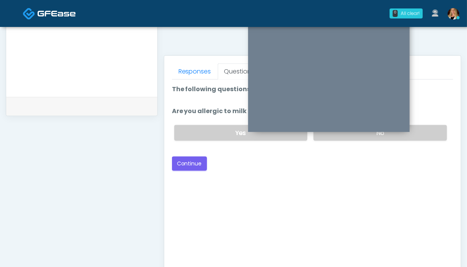
drag, startPoint x: 427, startPoint y: 128, endPoint x: 242, endPoint y: 148, distance: 186.4
click at [425, 128] on label "No" at bounding box center [379, 133] width 133 height 16
click at [184, 165] on button "Continue" at bounding box center [189, 164] width 35 height 14
drag, startPoint x: 425, startPoint y: 133, endPoint x: 239, endPoint y: 167, distance: 188.9
click at [424, 133] on label "No" at bounding box center [379, 133] width 133 height 16
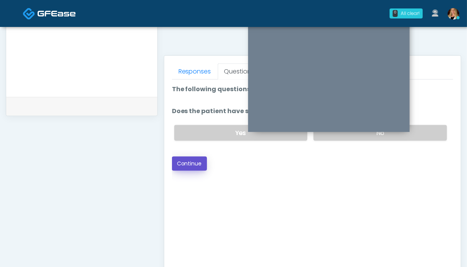
click at [190, 161] on button "Continue" at bounding box center [189, 164] width 35 height 14
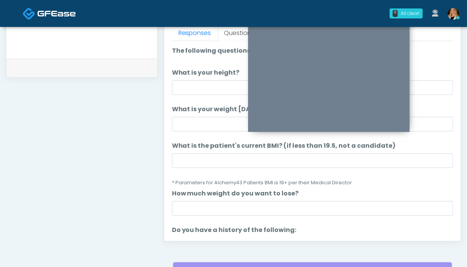
scroll to position [154, 0]
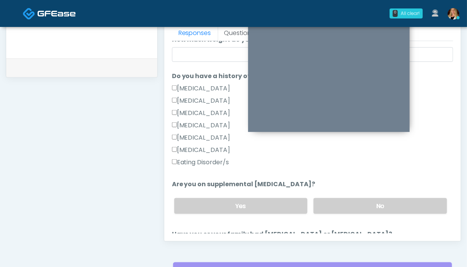
drag, startPoint x: 356, startPoint y: 202, endPoint x: 343, endPoint y: 185, distance: 21.9
click at [356, 202] on label "No" at bounding box center [379, 206] width 133 height 16
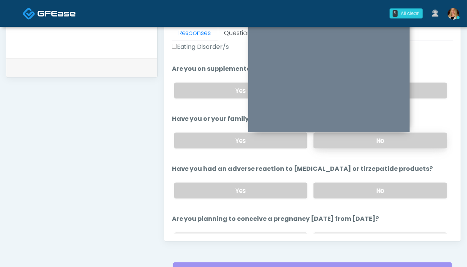
click at [384, 142] on label "No" at bounding box center [379, 141] width 133 height 16
click at [375, 191] on label "No" at bounding box center [379, 191] width 133 height 16
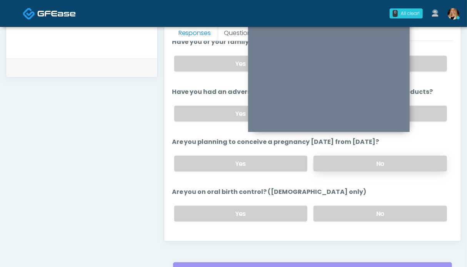
click at [377, 157] on label "No" at bounding box center [379, 164] width 133 height 16
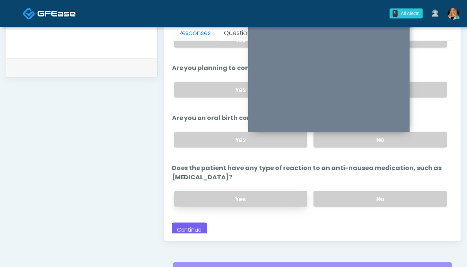
drag, startPoint x: 386, startPoint y: 198, endPoint x: 258, endPoint y: 193, distance: 127.8
click at [386, 198] on label "No" at bounding box center [379, 199] width 133 height 16
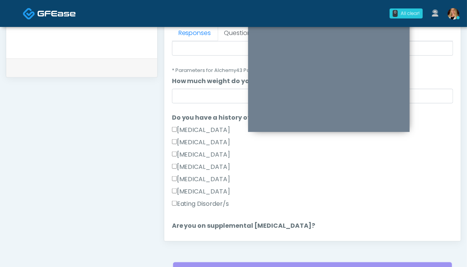
scroll to position [35, 0]
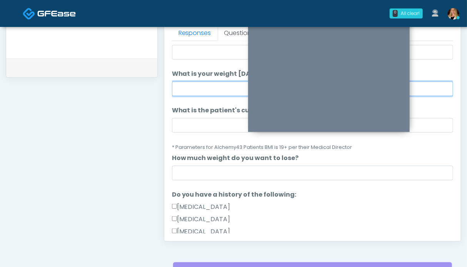
click at [210, 82] on input "What is your weight [DATE]?" at bounding box center [312, 89] width 281 height 15
type input "*"
type input "***"
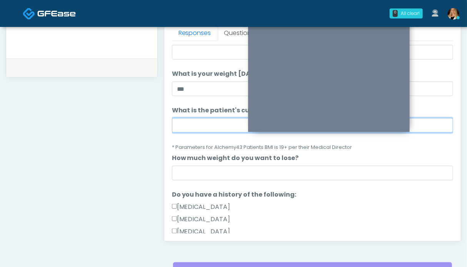
click at [211, 127] on input "What is the patient's current BMI? (if less than 19.5, not a candidate)" at bounding box center [312, 125] width 281 height 15
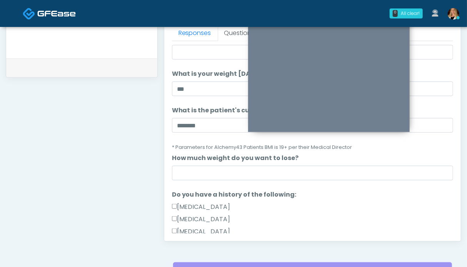
scroll to position [0, 0]
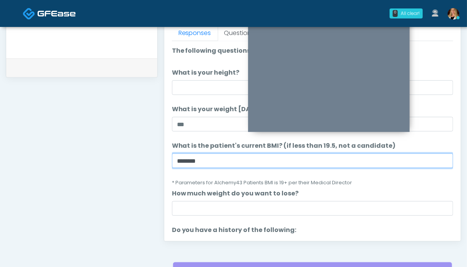
click at [210, 163] on input "*******" at bounding box center [312, 160] width 281 height 15
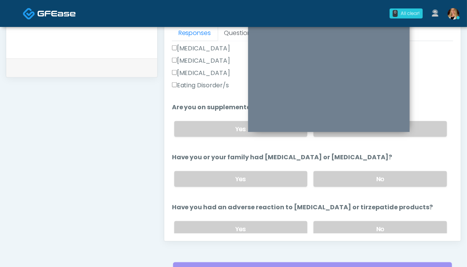
scroll to position [420, 0]
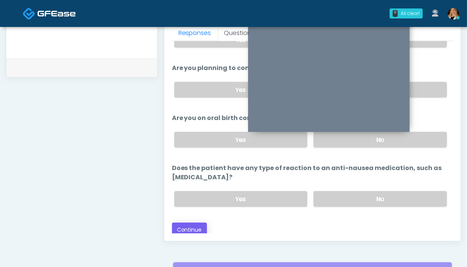
type input "**********"
click at [197, 225] on button "Continue" at bounding box center [189, 230] width 35 height 14
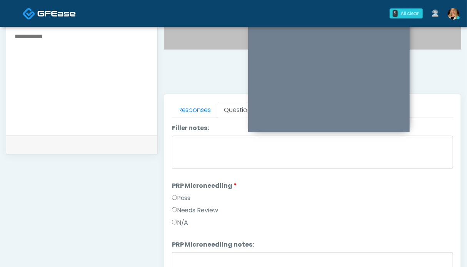
scroll to position [0, 0]
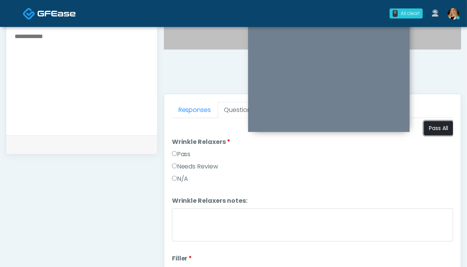
click at [430, 132] on button "Pass All" at bounding box center [438, 128] width 29 height 14
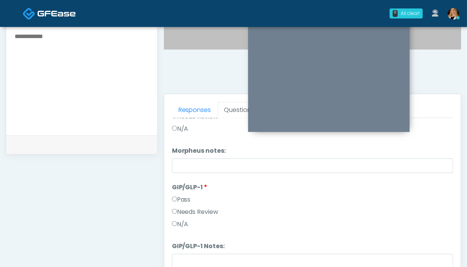
scroll to position [423, 0]
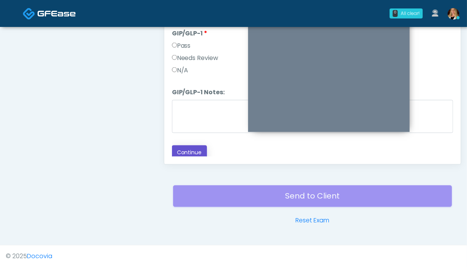
click at [193, 149] on button "Continue" at bounding box center [189, 152] width 35 height 14
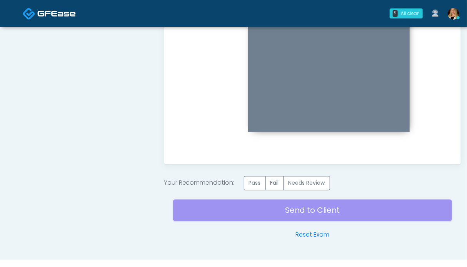
scroll to position [0, 0]
click at [258, 176] on label "Pass" at bounding box center [255, 183] width 22 height 14
click at [289, 203] on div "Send to Client Reset Exam" at bounding box center [312, 214] width 279 height 49
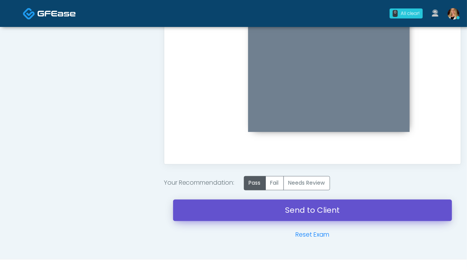
click at [291, 211] on link "Send to Client" at bounding box center [312, 211] width 279 height 22
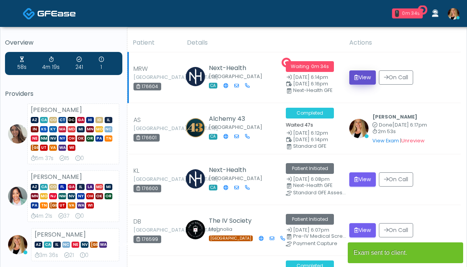
click at [368, 77] on button "View" at bounding box center [362, 77] width 27 height 14
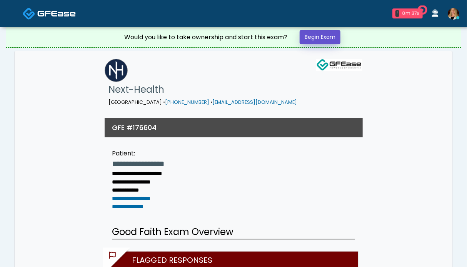
click at [328, 37] on link "Begin Exam" at bounding box center [320, 37] width 41 height 14
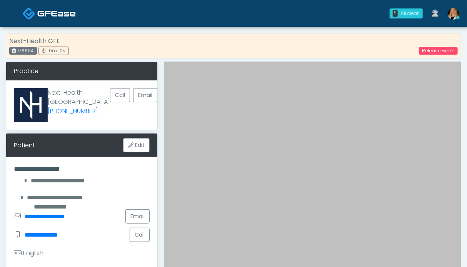
scroll to position [154, 0]
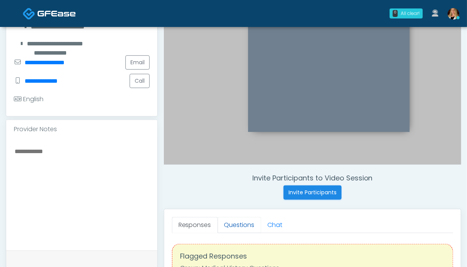
click at [248, 225] on link "Questions" at bounding box center [239, 225] width 43 height 16
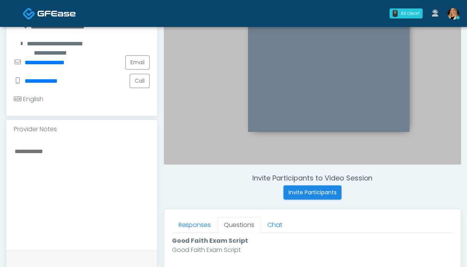
scroll to position [308, 0]
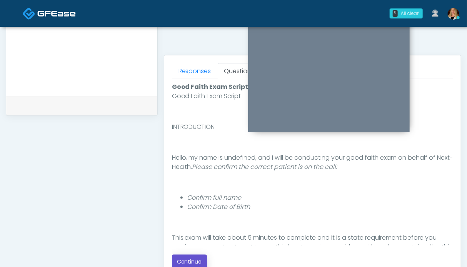
click at [195, 263] on button "Continue" at bounding box center [189, 262] width 35 height 14
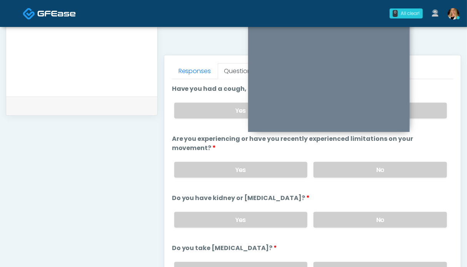
scroll to position [423, 0]
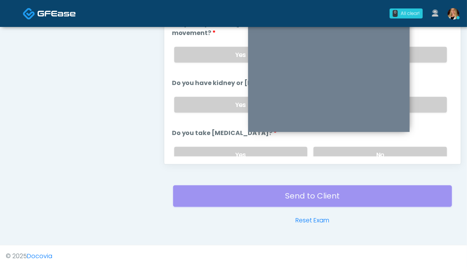
click at [427, 98] on label "No" at bounding box center [379, 105] width 133 height 16
click at [422, 54] on label "No" at bounding box center [379, 55] width 133 height 16
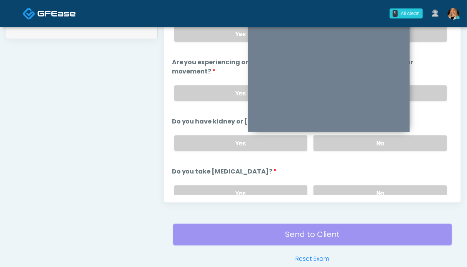
drag, startPoint x: 426, startPoint y: 33, endPoint x: 426, endPoint y: 53, distance: 20.4
click at [426, 33] on label "No" at bounding box center [379, 34] width 133 height 16
click at [419, 187] on label "No" at bounding box center [379, 193] width 133 height 16
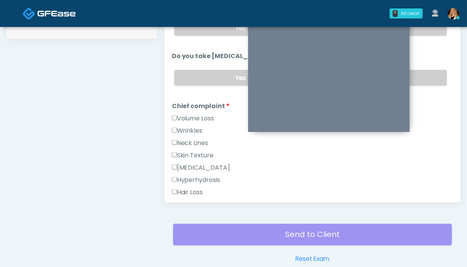
scroll to position [192, 0]
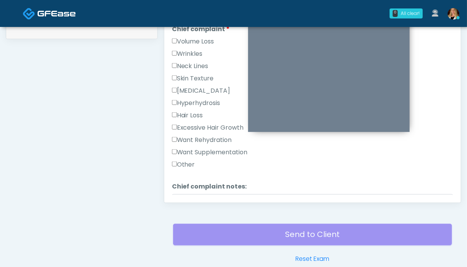
click at [203, 137] on label "Want Rehydration" at bounding box center [202, 139] width 60 height 9
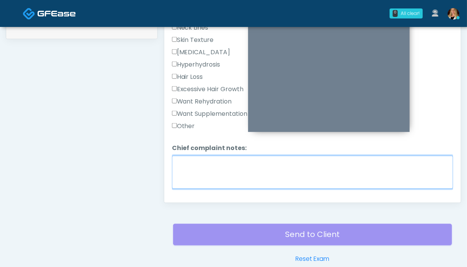
click at [200, 157] on textarea "Chief complaint notes:" at bounding box center [312, 172] width 281 height 33
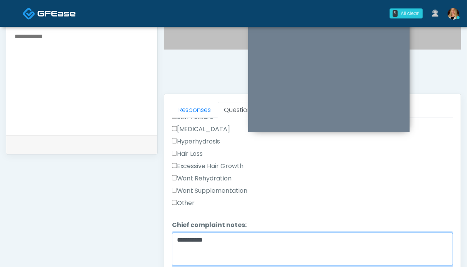
scroll to position [346, 0]
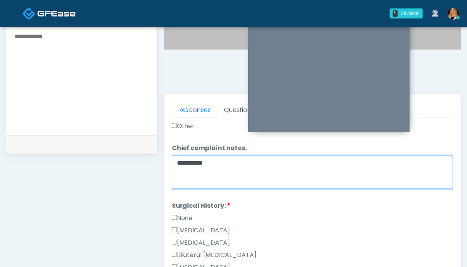
type textarea "**********"
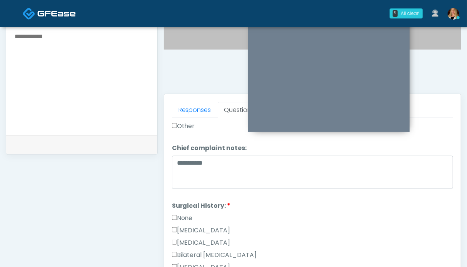
click at [182, 214] on label "None" at bounding box center [182, 217] width 21 height 9
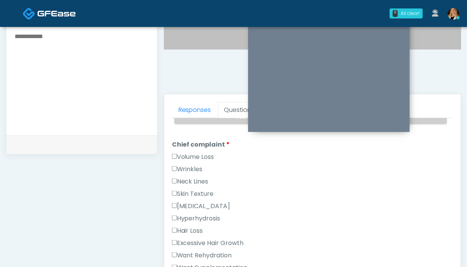
click at [194, 165] on label "Wrinkles" at bounding box center [187, 169] width 31 height 9
click at [200, 154] on label "Volume Loss" at bounding box center [193, 156] width 42 height 9
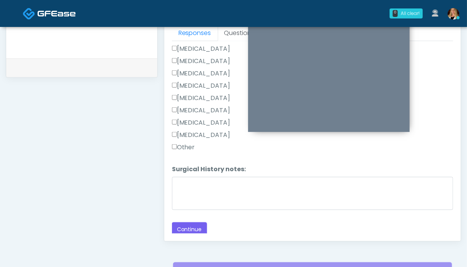
scroll to position [384, 0]
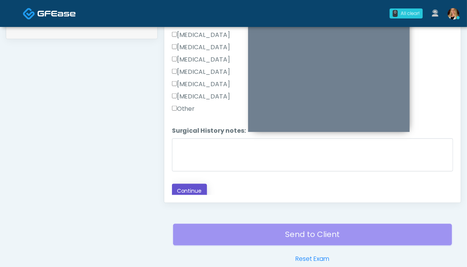
click at [191, 188] on button "Continue" at bounding box center [189, 191] width 35 height 14
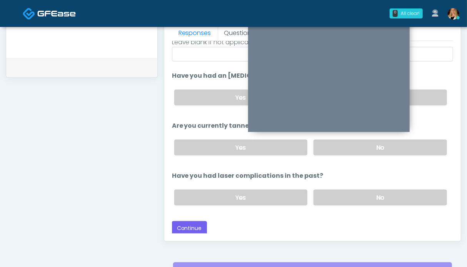
scroll to position [307, 0]
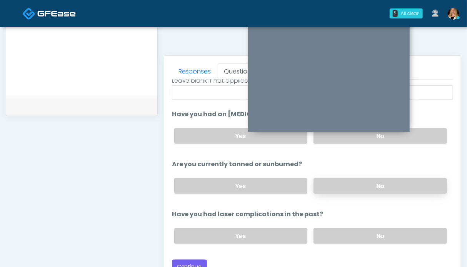
click at [400, 185] on label "No" at bounding box center [379, 186] width 133 height 16
drag, startPoint x: 394, startPoint y: 235, endPoint x: 427, endPoint y: 153, distance: 88.7
click at [394, 234] on label "No" at bounding box center [379, 236] width 133 height 16
click at [434, 125] on div "Yes No" at bounding box center [310, 136] width 285 height 28
click at [426, 136] on label "No" at bounding box center [379, 136] width 133 height 16
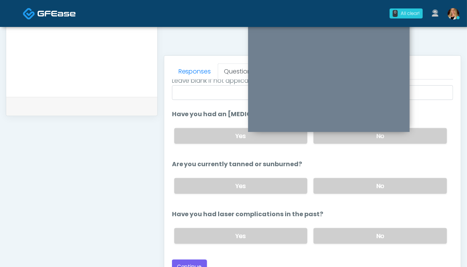
scroll to position [384, 0]
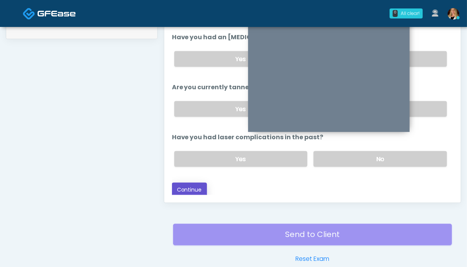
click at [194, 184] on button "Continue" at bounding box center [189, 190] width 35 height 14
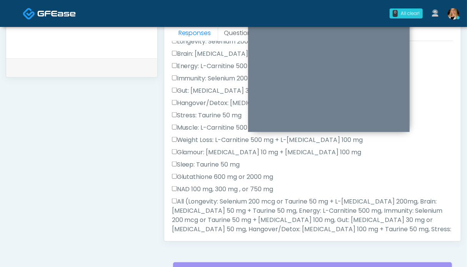
scroll to position [307, 0]
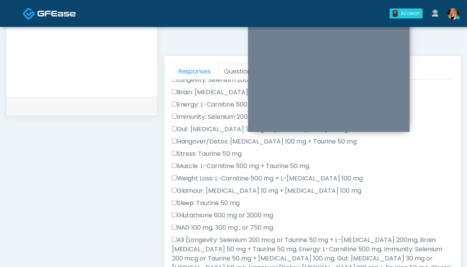
click at [199, 255] on label "All (Longevity: Selenium 200 mcg or Taurine 50 mg + L-Arginine 200mg, Brain: Gl…" at bounding box center [312, 267] width 281 height 65
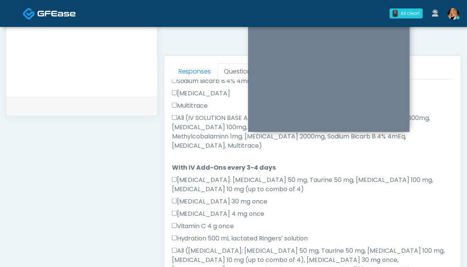
scroll to position [461, 0]
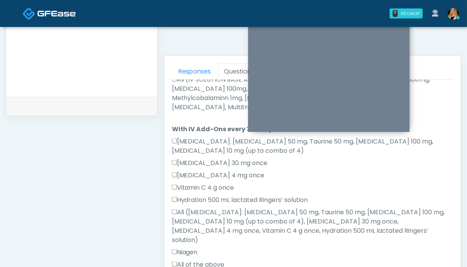
click at [203, 90] on label "All (IV SOLUTION BASE ADDITIONS TO NORMAL SALINE 0.9%, Magnesium Chloride 600mg…" at bounding box center [312, 93] width 281 height 37
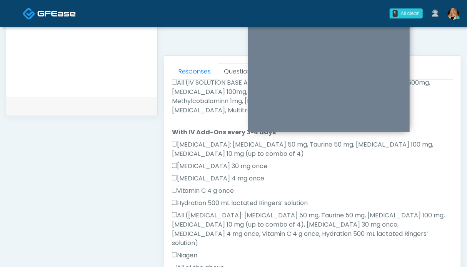
click at [200, 263] on label "All of the above" at bounding box center [198, 267] width 53 height 9
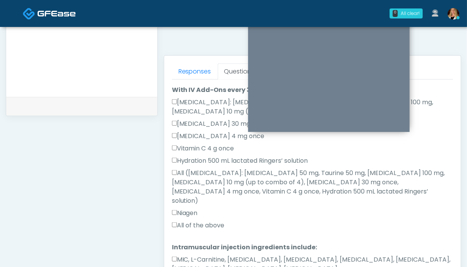
click at [210, 255] on label "MIC, L-Carnitine, Methylcobalamin, Glycine, B-Complex, Lycine, Biotin, Vitamin …" at bounding box center [312, 264] width 281 height 18
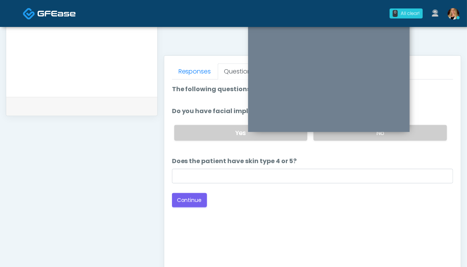
scroll to position [269, 0]
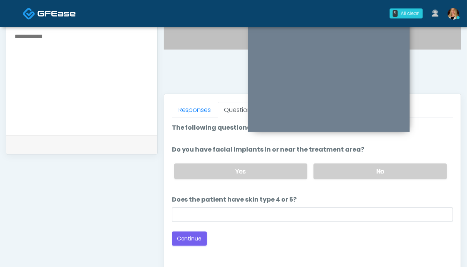
drag, startPoint x: 409, startPoint y: 168, endPoint x: 212, endPoint y: 230, distance: 206.2
click at [409, 169] on label "No" at bounding box center [379, 171] width 133 height 16
click at [187, 234] on button "Continue" at bounding box center [189, 239] width 35 height 14
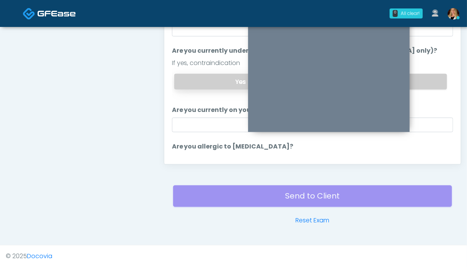
scroll to position [346, 0]
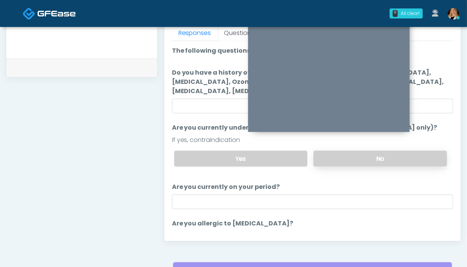
click at [411, 155] on label "No" at bounding box center [379, 159] width 133 height 16
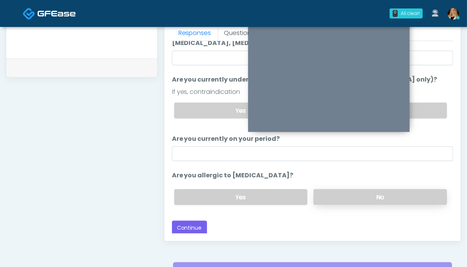
click at [332, 196] on label "No" at bounding box center [379, 197] width 133 height 16
click at [183, 228] on button "Continue" at bounding box center [189, 228] width 35 height 14
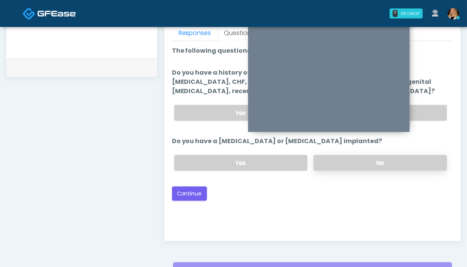
click at [427, 160] on label "No" at bounding box center [379, 163] width 133 height 16
click at [428, 112] on label "No" at bounding box center [379, 113] width 133 height 16
click at [195, 195] on button "Continue" at bounding box center [189, 194] width 35 height 14
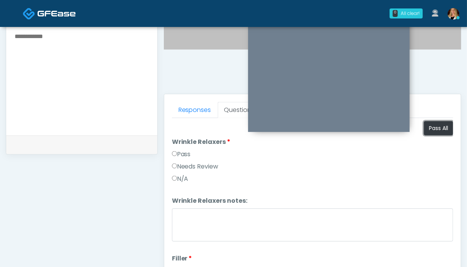
drag, startPoint x: 428, startPoint y: 125, endPoint x: 252, endPoint y: 160, distance: 179.6
click at [428, 125] on button "Pass All" at bounding box center [438, 128] width 29 height 14
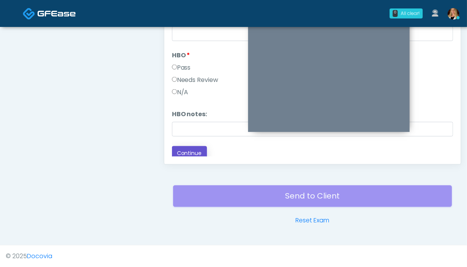
click at [196, 147] on button "Continue" at bounding box center [189, 153] width 35 height 14
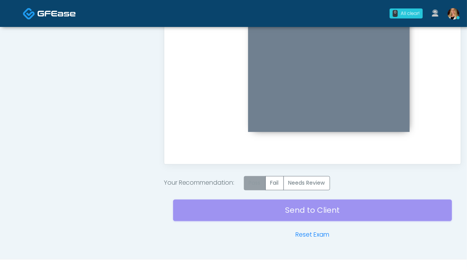
click at [256, 183] on label "Pass" at bounding box center [255, 183] width 22 height 14
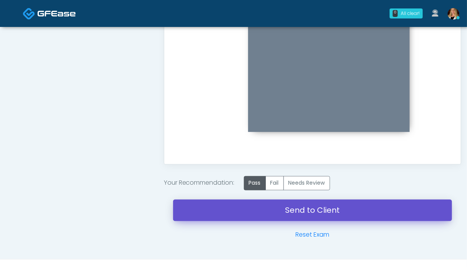
click at [307, 207] on link "Send to Client" at bounding box center [312, 211] width 279 height 22
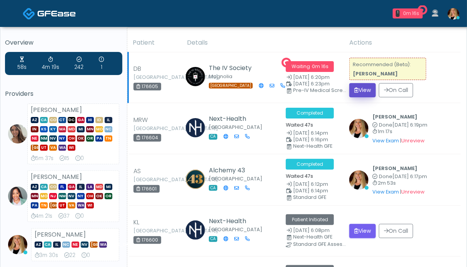
click at [371, 86] on button "View" at bounding box center [362, 90] width 27 height 14
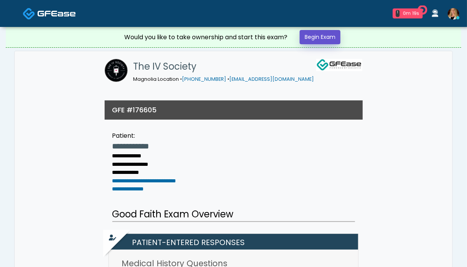
click at [315, 40] on link "Begin Exam" at bounding box center [320, 37] width 41 height 14
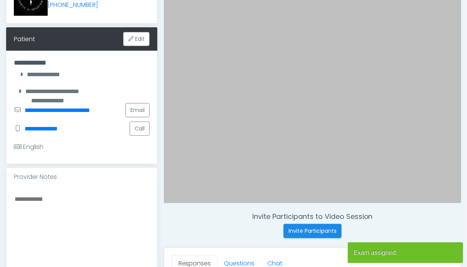
scroll to position [192, 0]
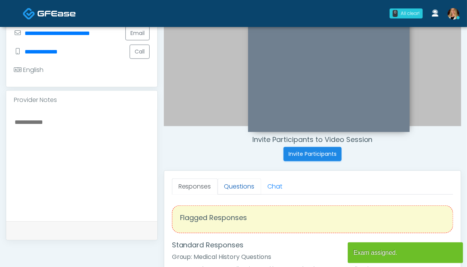
click at [231, 186] on link "Questions" at bounding box center [239, 186] width 43 height 16
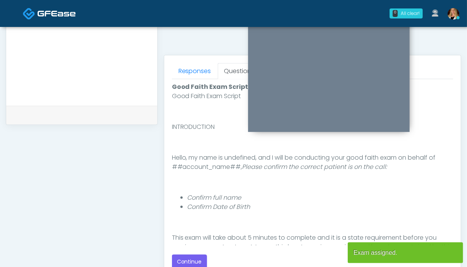
scroll to position [346, 0]
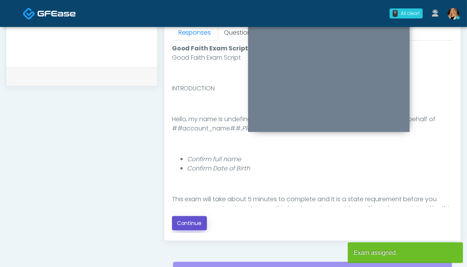
click at [184, 225] on button "Continue" at bounding box center [189, 223] width 35 height 14
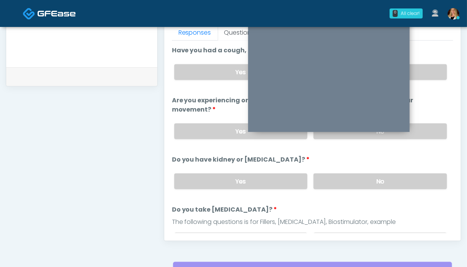
scroll to position [423, 0]
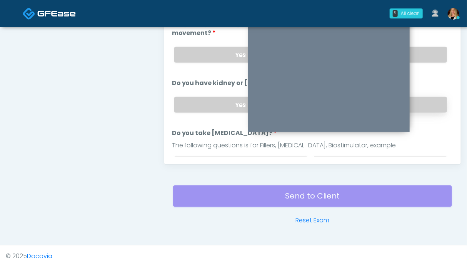
click at [431, 106] on label "No" at bounding box center [379, 105] width 133 height 16
click at [428, 57] on label "No" at bounding box center [379, 55] width 133 height 16
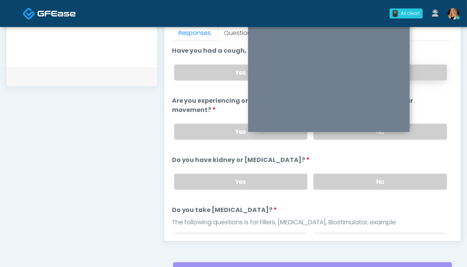
click at [425, 67] on label "No" at bounding box center [379, 73] width 133 height 16
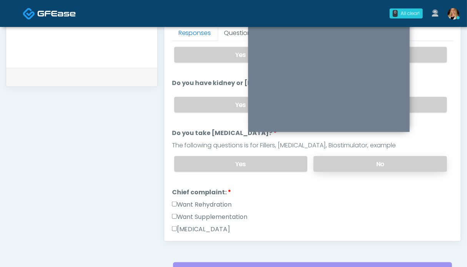
drag, startPoint x: 425, startPoint y: 162, endPoint x: 354, endPoint y: 160, distance: 71.2
click at [425, 162] on label "No" at bounding box center [379, 164] width 133 height 16
click at [190, 200] on label "Want Rehydration" at bounding box center [202, 204] width 60 height 9
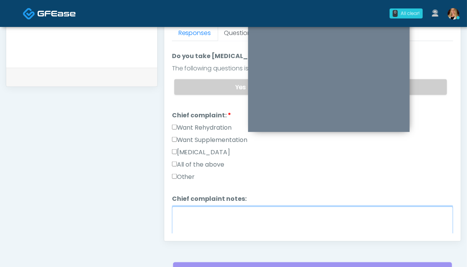
click at [224, 217] on textarea "Chief complaint notes:" at bounding box center [312, 223] width 281 height 33
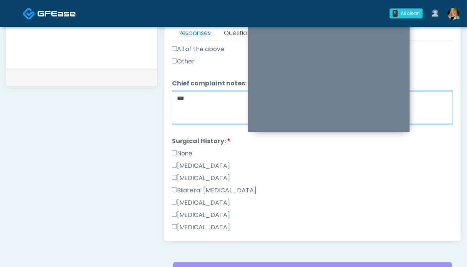
type textarea "**"
click at [185, 151] on label "None" at bounding box center [182, 153] width 21 height 9
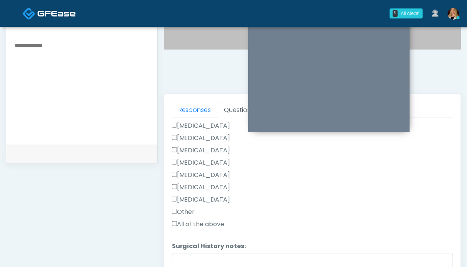
scroll to position [384, 0]
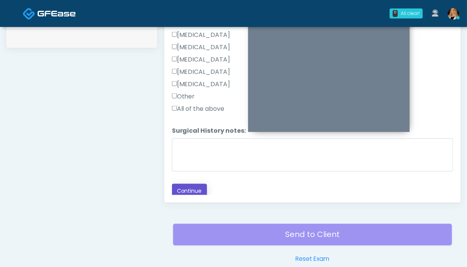
click at [191, 185] on button "Continue" at bounding box center [189, 191] width 35 height 14
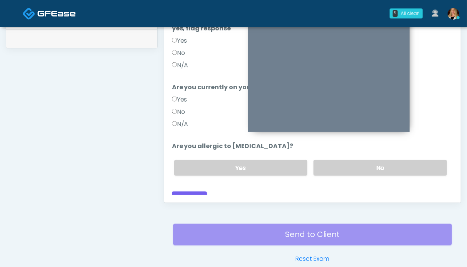
click at [178, 120] on label "N/A" at bounding box center [180, 124] width 17 height 9
click at [185, 61] on label "N/A" at bounding box center [180, 65] width 17 height 9
drag, startPoint x: 361, startPoint y: 155, endPoint x: 319, endPoint y: 175, distance: 46.8
click at [361, 160] on label "No" at bounding box center [379, 168] width 133 height 16
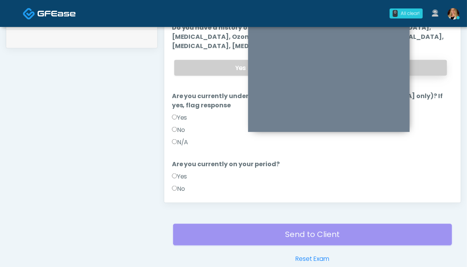
click at [421, 67] on label "No" at bounding box center [379, 68] width 133 height 16
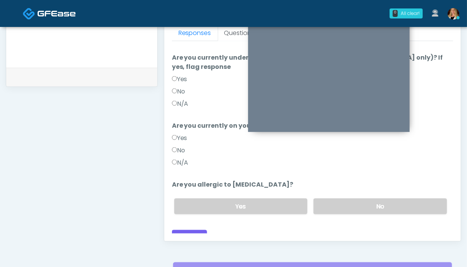
scroll to position [423, 0]
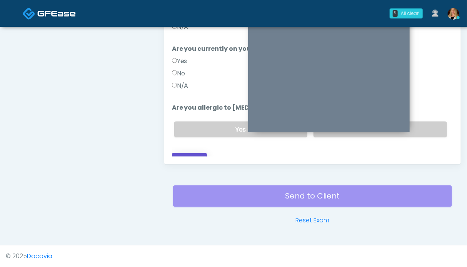
click at [189, 153] on button "Continue" at bounding box center [189, 160] width 35 height 14
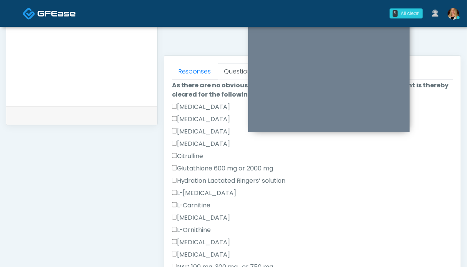
scroll to position [237, 0]
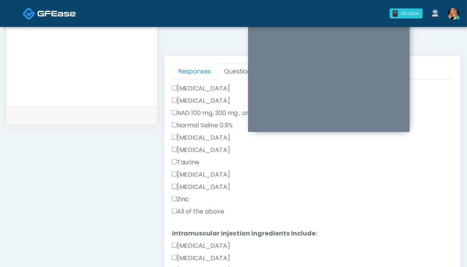
click at [199, 210] on label "All of the above" at bounding box center [198, 211] width 53 height 9
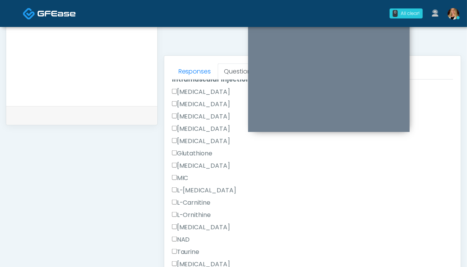
scroll to position [488, 0]
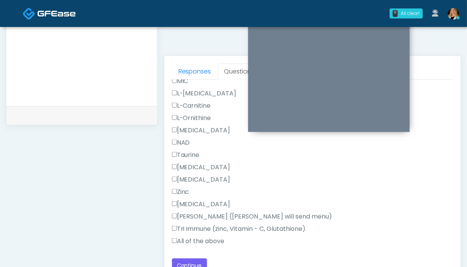
click at [196, 239] on label "All of the above" at bounding box center [198, 241] width 53 height 9
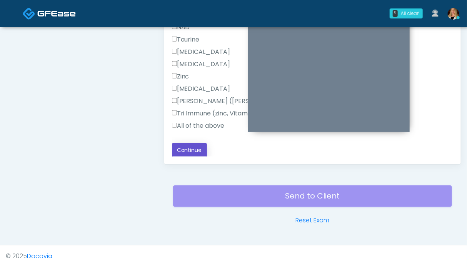
click at [197, 152] on button "Continue" at bounding box center [189, 150] width 35 height 14
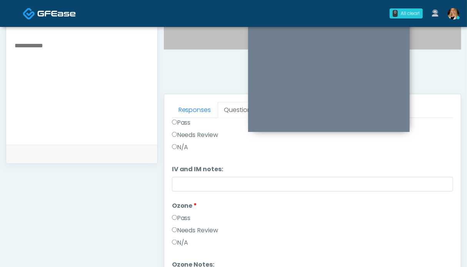
scroll to position [0, 0]
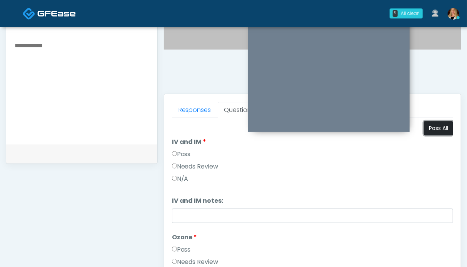
click at [426, 127] on button "Pass All" at bounding box center [438, 128] width 29 height 14
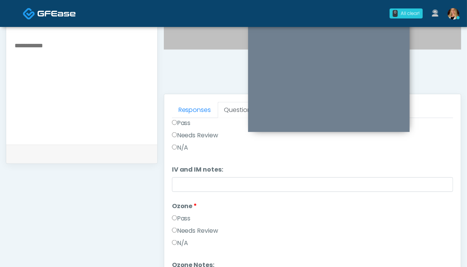
scroll to position [307, 0]
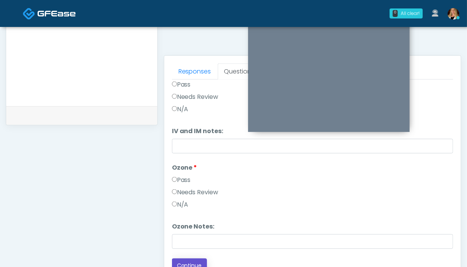
click at [193, 262] on button "Continue" at bounding box center [189, 265] width 35 height 14
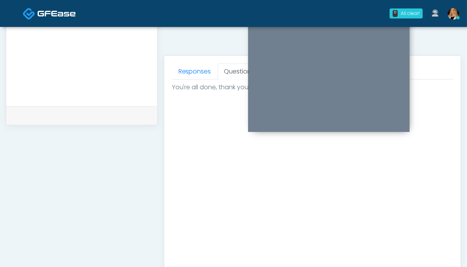
scroll to position [0, 0]
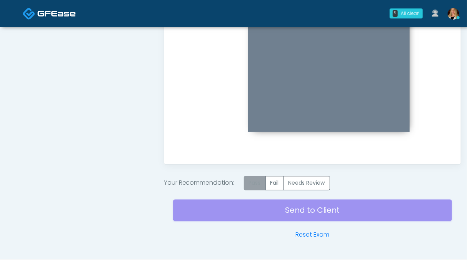
drag, startPoint x: 248, startPoint y: 180, endPoint x: 252, endPoint y: 180, distance: 4.6
click at [248, 180] on label "Pass" at bounding box center [255, 183] width 22 height 14
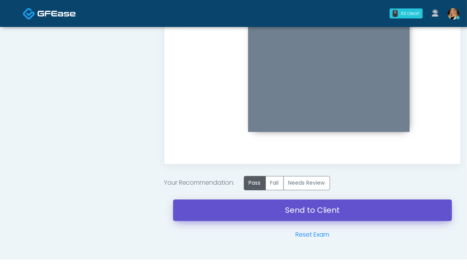
click at [294, 210] on link "Send to Client" at bounding box center [312, 211] width 279 height 22
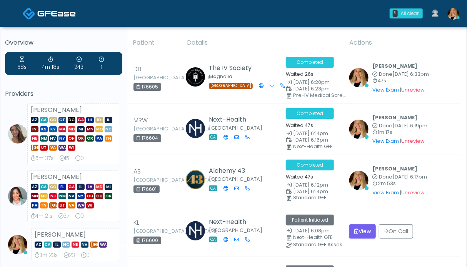
click at [457, 13] on img at bounding box center [454, 14] width 12 height 12
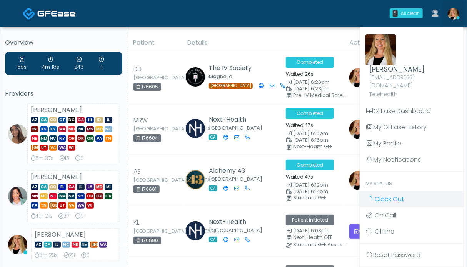
click at [397, 195] on span "Clock Out" at bounding box center [389, 199] width 29 height 9
